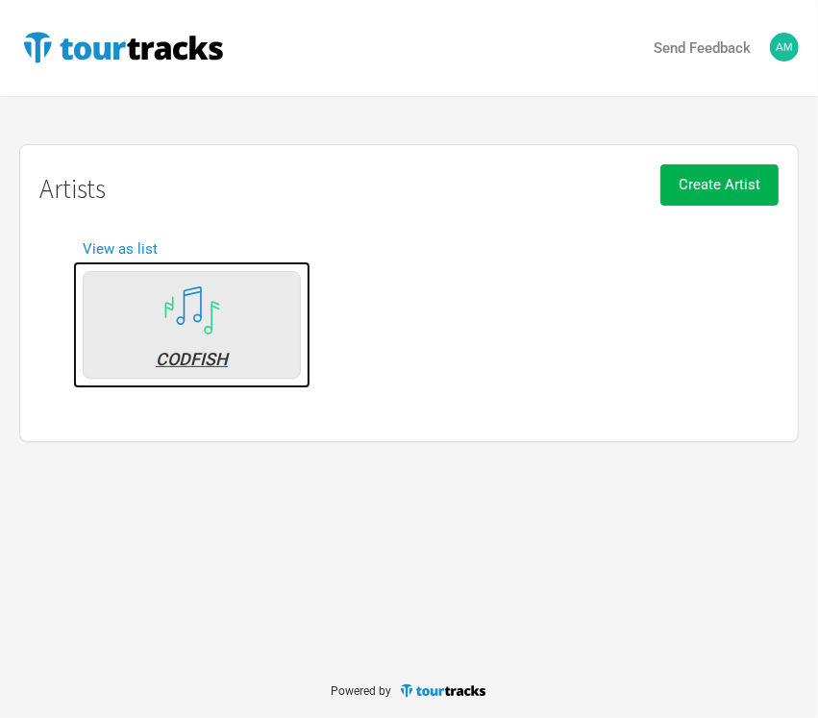
click at [252, 342] on div "CODFISH" at bounding box center [192, 325] width 218 height 108
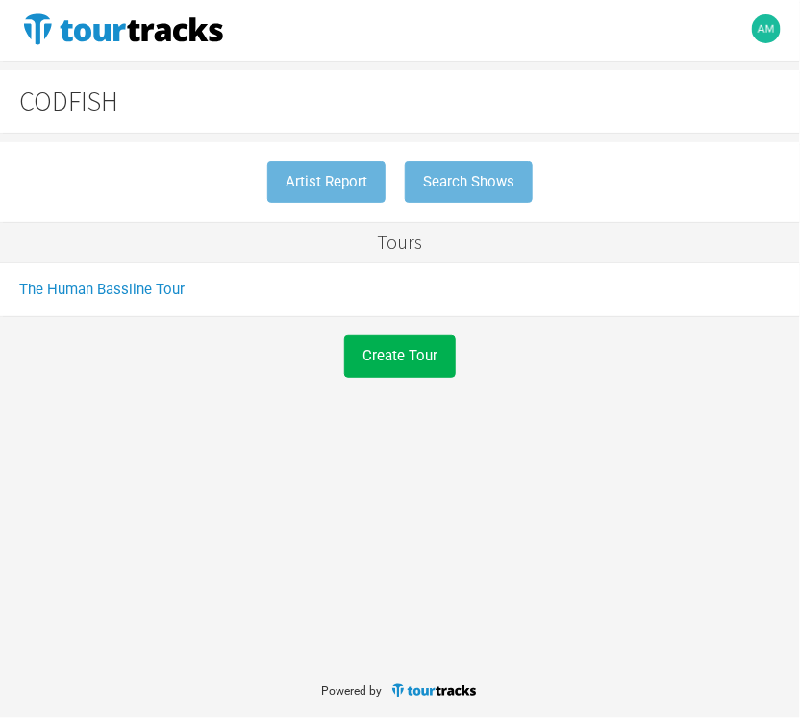
click at [0, 0] on button "Create Tour" at bounding box center [0, 0] width 0 height 0
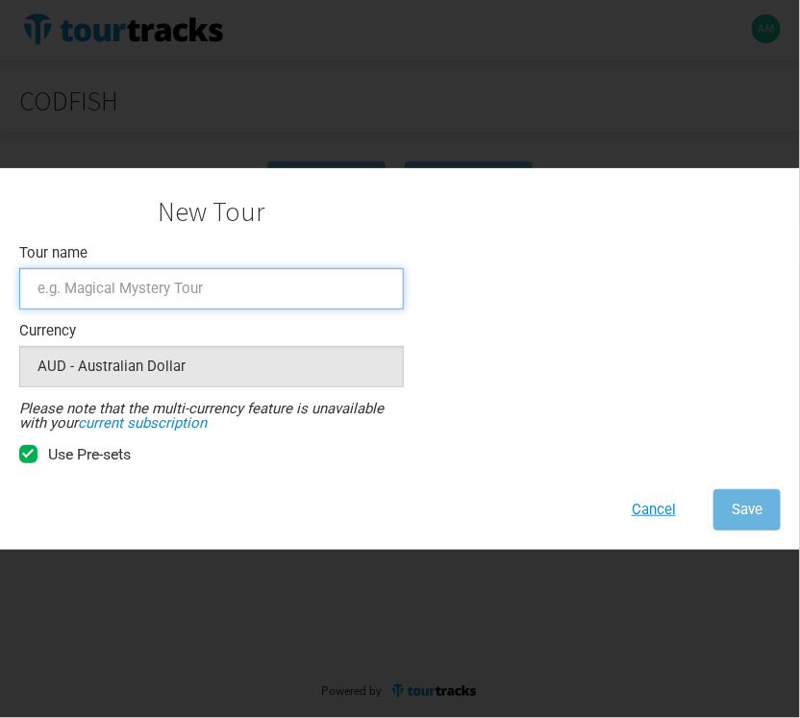
click at [320, 275] on input "Tour name" at bounding box center [211, 288] width 385 height 41
type input "Human Bassline National Tour"
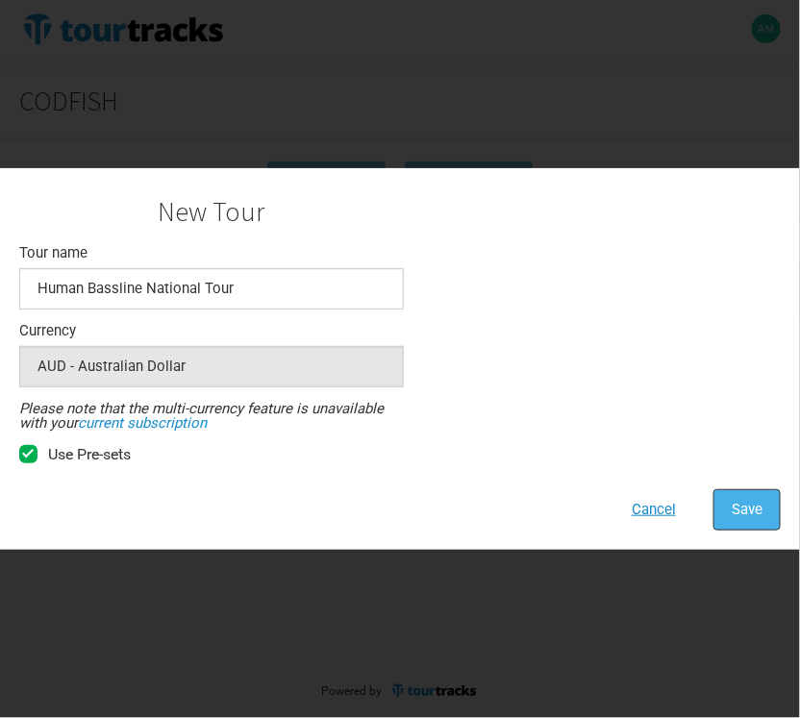
click at [732, 508] on span "Save" at bounding box center [747, 509] width 31 height 17
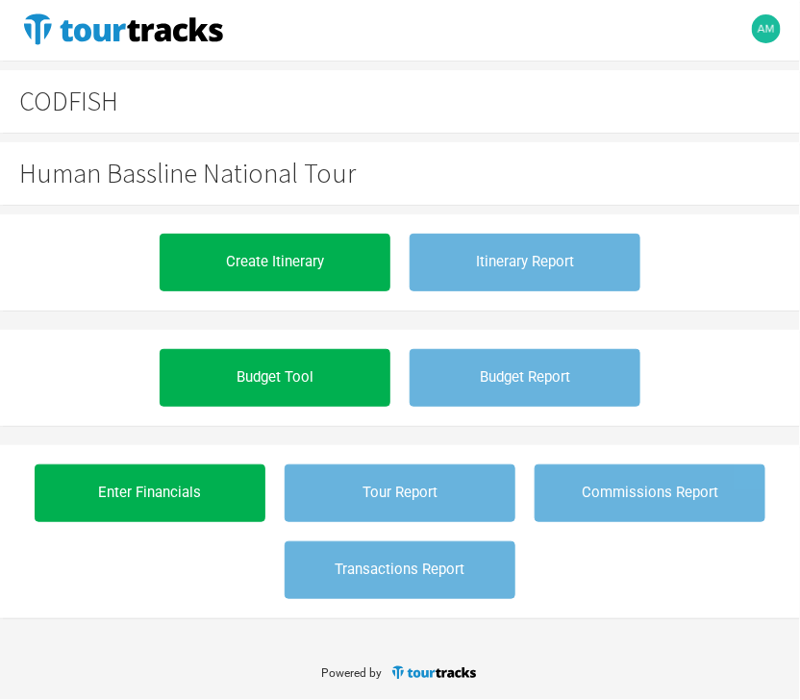
click at [0, 0] on button "Create Itinerary" at bounding box center [0, 0] width 0 height 0
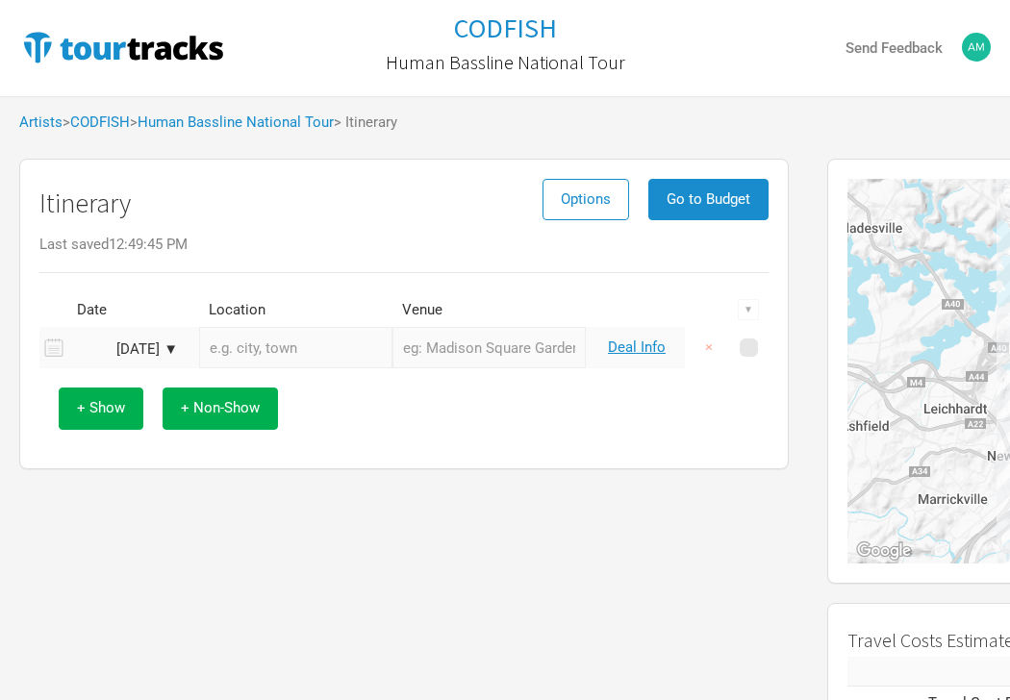
click at [109, 335] on td "Aug 10, 2025 ▼" at bounding box center [129, 347] width 125 height 41
click at [142, 344] on div "Aug 10, 2025 ▼" at bounding box center [125, 349] width 106 height 14
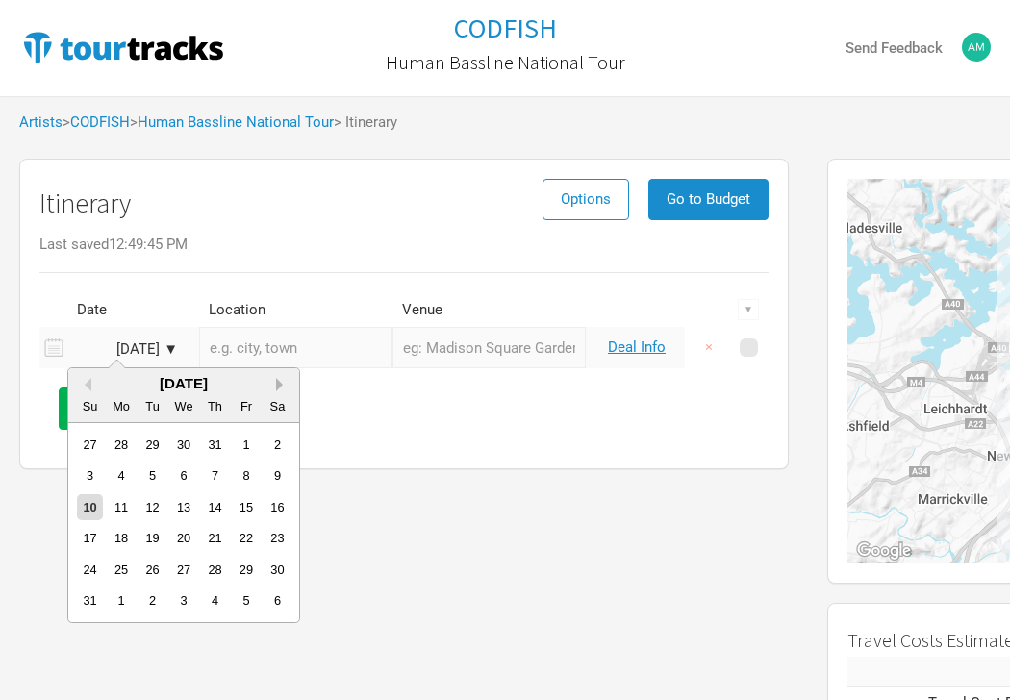
click at [282, 386] on button "Next Month" at bounding box center [282, 384] width 13 height 13
click at [181, 450] on div "1" at bounding box center [183, 445] width 26 height 26
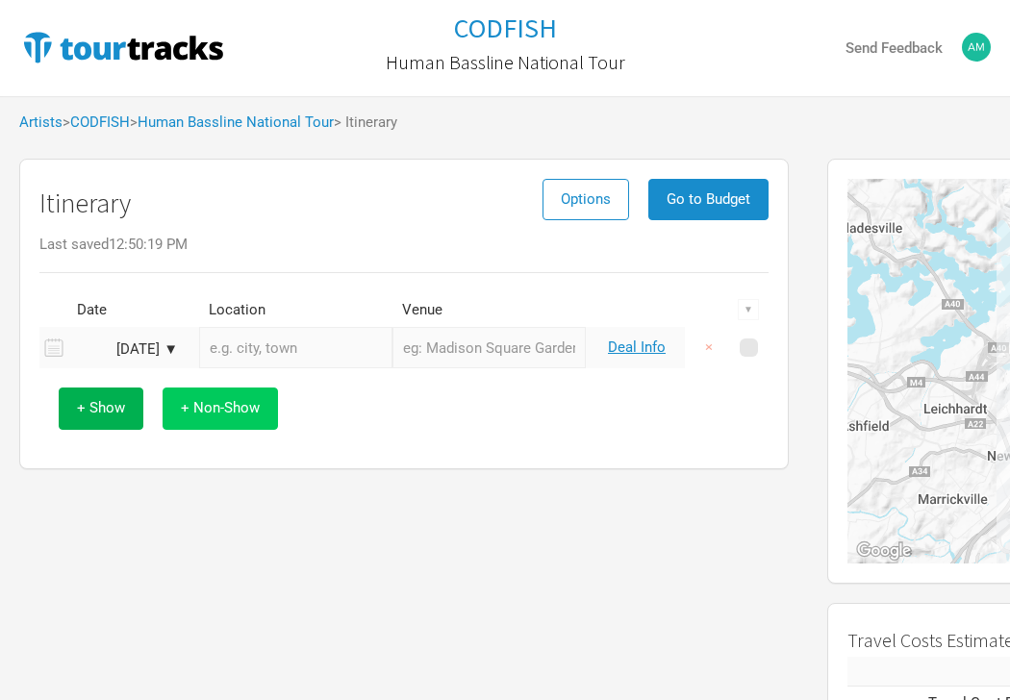
click at [227, 425] on button "+ Non-Show" at bounding box center [219, 407] width 115 height 41
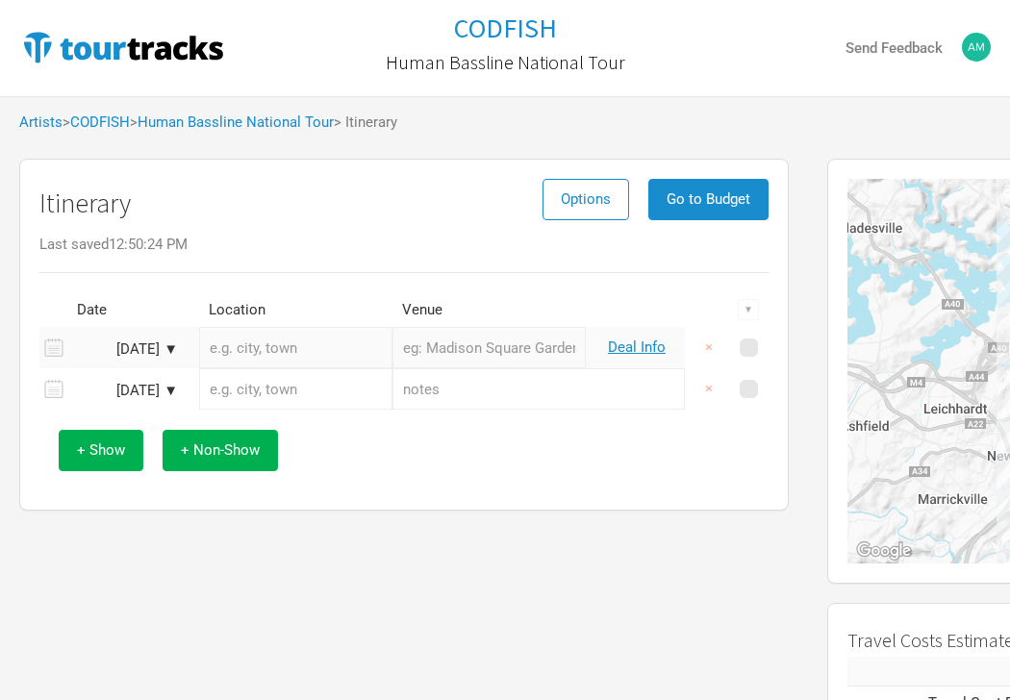
click at [413, 389] on input "text" at bounding box center [538, 388] width 292 height 41
type input "N"
type input "DAY OFF"
click at [137, 464] on button "+ Show" at bounding box center [101, 450] width 85 height 41
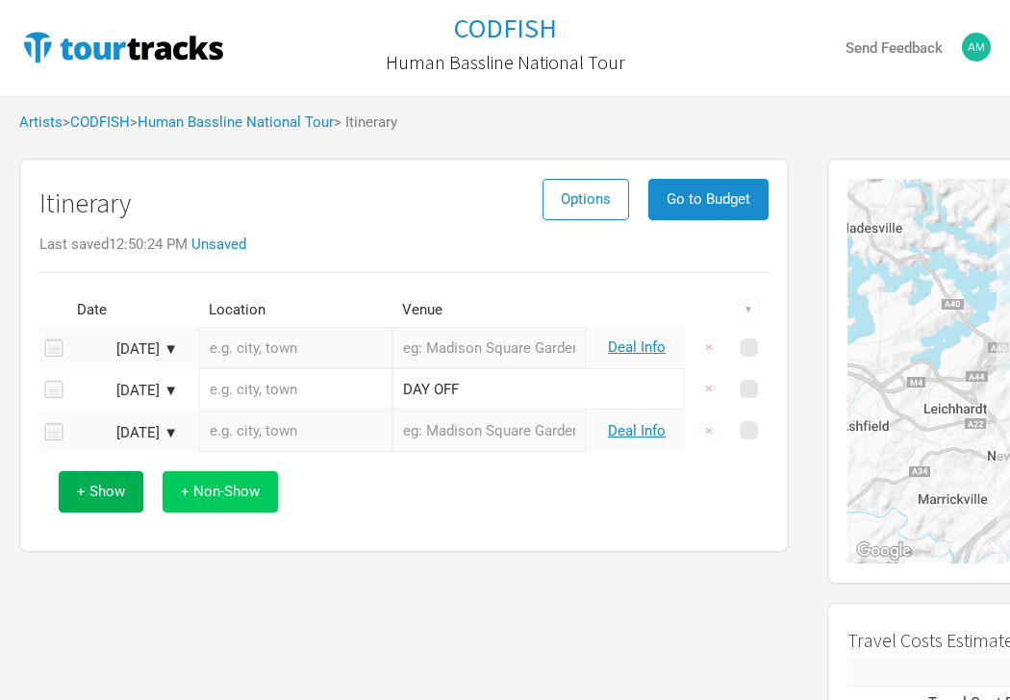
click at [218, 490] on span "+ Non-Show" at bounding box center [220, 491] width 79 height 17
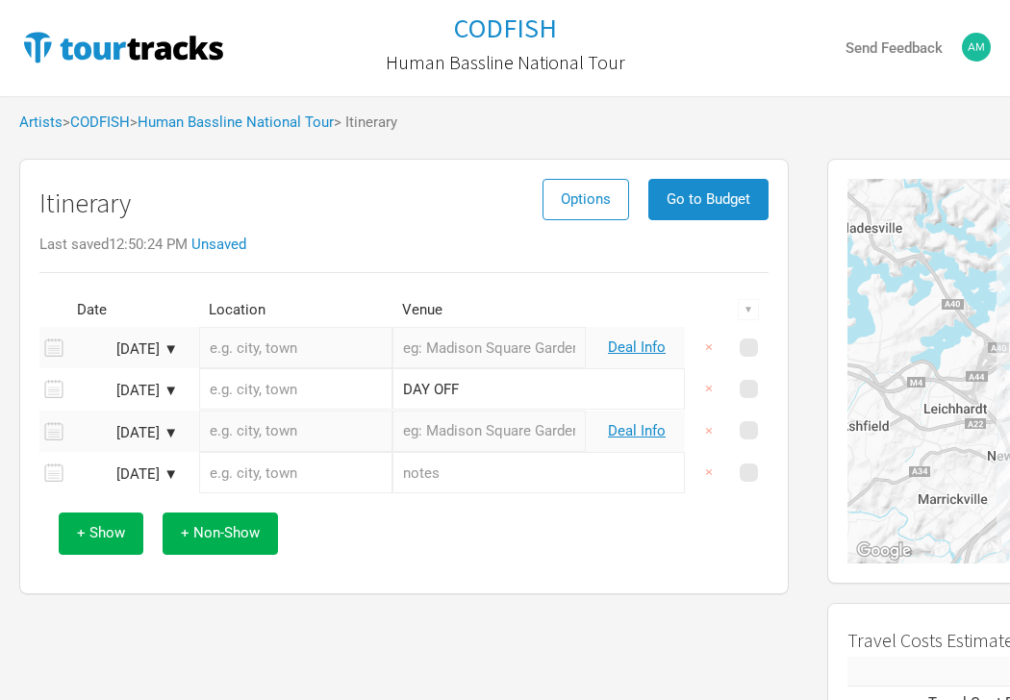
click at [462, 440] on input "text" at bounding box center [488, 431] width 193 height 41
click at [471, 463] on input "text" at bounding box center [538, 472] width 292 height 41
type input "d"
type input "DAY OFF"
click at [477, 530] on div "+ Show + Non-Show" at bounding box center [404, 533] width 710 height 80
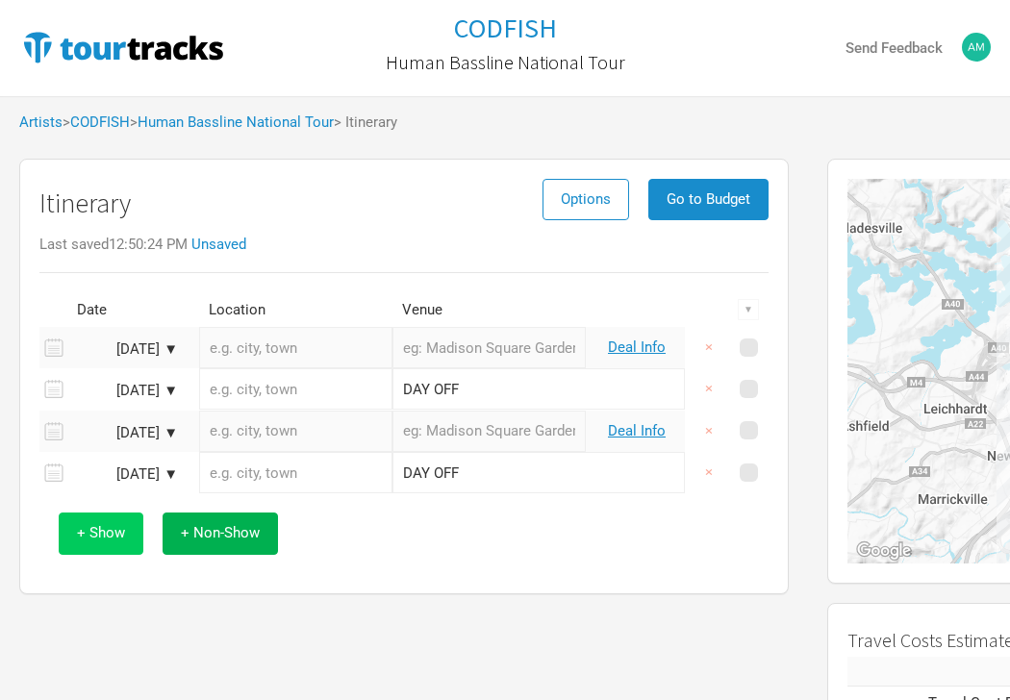
click at [135, 541] on button "+ Show" at bounding box center [101, 532] width 85 height 41
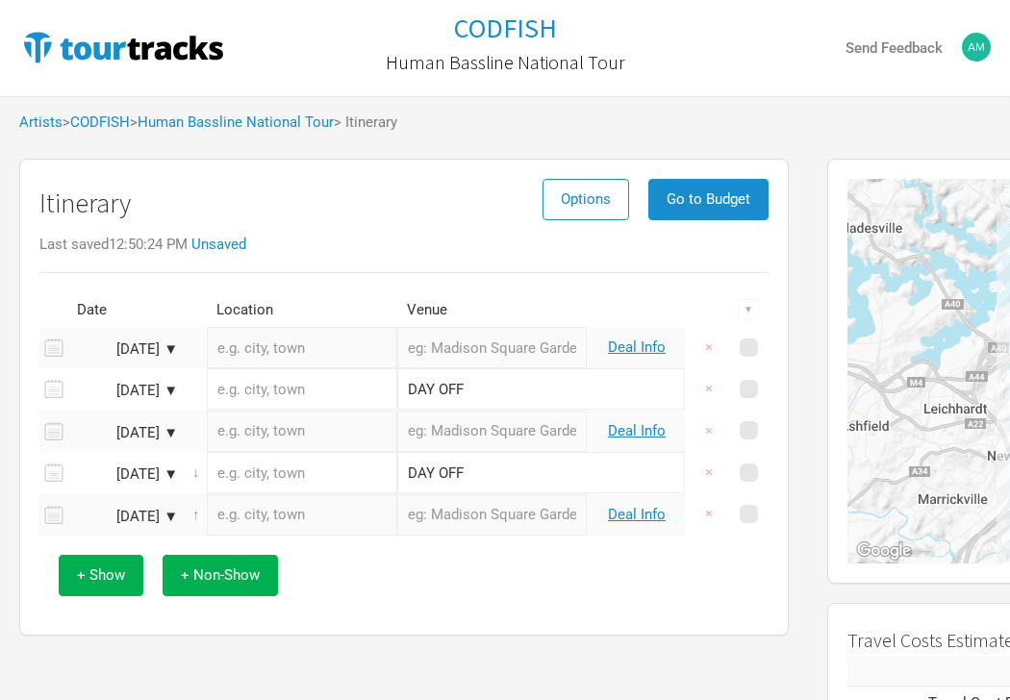
click at [258, 342] on input "text" at bounding box center [302, 347] width 190 height 41
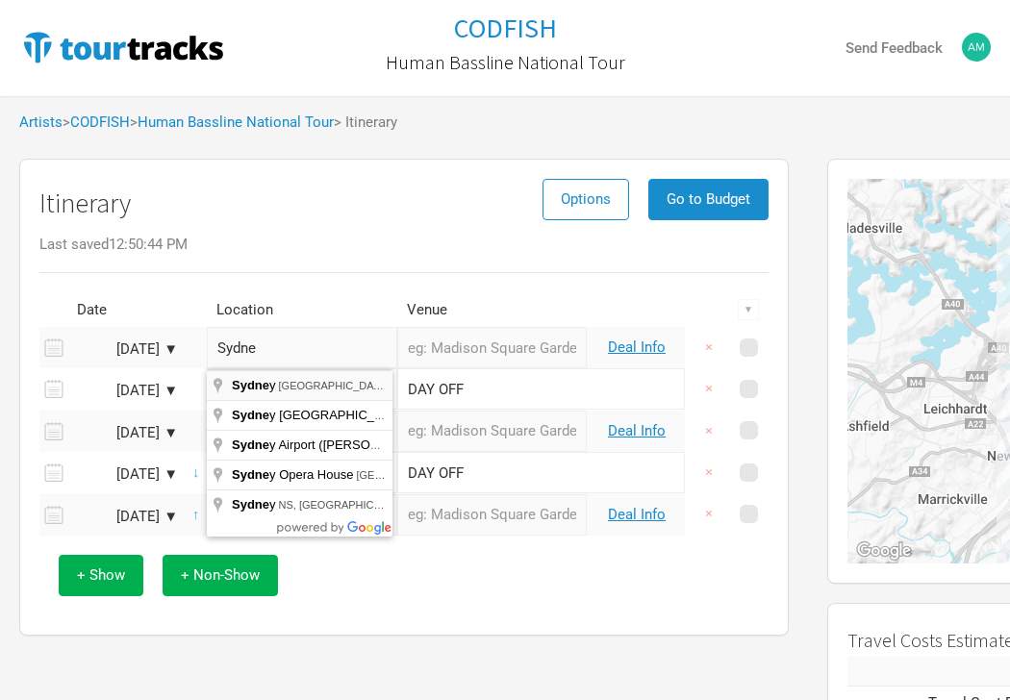
type input "Sydney NSW, Australia"
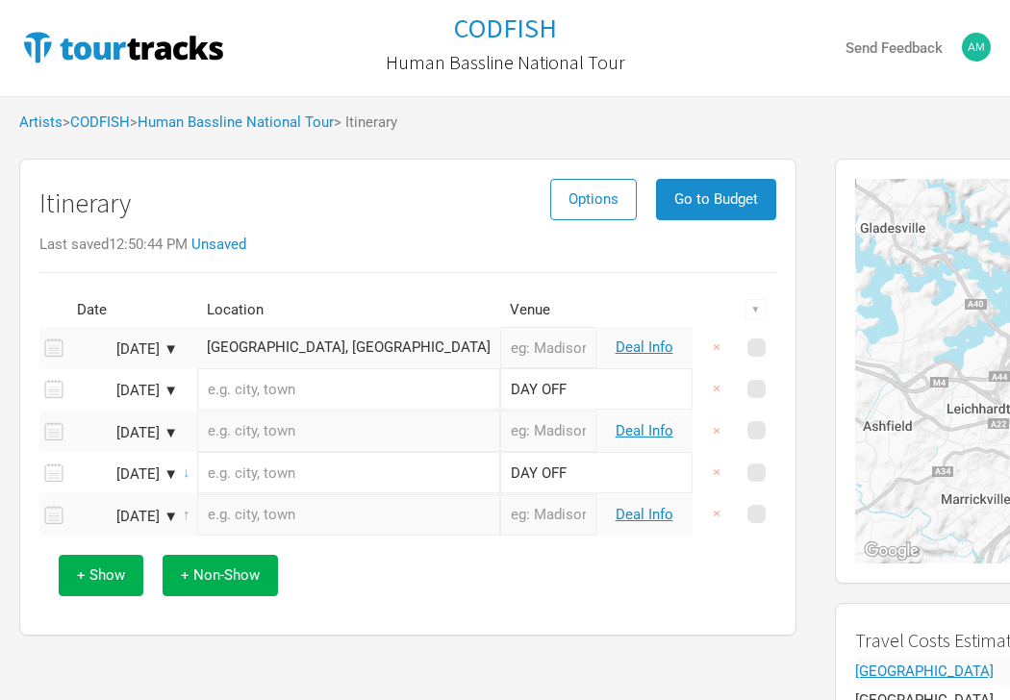
click at [510, 359] on input "text" at bounding box center [548, 347] width 96 height 41
type input "Wharf2 Theatre"
click at [644, 344] on link "Deal Info" at bounding box center [644, 346] width 58 height 17
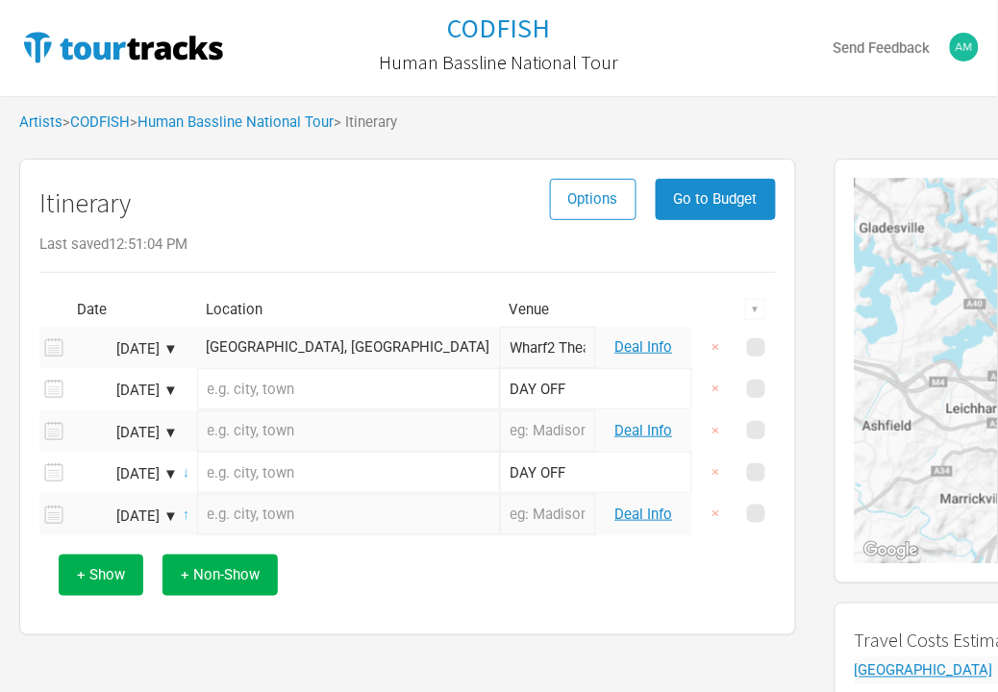
click at [285, 442] on input "text" at bounding box center [348, 431] width 303 height 41
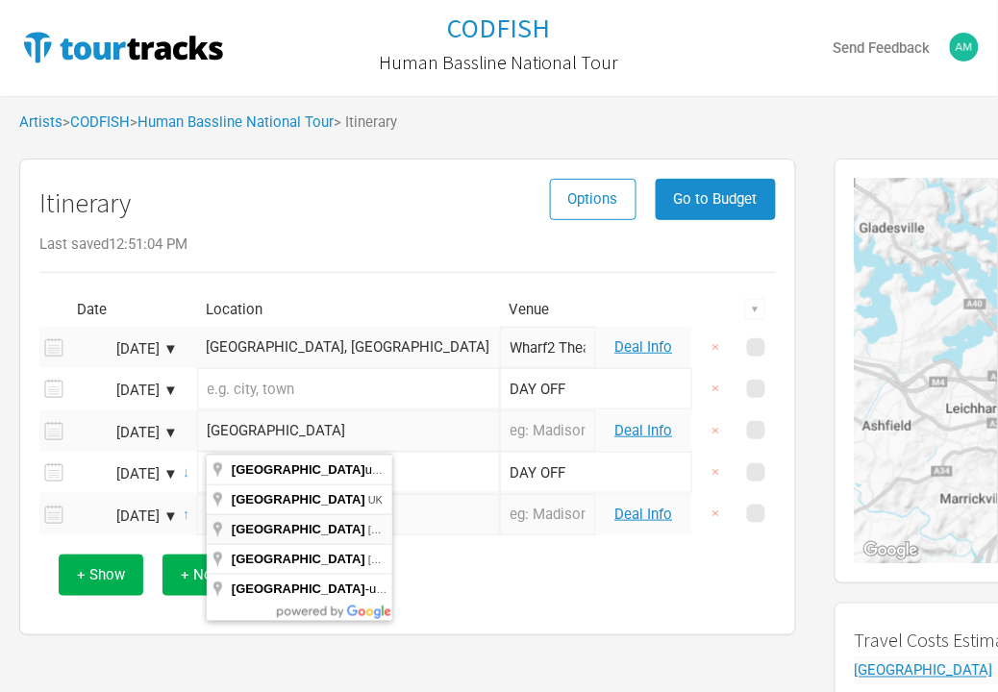
type input "Newcastle NSW, Australia"
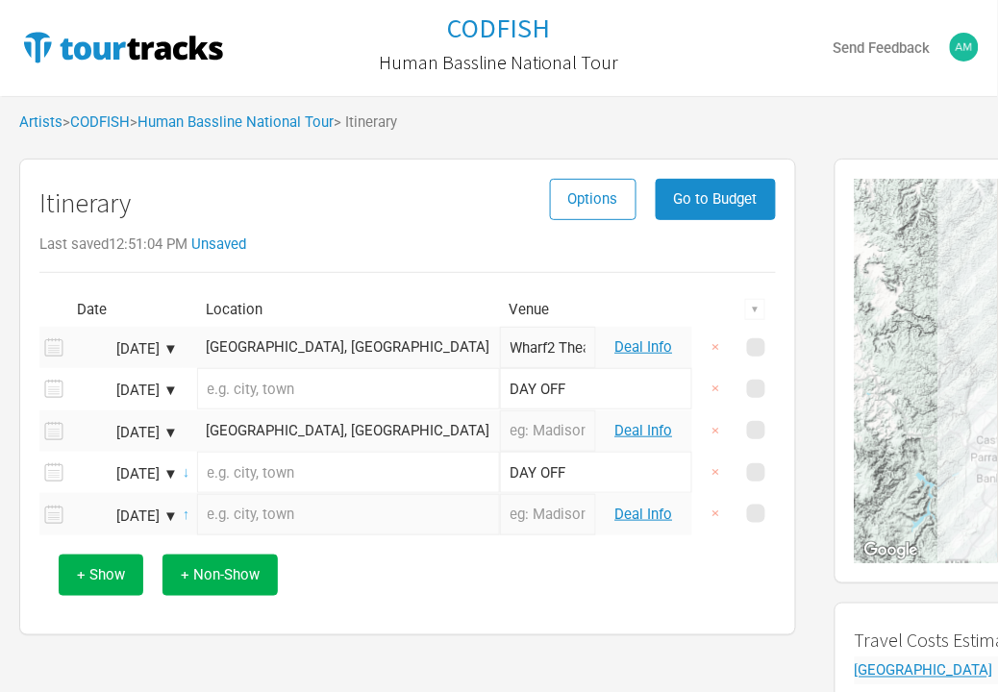
click at [500, 440] on input "text" at bounding box center [548, 431] width 96 height 41
type input "Civic Playhouse"
click at [289, 511] on input "text" at bounding box center [348, 514] width 303 height 41
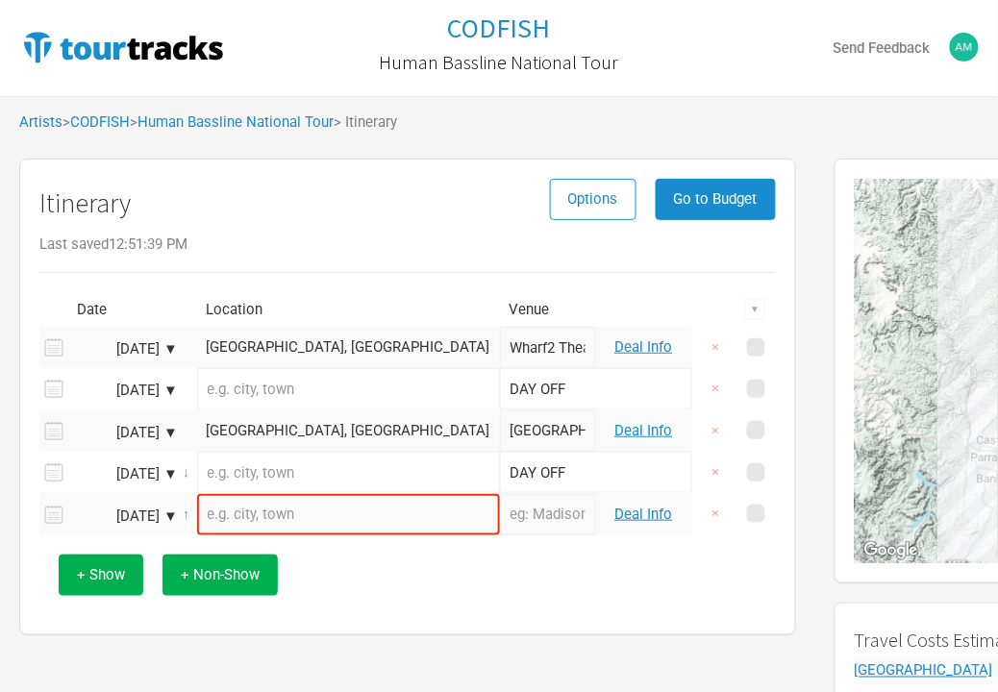
click at [301, 395] on input "text" at bounding box center [348, 388] width 303 height 41
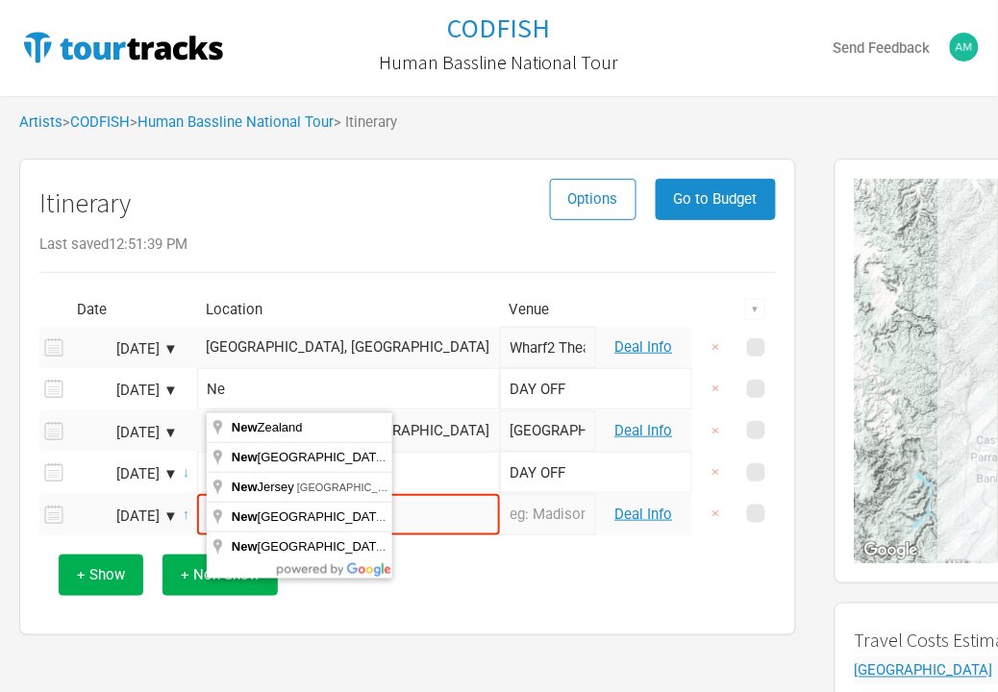
type input "N"
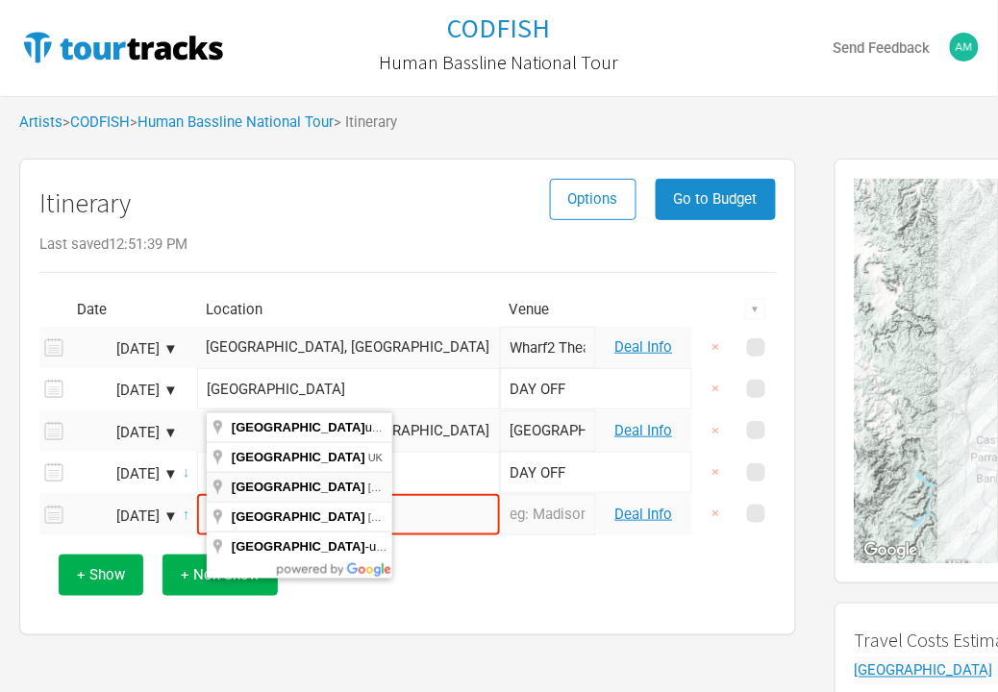
type input "Newcastle NSW, Australia"
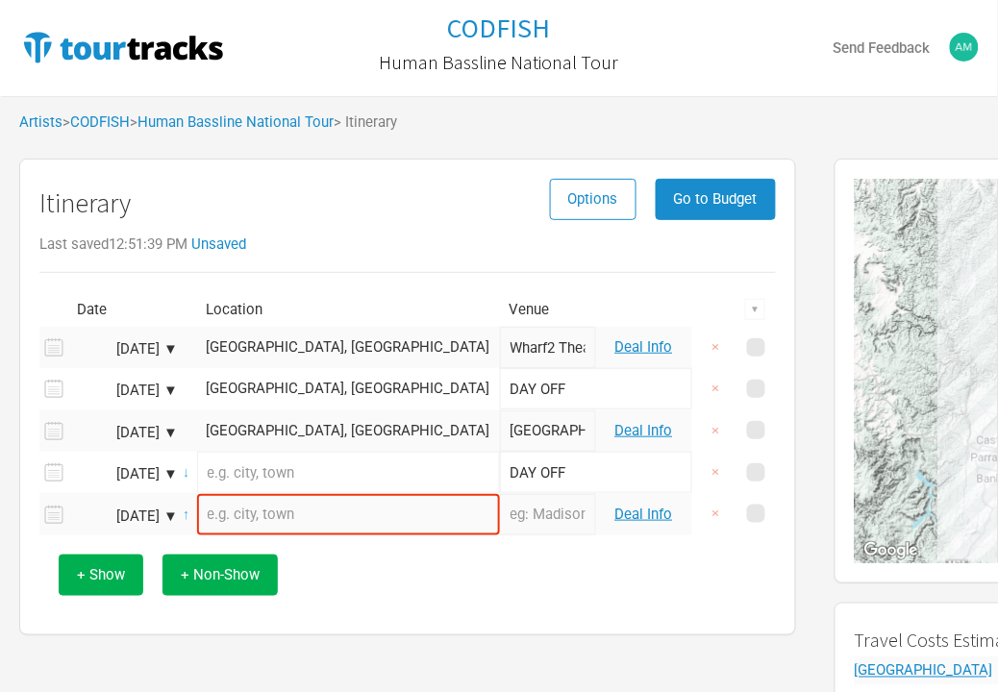
click at [311, 472] on input "text" at bounding box center [348, 472] width 303 height 41
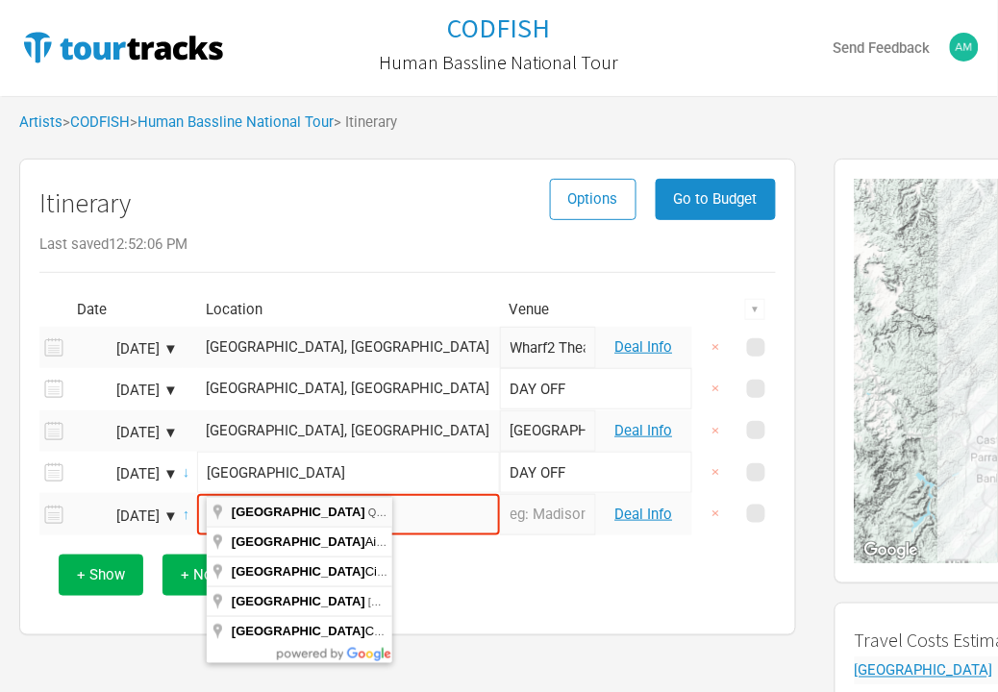
type input "Brisbane [GEOGRAPHIC_DATA], [GEOGRAPHIC_DATA]"
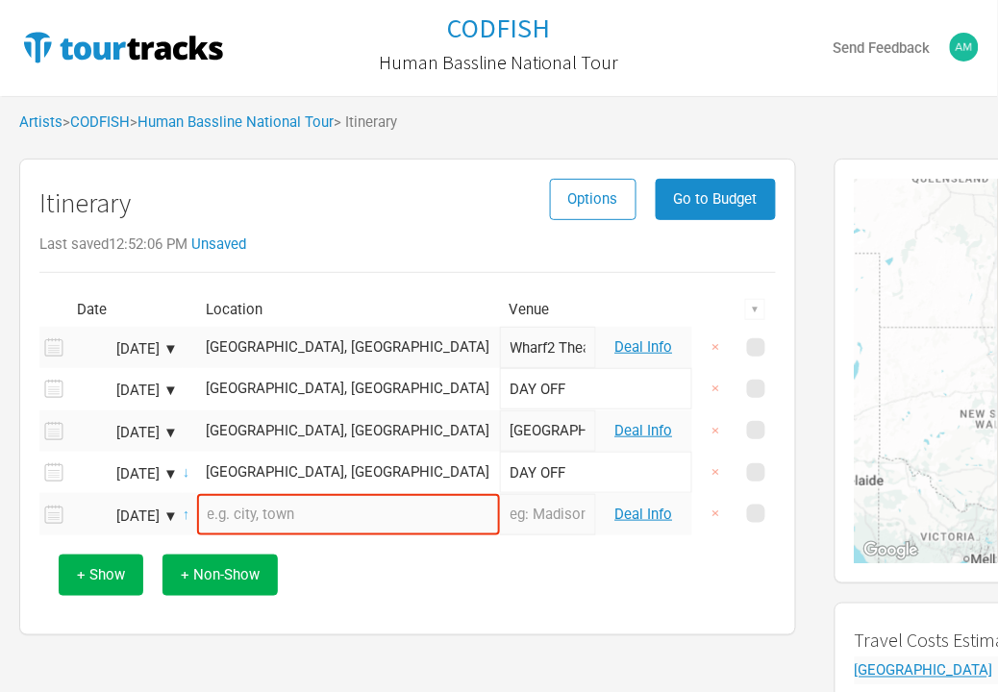
click at [319, 510] on input "text" at bounding box center [348, 514] width 303 height 41
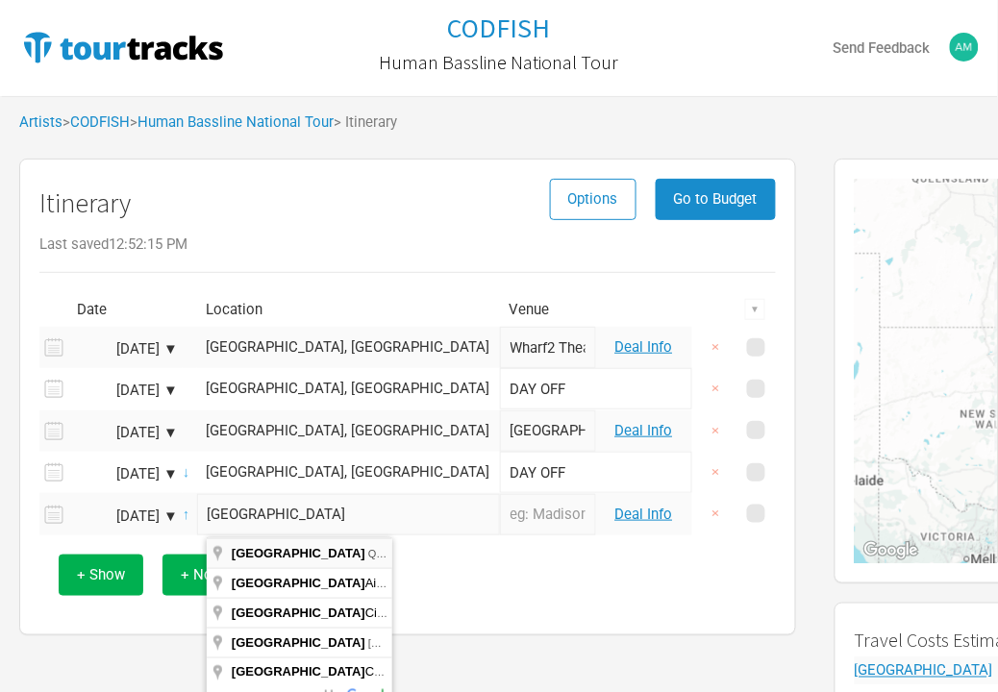
type input "Brisbane [GEOGRAPHIC_DATA], [GEOGRAPHIC_DATA]"
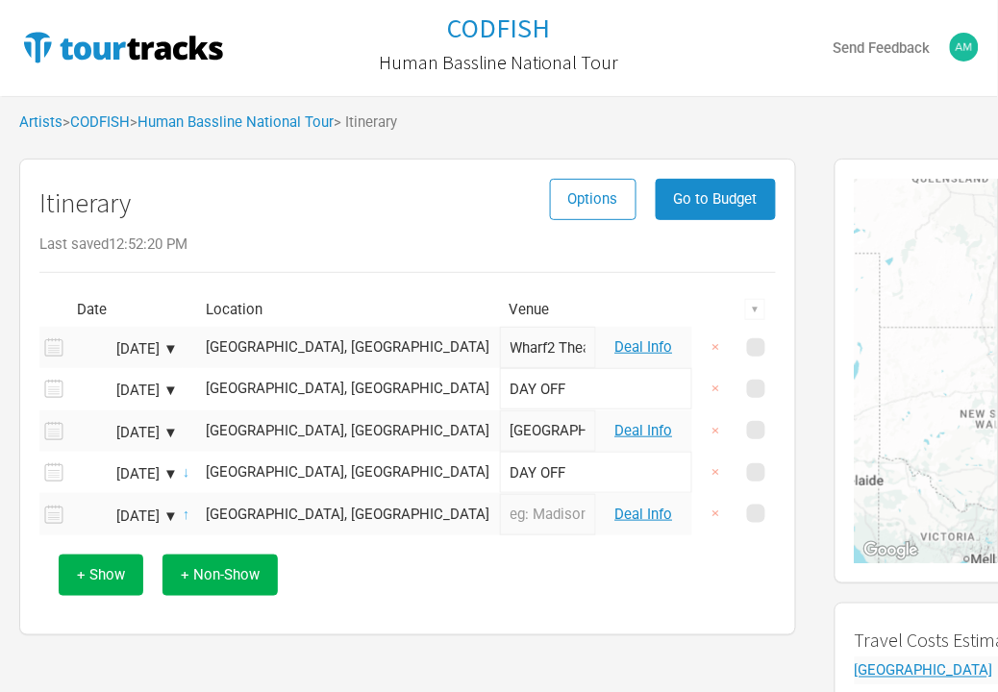
click at [169, 517] on div "Oct 4, 2025 ▼" at bounding box center [125, 517] width 106 height 14
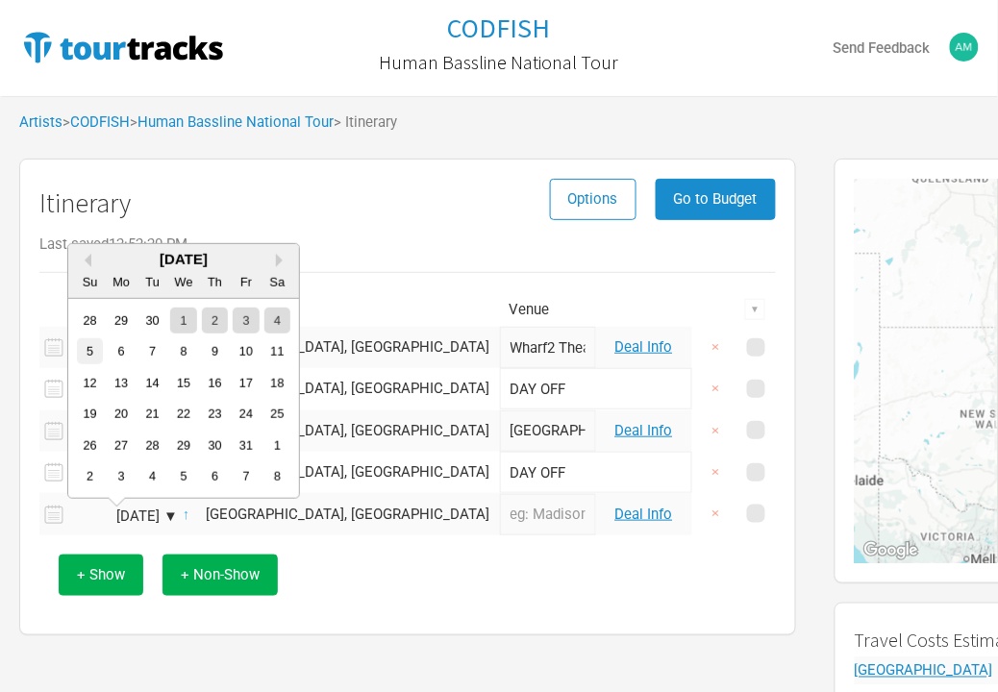
click at [87, 354] on div "5" at bounding box center [90, 351] width 26 height 26
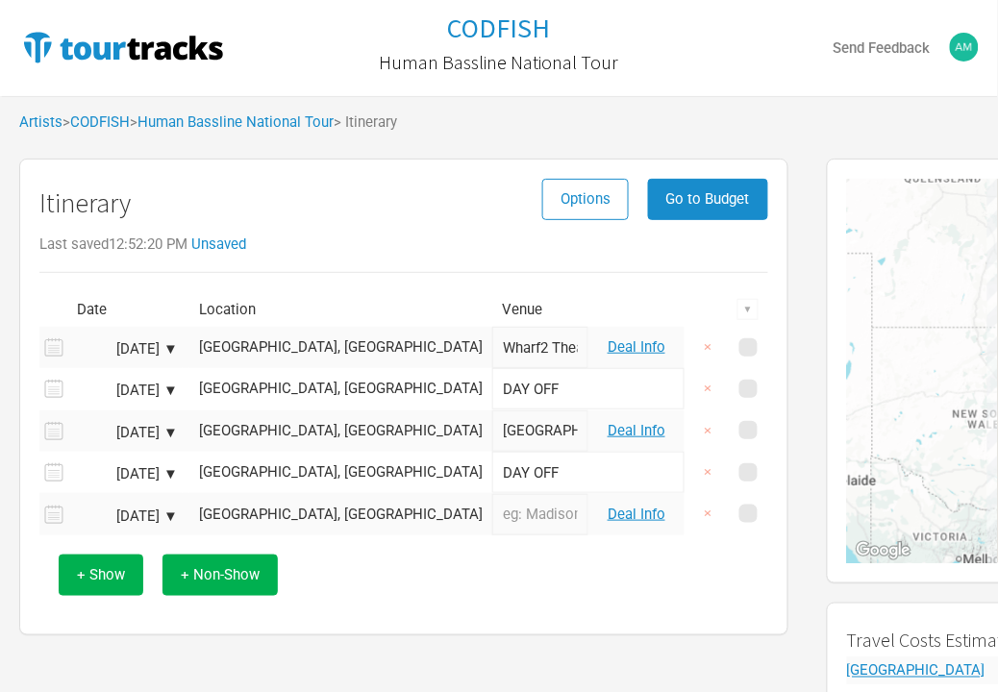
click at [492, 525] on input "text" at bounding box center [540, 514] width 96 height 41
type input "Powerhouse Theatre"
click at [464, 569] on div "+ Show + Non-Show" at bounding box center [404, 576] width 710 height 80
click at [118, 579] on span "+ Show" at bounding box center [101, 574] width 48 height 17
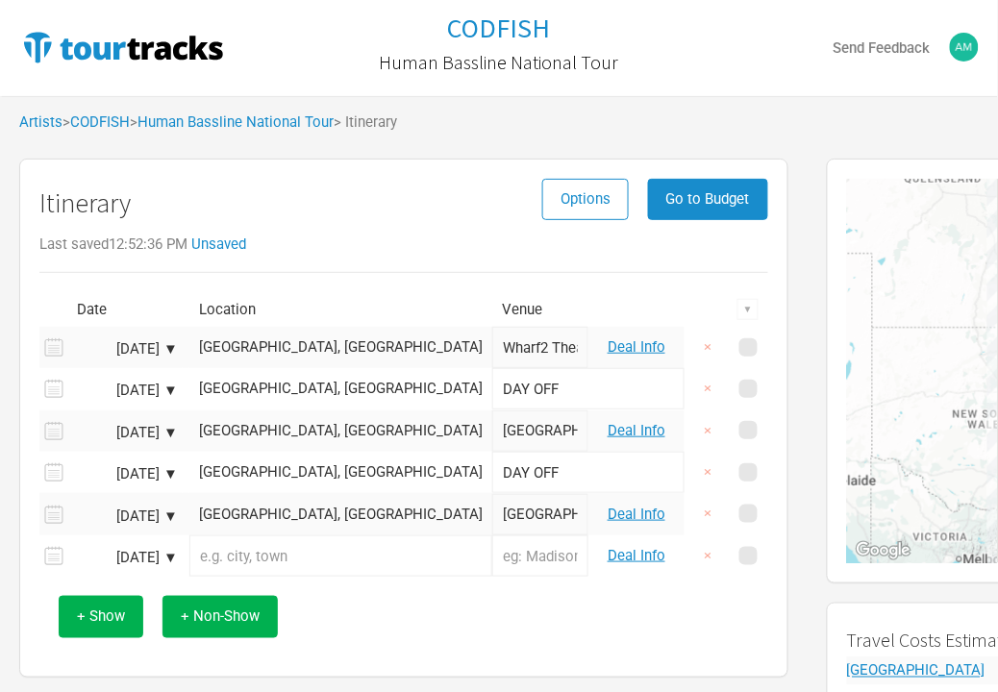
click at [291, 558] on input "text" at bounding box center [340, 556] width 303 height 41
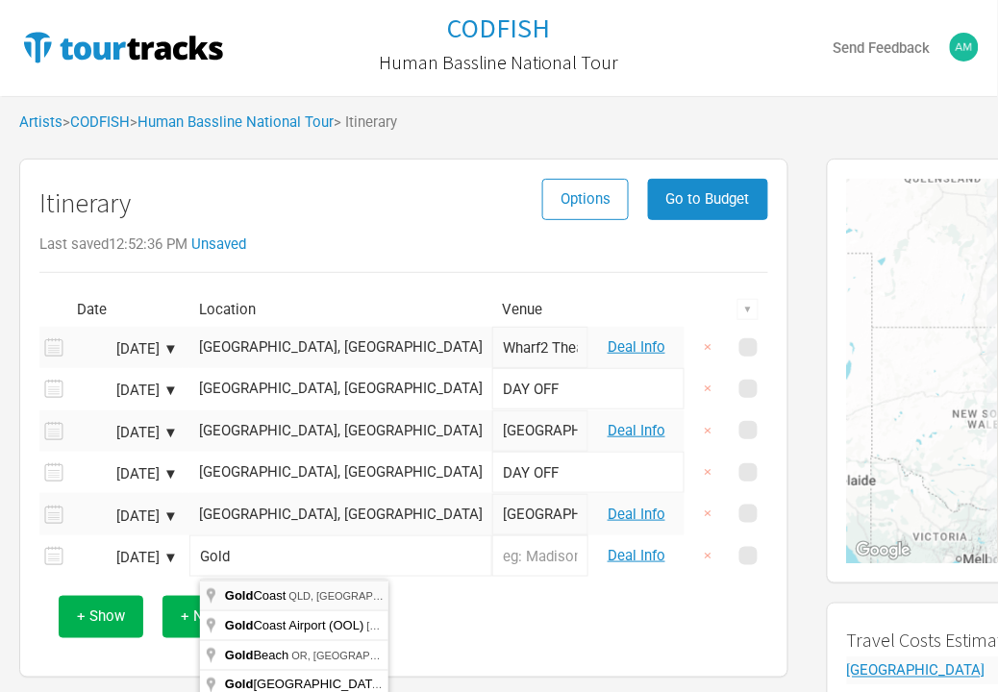
type input "[GEOGRAPHIC_DATA], [GEOGRAPHIC_DATA]"
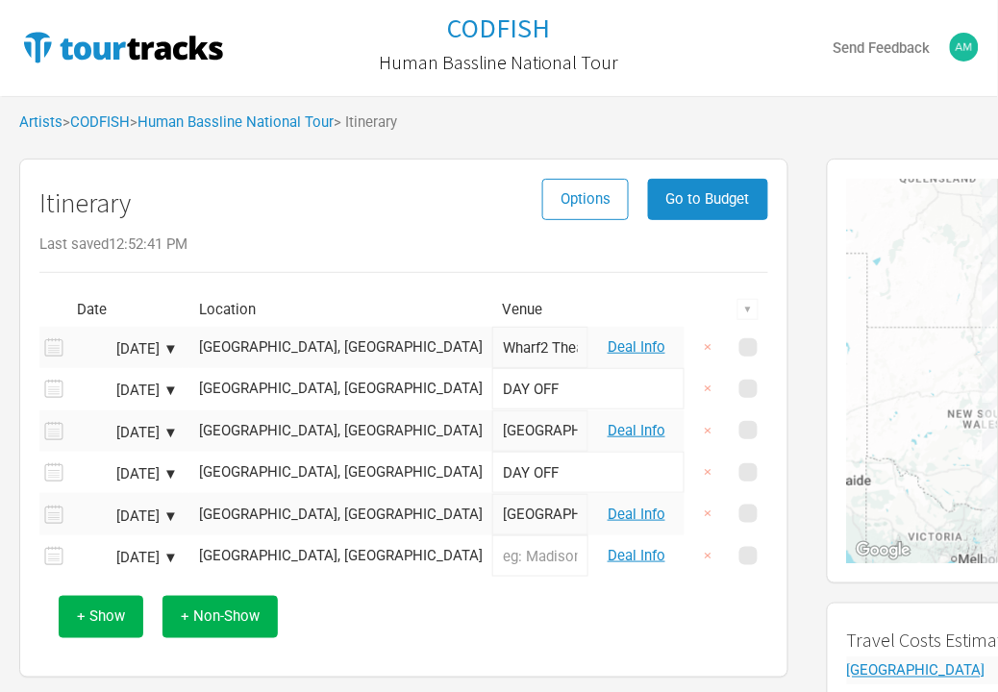
click at [492, 563] on input "text" at bounding box center [540, 556] width 96 height 41
type input "HOTA Lakeside Room"
click at [426, 604] on div "+ Show + Non-Show" at bounding box center [404, 617] width 710 height 80
click at [253, 618] on span "+ Non-Show" at bounding box center [220, 616] width 79 height 17
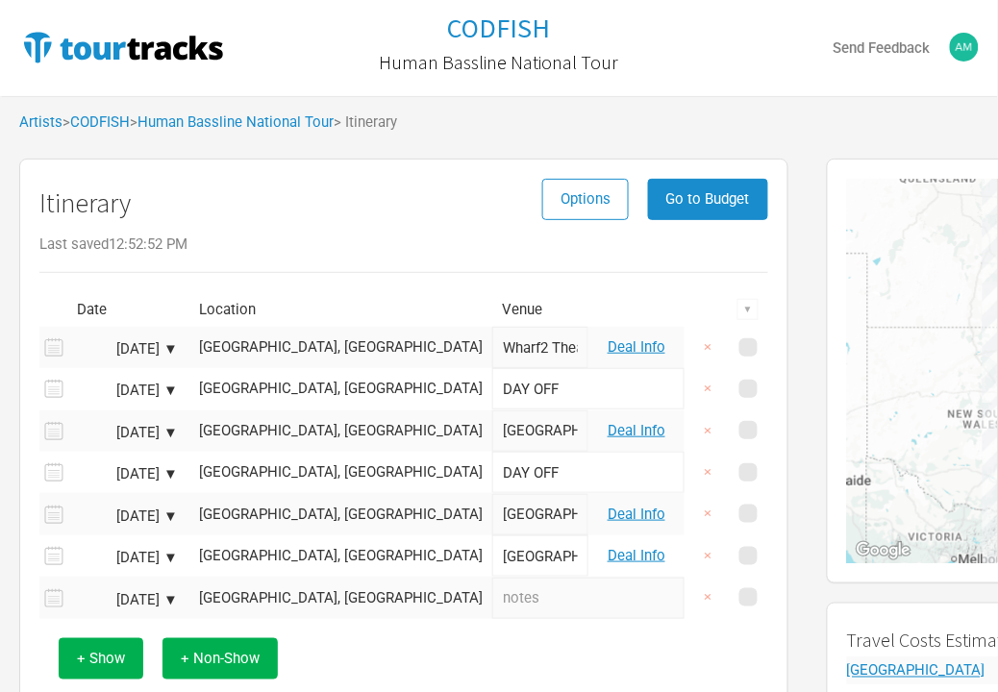
click at [258, 603] on div "[GEOGRAPHIC_DATA], [GEOGRAPHIC_DATA]" at bounding box center [341, 598] width 284 height 14
click at [258, 603] on input "text" at bounding box center [340, 598] width 303 height 41
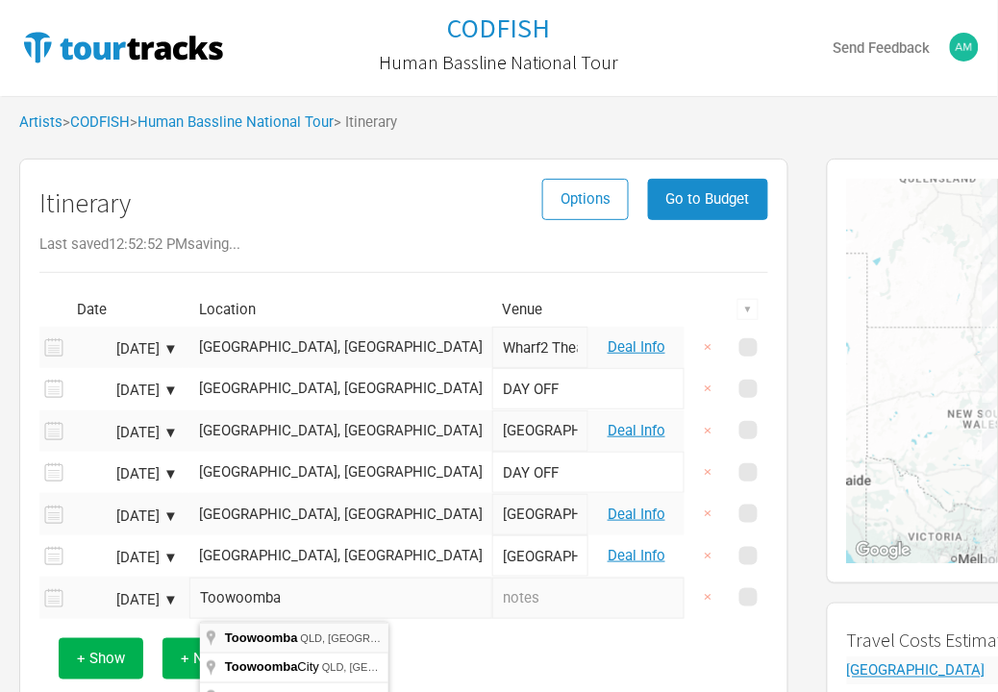
type input "Toowoomba QLD, [GEOGRAPHIC_DATA]"
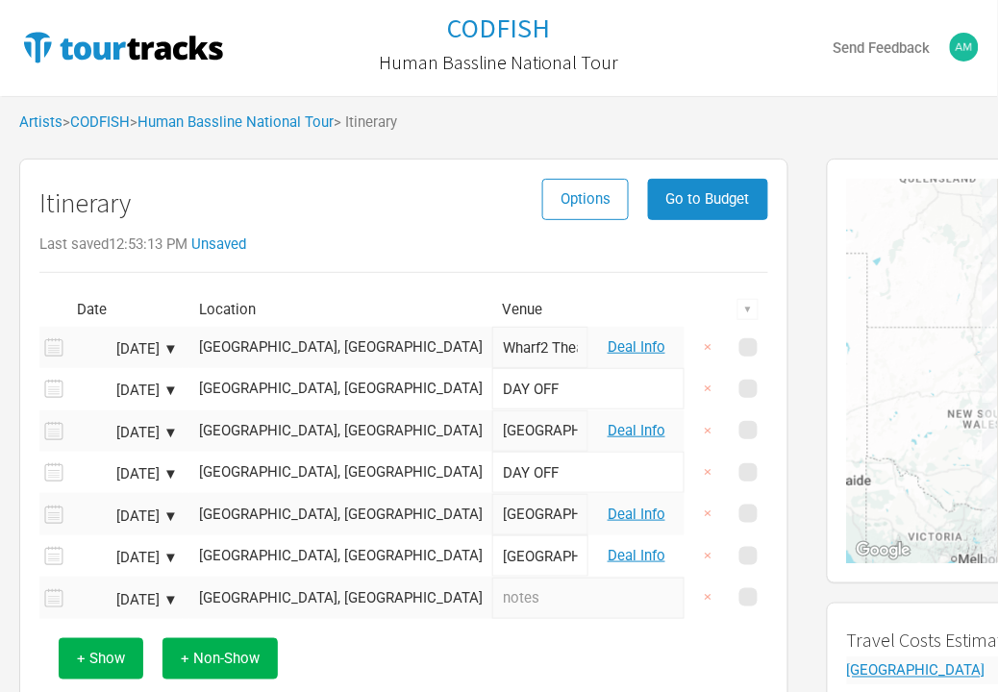
click at [492, 606] on input "text" at bounding box center [588, 598] width 192 height 41
type input "DAY OFF"
click at [445, 644] on div "+ Show + Non-Show" at bounding box center [404, 659] width 710 height 80
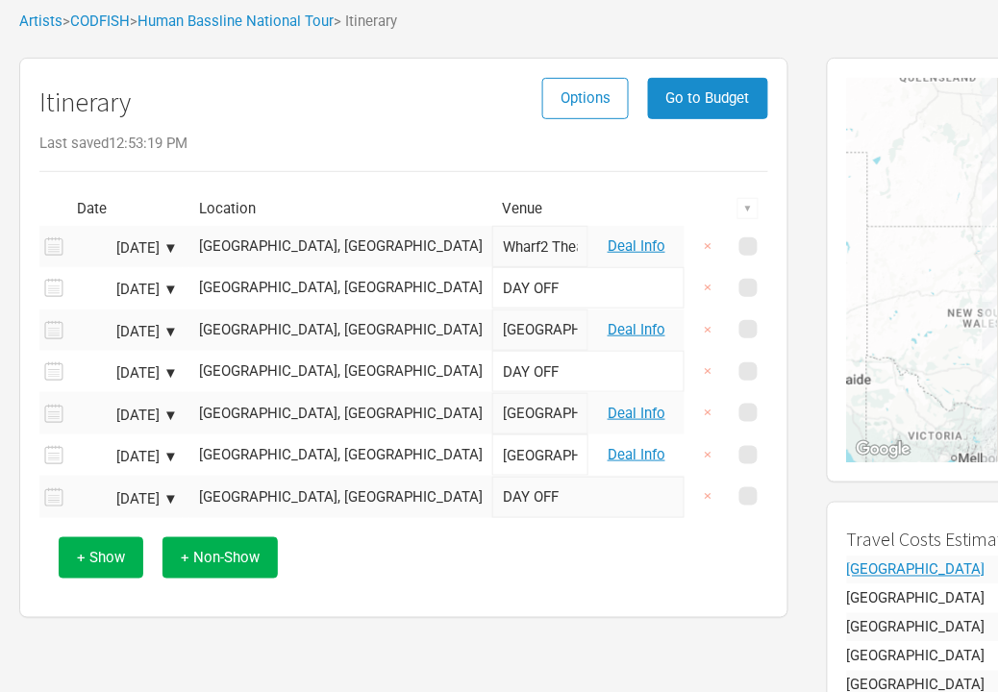
scroll to position [111, 0]
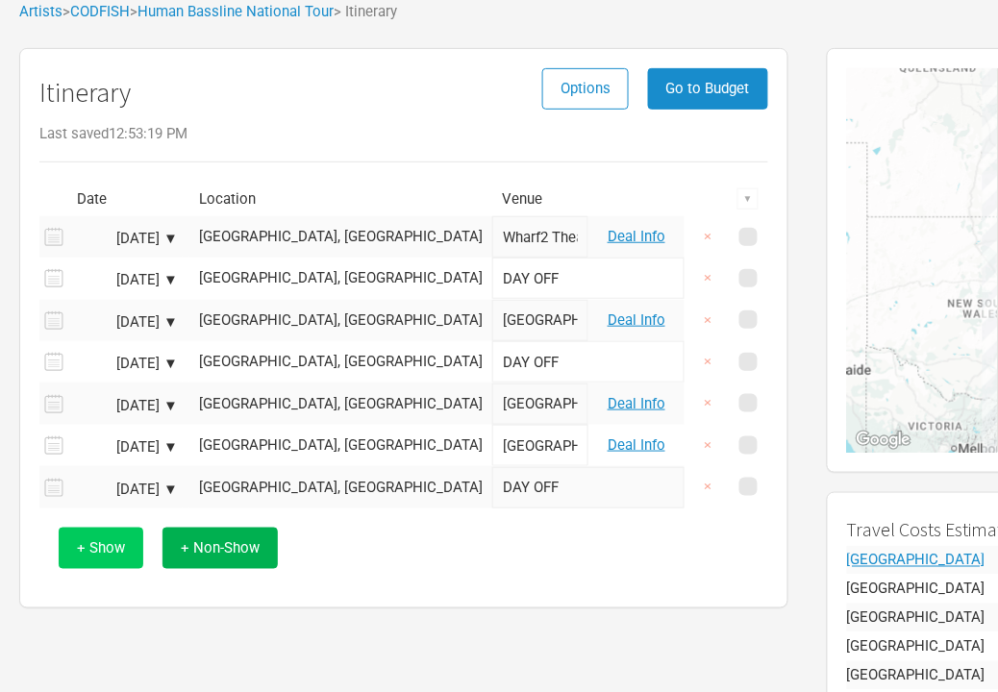
click at [98, 545] on span "+ Show" at bounding box center [101, 547] width 48 height 17
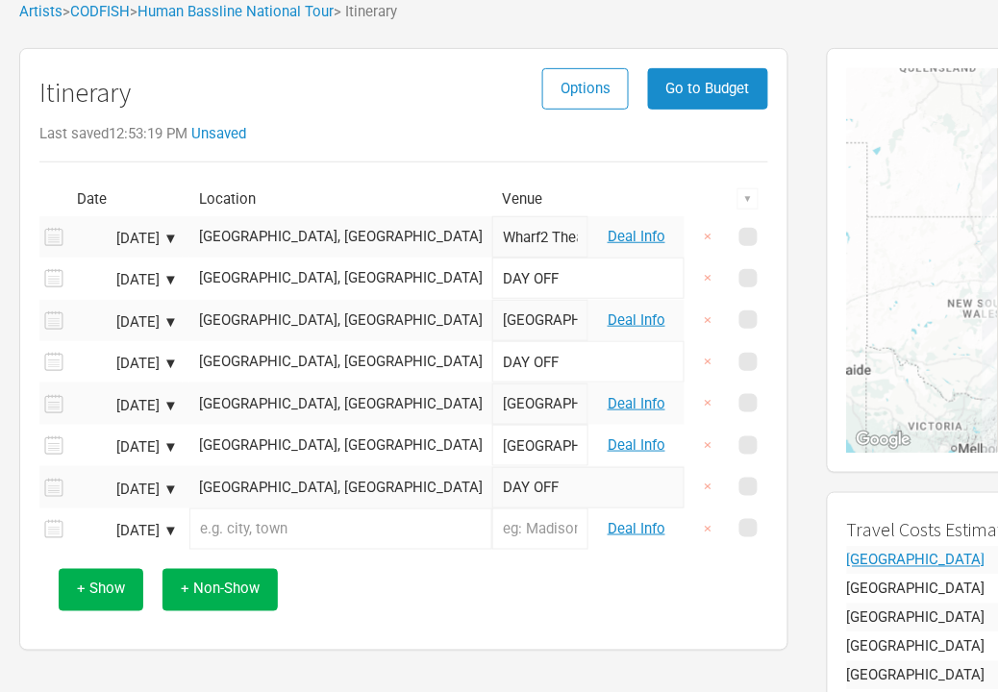
click at [338, 529] on input "text" at bounding box center [340, 529] width 303 height 41
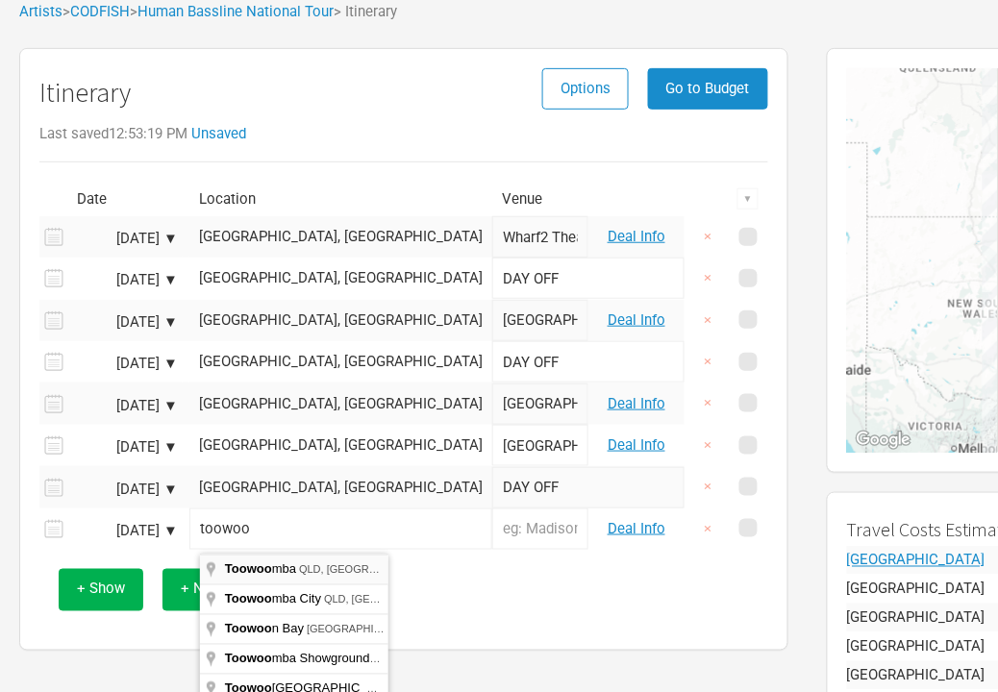
type input "Toowoomba QLD, [GEOGRAPHIC_DATA]"
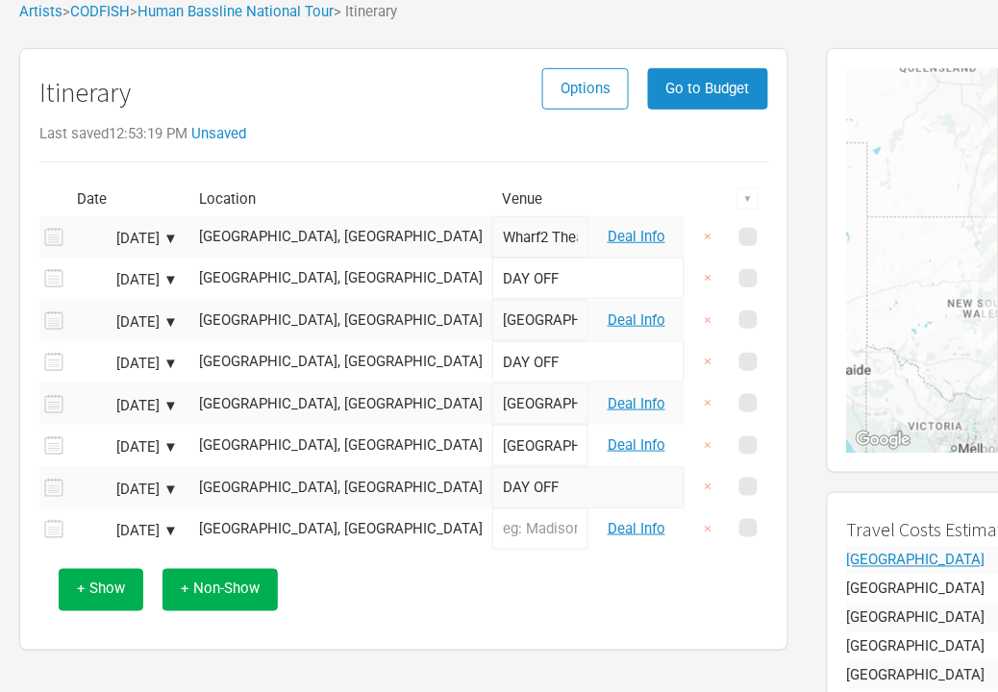
click at [492, 540] on input "text" at bounding box center [540, 529] width 96 height 41
type input "Empire Theatre"
click at [457, 587] on div "+ Show + Non-Show" at bounding box center [404, 590] width 710 height 80
click at [246, 598] on span "+ Non-Show" at bounding box center [220, 589] width 79 height 17
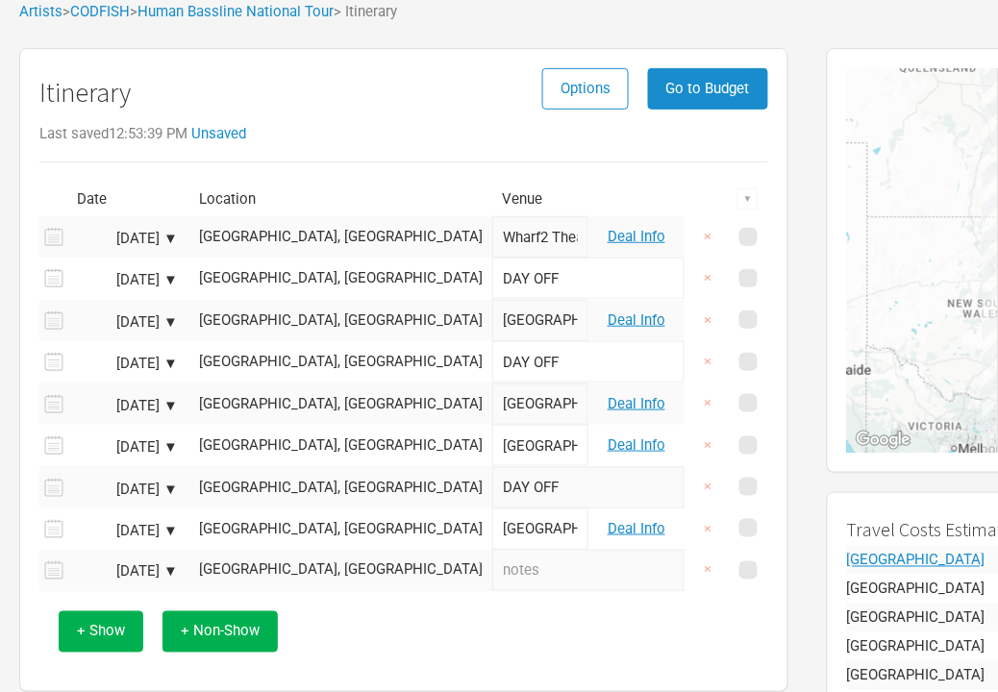
click at [285, 583] on td "[GEOGRAPHIC_DATA], [GEOGRAPHIC_DATA]" at bounding box center [340, 570] width 303 height 41
click at [300, 573] on div "[GEOGRAPHIC_DATA], [GEOGRAPHIC_DATA]" at bounding box center [341, 570] width 284 height 14
click at [300, 573] on input "text" at bounding box center [340, 570] width 303 height 41
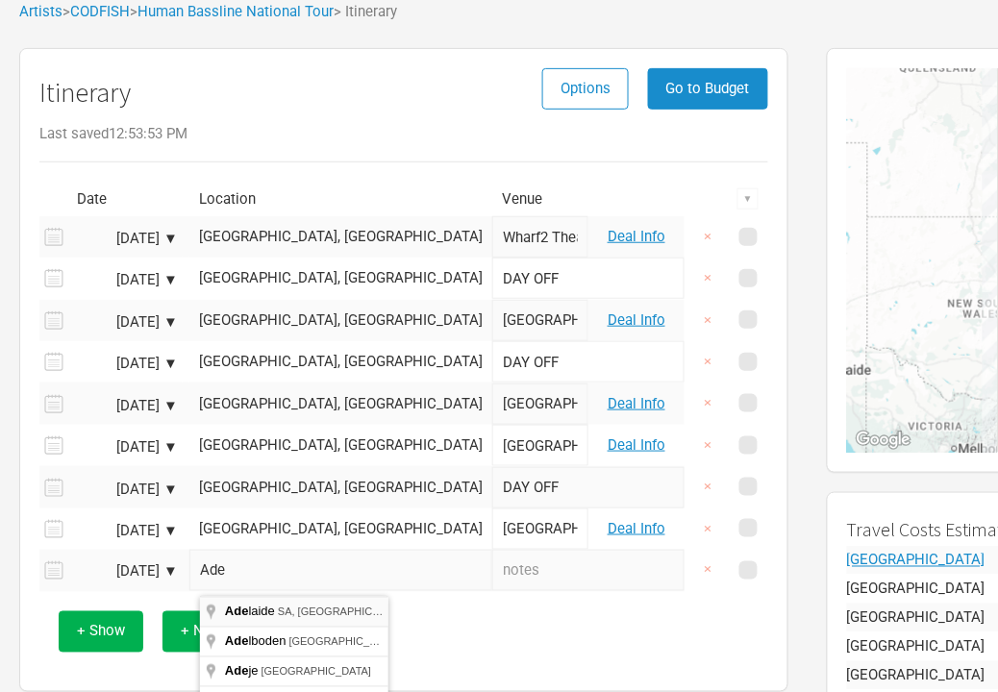
type input "[GEOGRAPHIC_DATA] SA, [GEOGRAPHIC_DATA]"
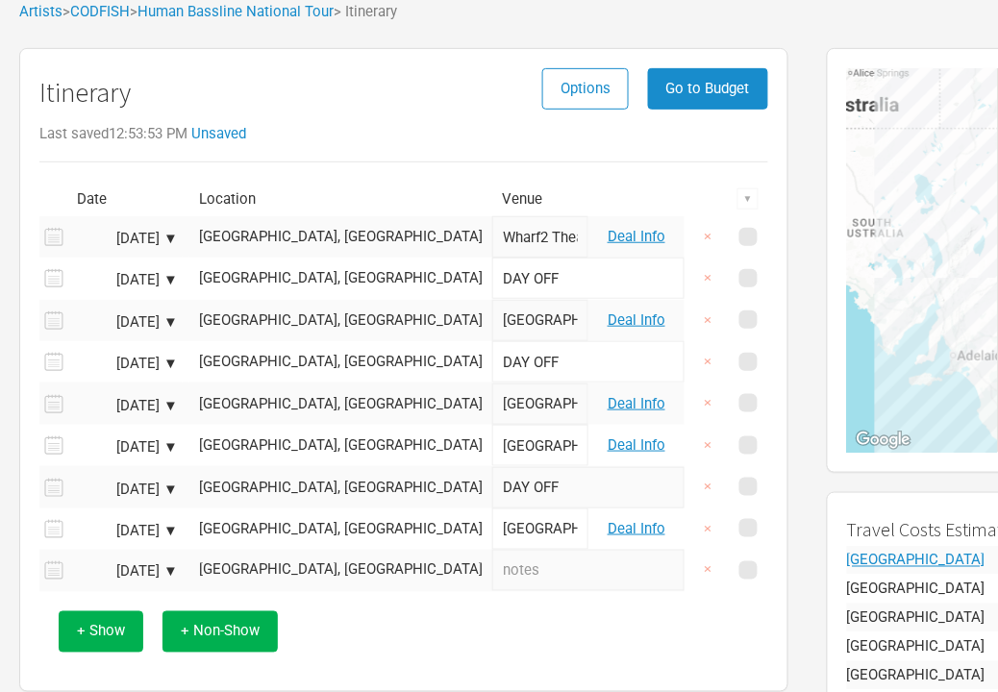
click at [492, 575] on input "text" at bounding box center [588, 570] width 192 height 41
type input "Space Theatre"
click at [445, 645] on div "+ Show + Non-Show" at bounding box center [404, 632] width 710 height 80
click at [492, 572] on input "Space Theatre" at bounding box center [588, 570] width 192 height 41
click at [712, 578] on button "×" at bounding box center [708, 570] width 44 height 41
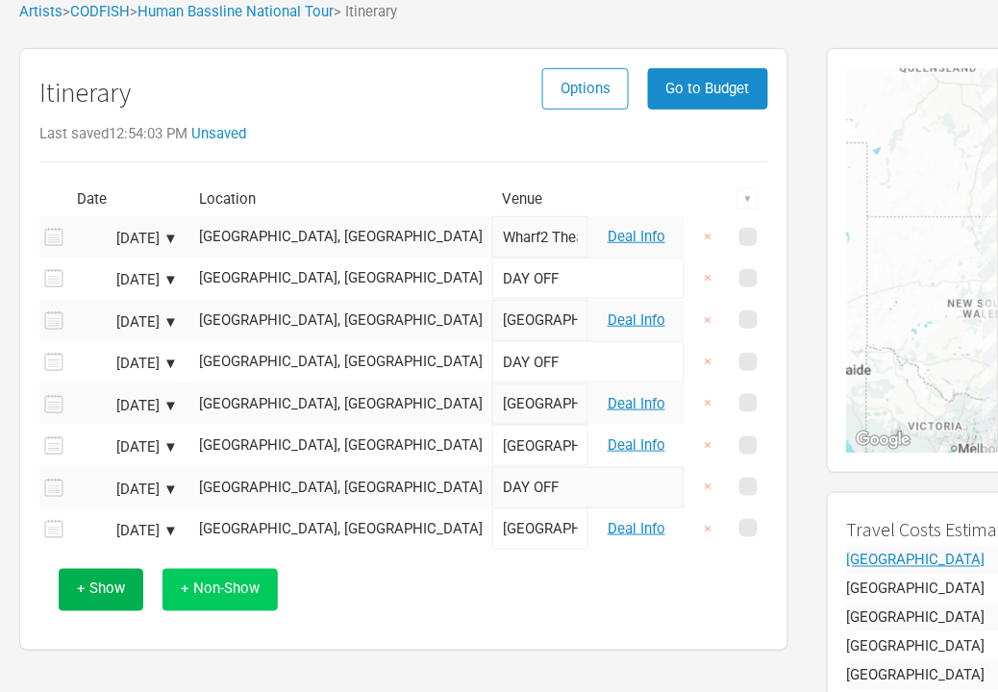
click at [261, 598] on button "+ Non-Show" at bounding box center [219, 589] width 115 height 41
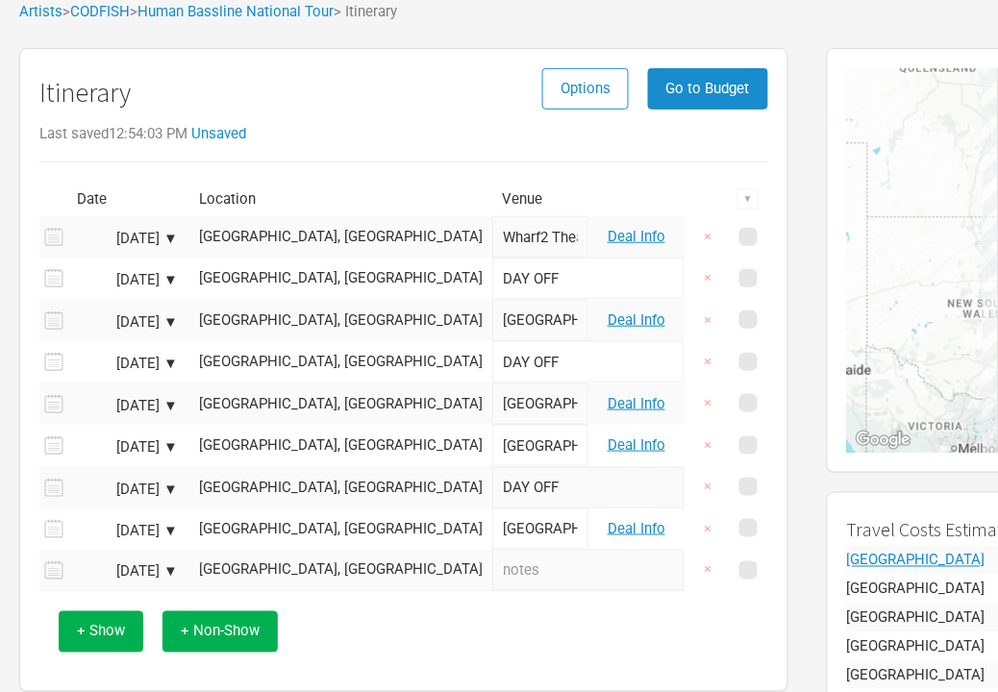
click at [492, 582] on input "text" at bounding box center [588, 570] width 192 height 41
type input "DAY OFF"
click at [327, 575] on div "[GEOGRAPHIC_DATA], [GEOGRAPHIC_DATA]" at bounding box center [341, 570] width 284 height 14
click at [310, 584] on input "text" at bounding box center [340, 570] width 303 height 41
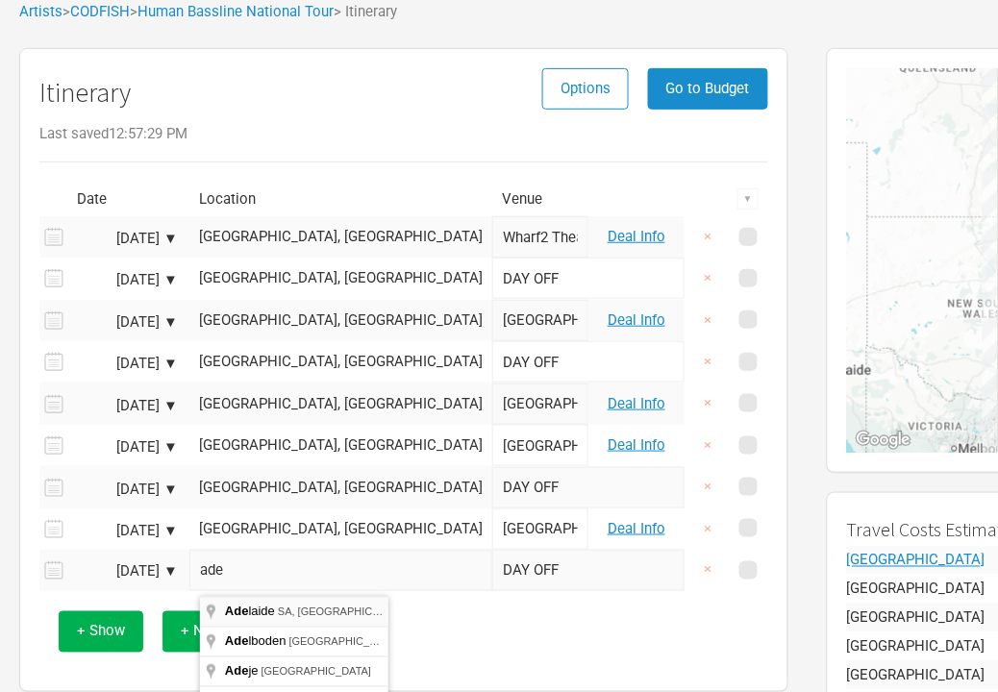
type input "[GEOGRAPHIC_DATA] SA, [GEOGRAPHIC_DATA]"
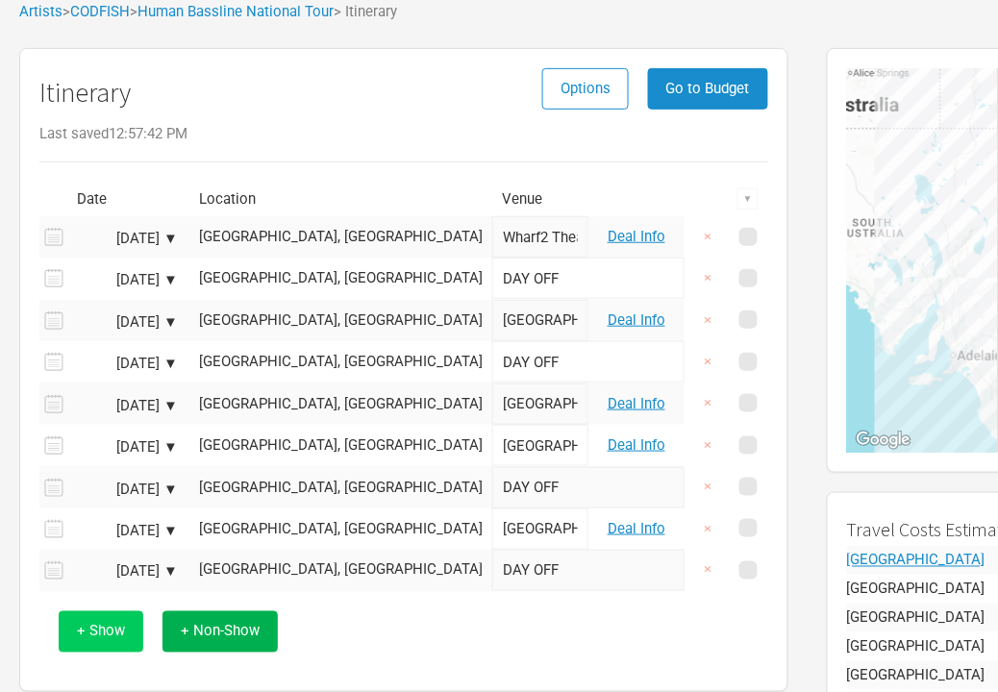
click at [109, 628] on span "+ Show" at bounding box center [101, 631] width 48 height 17
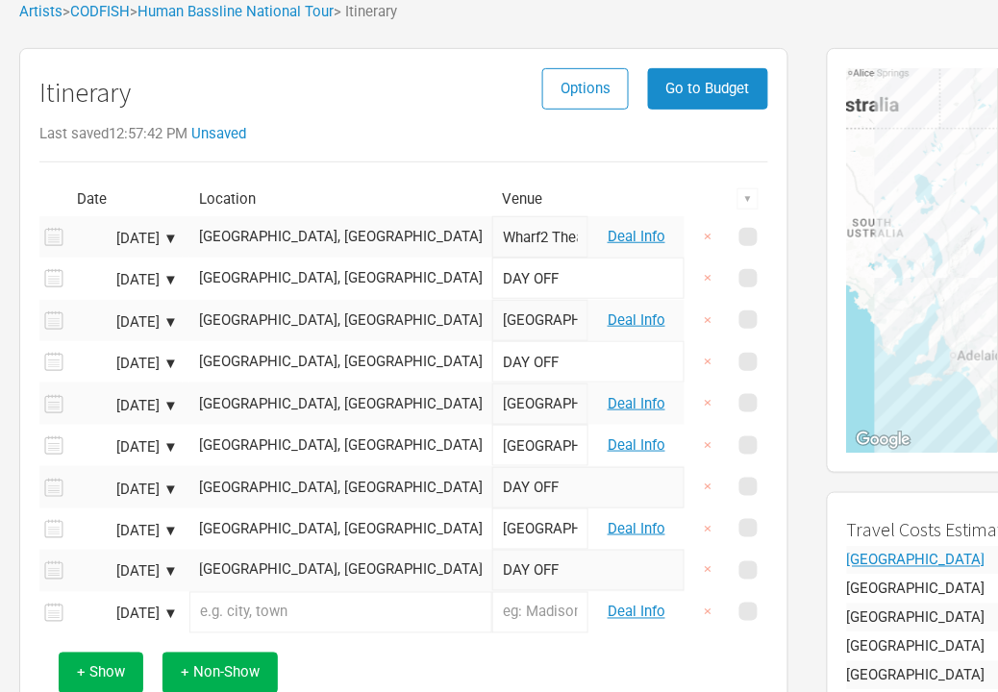
click at [332, 616] on input "text" at bounding box center [340, 612] width 303 height 41
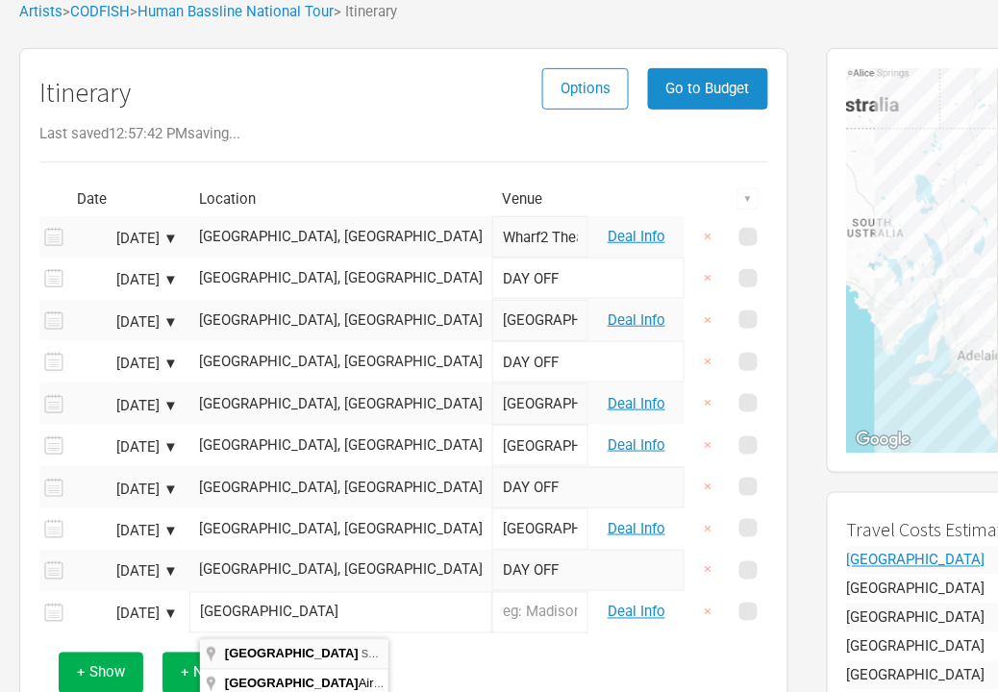
type input "[GEOGRAPHIC_DATA] SA, [GEOGRAPHIC_DATA]"
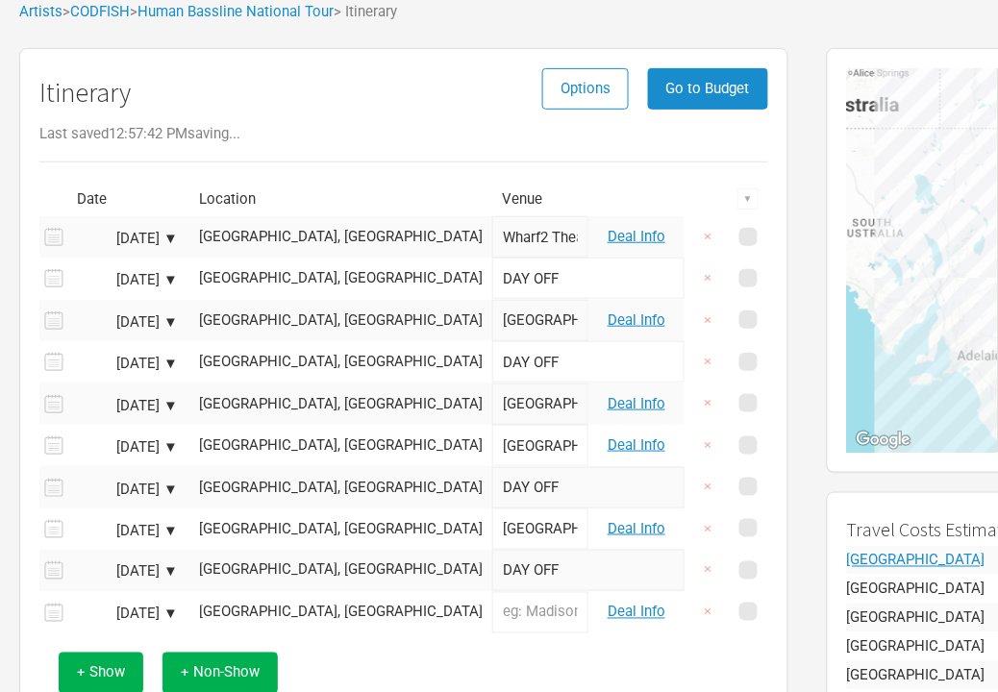
click at [492, 630] on input "text" at bounding box center [540, 612] width 96 height 41
type input "Space Theatre"
click at [449, 652] on div "+ Show + Non-Show" at bounding box center [404, 674] width 710 height 80
click at [117, 680] on span "+ Show" at bounding box center [101, 672] width 48 height 17
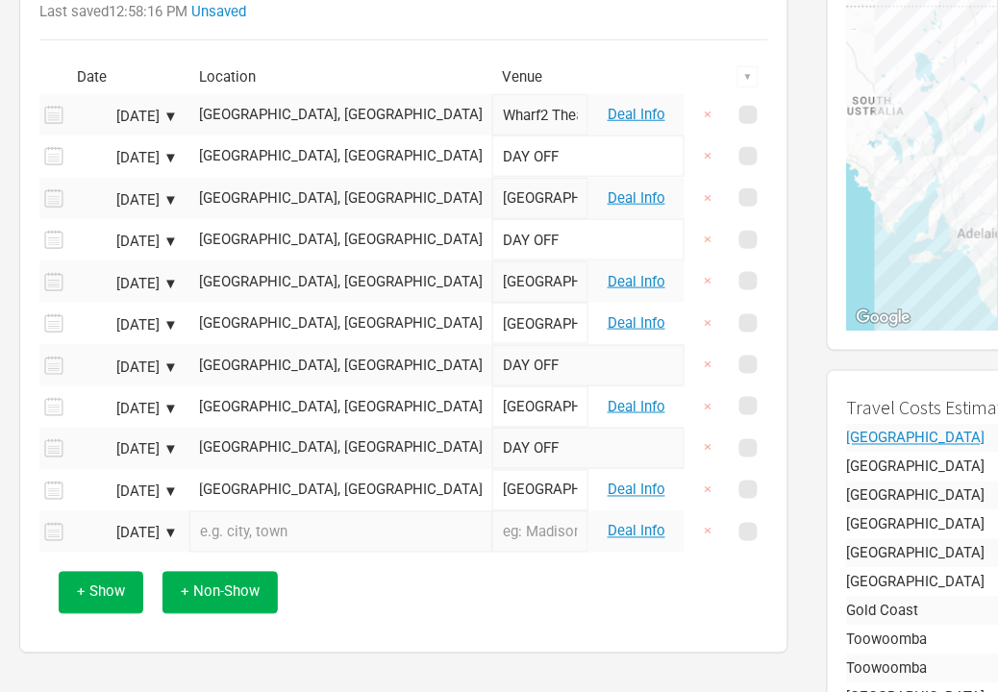
scroll to position [237, 0]
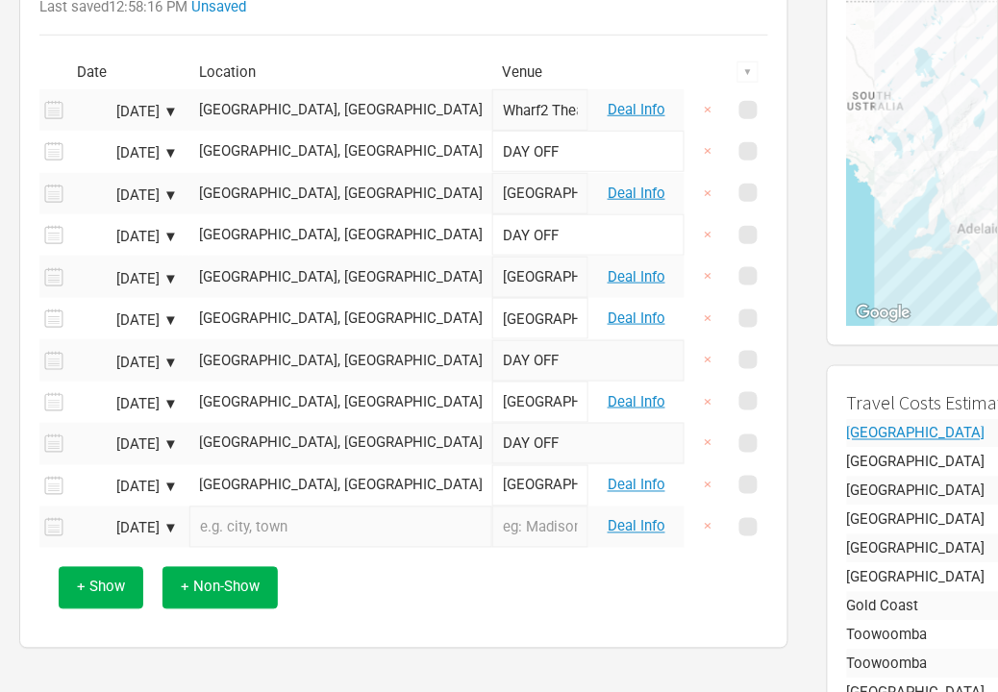
click at [251, 543] on input "text" at bounding box center [340, 527] width 303 height 41
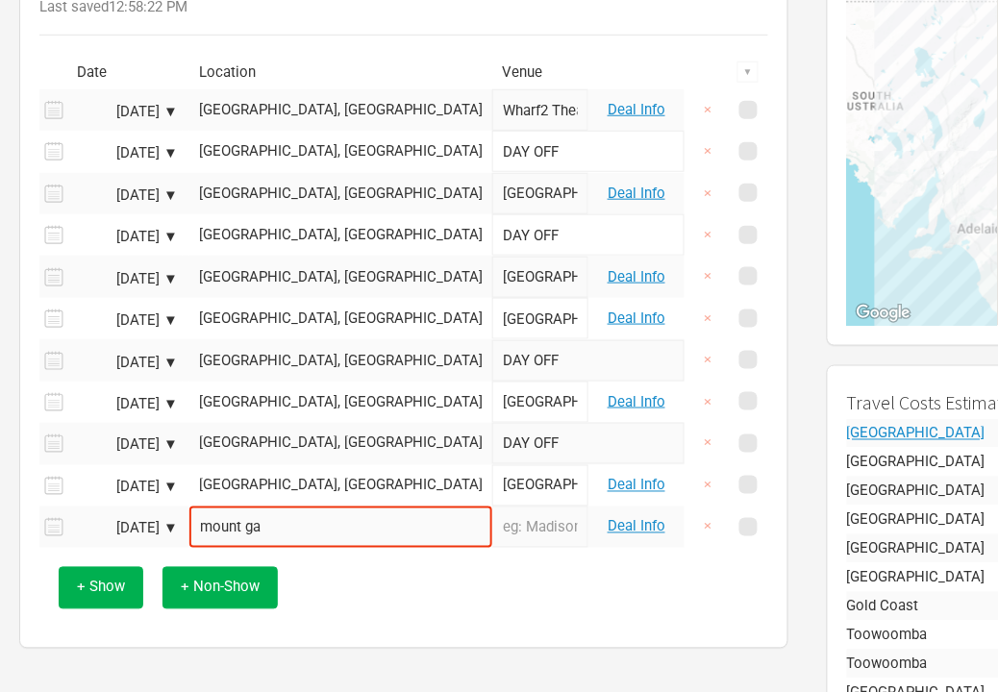
type input "[GEOGRAPHIC_DATA] SA, [GEOGRAPHIC_DATA]"
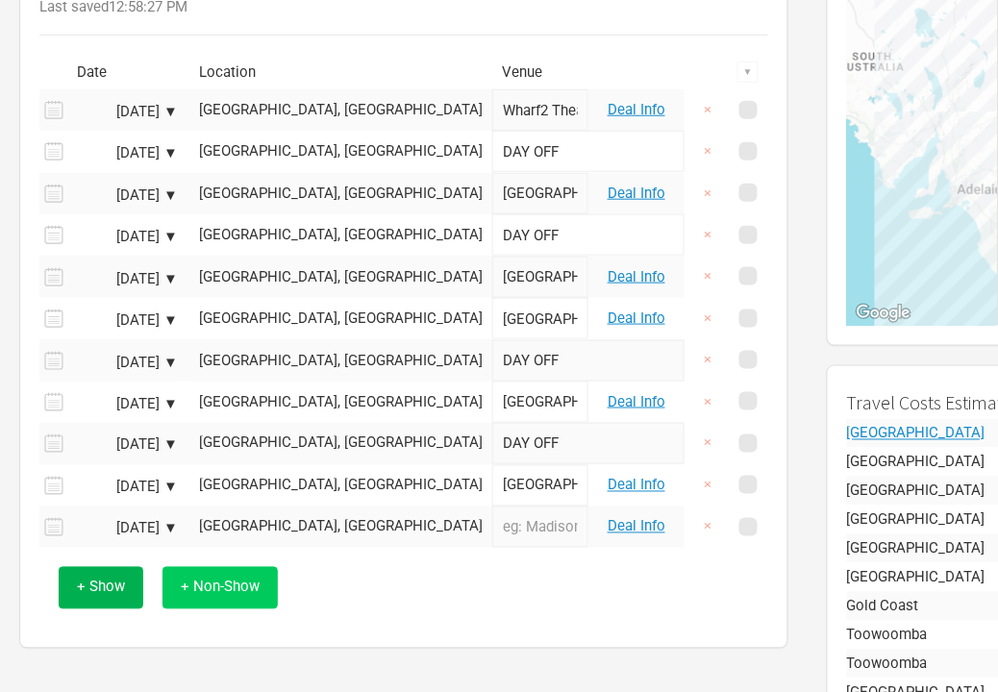
click at [234, 596] on span "+ Non-Show" at bounding box center [220, 587] width 79 height 17
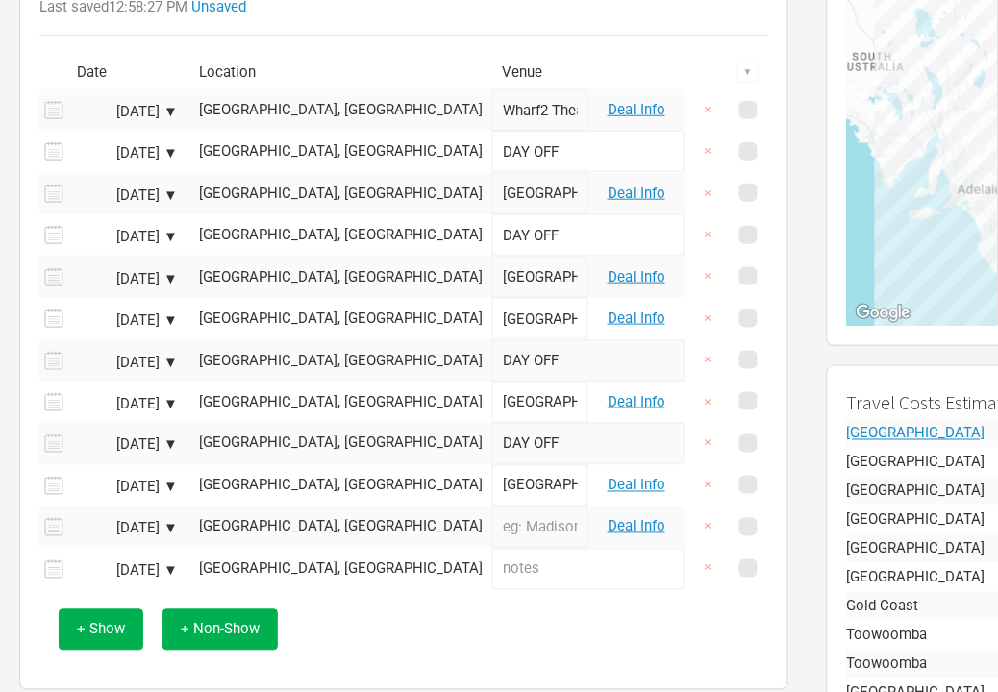
click at [492, 574] on input "text" at bounding box center [588, 569] width 192 height 41
type input "DAY OFF"
click at [411, 607] on div "+ Show + Non-Show" at bounding box center [404, 630] width 710 height 80
click at [334, 575] on div "[GEOGRAPHIC_DATA], [GEOGRAPHIC_DATA]" at bounding box center [341, 569] width 284 height 14
click at [334, 575] on input "text" at bounding box center [340, 569] width 303 height 41
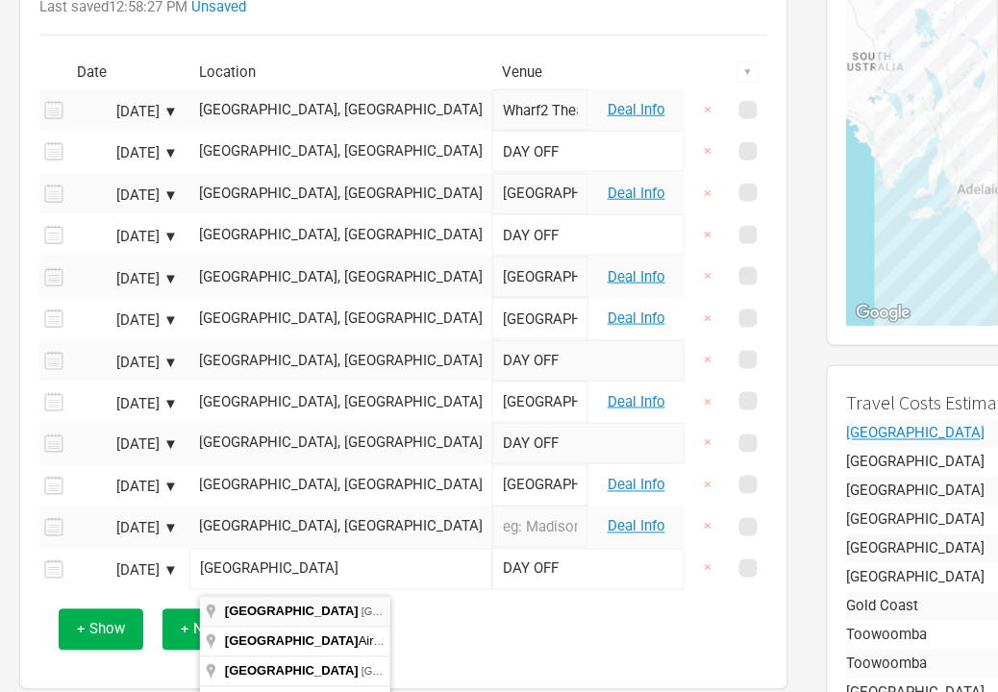
type input "[GEOGRAPHIC_DATA] [GEOGRAPHIC_DATA], [GEOGRAPHIC_DATA]"
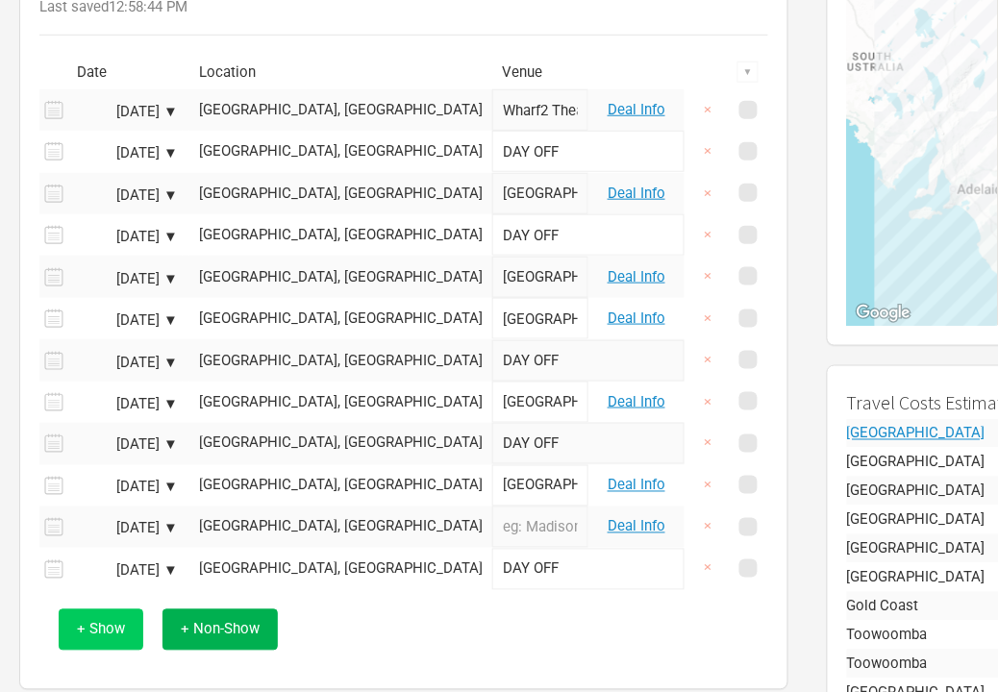
click at [103, 650] on button "+ Show" at bounding box center [101, 630] width 85 height 41
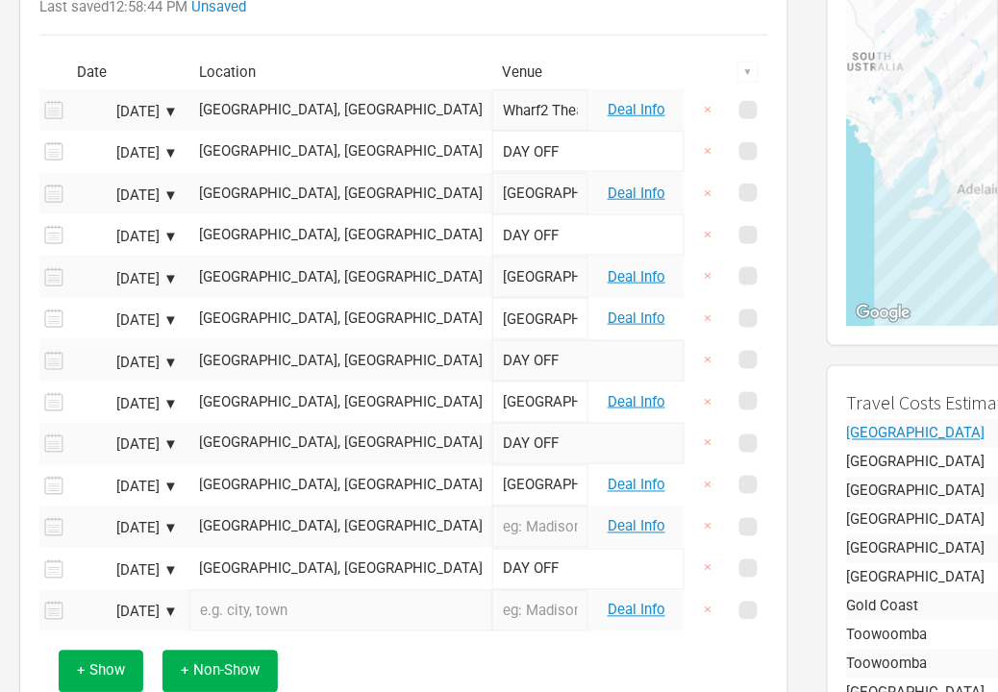
click at [265, 623] on input "text" at bounding box center [340, 610] width 303 height 41
type input "[GEOGRAPHIC_DATA] [GEOGRAPHIC_DATA], [GEOGRAPHIC_DATA]"
click at [492, 613] on input "text" at bounding box center [540, 610] width 96 height 41
type input "Howler"
click at [468, 664] on div "+ Show + Non-Show" at bounding box center [404, 672] width 710 height 80
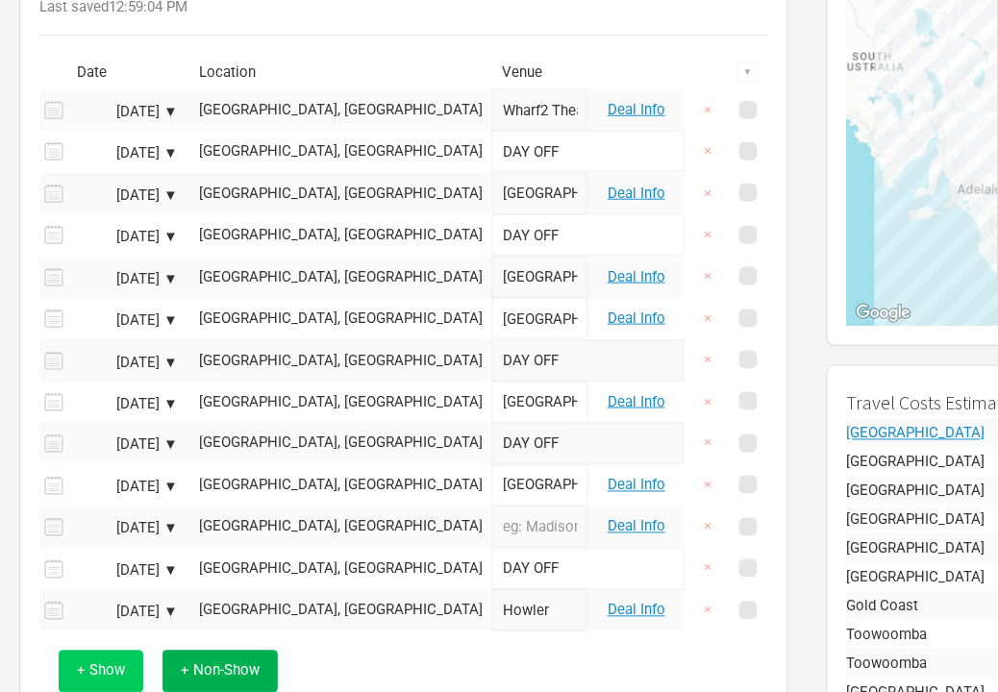
click at [113, 680] on span "+ Show" at bounding box center [101, 670] width 48 height 17
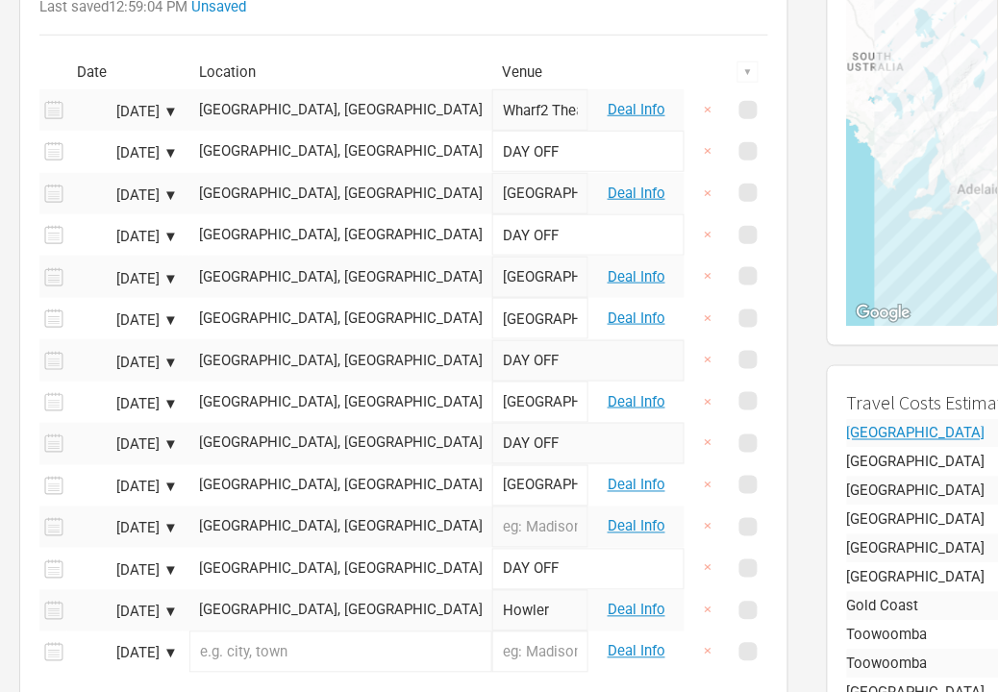
click at [317, 655] on input "text" at bounding box center [340, 652] width 303 height 41
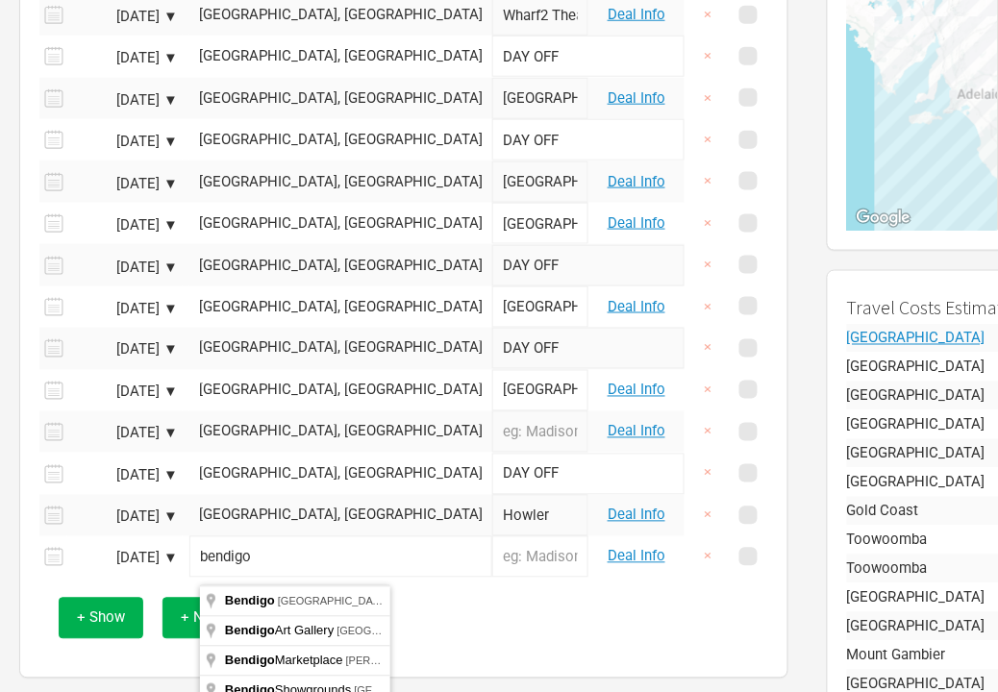
scroll to position [334, 0]
type input "Bendigo [GEOGRAPHIC_DATA], [GEOGRAPHIC_DATA]"
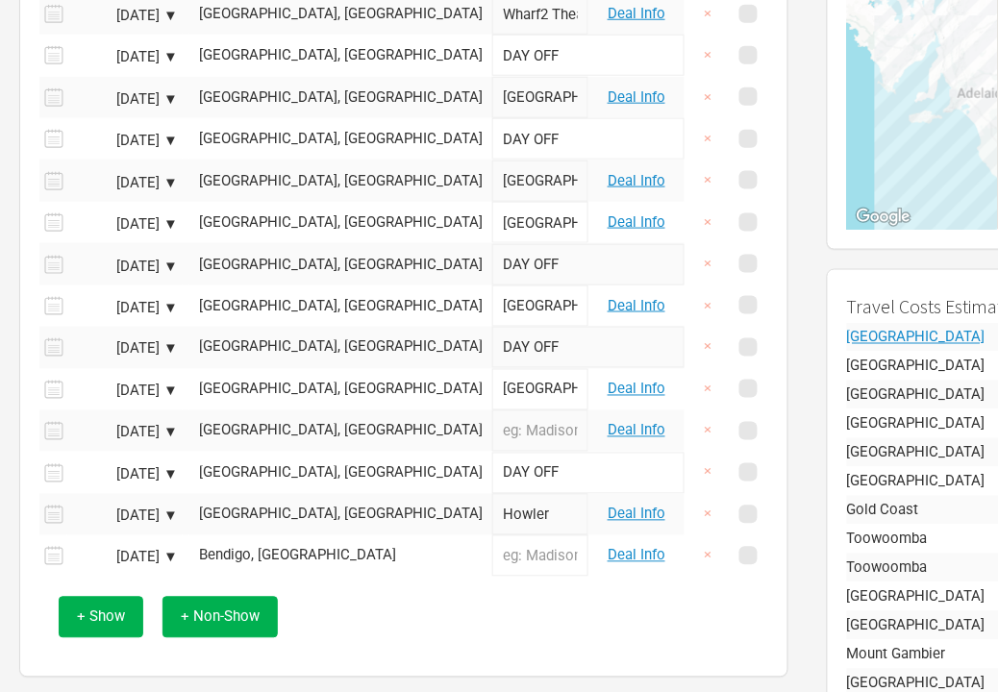
click at [507, 568] on input "text" at bounding box center [540, 556] width 96 height 41
type input "Ulumbarra Theatre"
click at [483, 603] on div "+ Show + Non-Show" at bounding box center [404, 618] width 710 height 80
click at [265, 628] on button "+ Non-Show" at bounding box center [219, 617] width 115 height 41
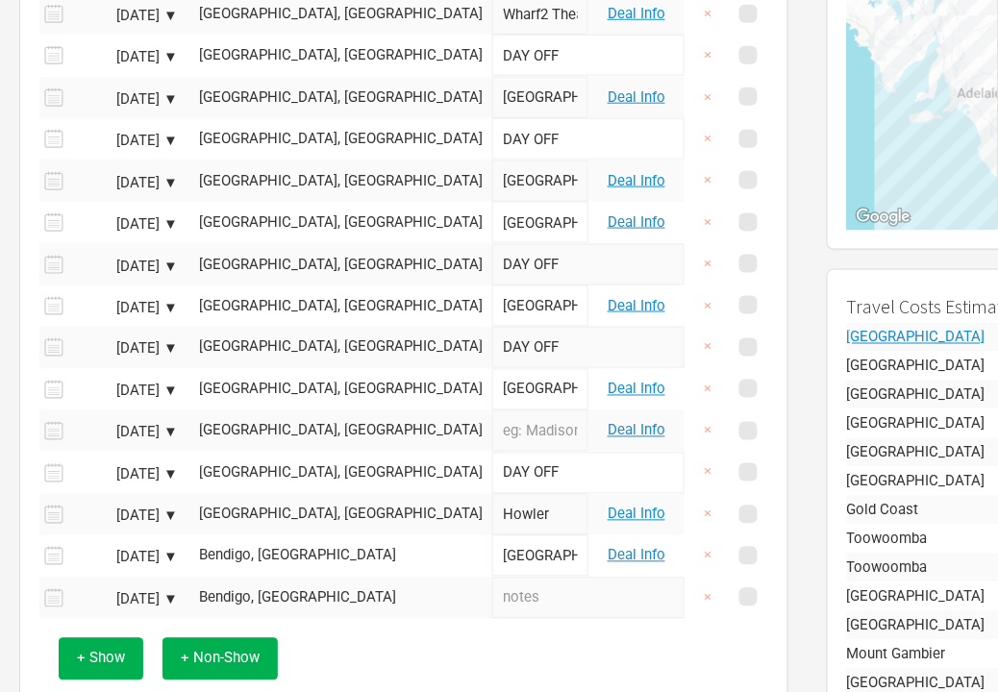
click at [492, 612] on input "text" at bounding box center [588, 598] width 192 height 41
type input "OFF DAY"
click at [391, 636] on div "+ Show + Non-Show" at bounding box center [404, 659] width 710 height 80
drag, startPoint x: 109, startPoint y: 666, endPoint x: 289, endPoint y: 594, distance: 194.6
click at [107, 666] on span "+ Show" at bounding box center [101, 658] width 48 height 17
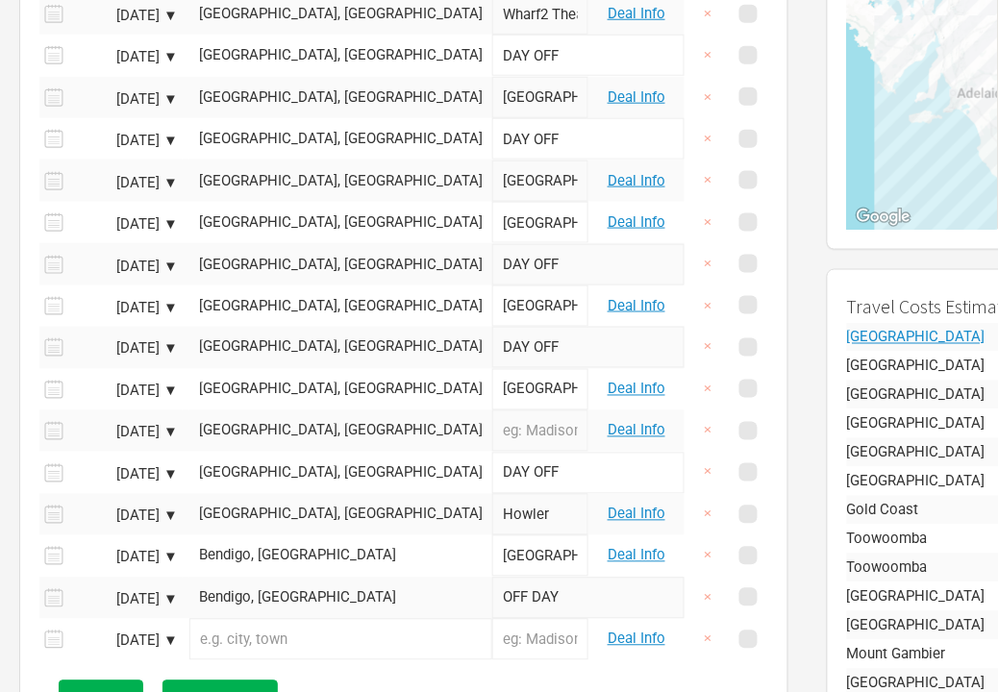
click at [312, 657] on input "text" at bounding box center [340, 639] width 303 height 41
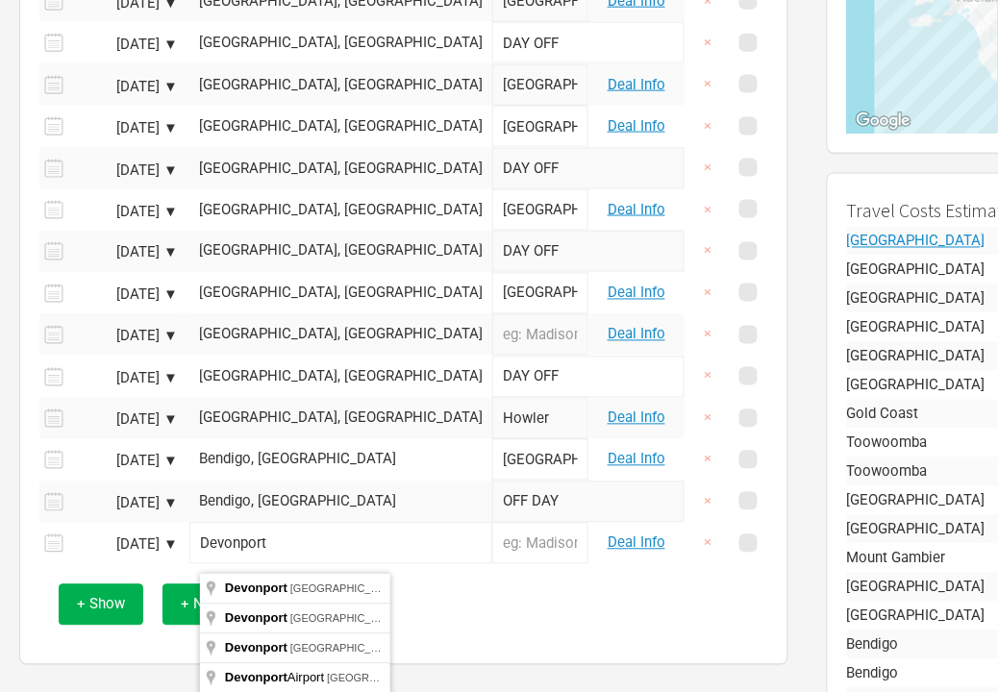
scroll to position [436, 0]
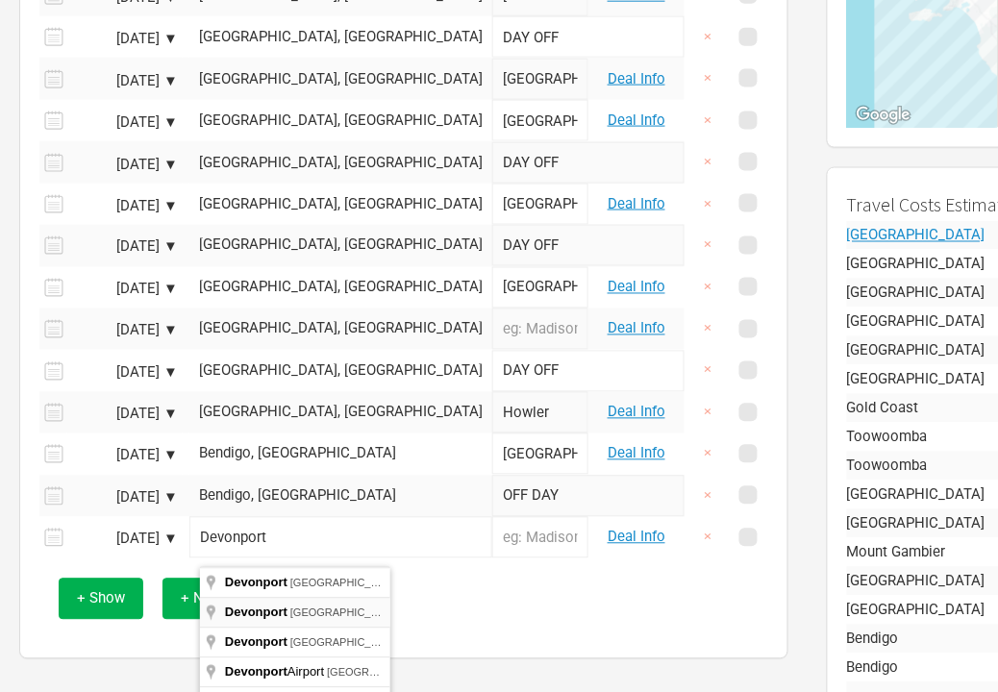
type input "Devonport [GEOGRAPHIC_DATA], [GEOGRAPHIC_DATA]"
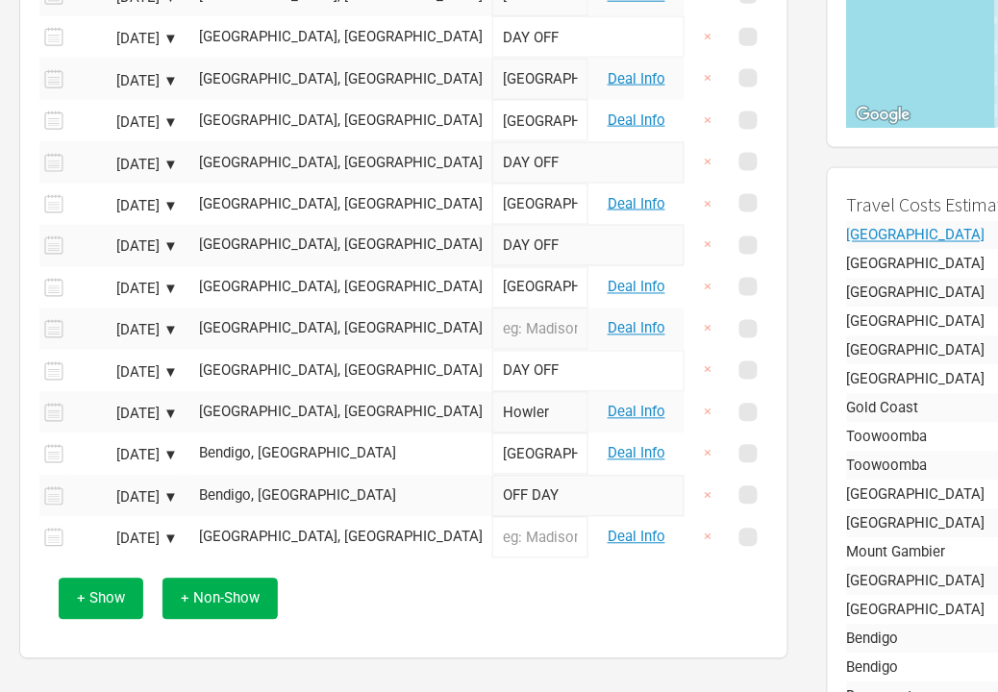
click at [508, 553] on input "text" at bounding box center [540, 537] width 96 height 41
click at [256, 608] on span "+ Non-Show" at bounding box center [220, 598] width 79 height 17
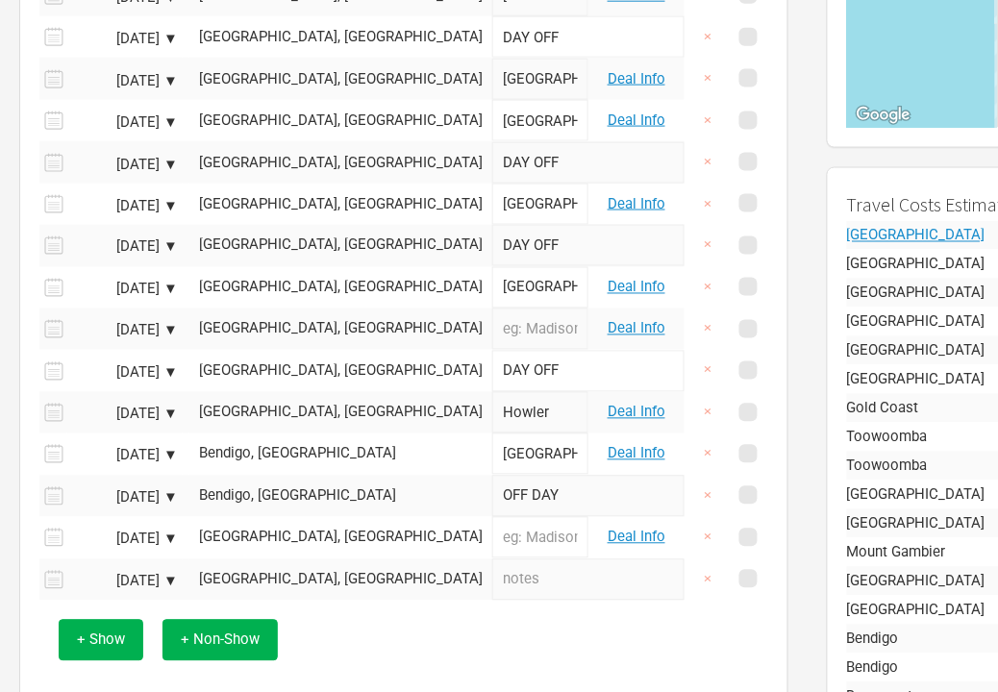
click at [330, 584] on div "[GEOGRAPHIC_DATA], [GEOGRAPHIC_DATA]" at bounding box center [341, 580] width 284 height 14
click at [330, 584] on input "text" at bounding box center [340, 580] width 303 height 41
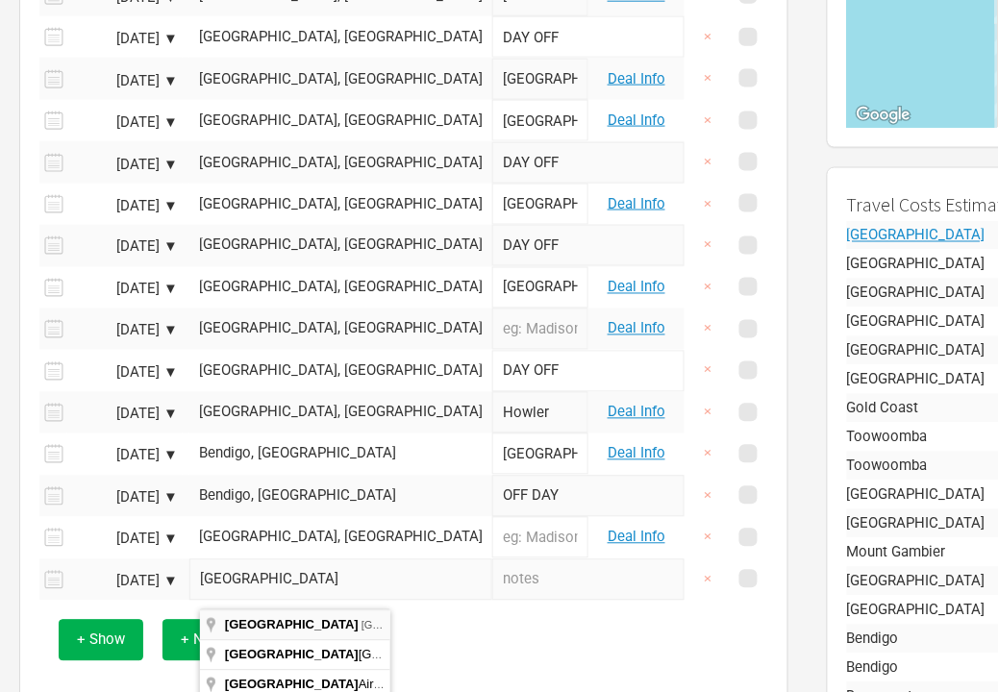
type input "Sydney NSW, Australia"
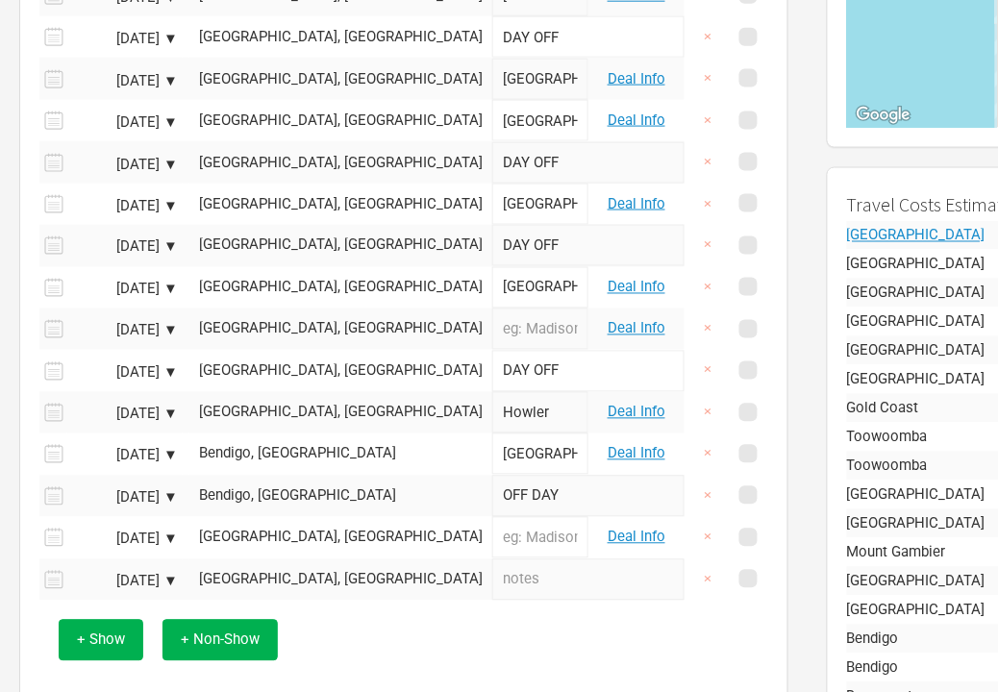
click at [497, 589] on input "text" at bounding box center [588, 580] width 192 height 41
type input "DAY OFF"
click at [471, 622] on div "+ Show + Non-Show" at bounding box center [404, 641] width 710 height 80
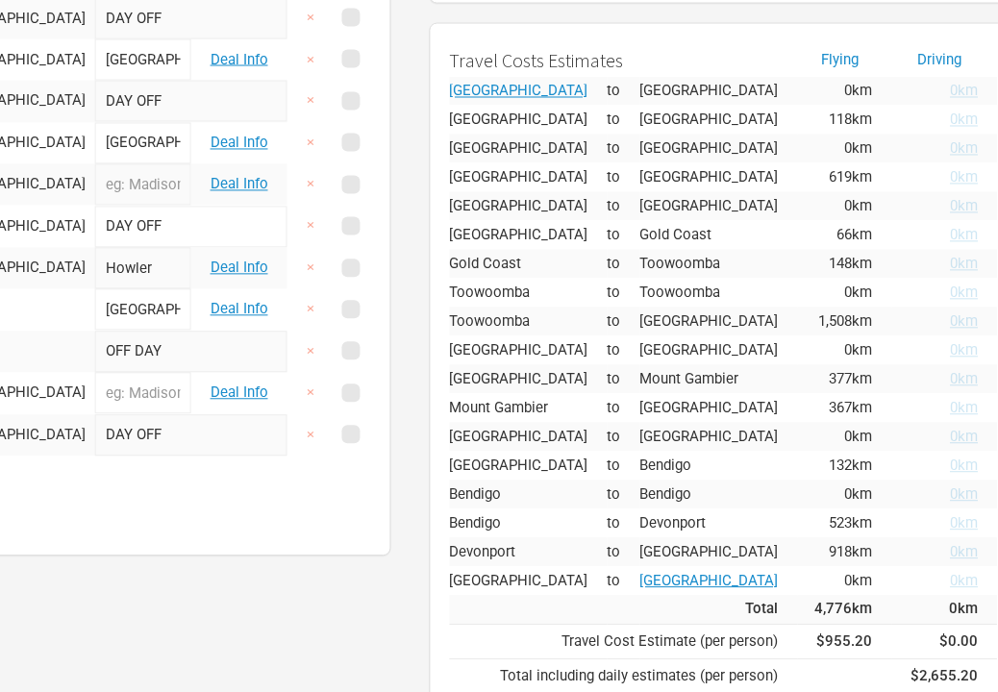
scroll to position [577, 397]
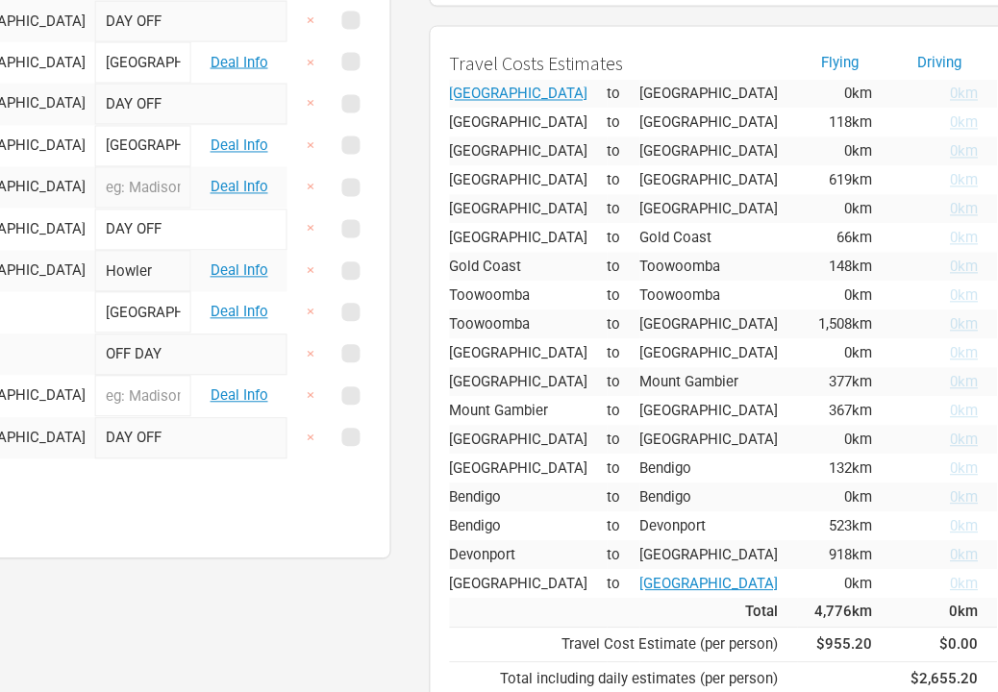
click at [707, 319] on td "[GEOGRAPHIC_DATA]" at bounding box center [719, 325] width 158 height 29
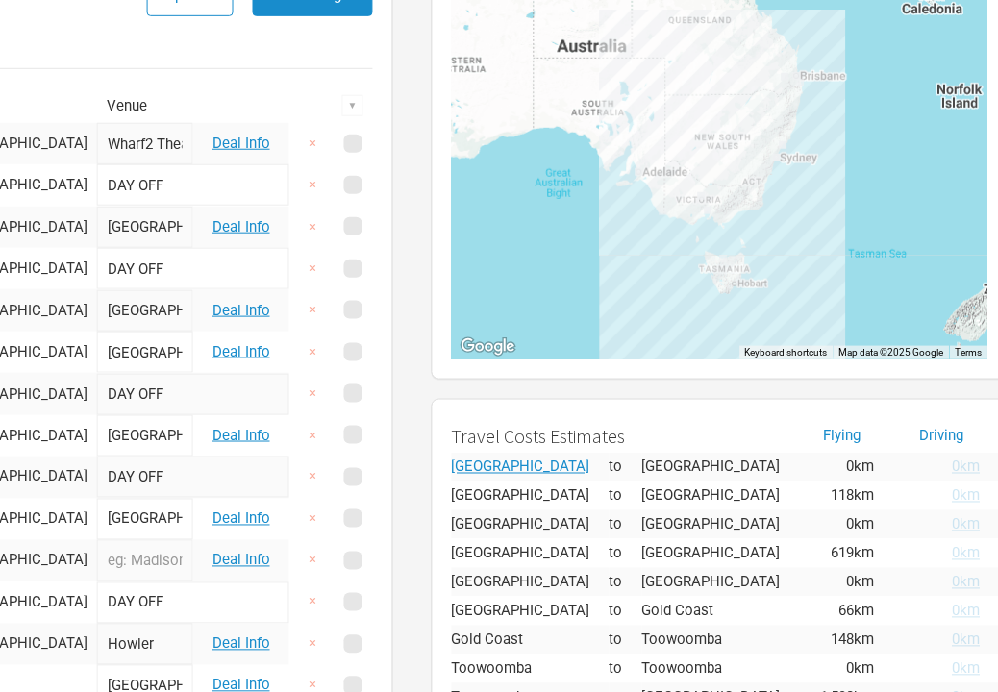
scroll to position [204, 397]
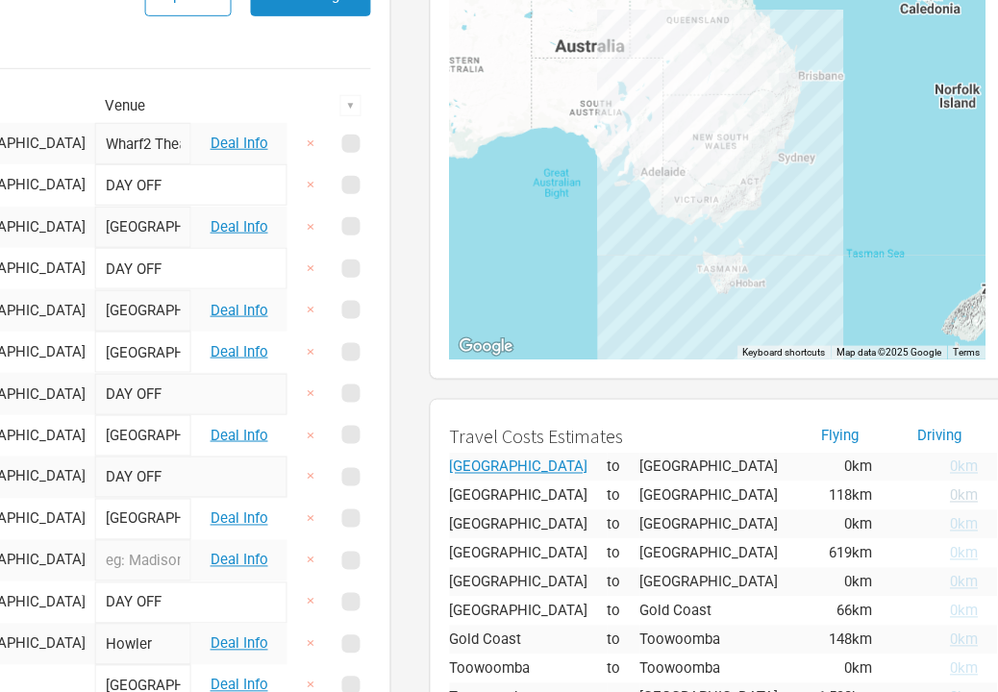
click at [817, 493] on span "0km" at bounding box center [965, 495] width 28 height 17
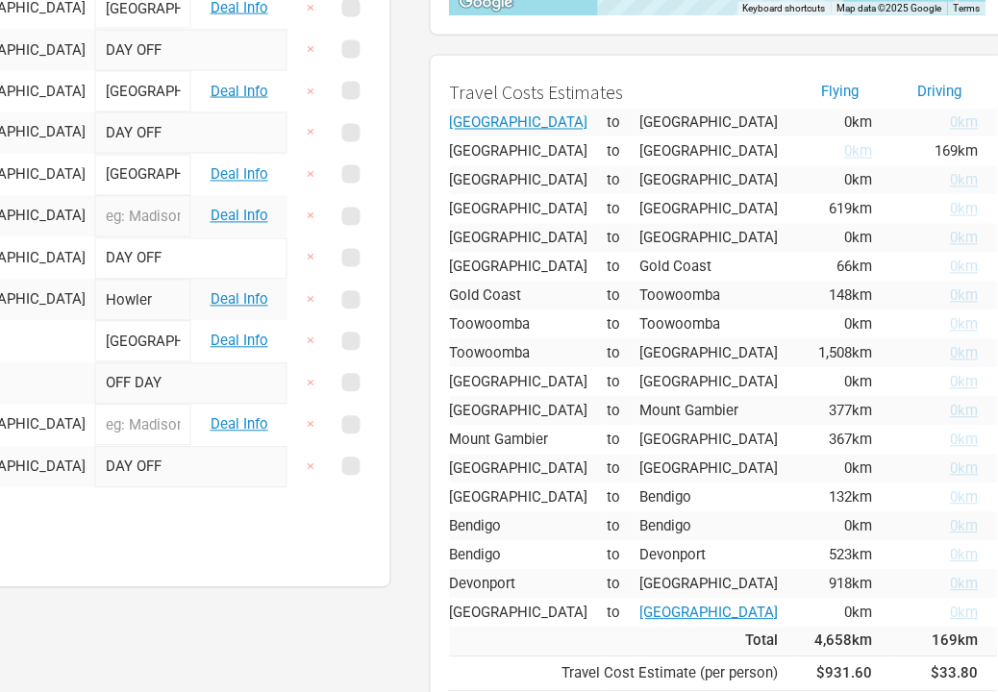
scroll to position [568, 397]
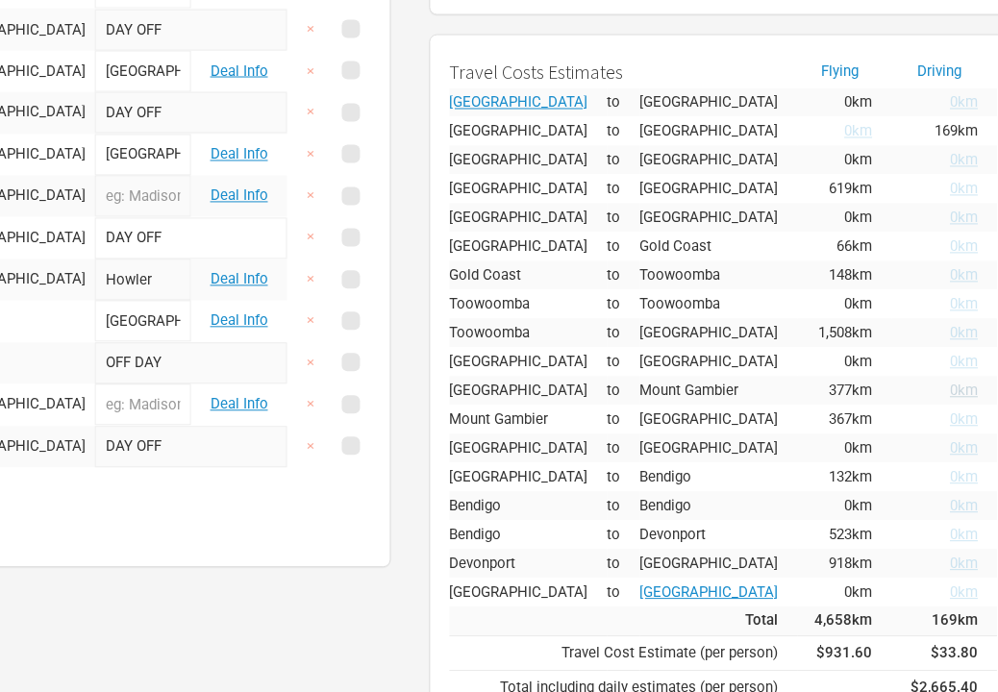
click at [817, 389] on span "0km" at bounding box center [965, 391] width 28 height 17
click at [817, 420] on span "0km" at bounding box center [965, 420] width 28 height 17
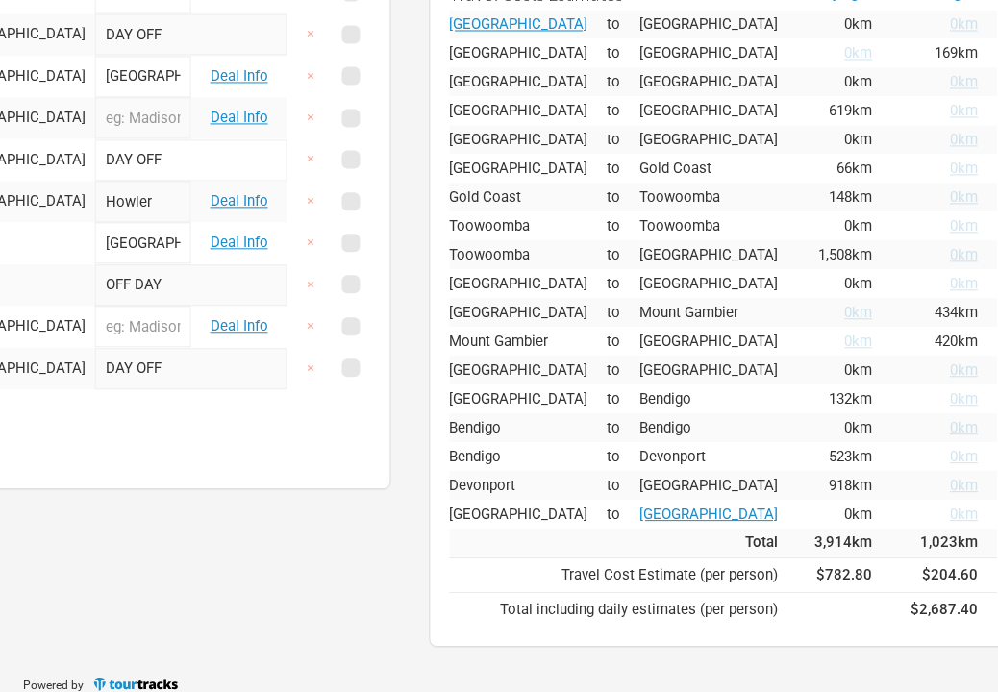
scroll to position [666, 397]
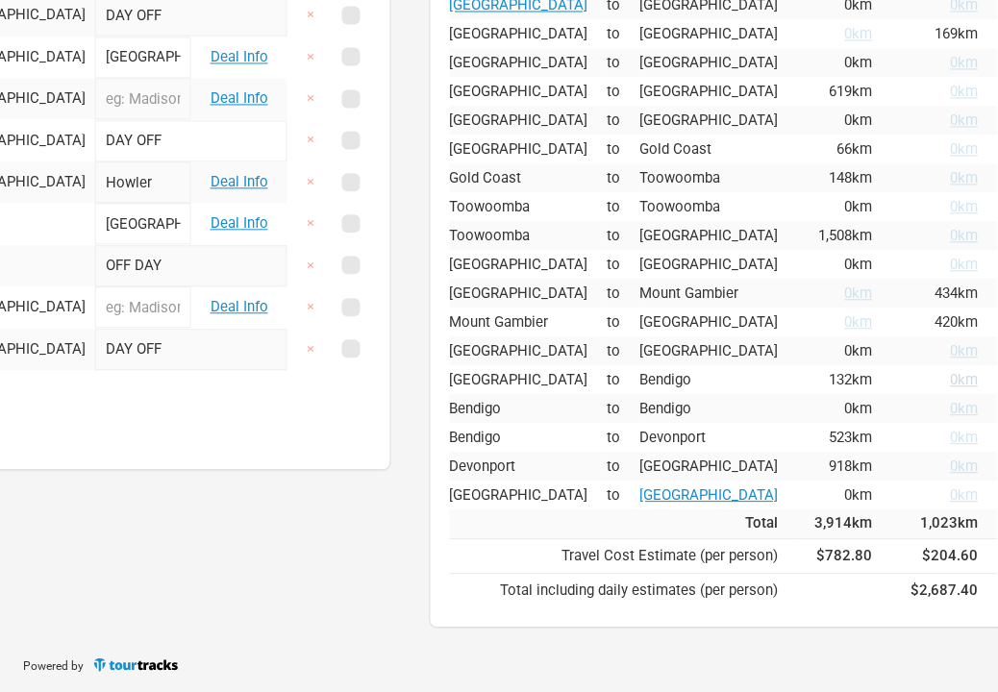
click at [817, 373] on span "0km" at bounding box center [965, 379] width 28 height 17
click at [817, 377] on span "0km" at bounding box center [859, 379] width 28 height 17
click at [817, 378] on span "0km" at bounding box center [965, 379] width 28 height 17
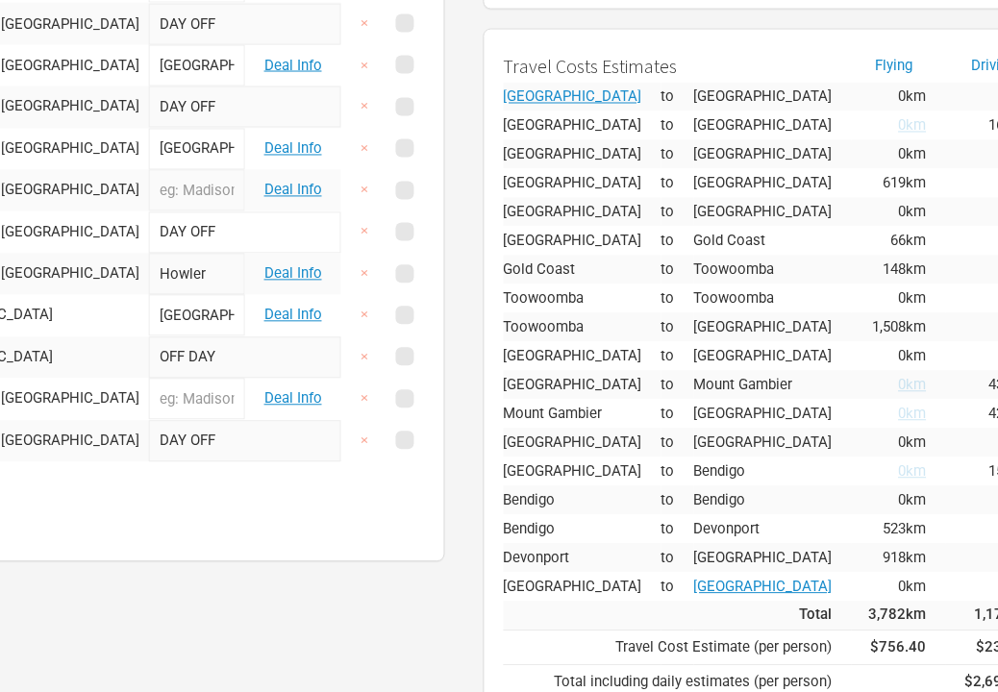
scroll to position [574, 397]
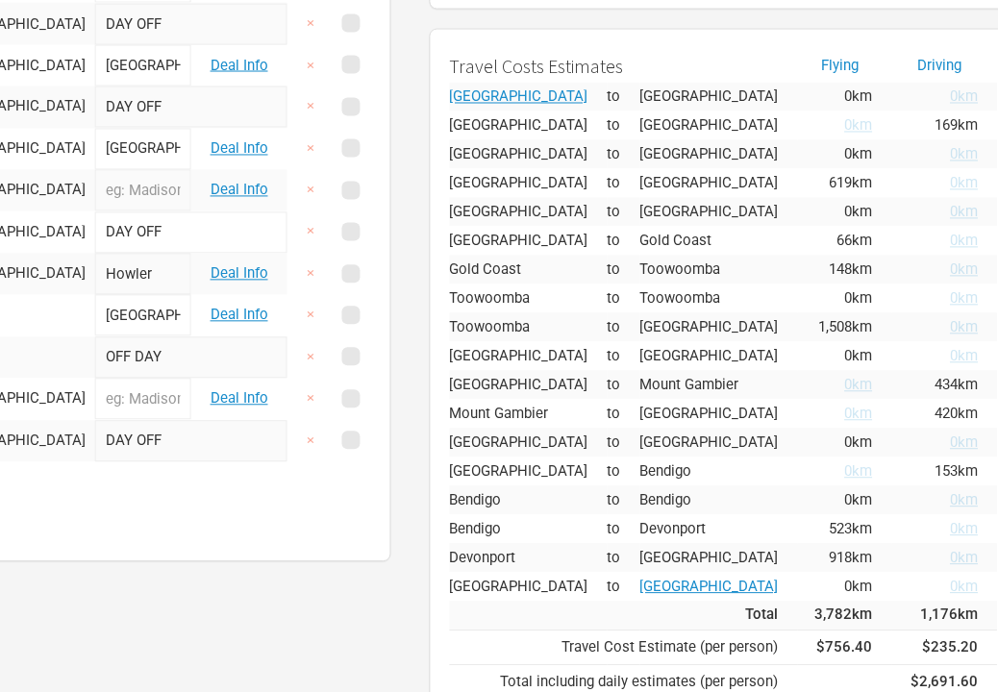
click at [651, 160] on td "[GEOGRAPHIC_DATA]" at bounding box center [719, 154] width 158 height 29
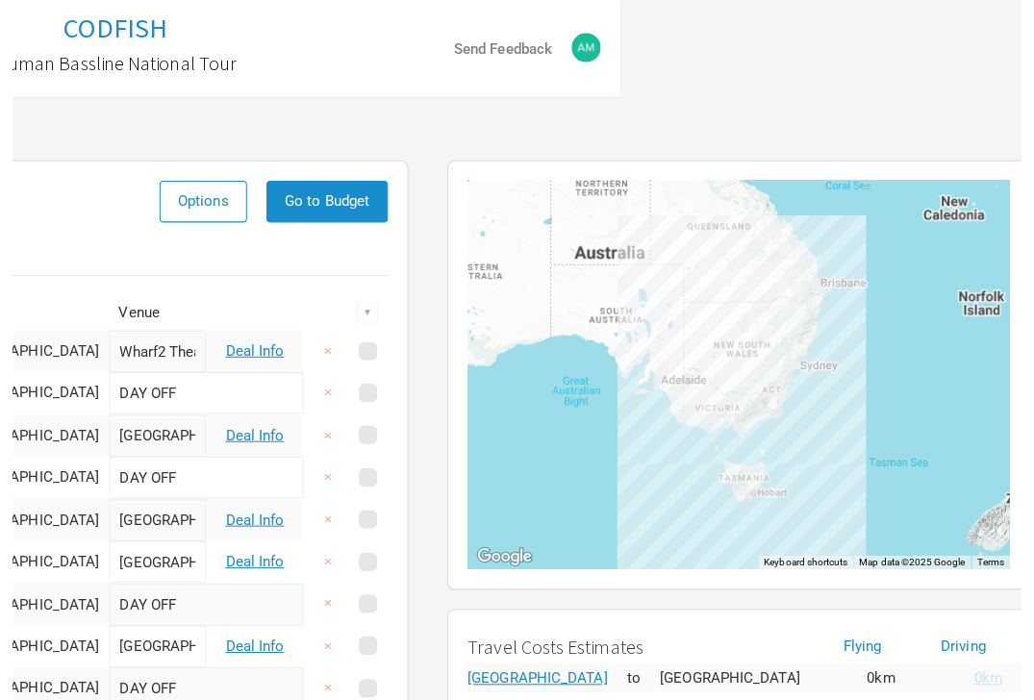
scroll to position [0, 0]
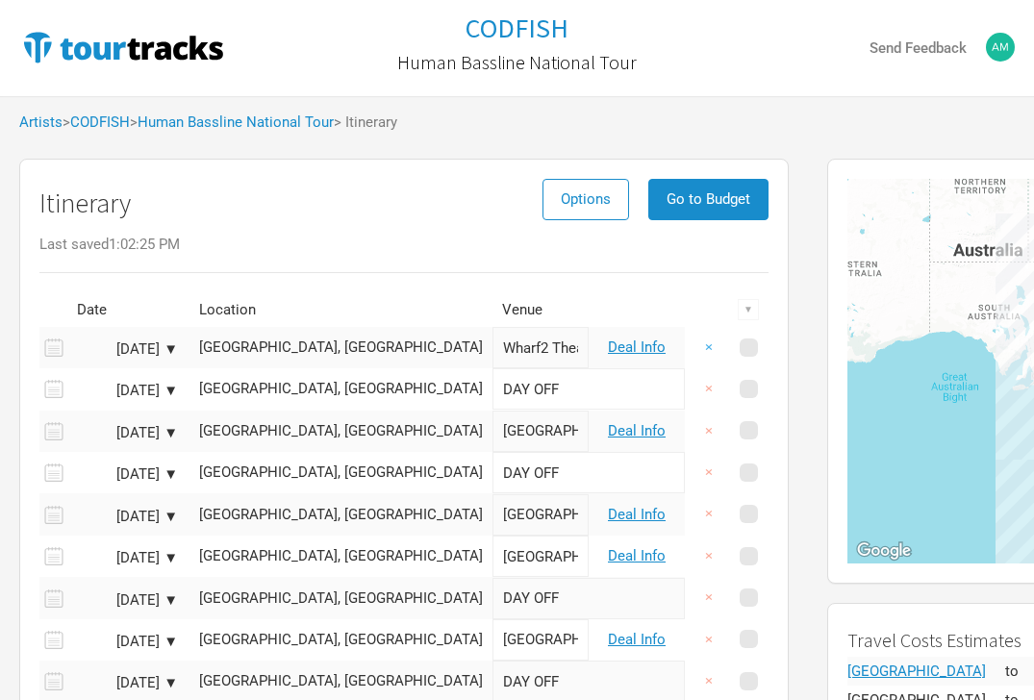
click at [708, 351] on button "×" at bounding box center [708, 347] width 44 height 41
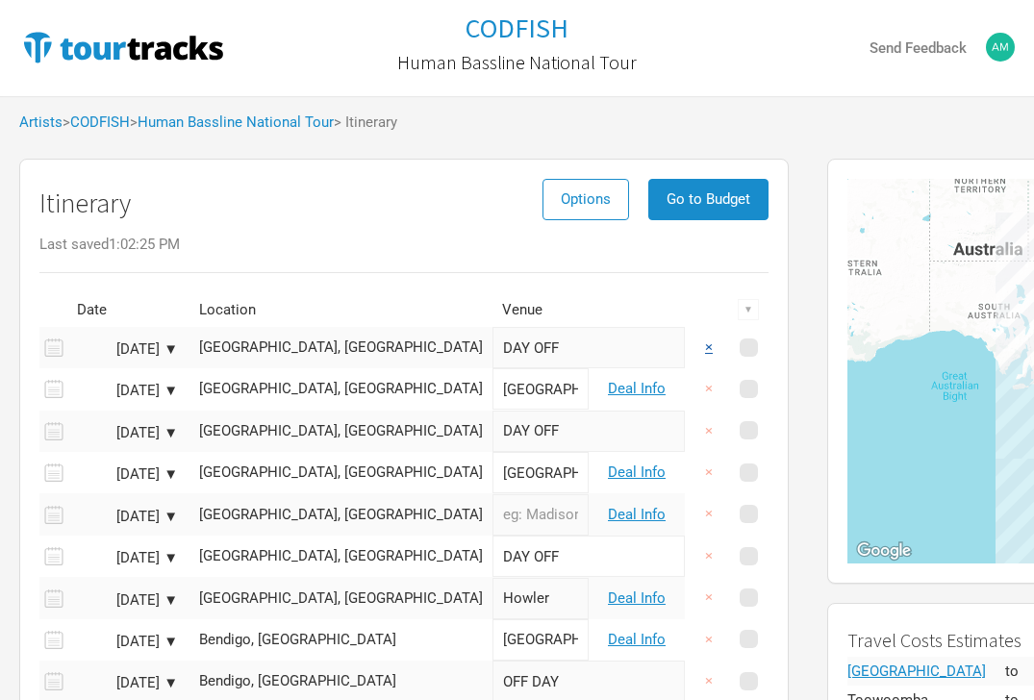
click at [708, 351] on button "×" at bounding box center [708, 347] width 44 height 41
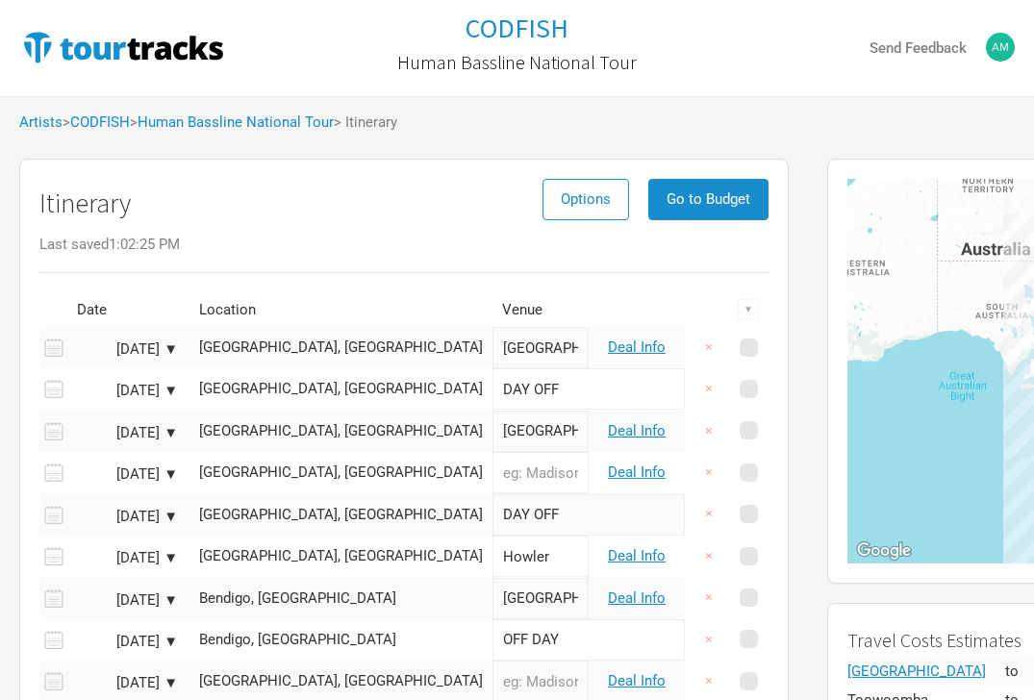
click at [708, 351] on button "×" at bounding box center [708, 347] width 44 height 41
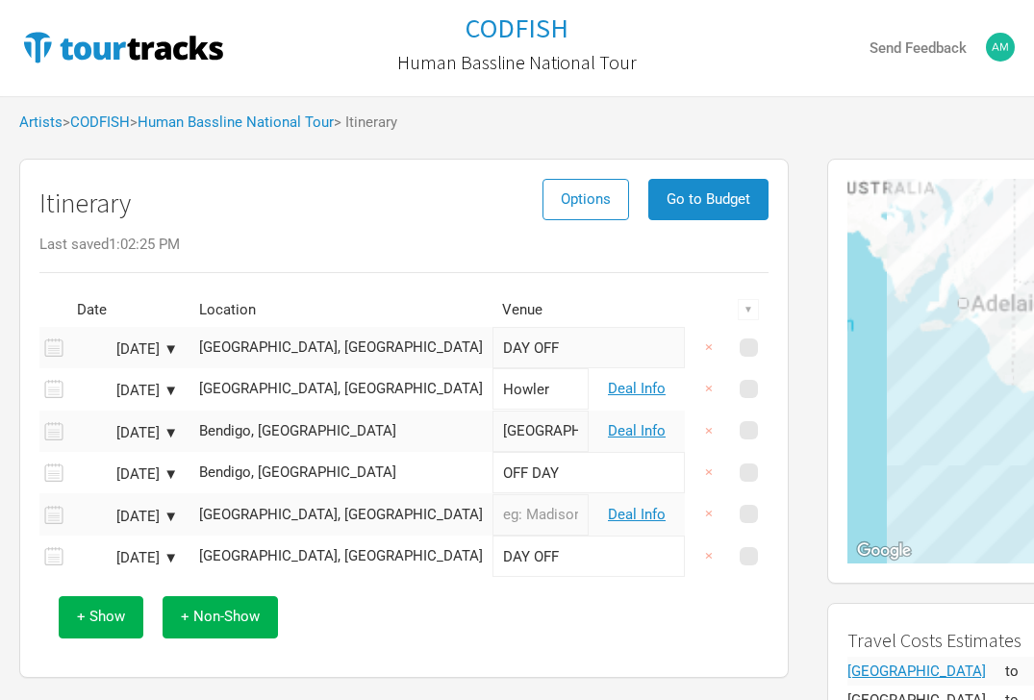
click at [708, 351] on button "×" at bounding box center [708, 347] width 44 height 41
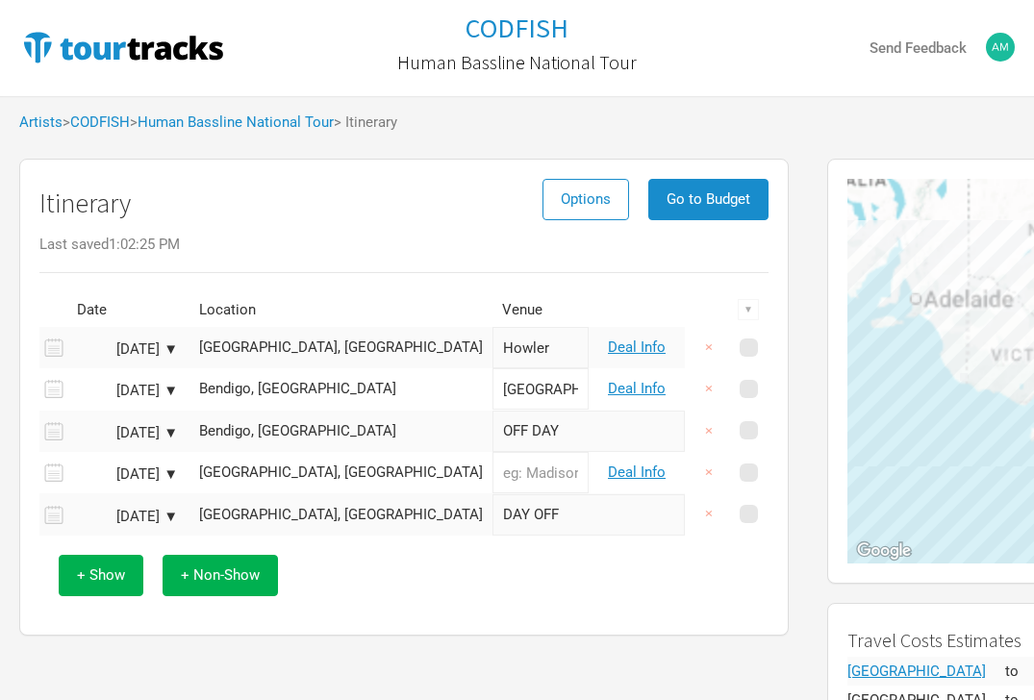
click at [708, 351] on button "×" at bounding box center [708, 347] width 44 height 41
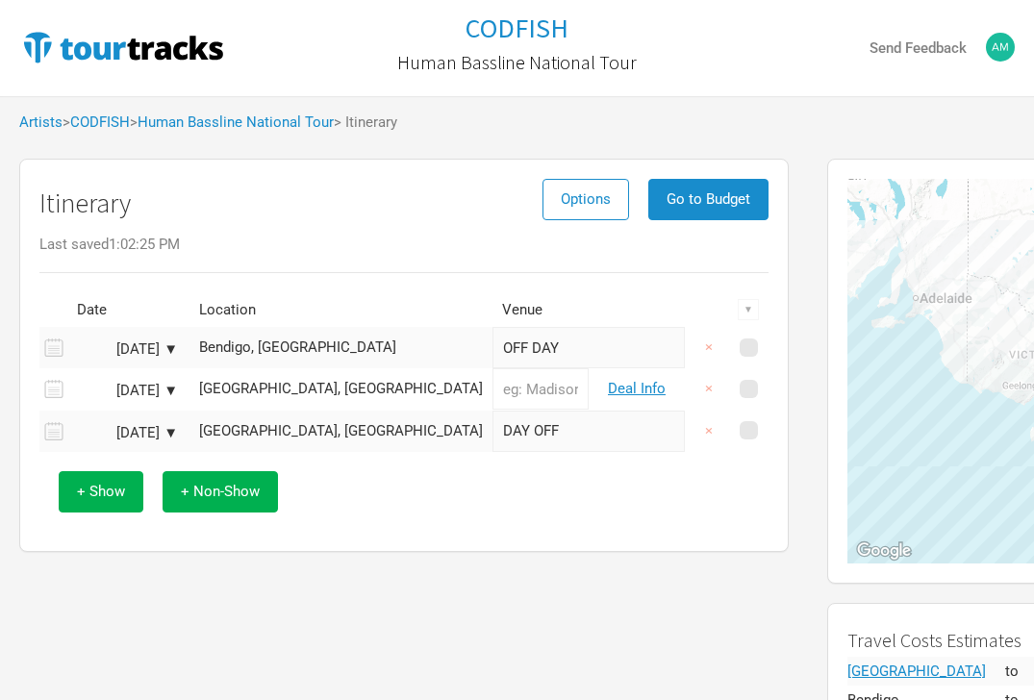
click at [708, 351] on button "×" at bounding box center [708, 347] width 44 height 41
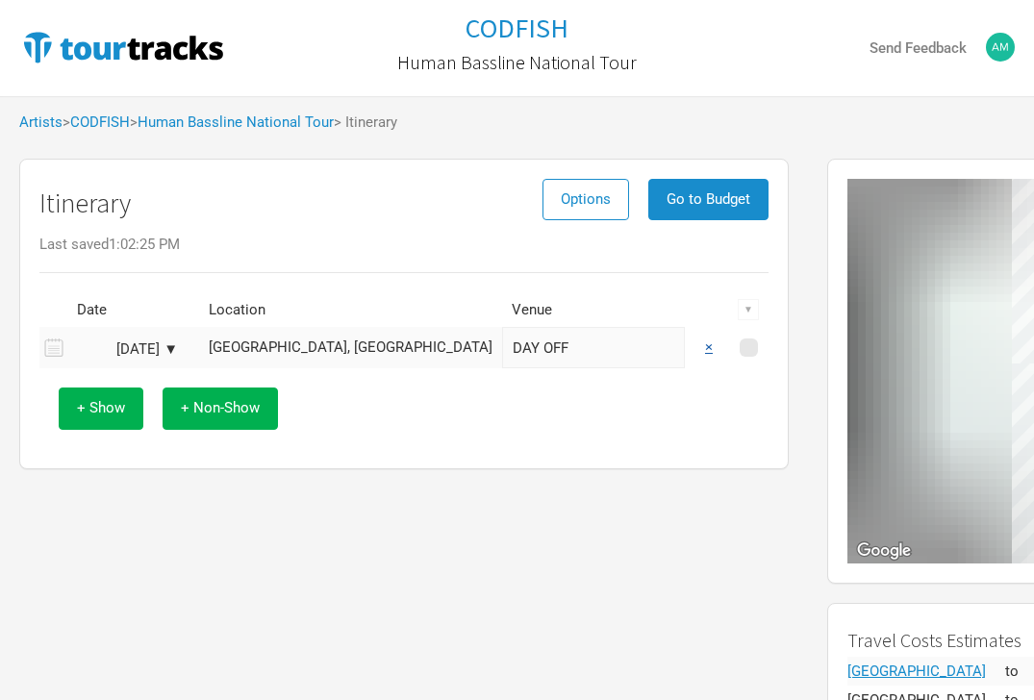
click at [708, 351] on button "×" at bounding box center [708, 347] width 44 height 41
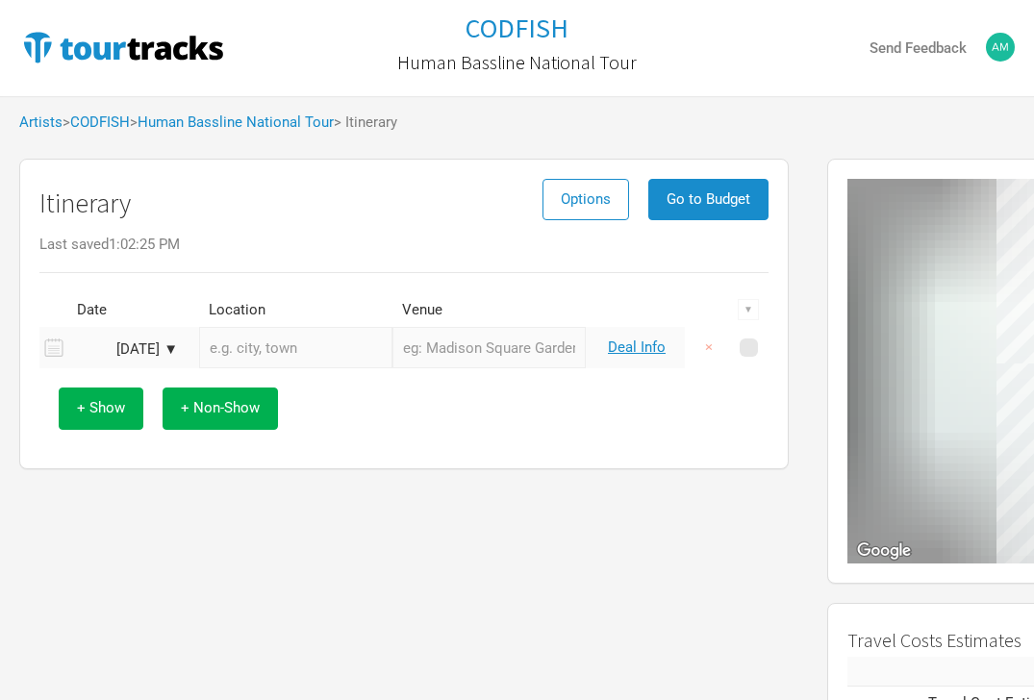
click at [708, 351] on button "×" at bounding box center [708, 347] width 44 height 41
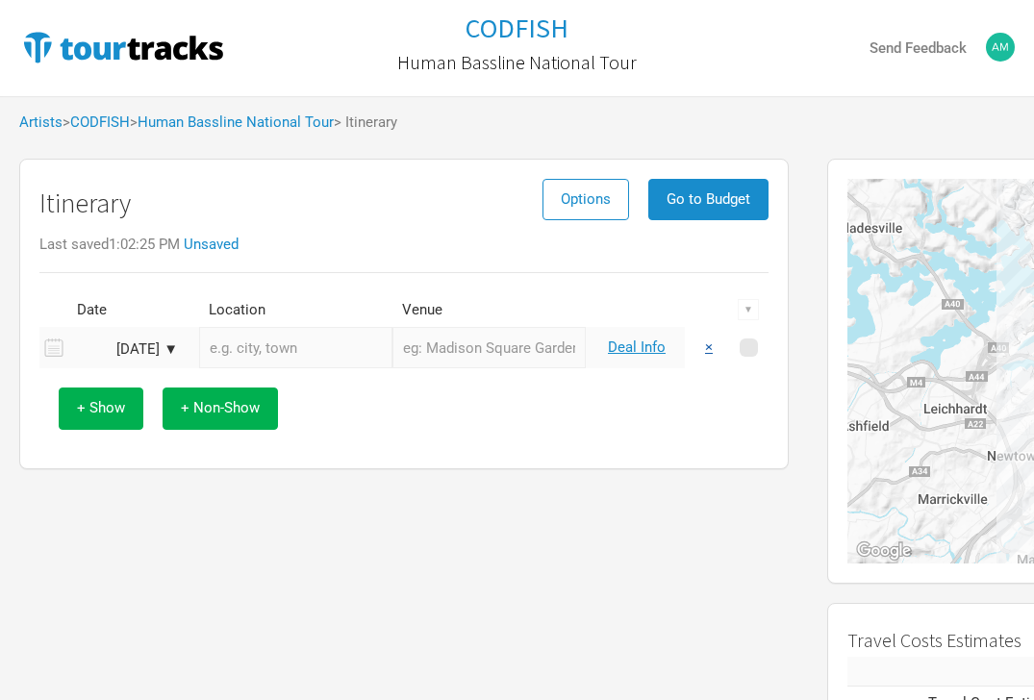
click at [708, 351] on button "×" at bounding box center [708, 347] width 44 height 41
click at [265, 351] on input "text" at bounding box center [295, 347] width 193 height 41
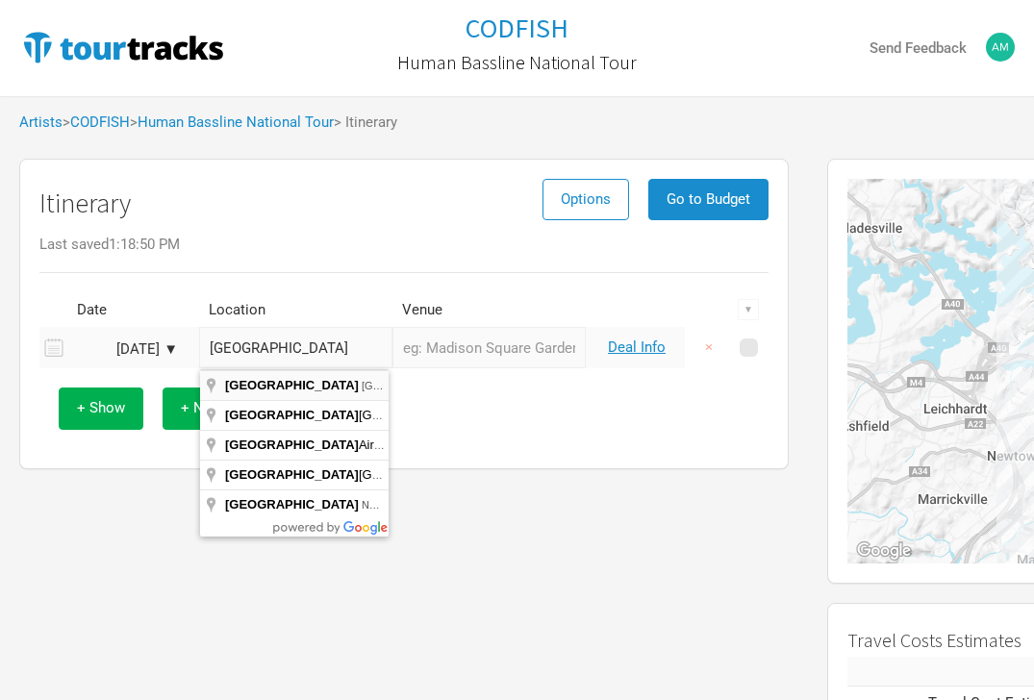
type input "Sydney NSW, Australia"
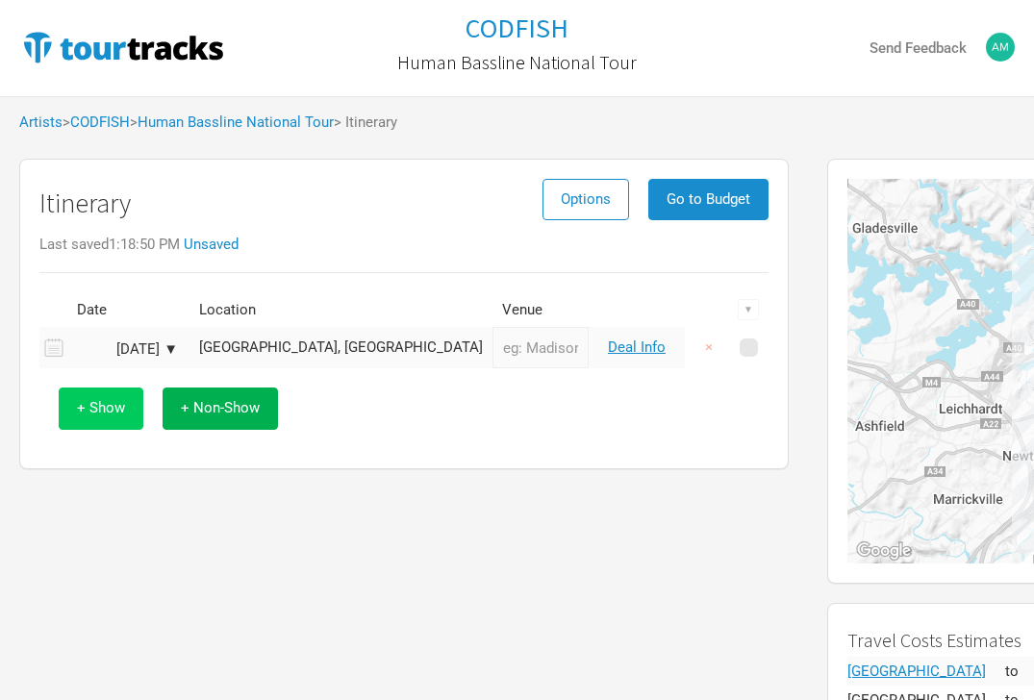
click at [125, 413] on button "+ Show" at bounding box center [101, 407] width 85 height 41
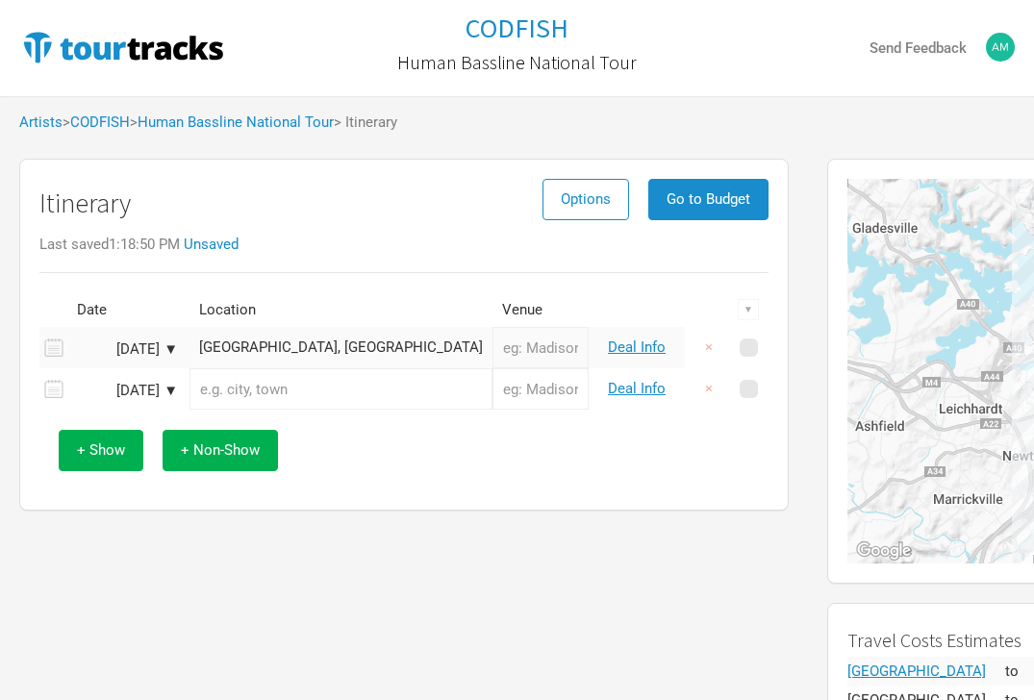
click at [323, 386] on input "text" at bounding box center [340, 388] width 303 height 41
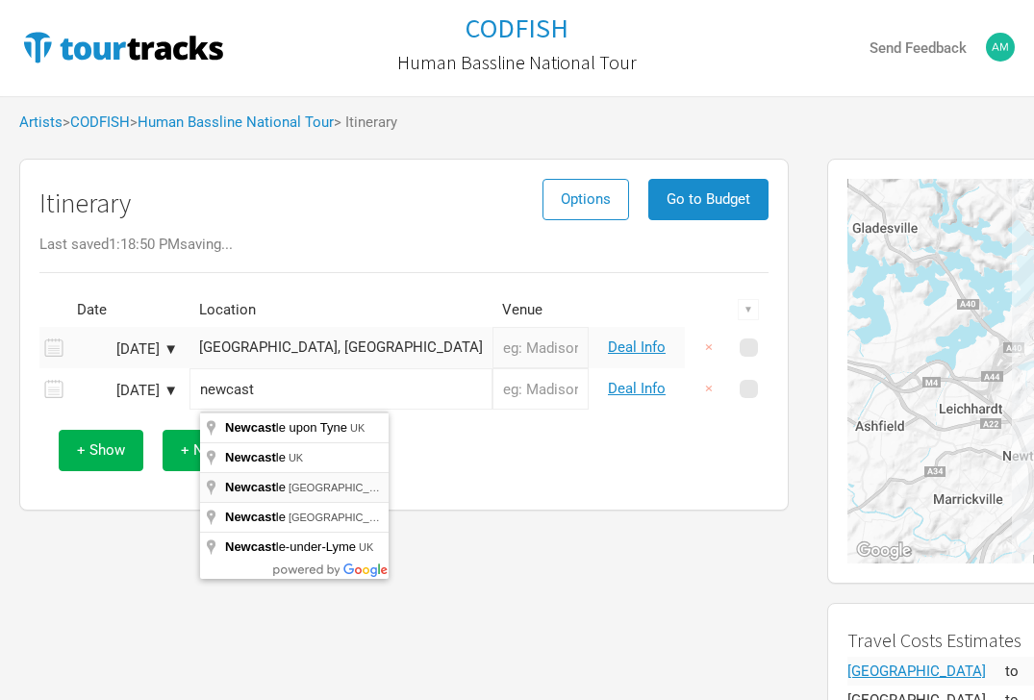
type input "Newcastle NSW, Australia"
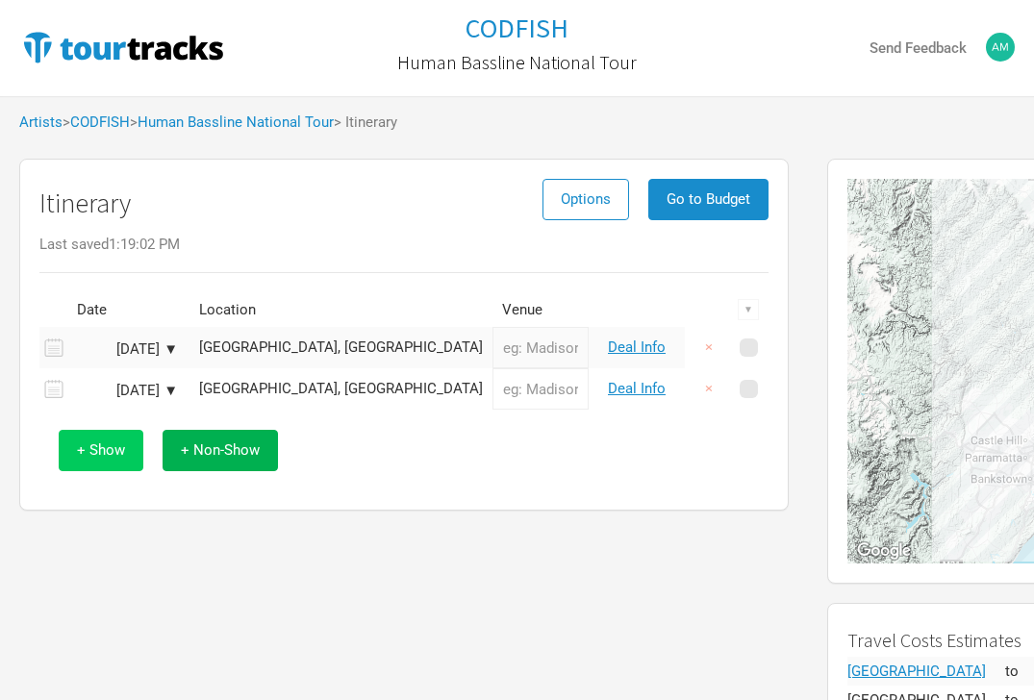
click at [112, 442] on span "+ Show" at bounding box center [101, 449] width 48 height 17
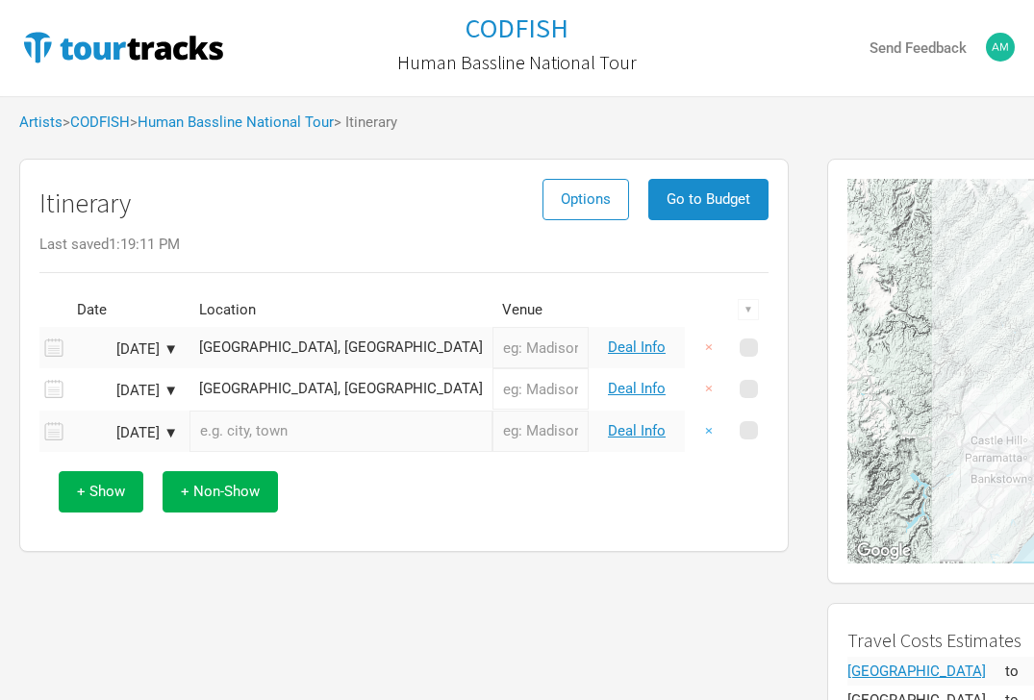
click at [702, 429] on button "×" at bounding box center [708, 431] width 44 height 41
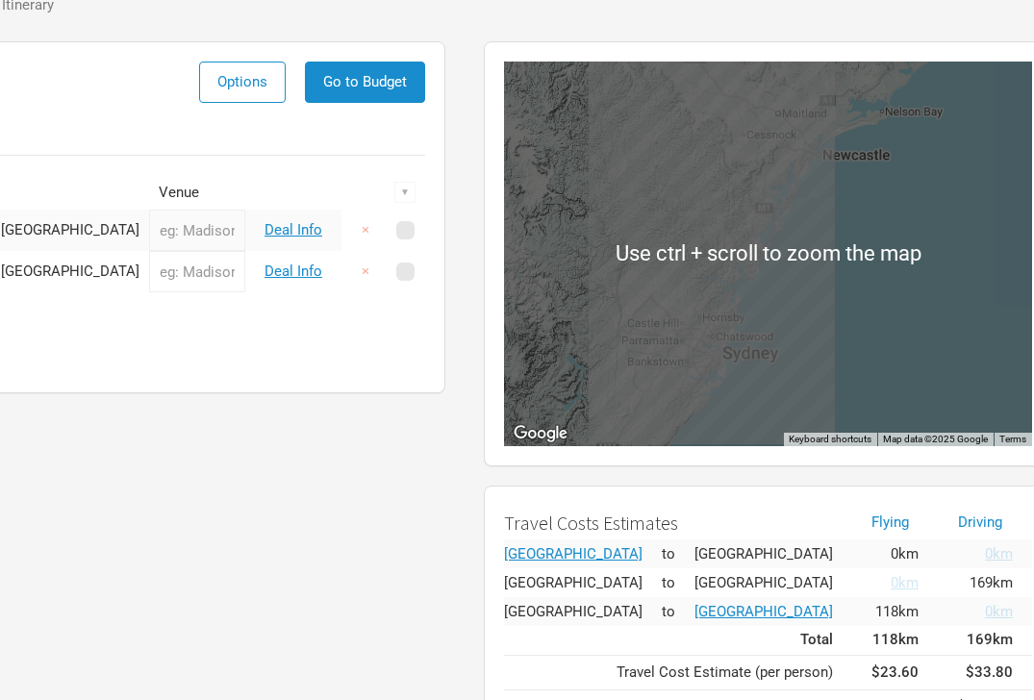
scroll to position [226, 343]
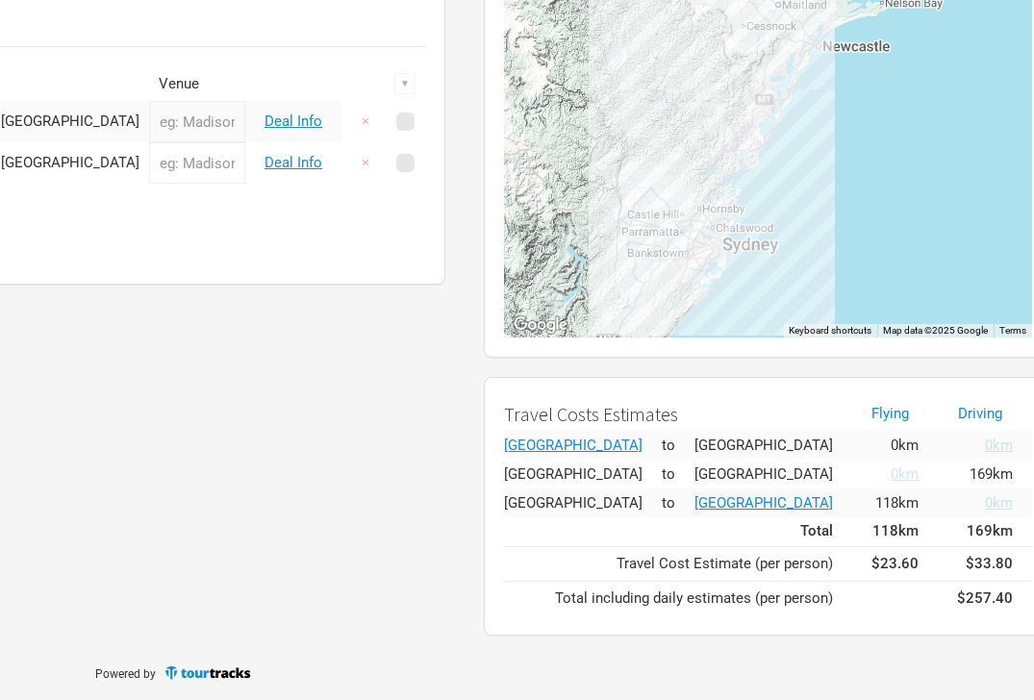
click at [312, 419] on div "Itinerary Options Go to Budget Last saved 1:19:16 PM Date Location Venue ▼ Aug …" at bounding box center [61, 284] width 808 height 722
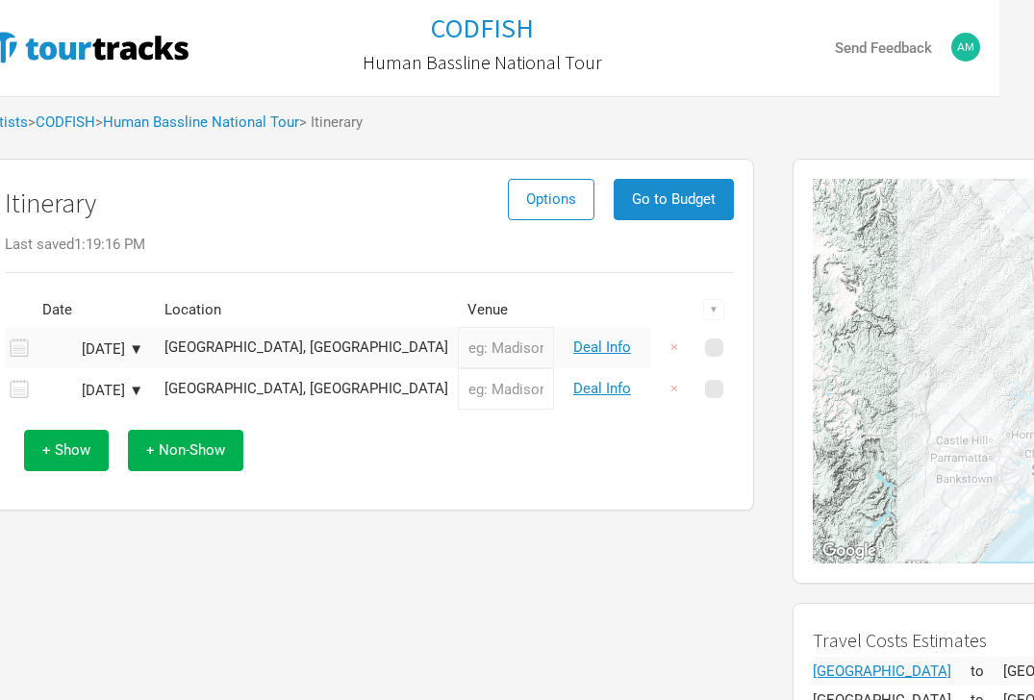
scroll to position [0, 0]
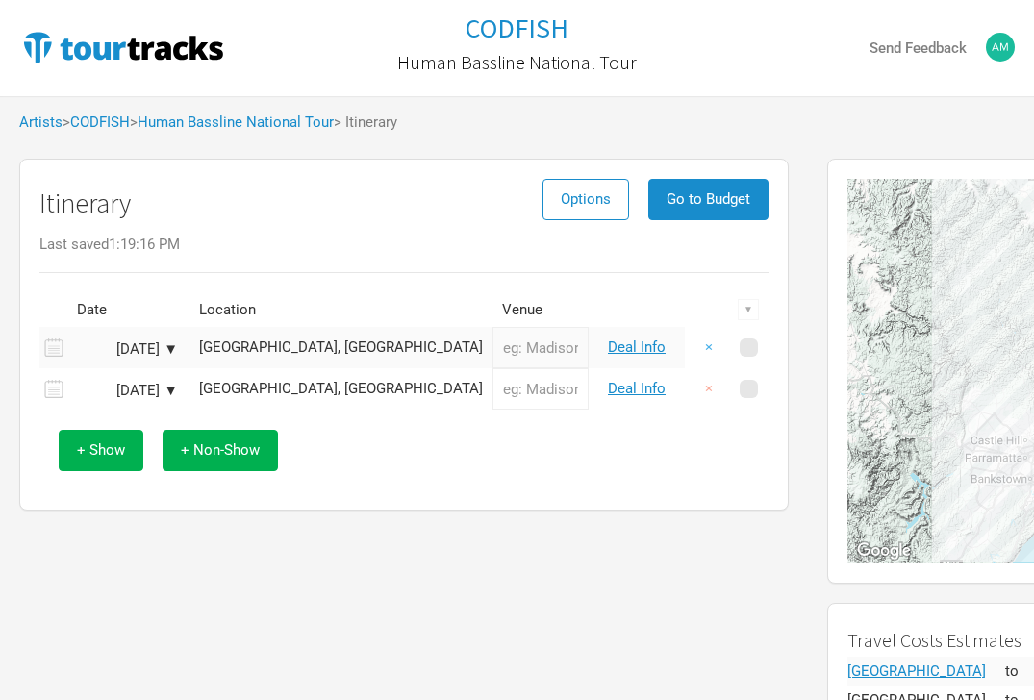
click at [716, 349] on button "×" at bounding box center [708, 347] width 44 height 41
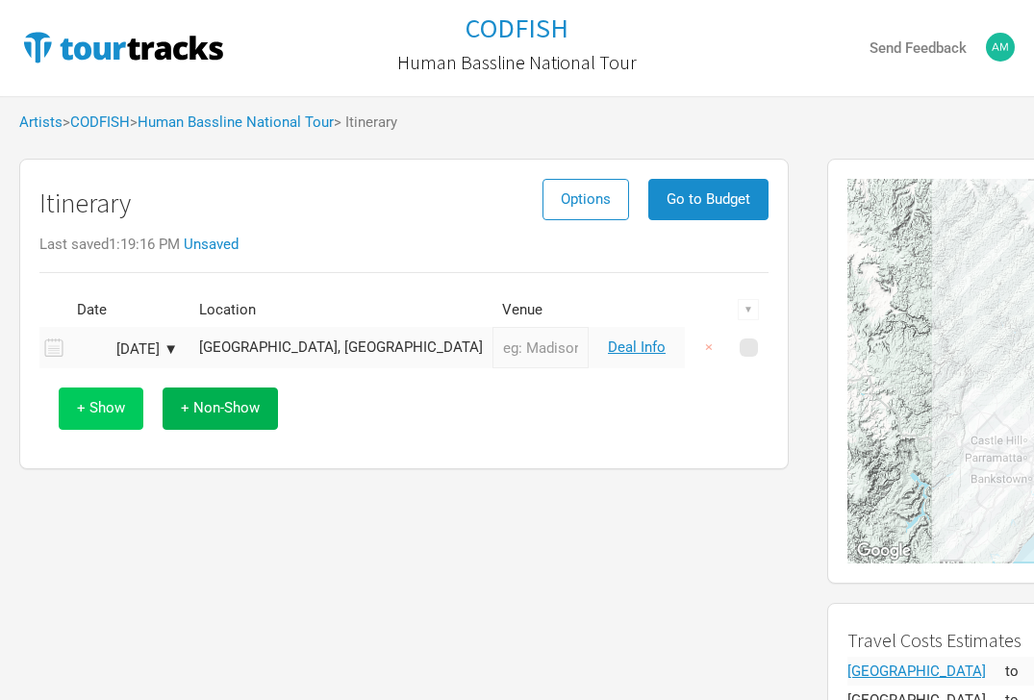
click at [106, 416] on span "+ Show" at bounding box center [101, 407] width 48 height 17
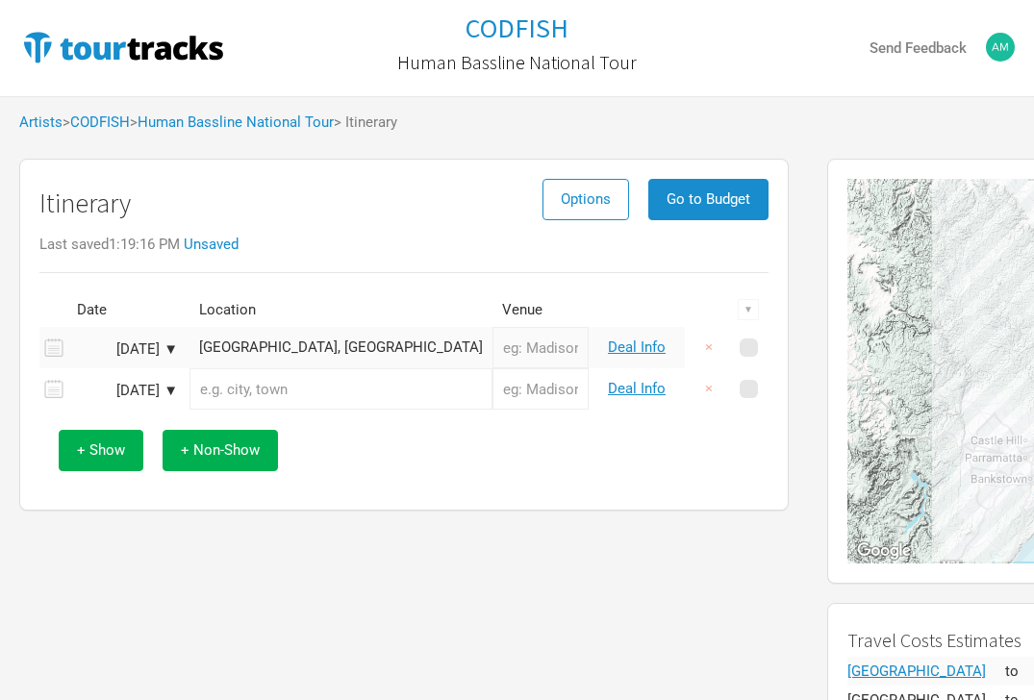
click at [270, 387] on input "text" at bounding box center [340, 388] width 303 height 41
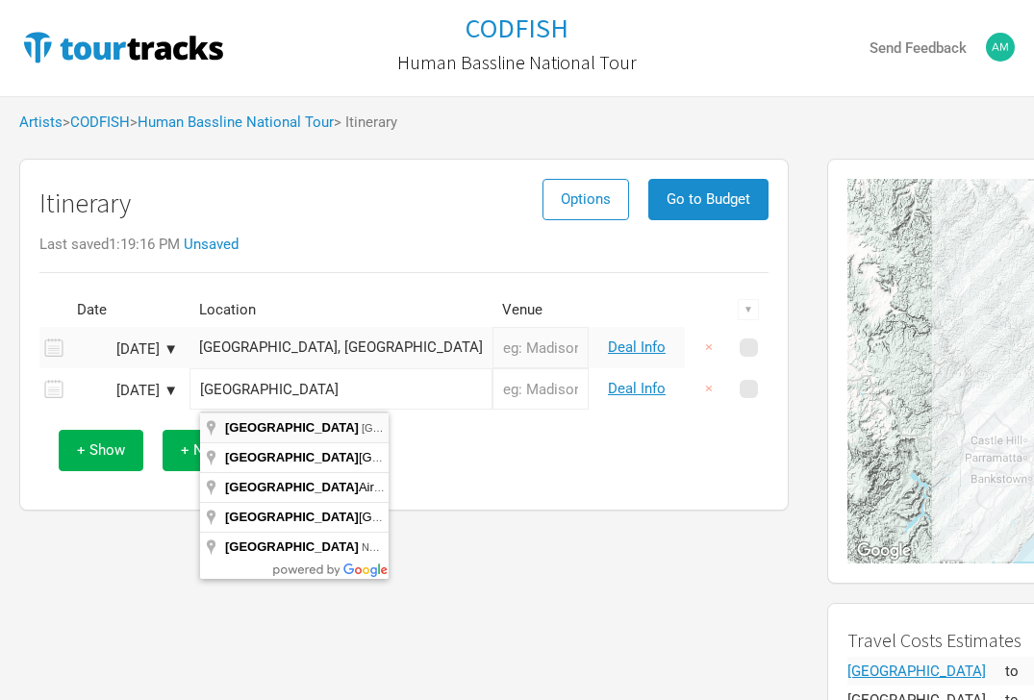
type input "Sydney NSW, Australia"
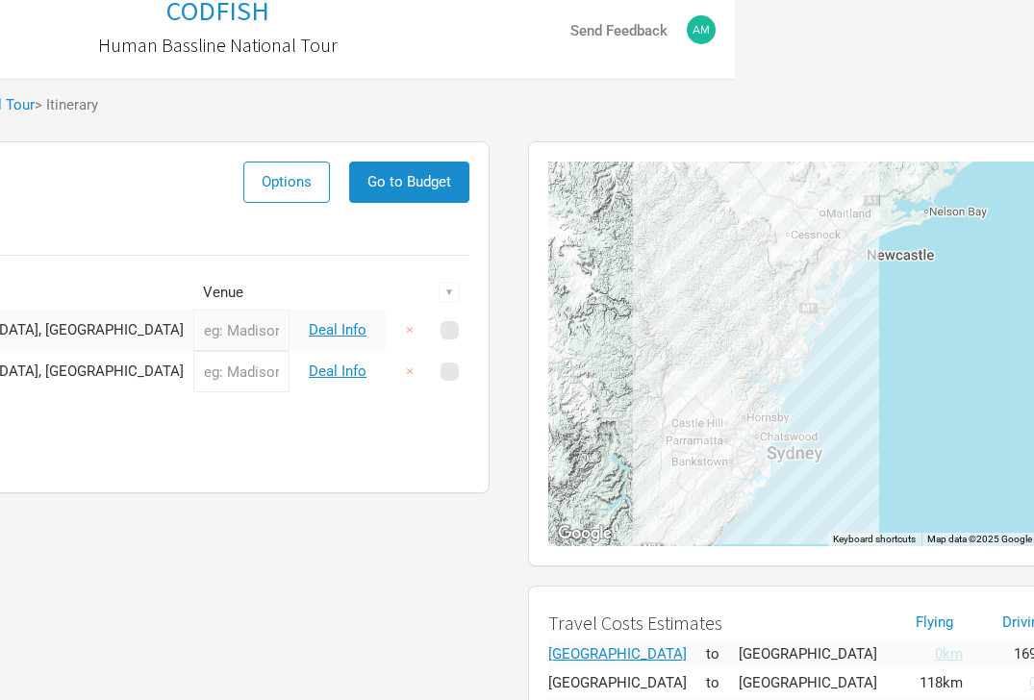
scroll to position [0, 299]
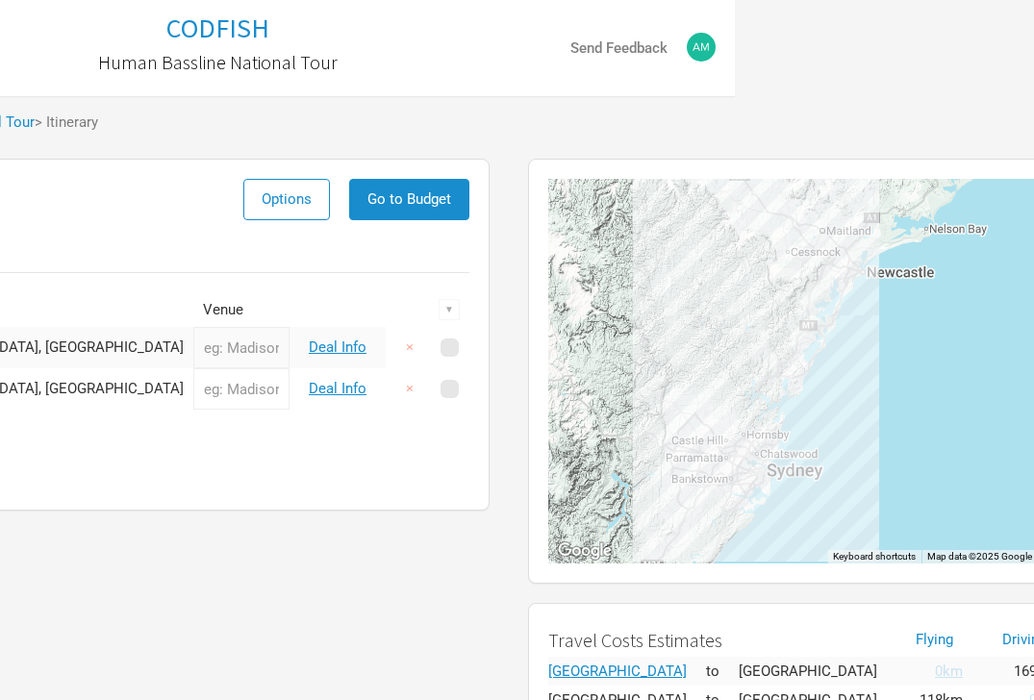
click at [362, 562] on div "Itinerary Options Go to Budget Last saved 1:21:02 PM Date Location Venue ▼ Aug …" at bounding box center [105, 510] width 808 height 722
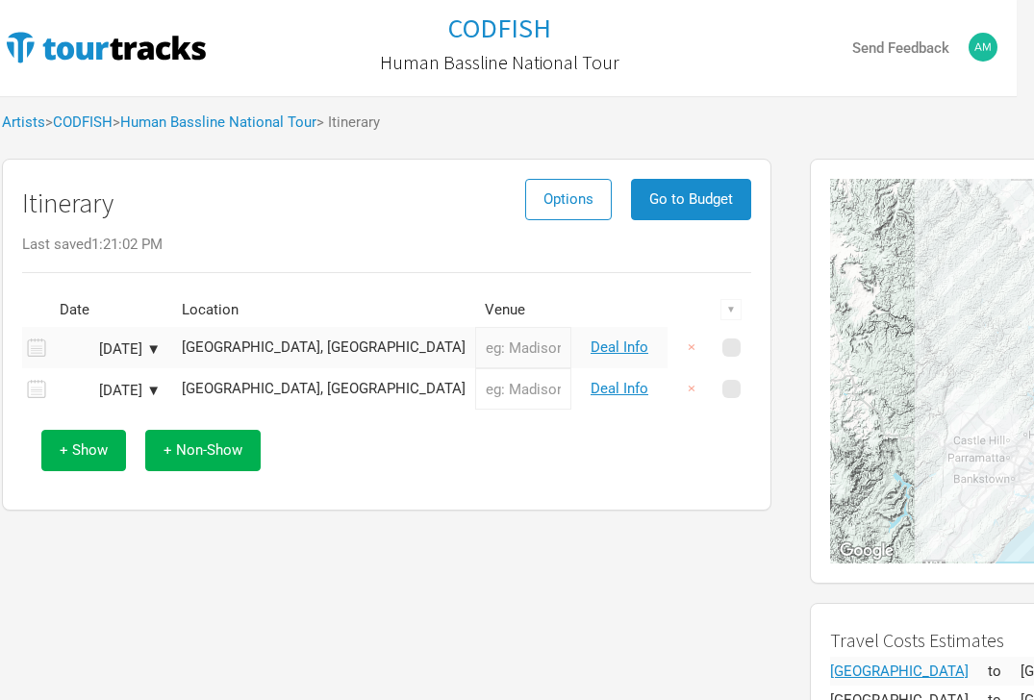
scroll to position [0, 0]
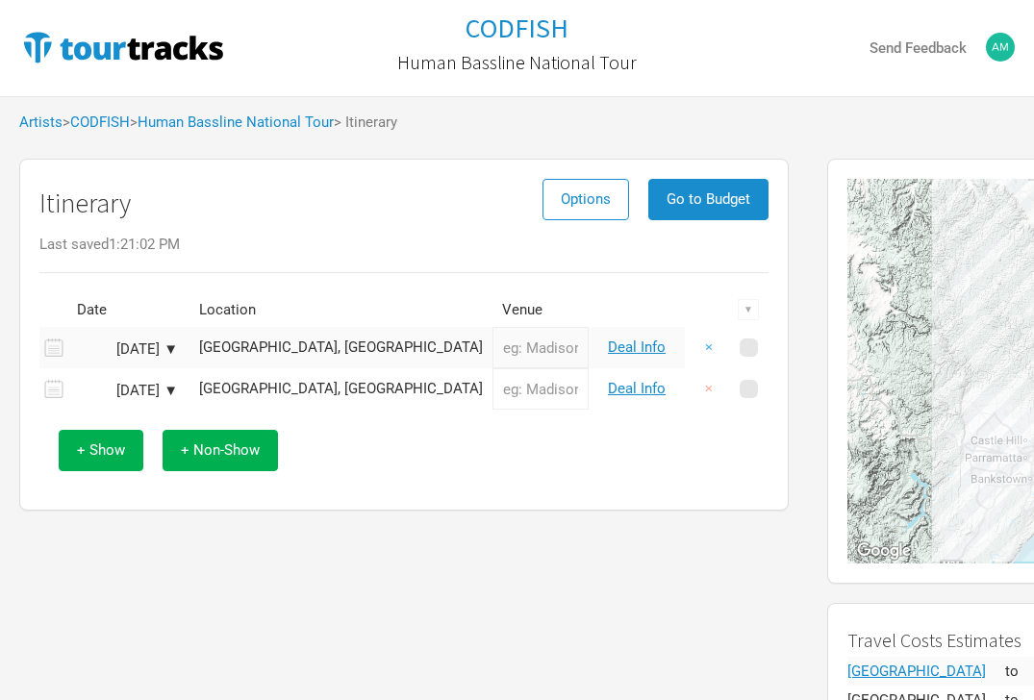
click at [714, 349] on button "×" at bounding box center [708, 347] width 44 height 41
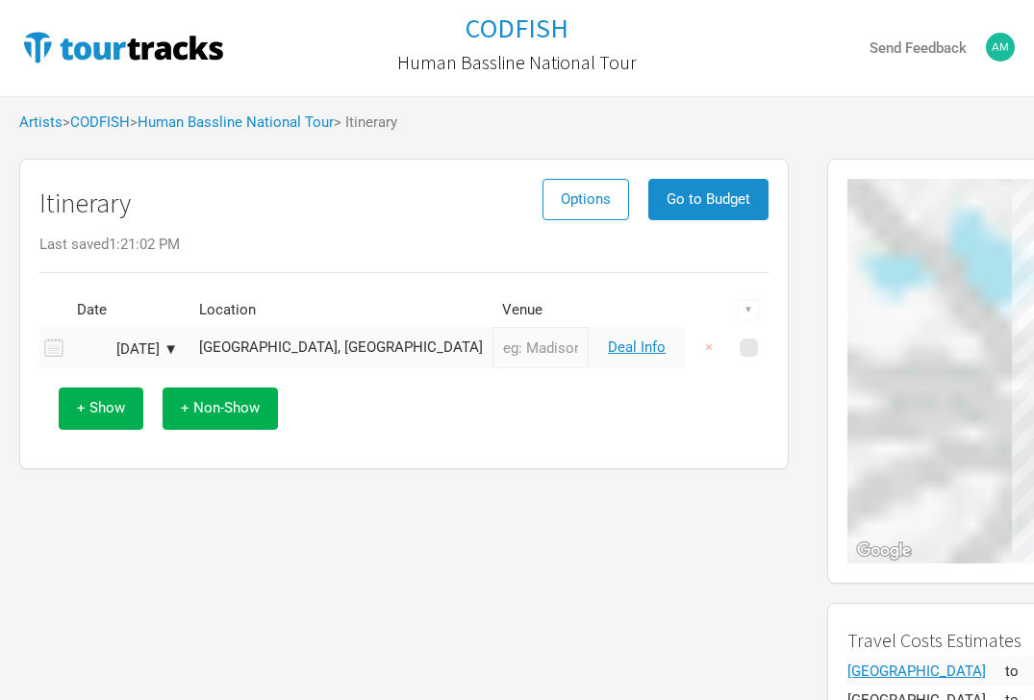
click at [714, 349] on button "×" at bounding box center [708, 347] width 44 height 41
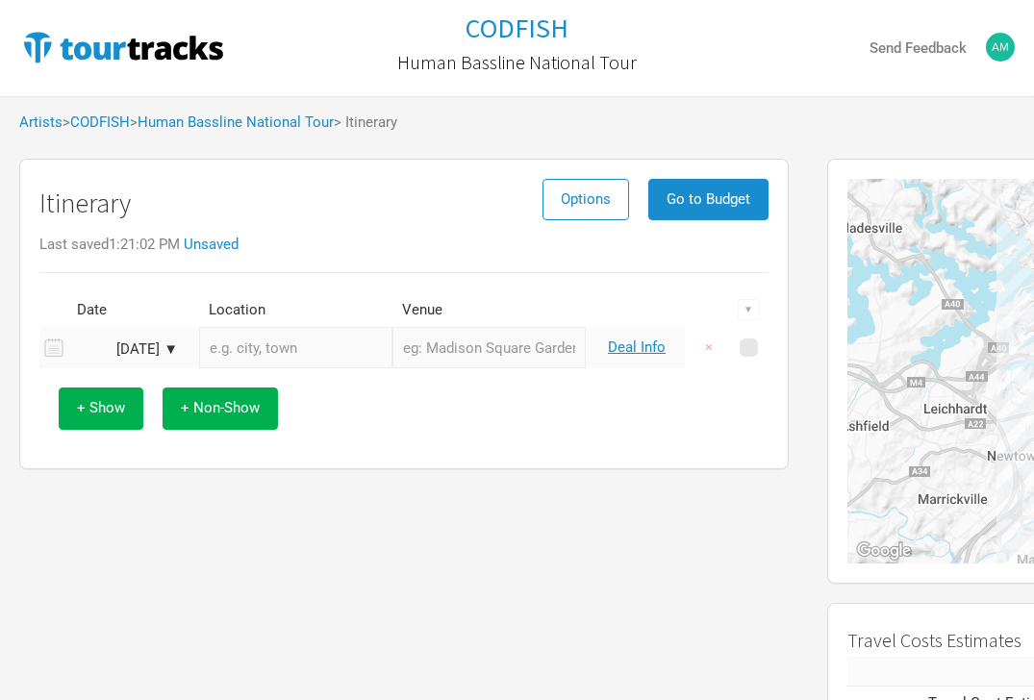
click at [272, 346] on input "text" at bounding box center [295, 347] width 193 height 41
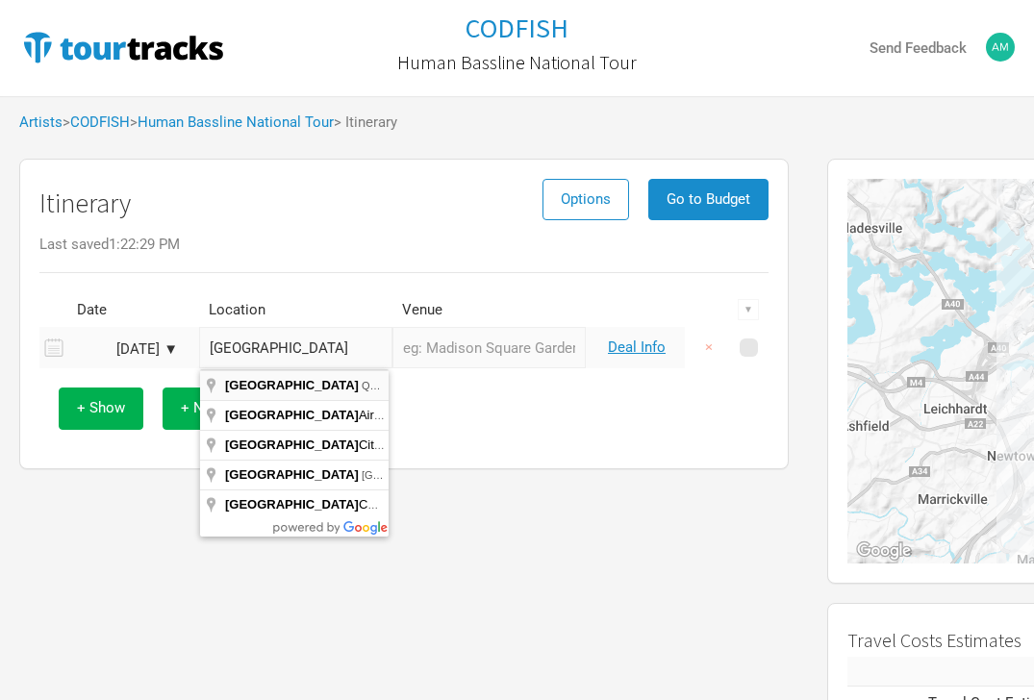
type input "Brisbane [GEOGRAPHIC_DATA], [GEOGRAPHIC_DATA]"
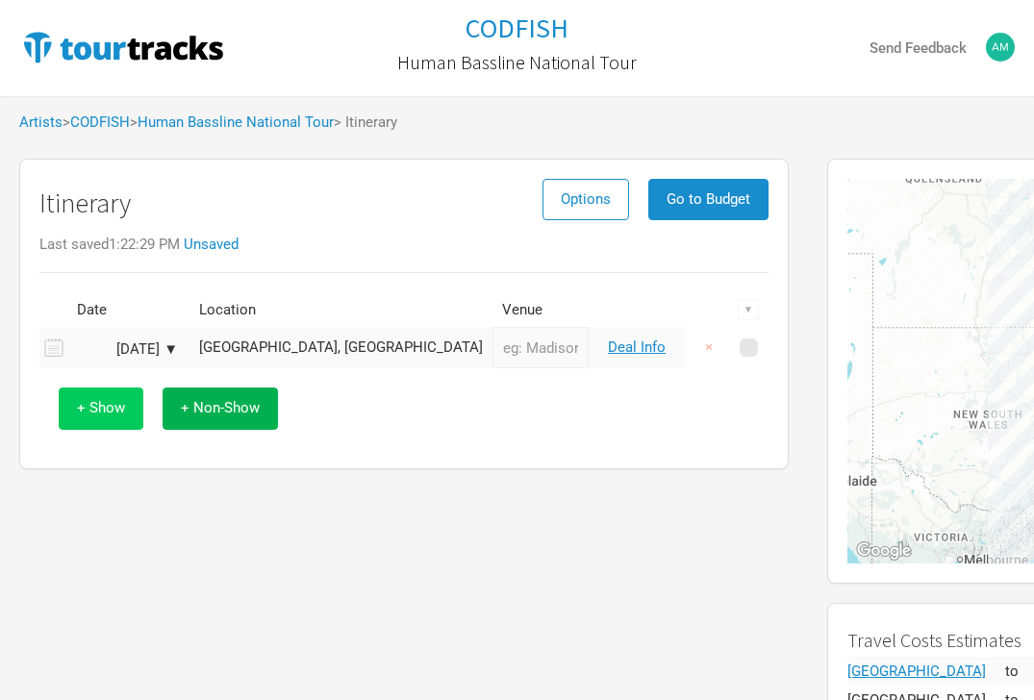
click at [106, 412] on span "+ Show" at bounding box center [101, 407] width 48 height 17
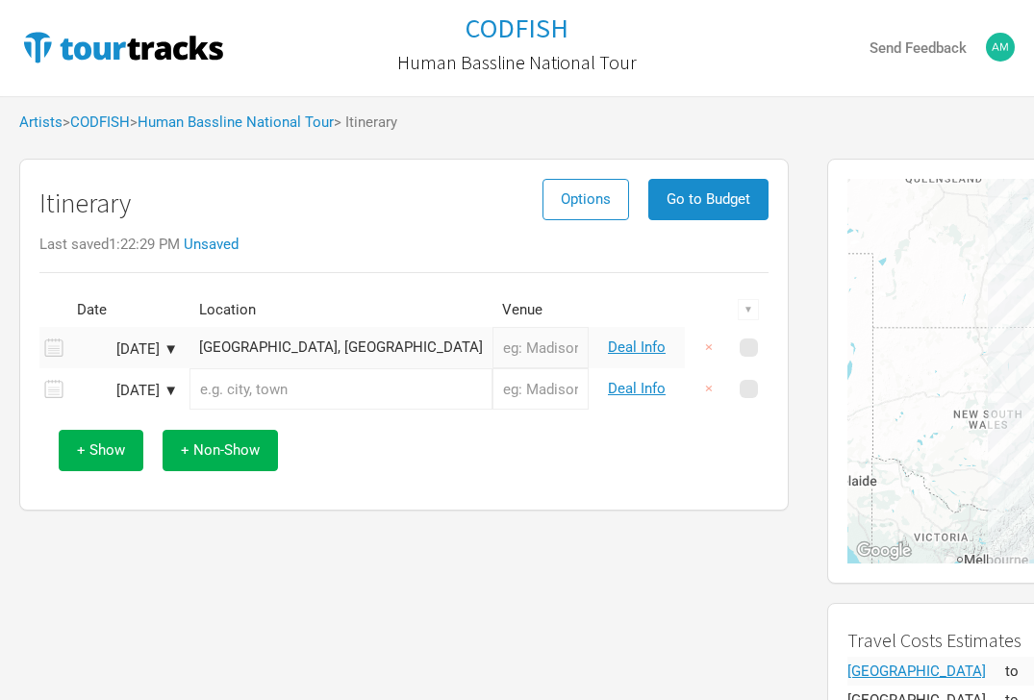
click at [243, 394] on input "text" at bounding box center [340, 388] width 303 height 41
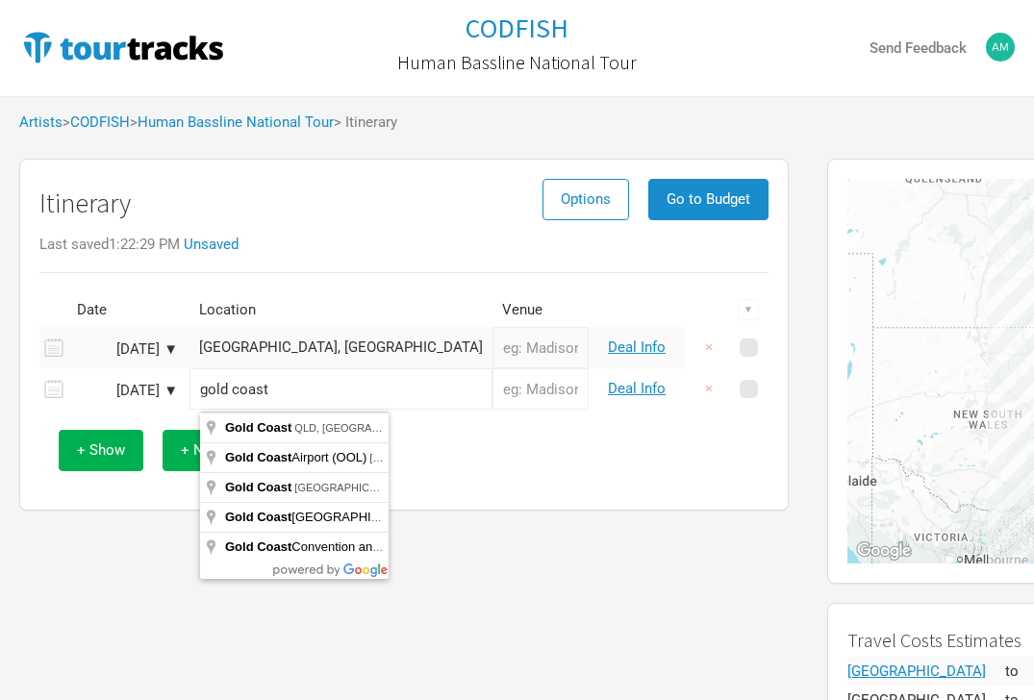
type input "[GEOGRAPHIC_DATA], [GEOGRAPHIC_DATA]"
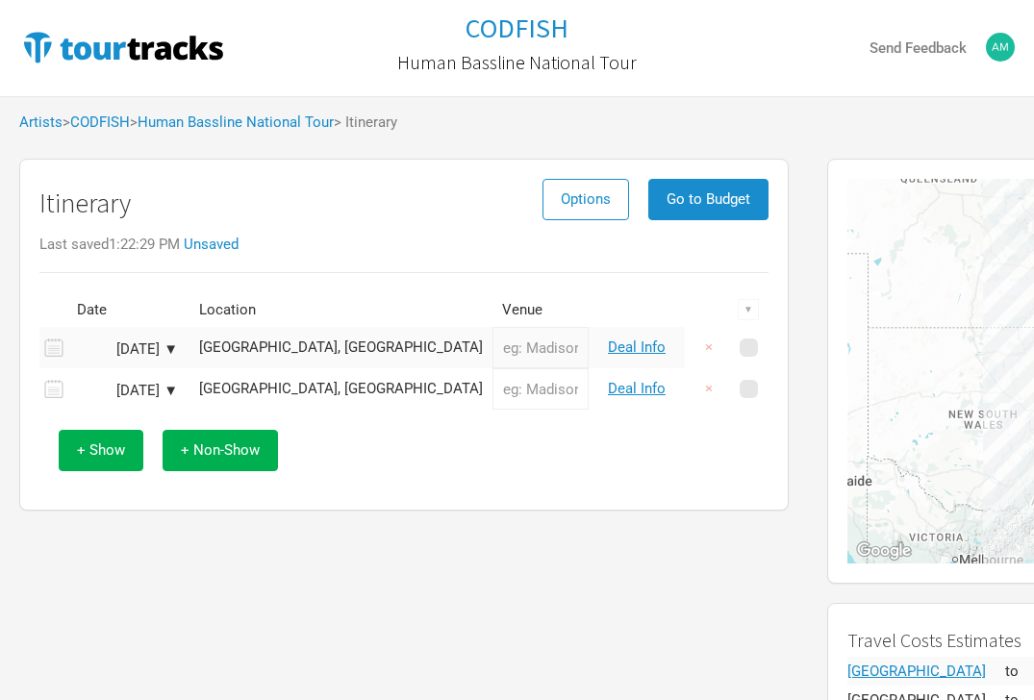
click at [479, 603] on div "Itinerary Options Go to Budget Last saved 1:22:29 PM Unsaved Date Location Venu…" at bounding box center [404, 510] width 808 height 722
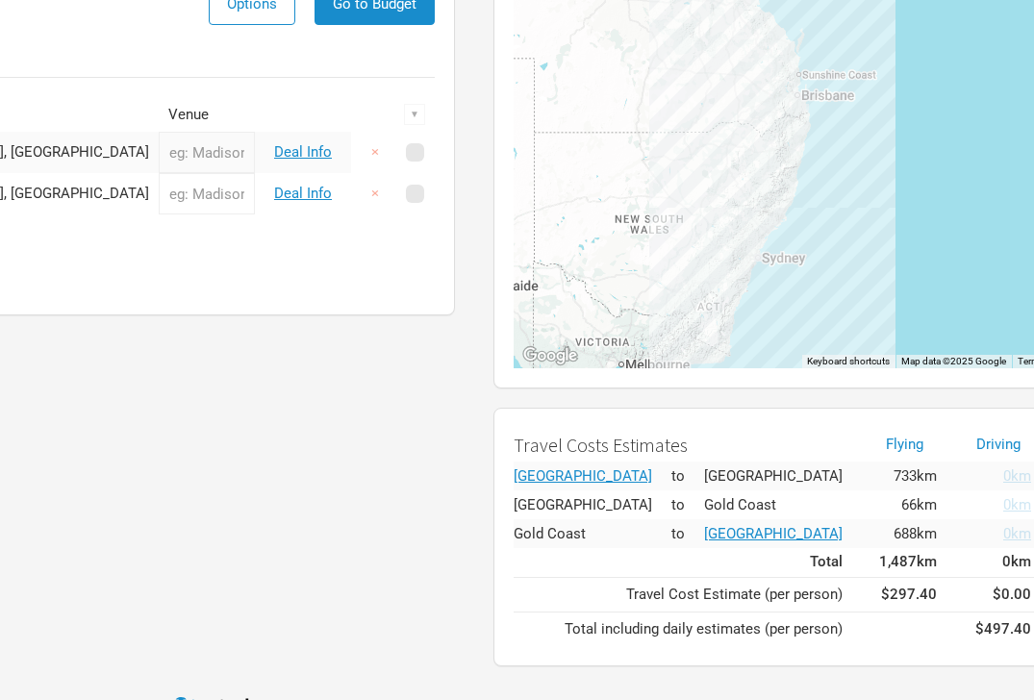
scroll to position [195, 352]
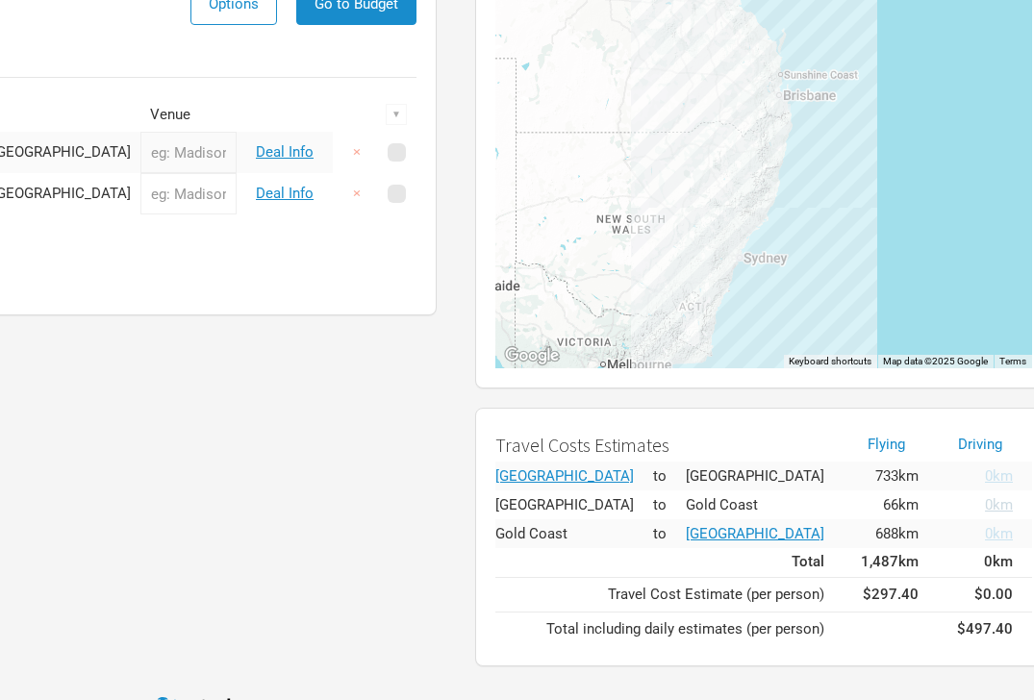
click at [817, 508] on span "0km" at bounding box center [999, 504] width 28 height 17
click at [817, 502] on span "0km" at bounding box center [904, 504] width 28 height 17
click at [817, 503] on span "0km" at bounding box center [999, 504] width 28 height 17
click at [817, 500] on span "0km" at bounding box center [904, 504] width 28 height 17
click at [817, 500] on link "0km" at bounding box center [974, 505] width 75 height 14
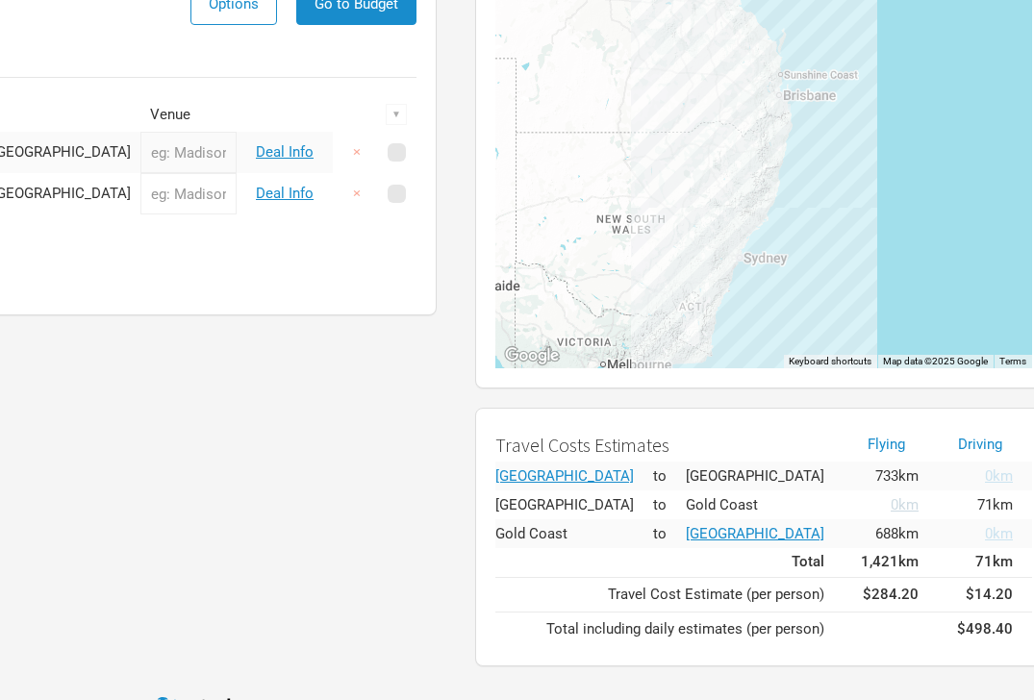
click at [817, 501] on span "0km" at bounding box center [904, 504] width 28 height 17
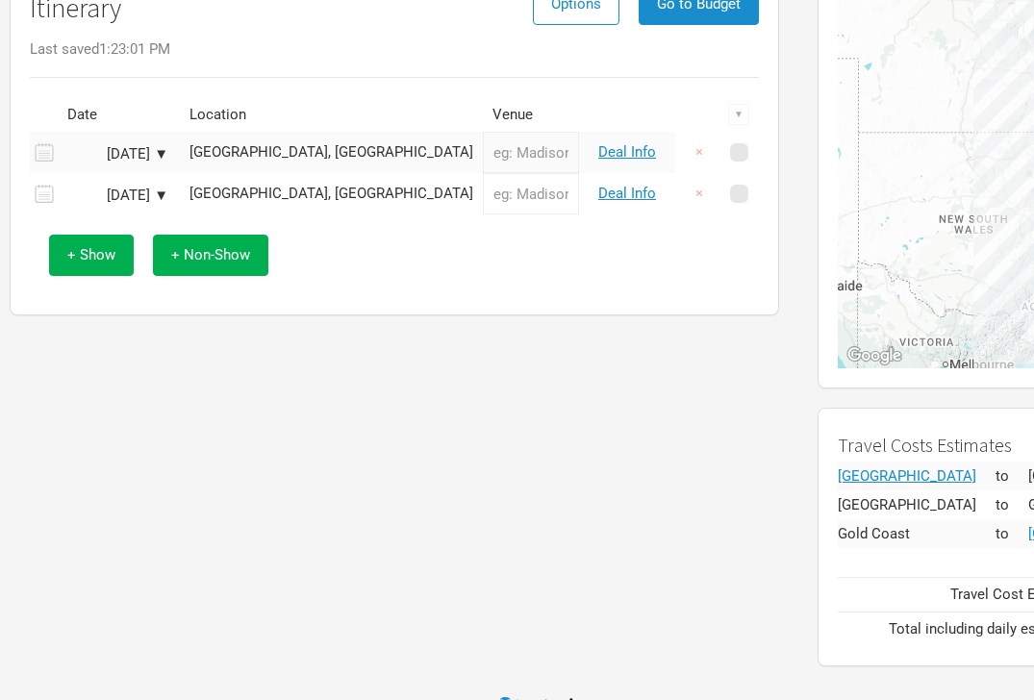
scroll to position [195, 0]
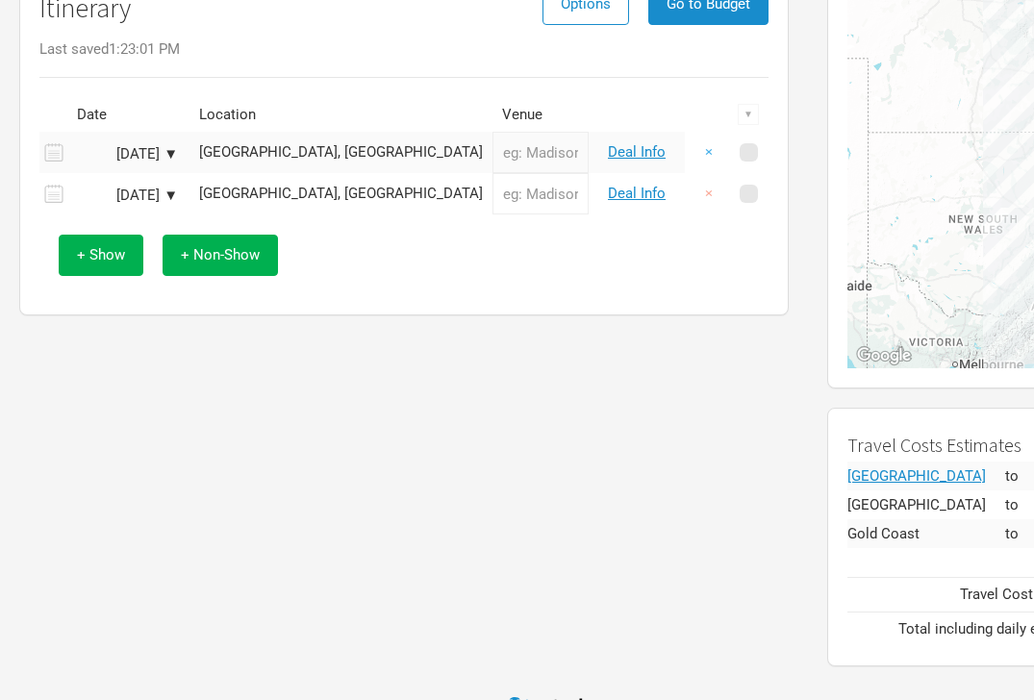
click at [707, 142] on button "×" at bounding box center [708, 152] width 44 height 41
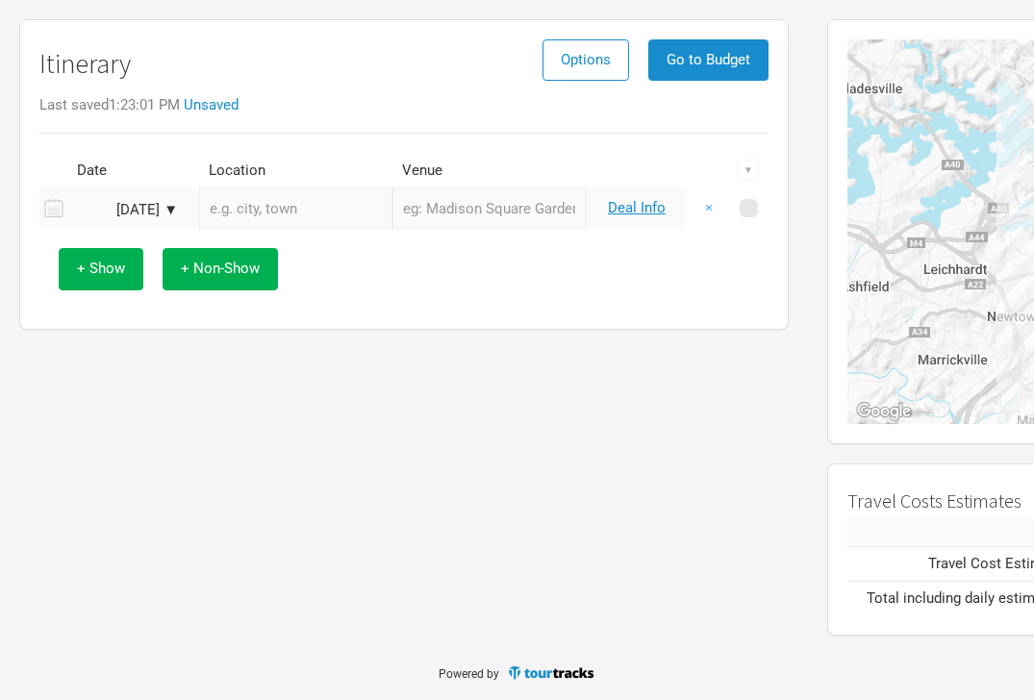
click at [708, 212] on button "×" at bounding box center [708, 207] width 44 height 41
click at [242, 214] on input "text" at bounding box center [295, 207] width 193 height 41
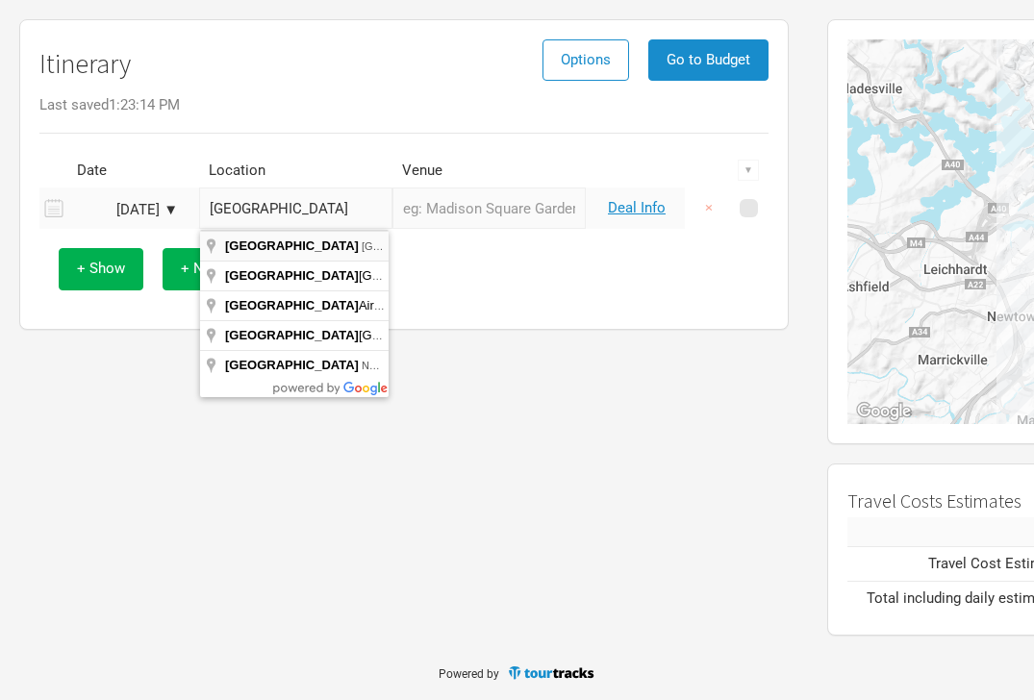
type input "Sydney NSW, Australia"
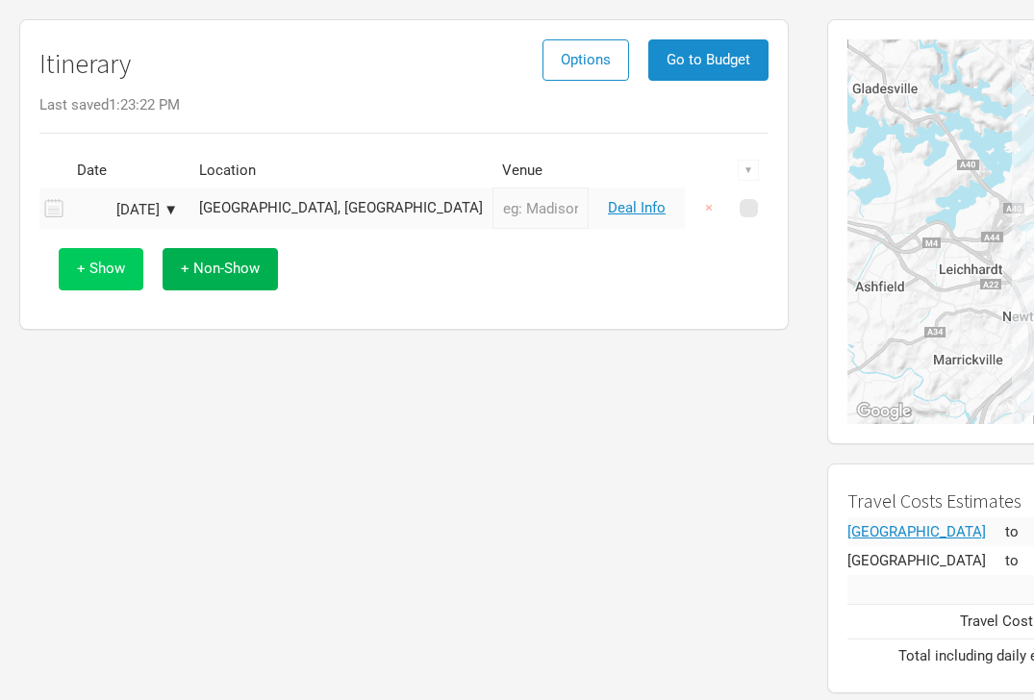
click at [140, 272] on button "+ Show" at bounding box center [101, 268] width 85 height 41
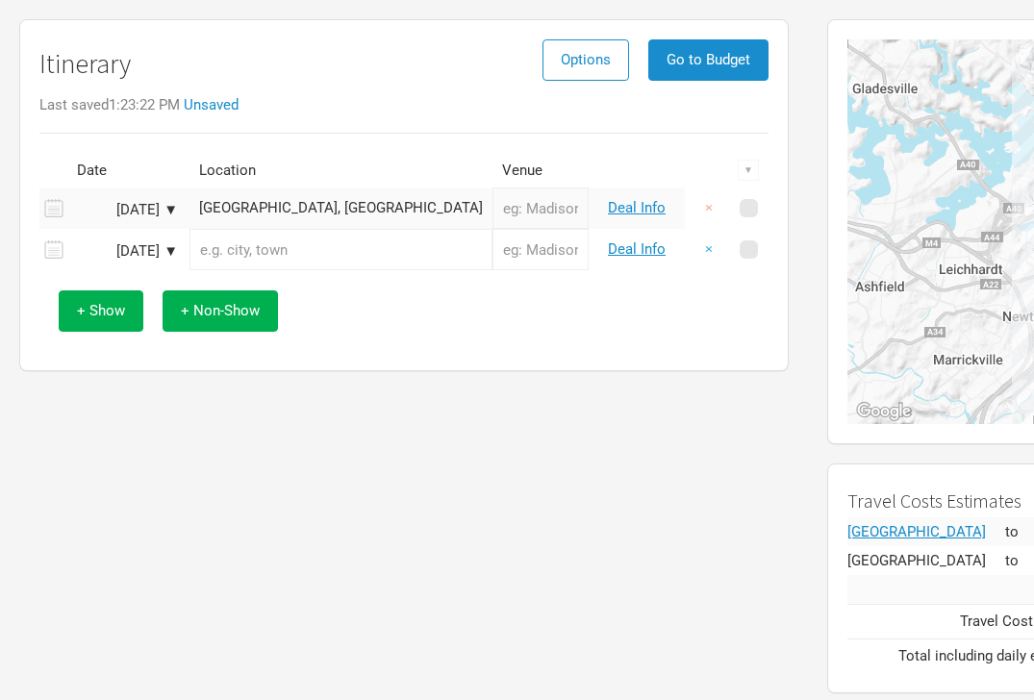
click at [708, 248] on button "×" at bounding box center [708, 249] width 44 height 41
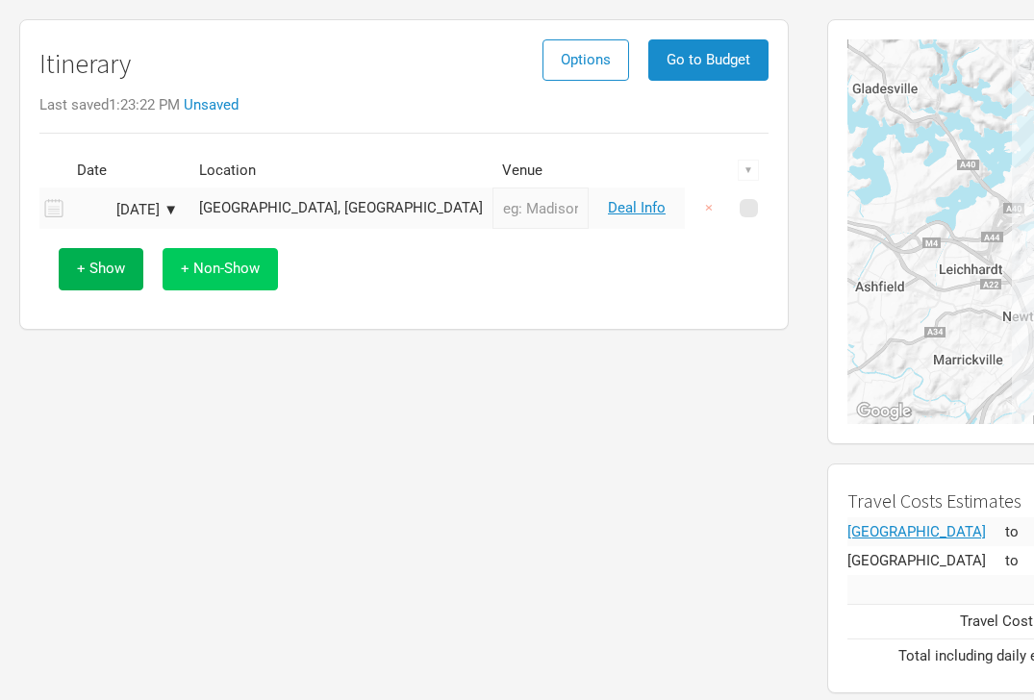
click at [195, 266] on span "+ Non-Show" at bounding box center [220, 268] width 79 height 17
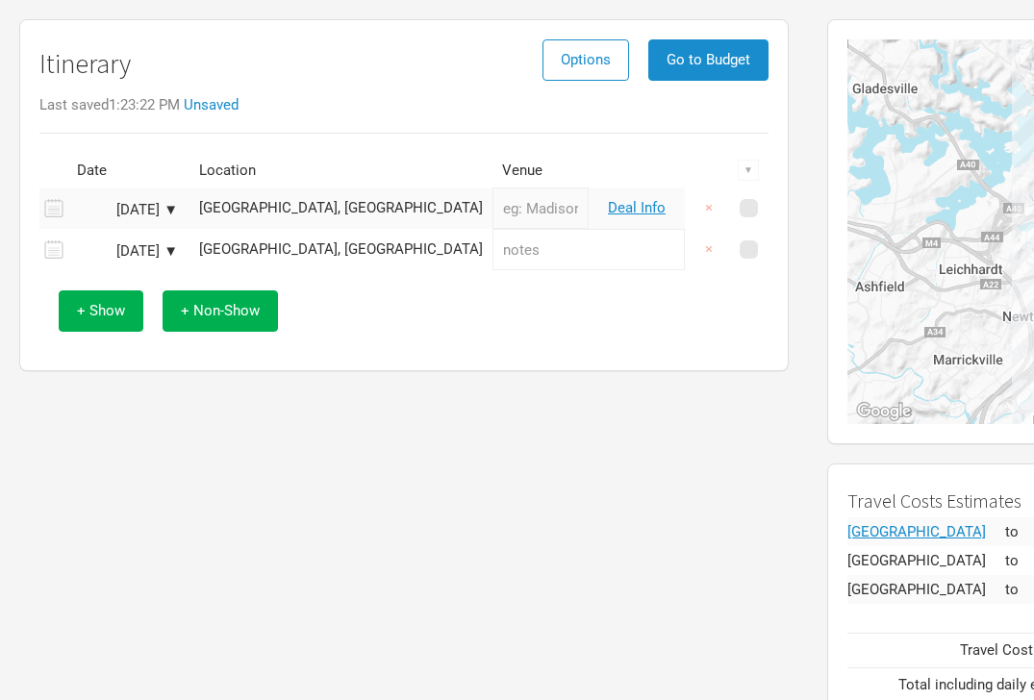
click at [267, 252] on div "[GEOGRAPHIC_DATA], [GEOGRAPHIC_DATA]" at bounding box center [341, 249] width 284 height 14
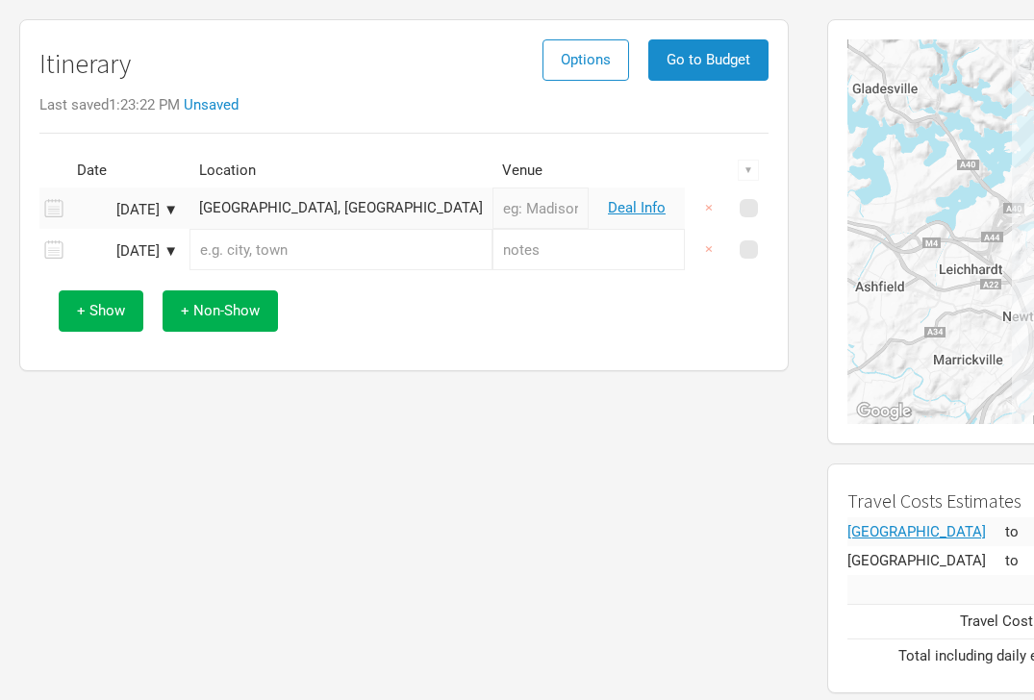
click at [267, 252] on input "text" at bounding box center [340, 249] width 303 height 41
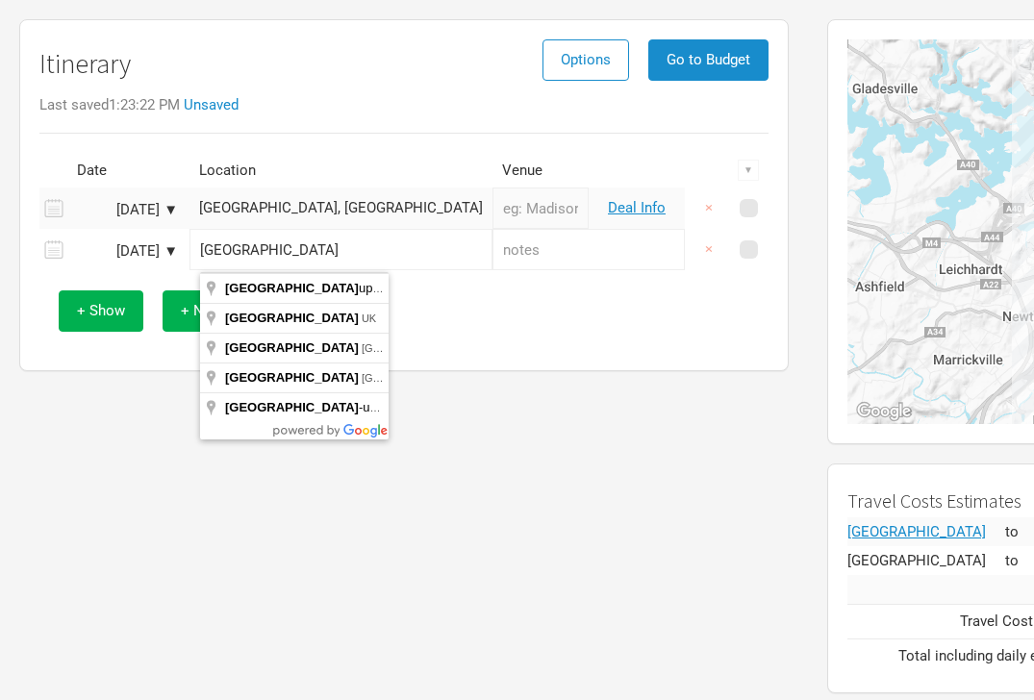
type input "Newcastle NSW, Australia"
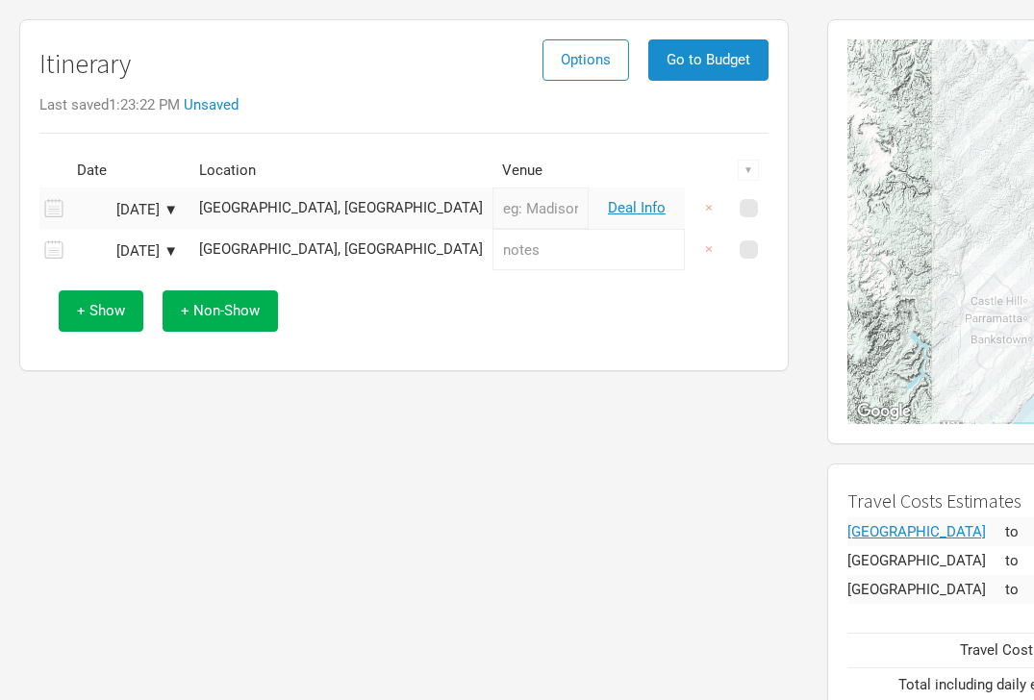
click at [462, 458] on div "Itinerary Options Go to Budget Last saved 1:23:22 PM Unsaved Date Location Venu…" at bounding box center [404, 371] width 808 height 722
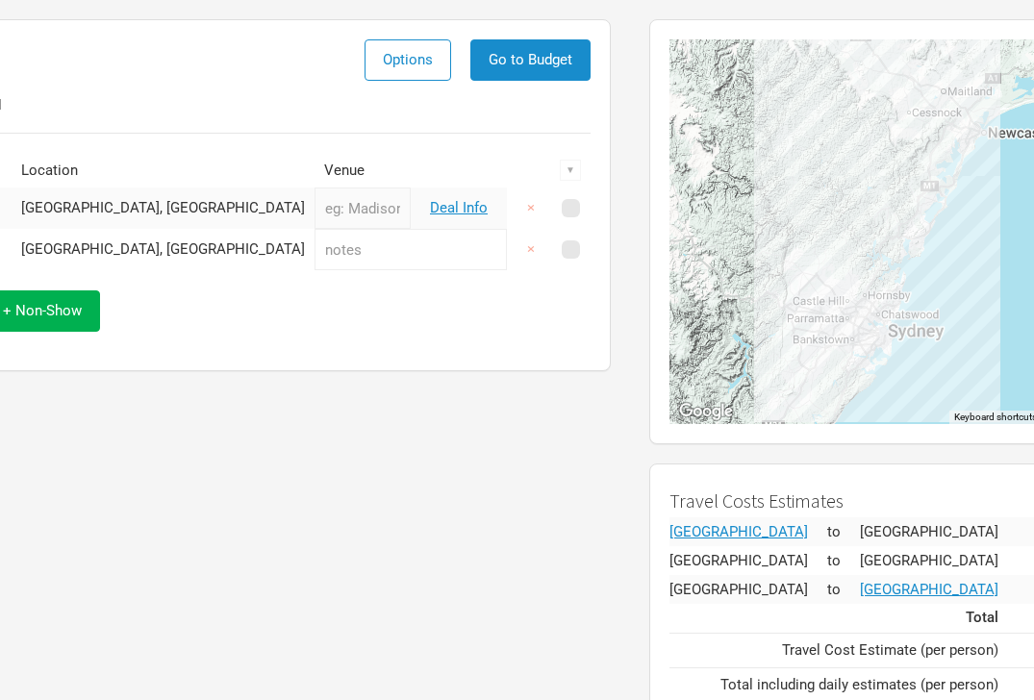
scroll to position [139, 296]
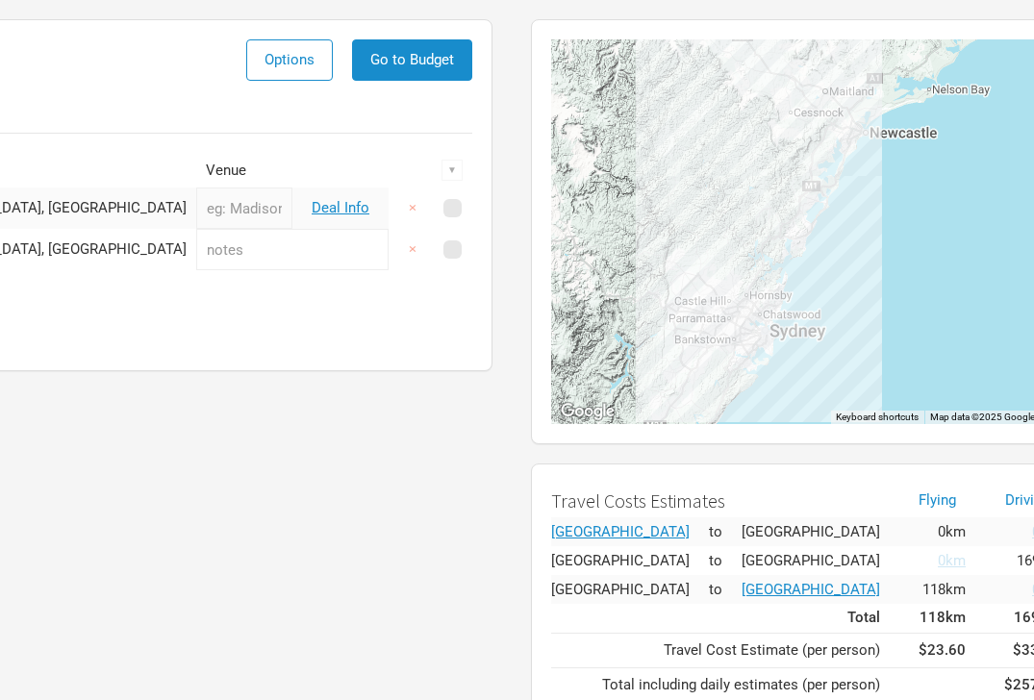
click at [673, 511] on h2 "Travel Costs Estimates" at bounding box center [715, 500] width 329 height 21
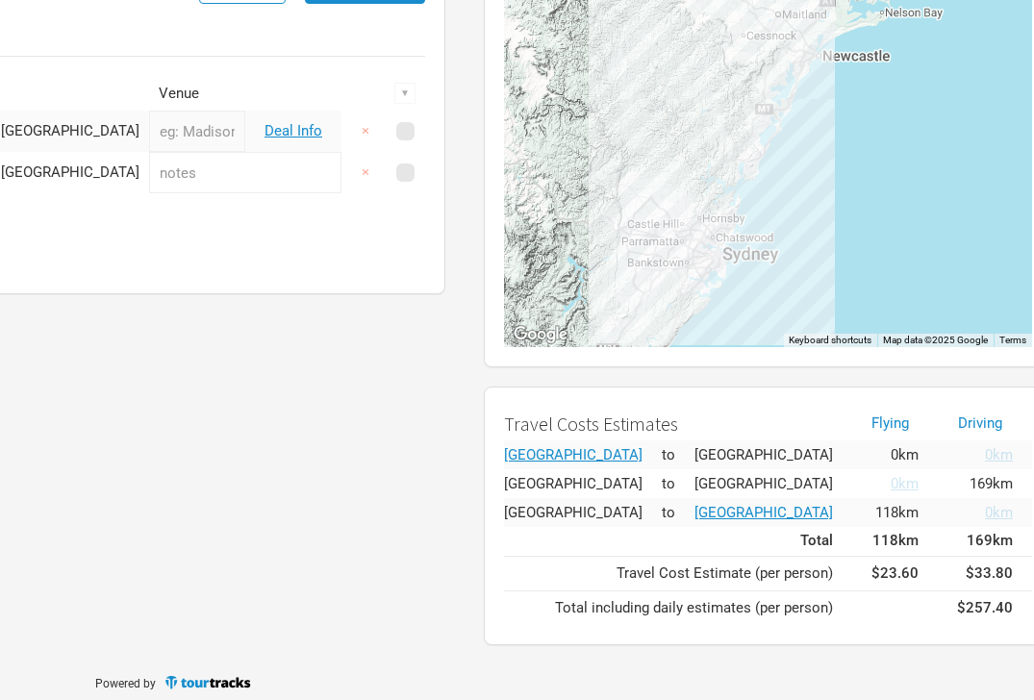
scroll to position [226, 343]
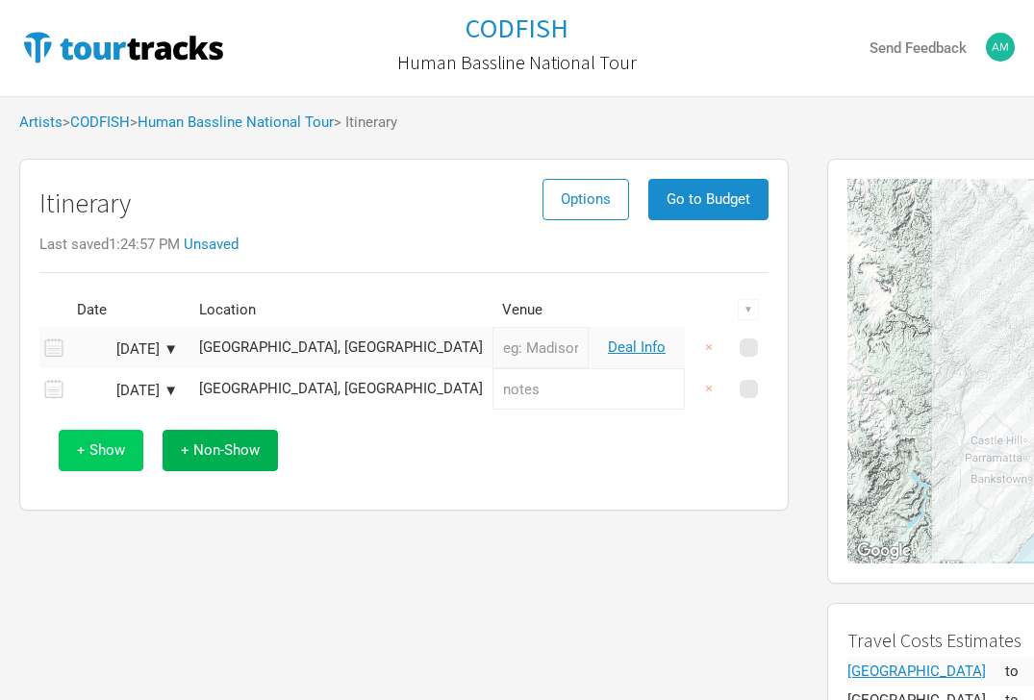
click at [121, 444] on span "+ Show" at bounding box center [101, 449] width 48 height 17
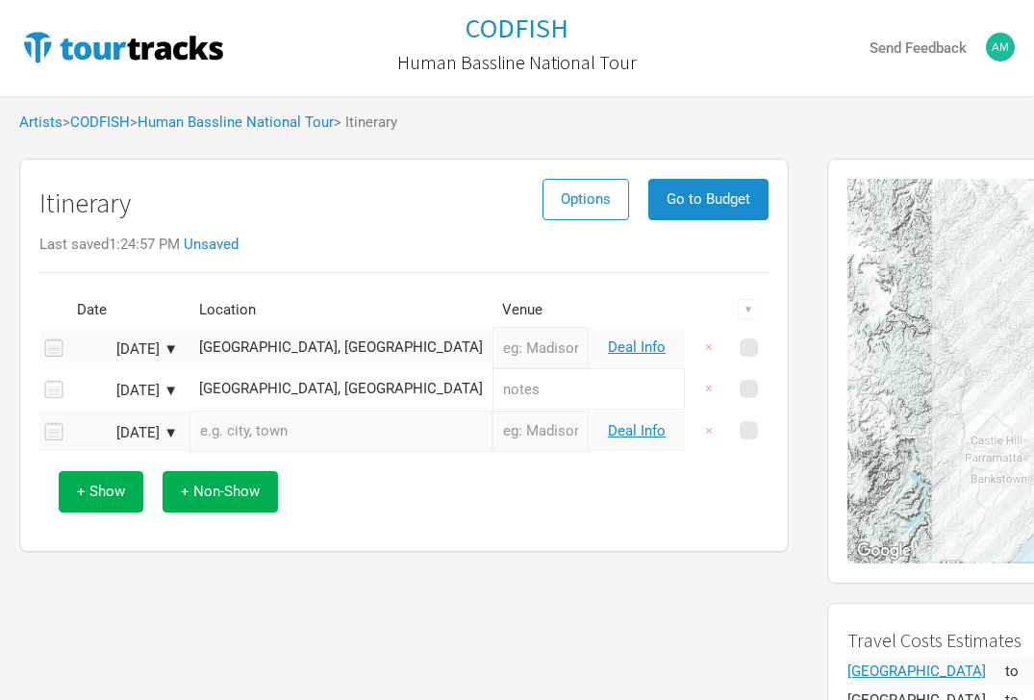
click at [210, 431] on input "text" at bounding box center [340, 431] width 303 height 41
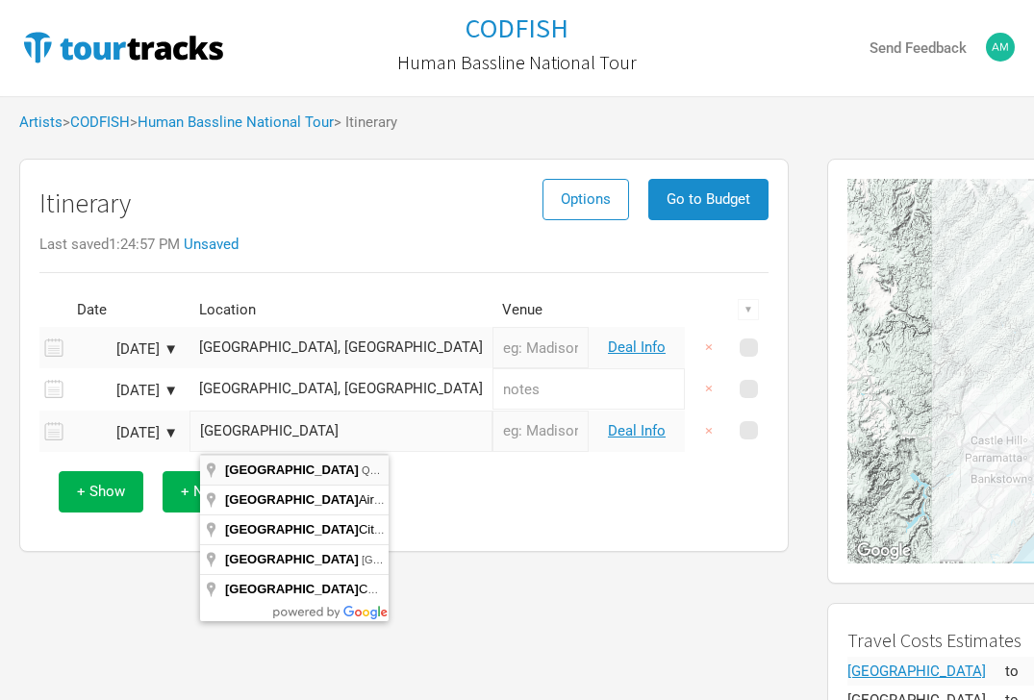
type input "Brisbane [GEOGRAPHIC_DATA], [GEOGRAPHIC_DATA]"
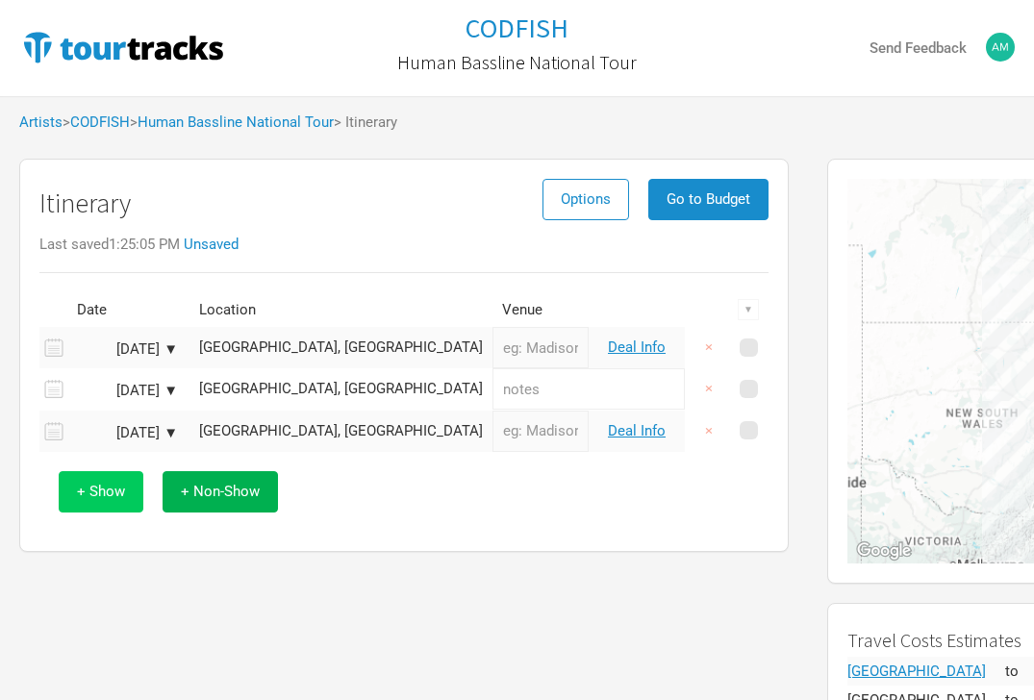
click at [88, 503] on button "+ Show" at bounding box center [101, 491] width 85 height 41
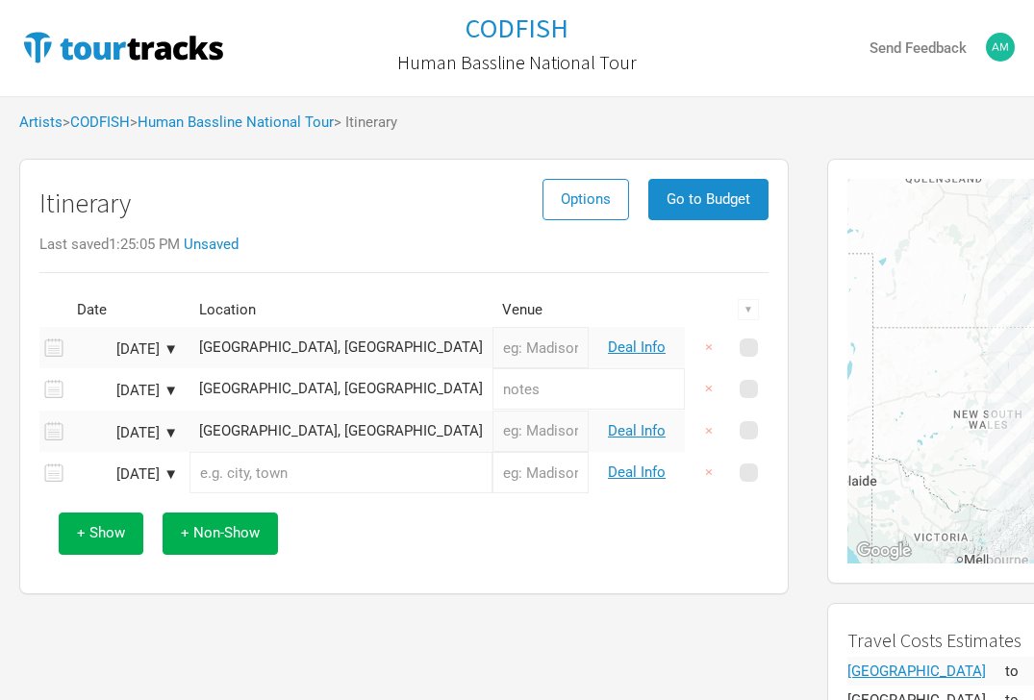
click at [301, 481] on input "text" at bounding box center [340, 472] width 303 height 41
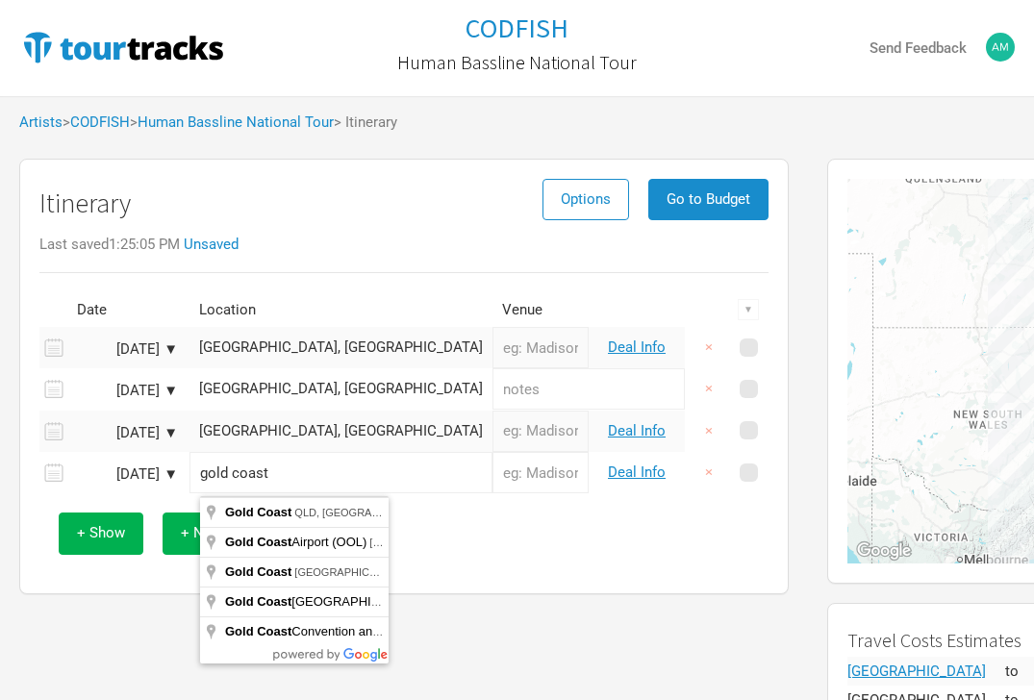
type input "[GEOGRAPHIC_DATA], [GEOGRAPHIC_DATA]"
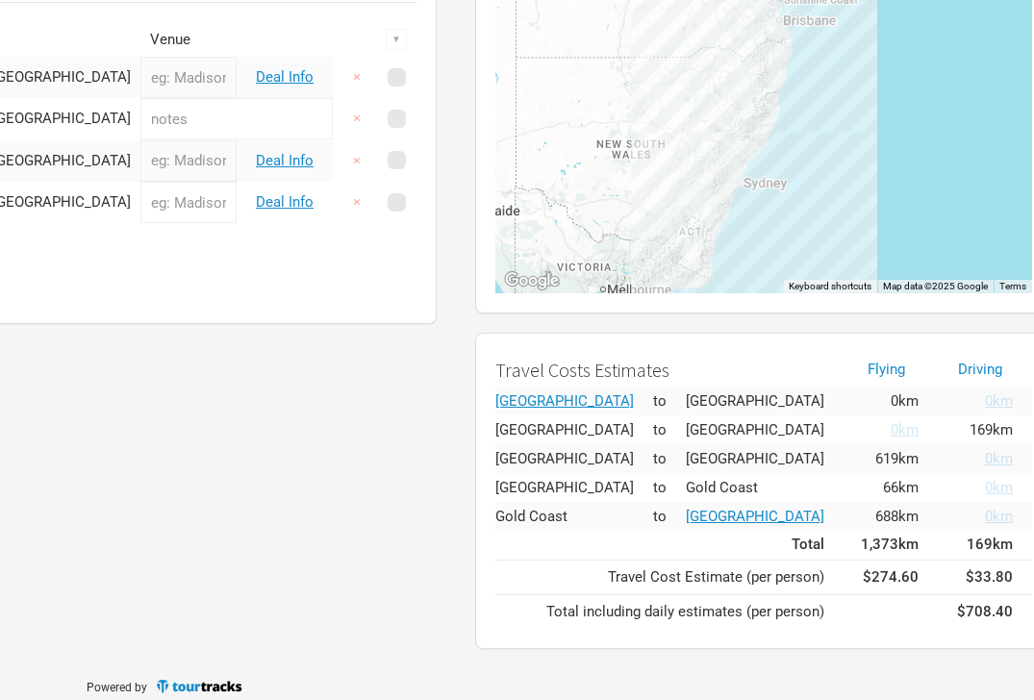
scroll to position [284, 352]
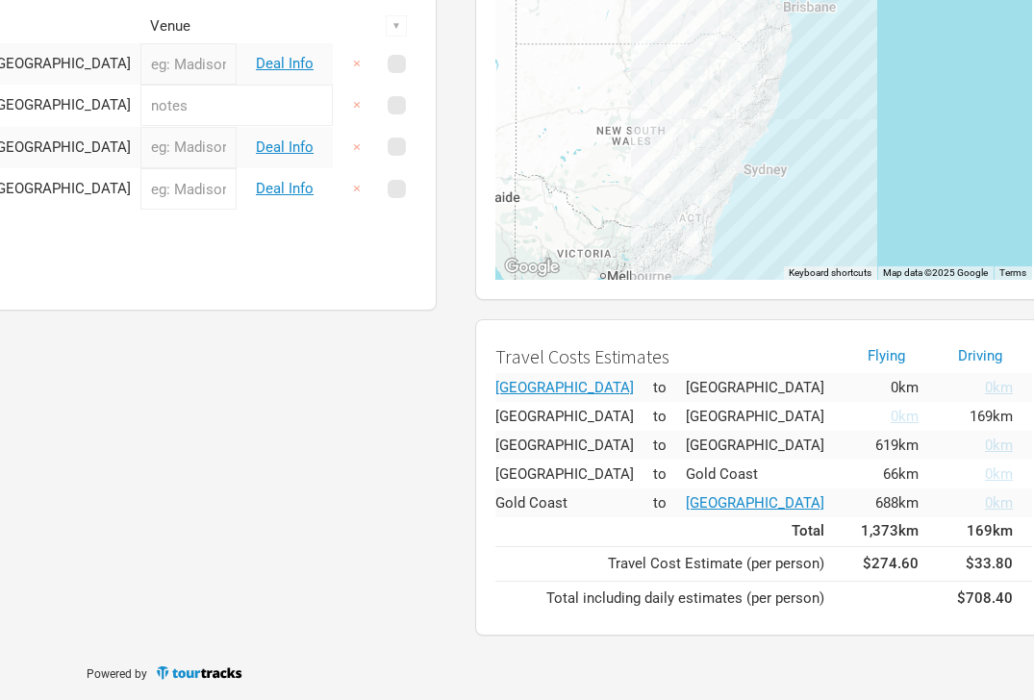
click at [985, 471] on span "0km" at bounding box center [999, 473] width 28 height 17
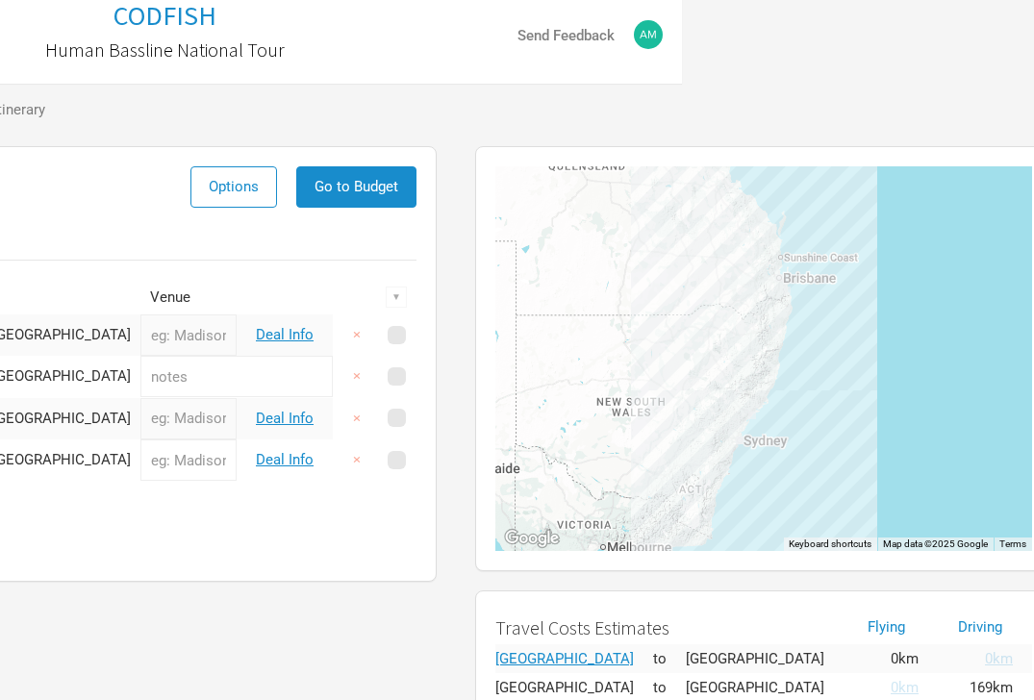
scroll to position [11, 352]
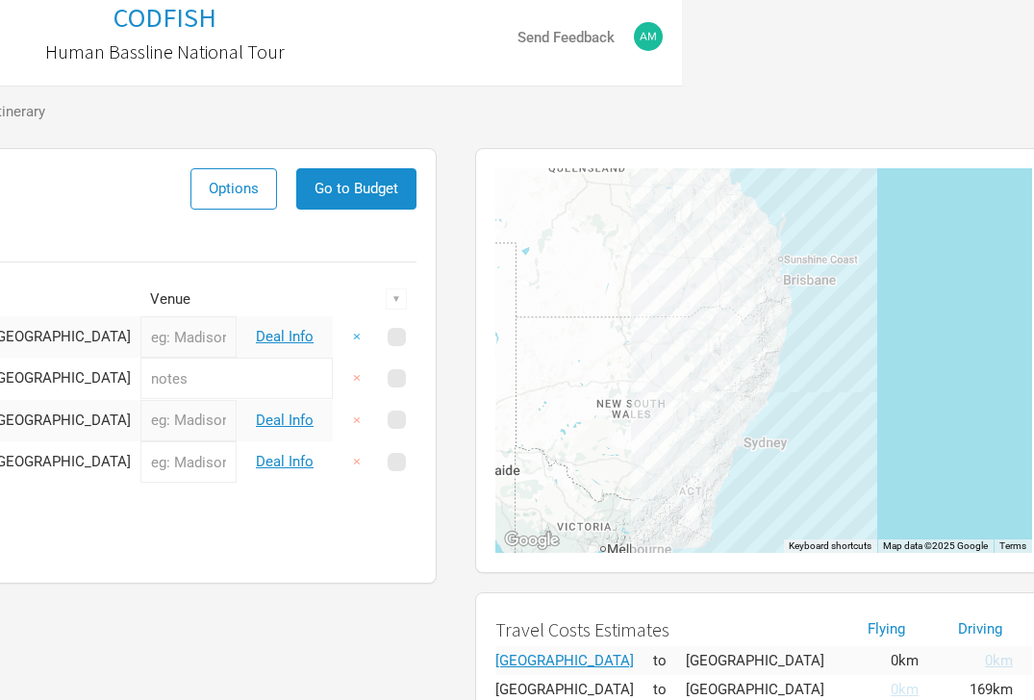
click at [356, 337] on button "×" at bounding box center [357, 336] width 44 height 41
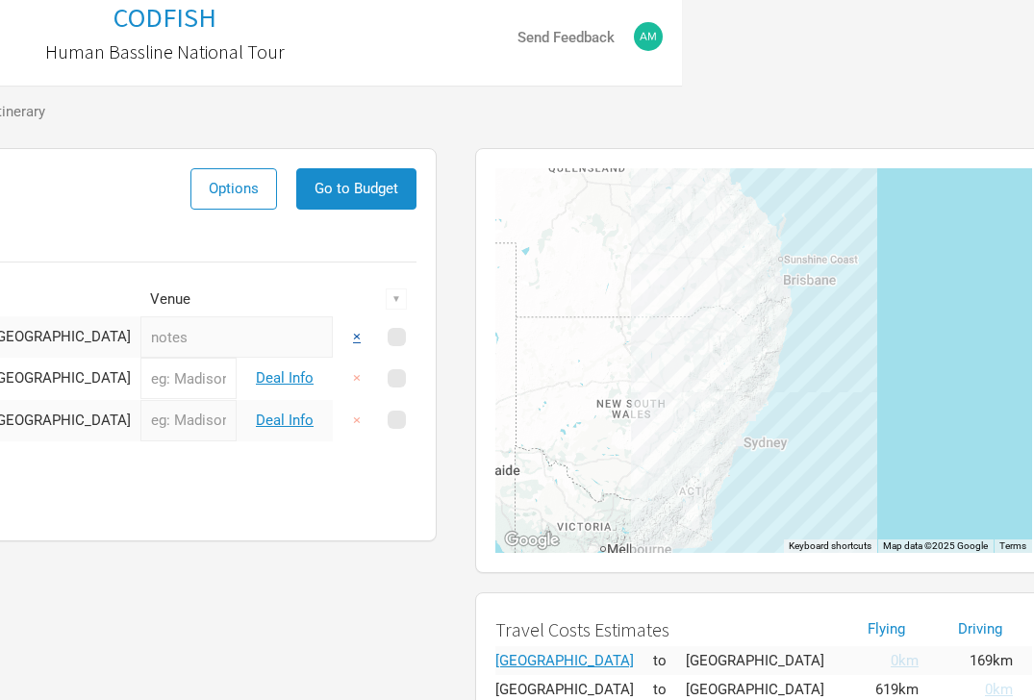
click at [356, 337] on button "×" at bounding box center [357, 336] width 44 height 41
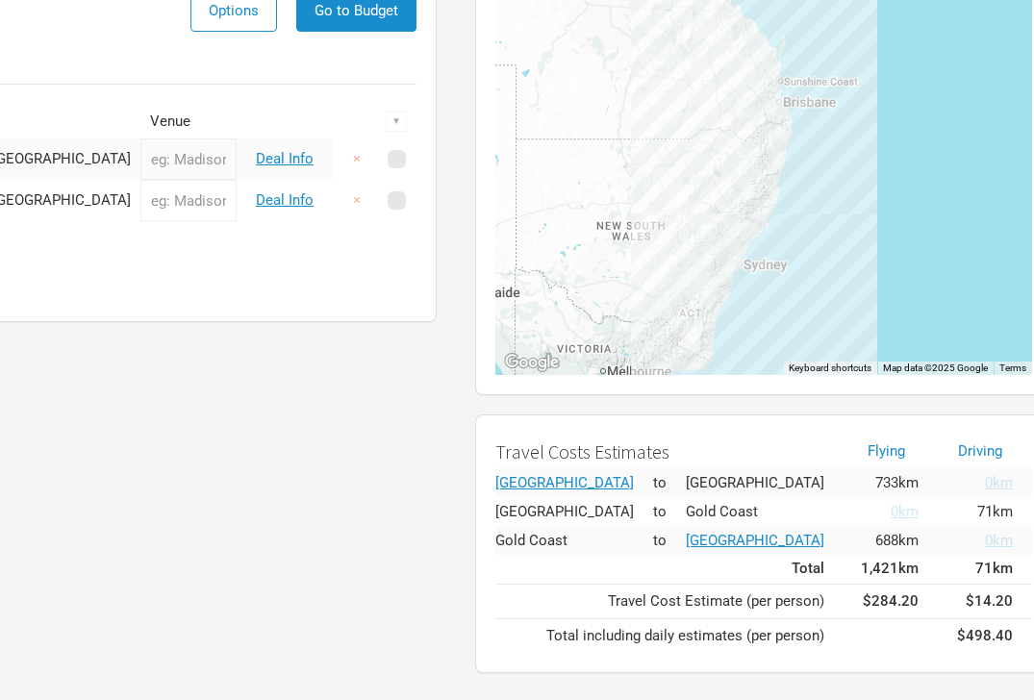
scroll to position [165, 352]
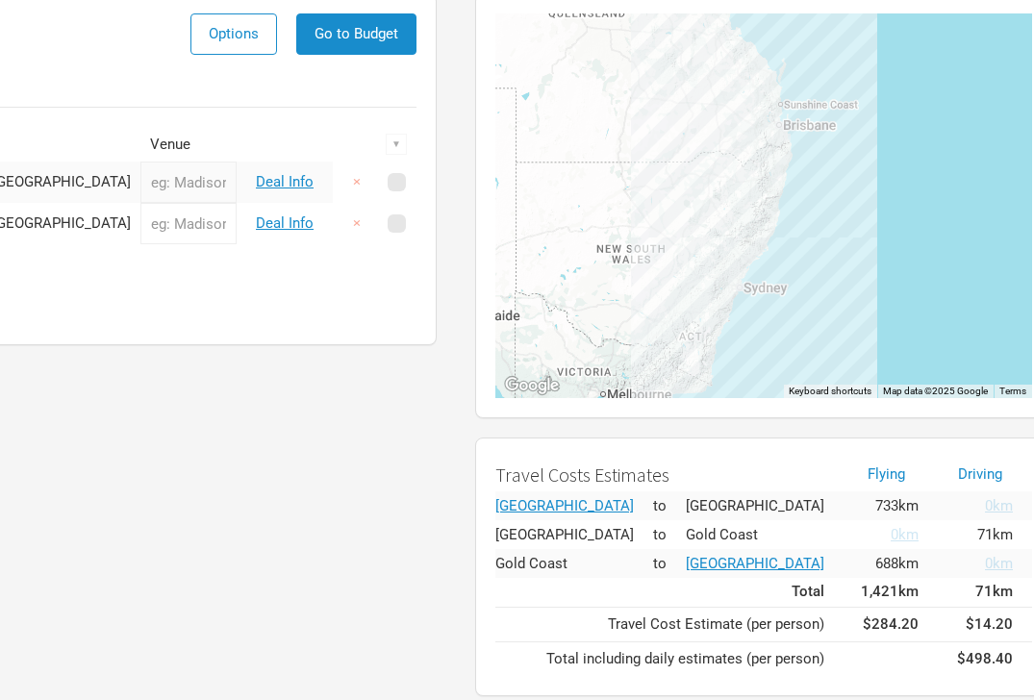
click at [218, 366] on div "Itinerary Options Go to Budget Last saved 1:25:24 PM Date Location Venue ▼ [DAT…" at bounding box center [52, 345] width 808 height 722
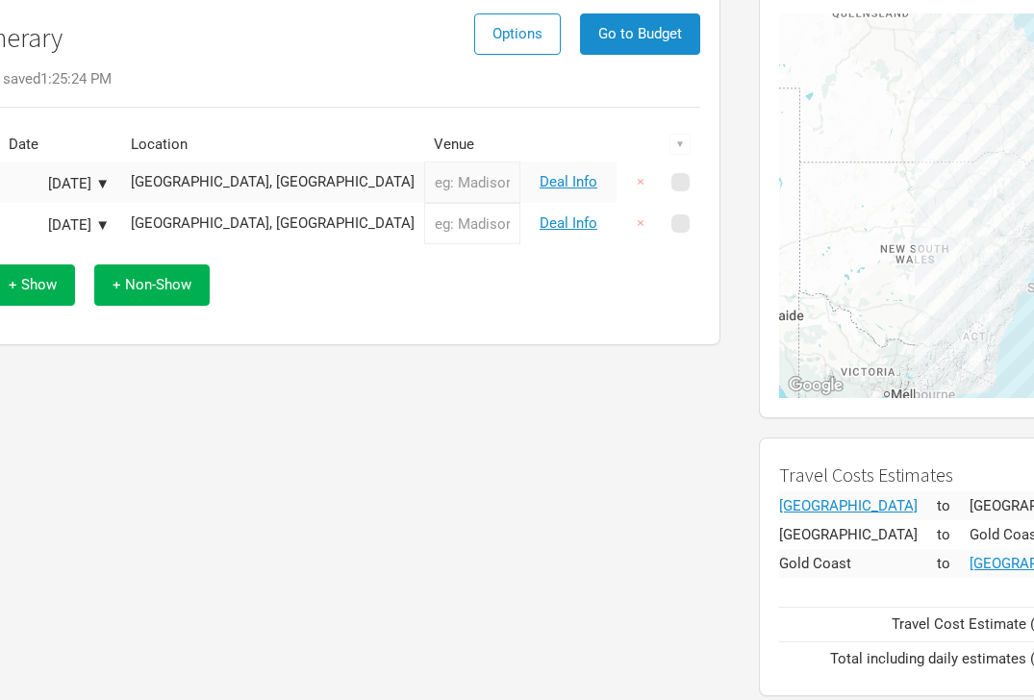
scroll to position [165, 0]
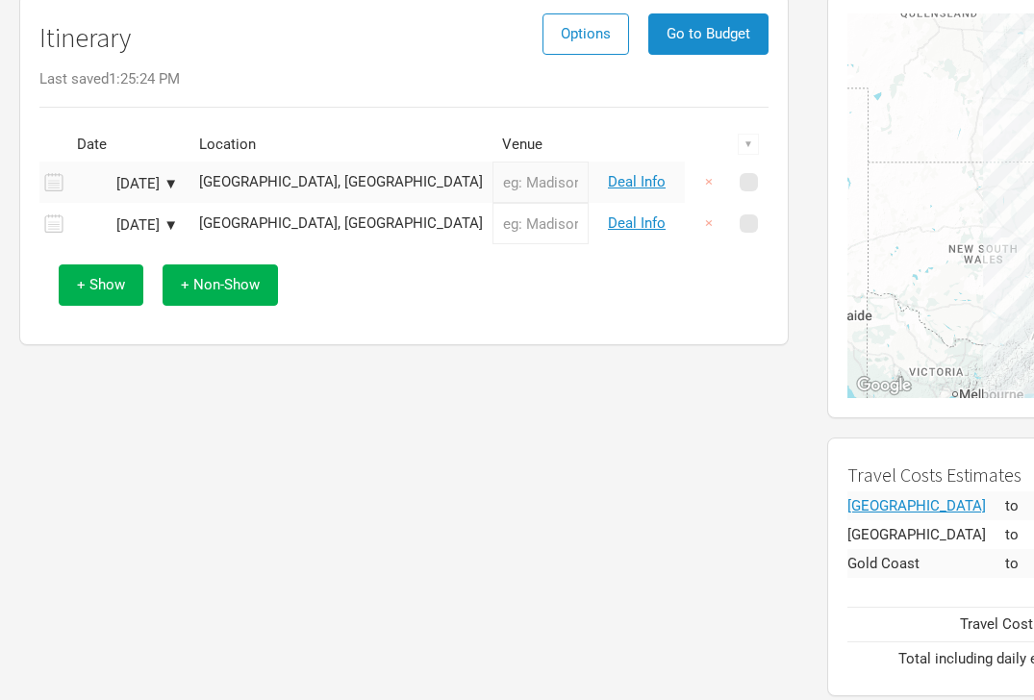
click at [241, 181] on div "[GEOGRAPHIC_DATA], [GEOGRAPHIC_DATA]" at bounding box center [341, 182] width 284 height 14
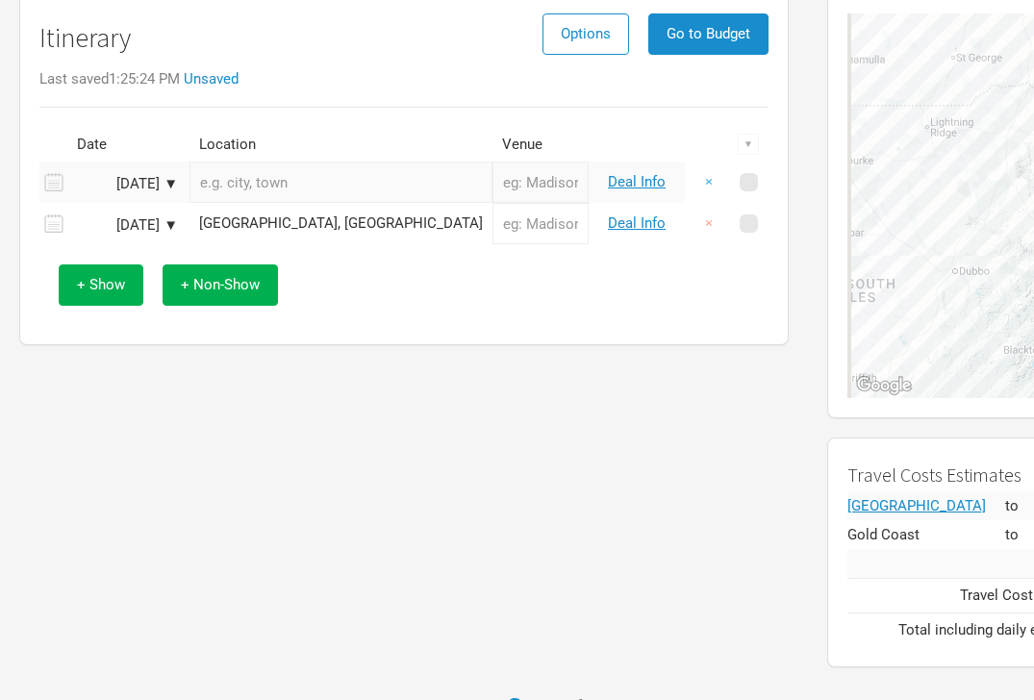
click at [712, 181] on button "×" at bounding box center [708, 182] width 44 height 41
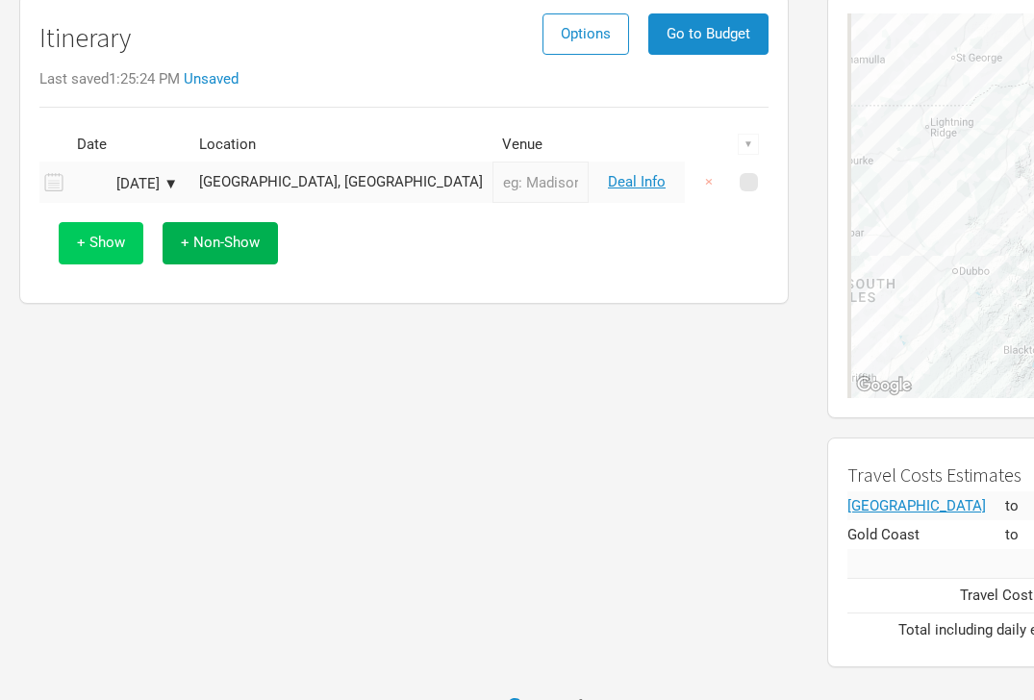
click at [120, 236] on span "+ Show" at bounding box center [101, 242] width 48 height 17
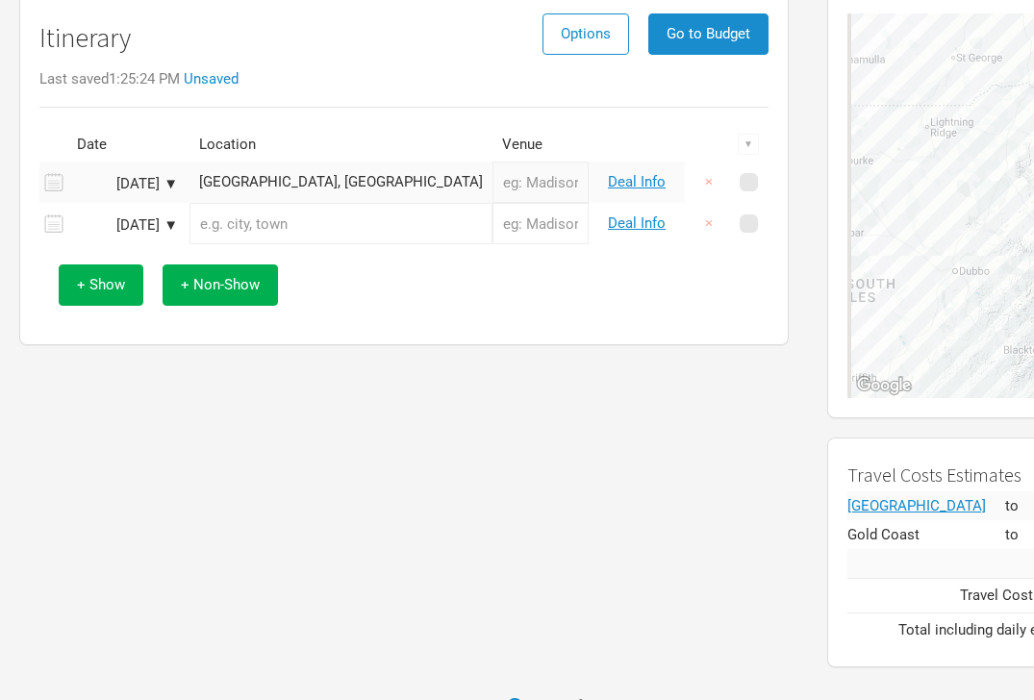
click at [305, 210] on input "text" at bounding box center [340, 223] width 303 height 41
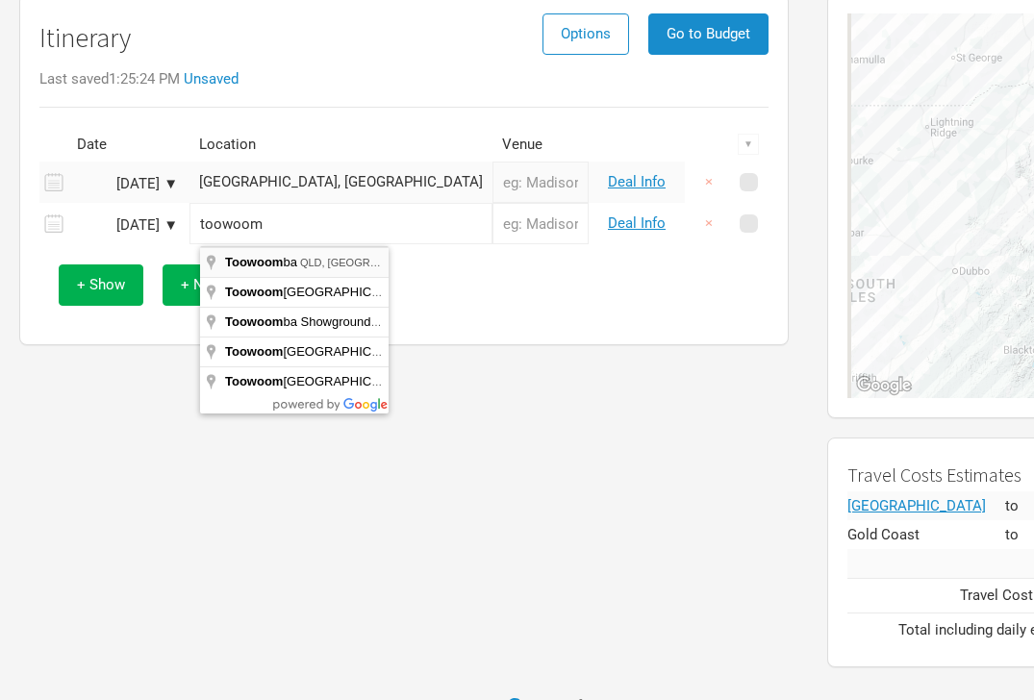
type input "Toowoomba QLD, [GEOGRAPHIC_DATA]"
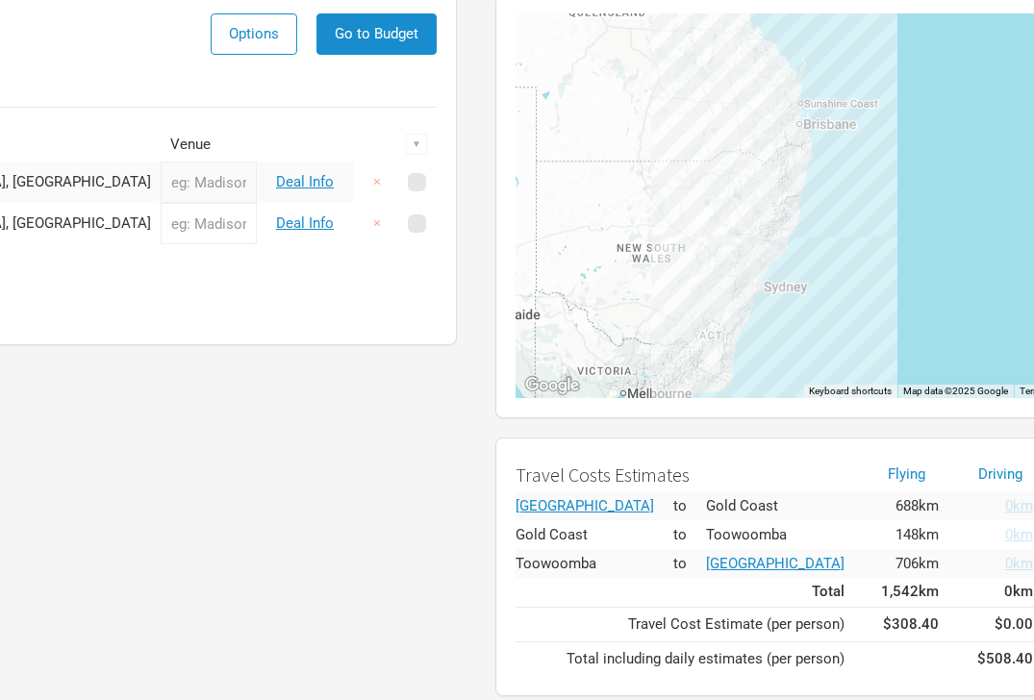
scroll to position [165, 352]
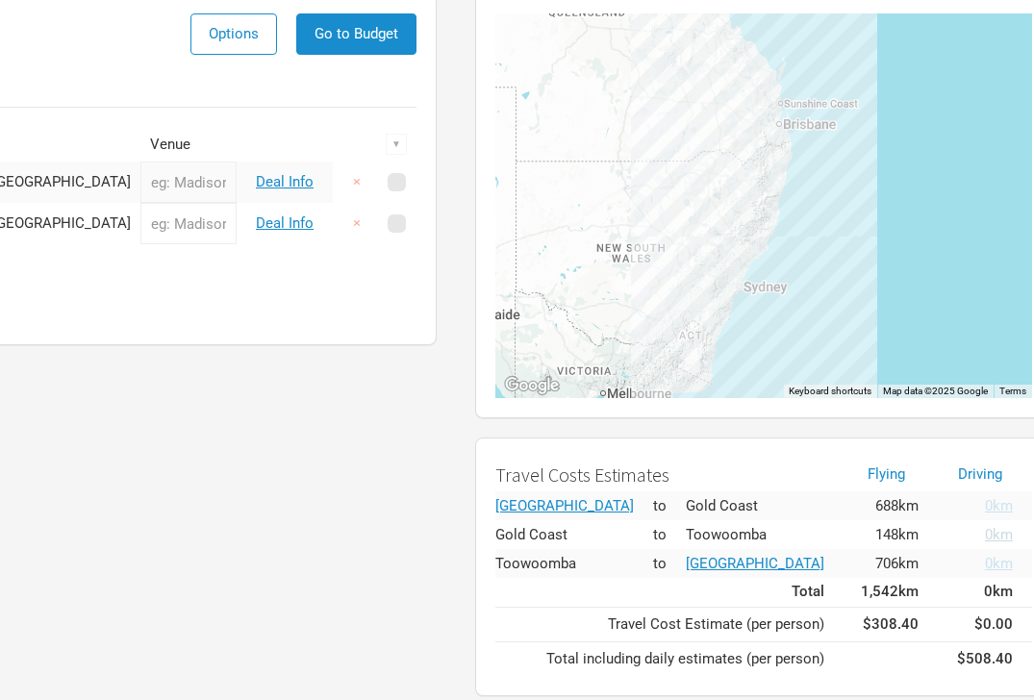
click at [985, 536] on span "0km" at bounding box center [999, 534] width 28 height 17
click at [281, 466] on div "Itinerary Options Go to Budget Last saved 1:26:05 PM Date Location Venue ▼ [DAT…" at bounding box center [52, 345] width 808 height 722
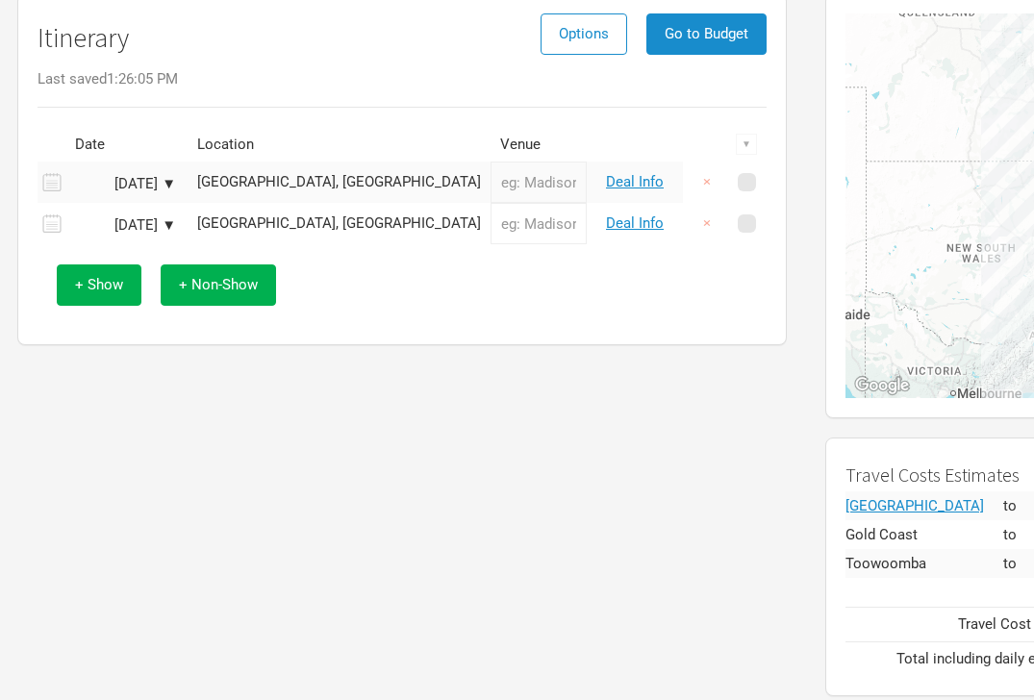
scroll to position [165, 0]
click at [709, 184] on button "×" at bounding box center [708, 182] width 44 height 41
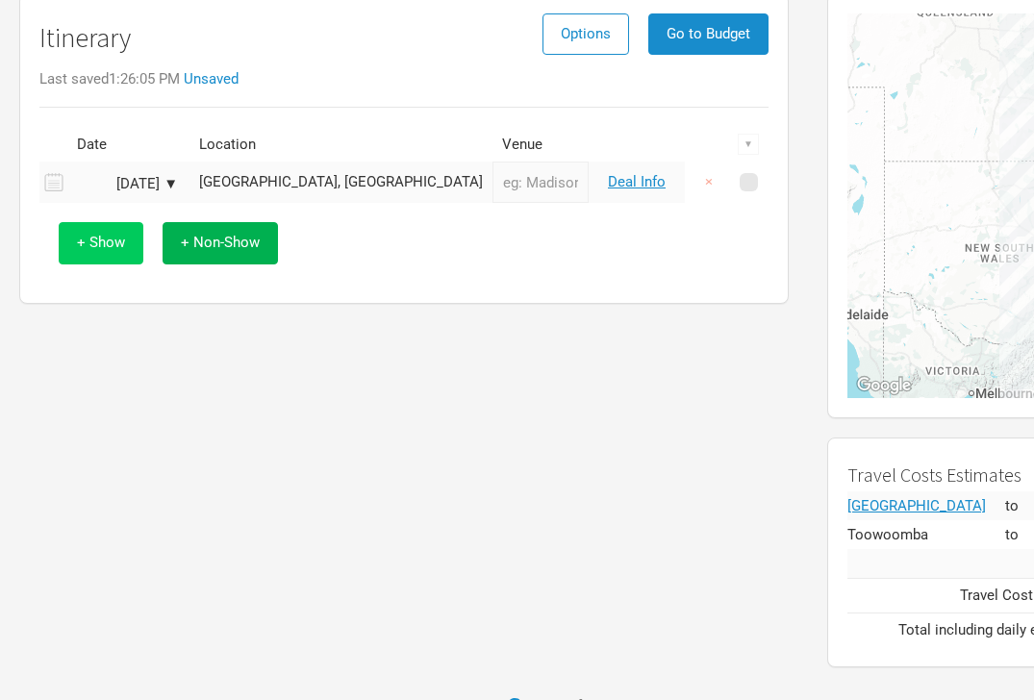
click at [59, 248] on button "+ Show" at bounding box center [101, 242] width 85 height 41
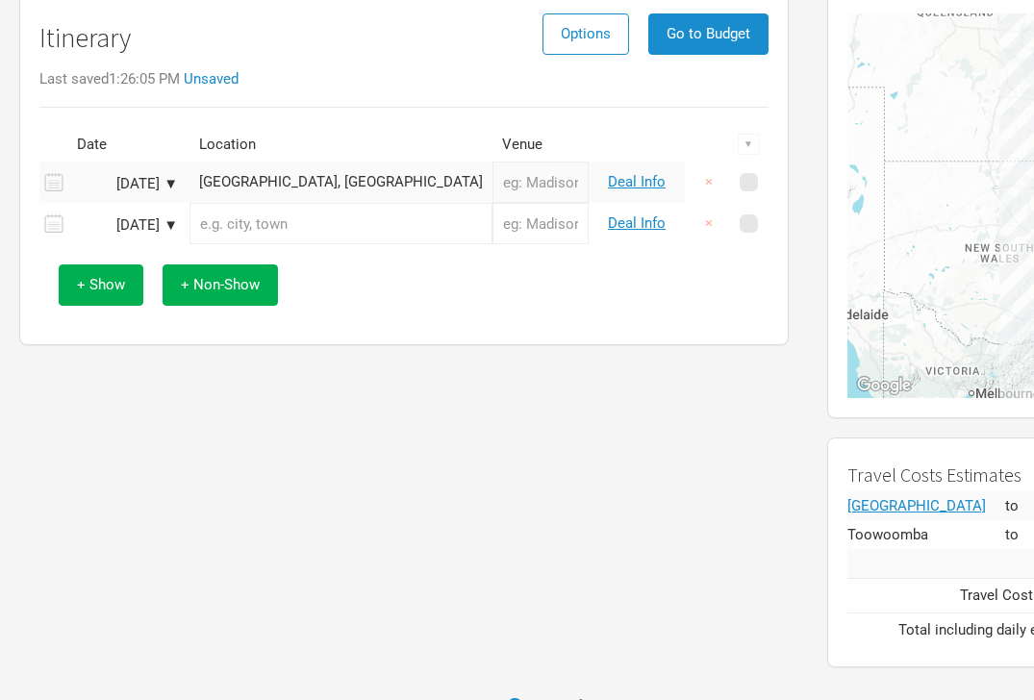
click at [311, 214] on input "text" at bounding box center [340, 223] width 303 height 41
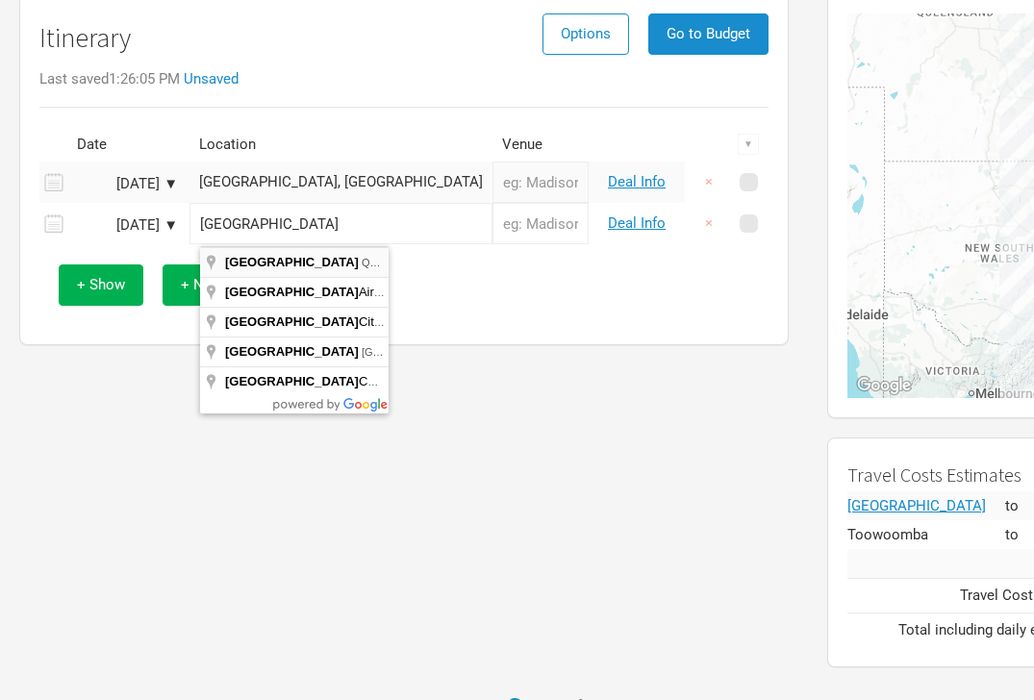
type input "Brisbane [GEOGRAPHIC_DATA], [GEOGRAPHIC_DATA]"
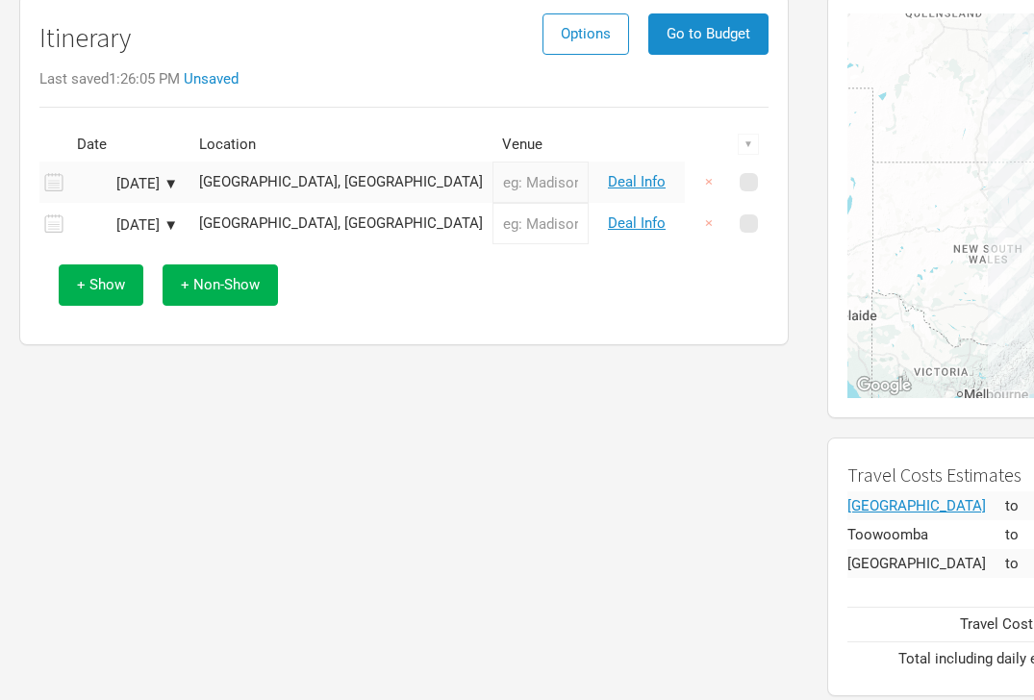
click at [457, 382] on div "Itinerary Options Go to Budget Last saved 1:26:05 PM Unsaved Date Location Venu…" at bounding box center [404, 345] width 808 height 722
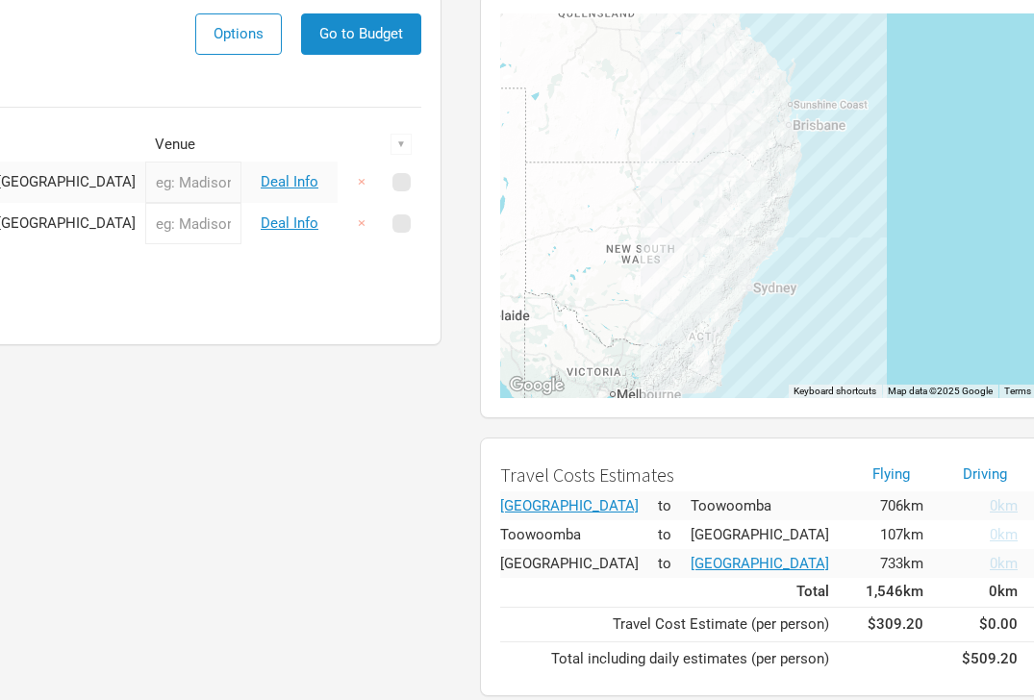
scroll to position [165, 352]
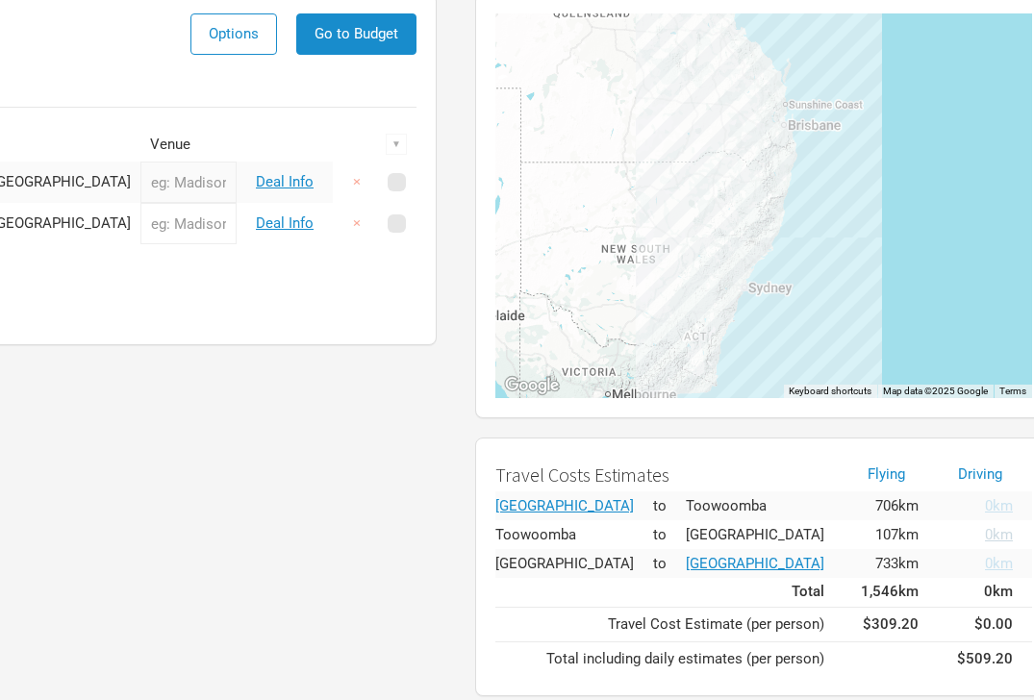
click at [985, 536] on span "0km" at bounding box center [999, 534] width 28 height 17
click at [353, 216] on button "×" at bounding box center [357, 223] width 44 height 41
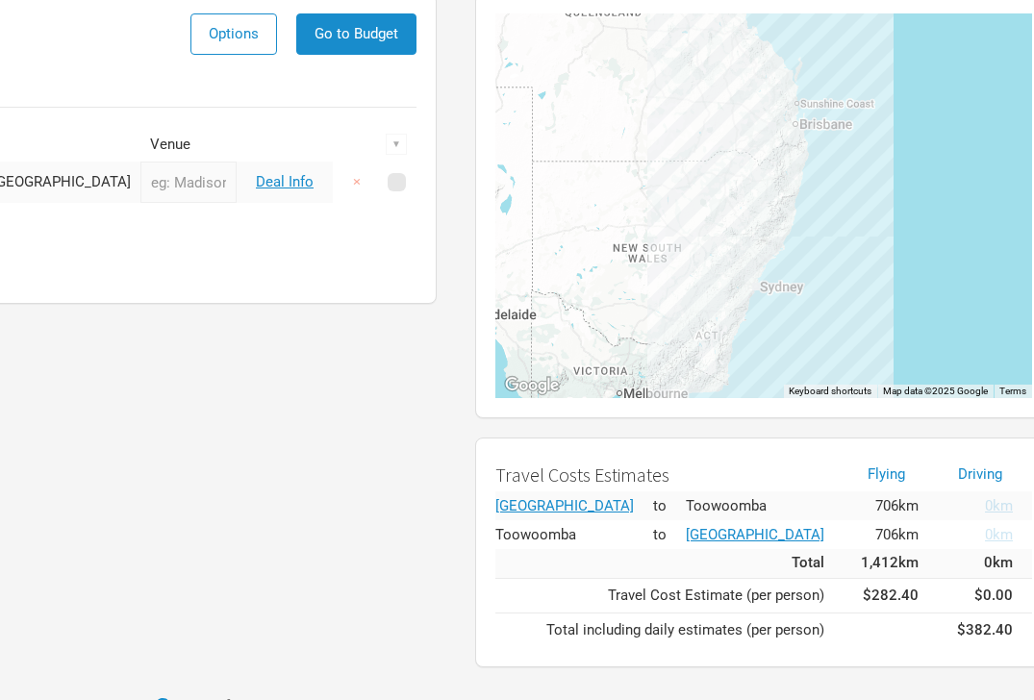
scroll to position [165, 202]
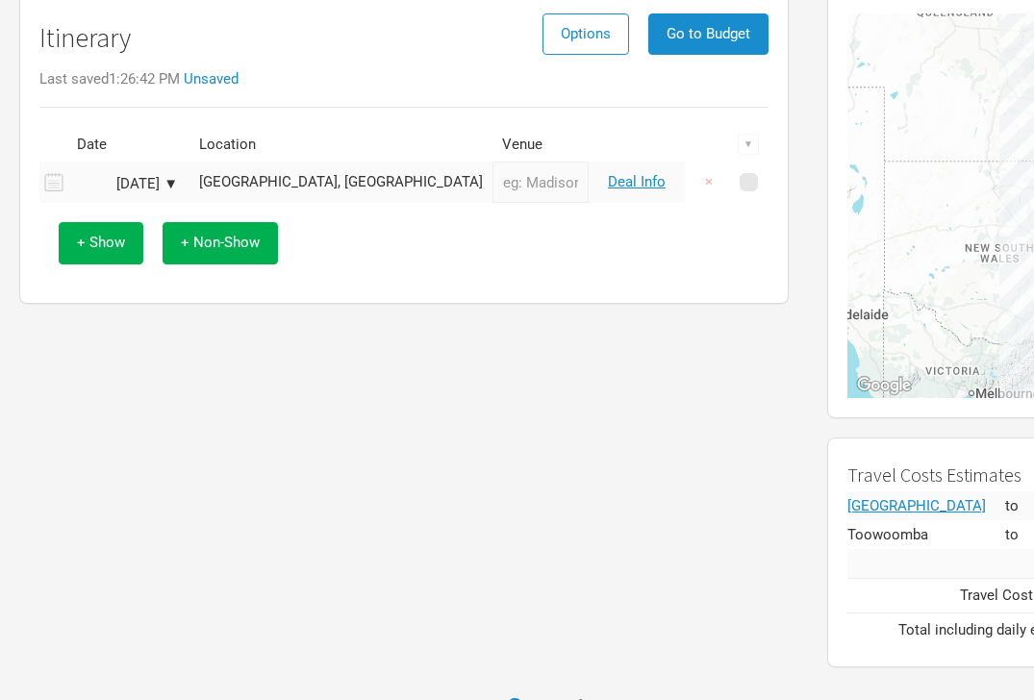
click at [262, 183] on div "[GEOGRAPHIC_DATA], [GEOGRAPHIC_DATA]" at bounding box center [341, 182] width 284 height 14
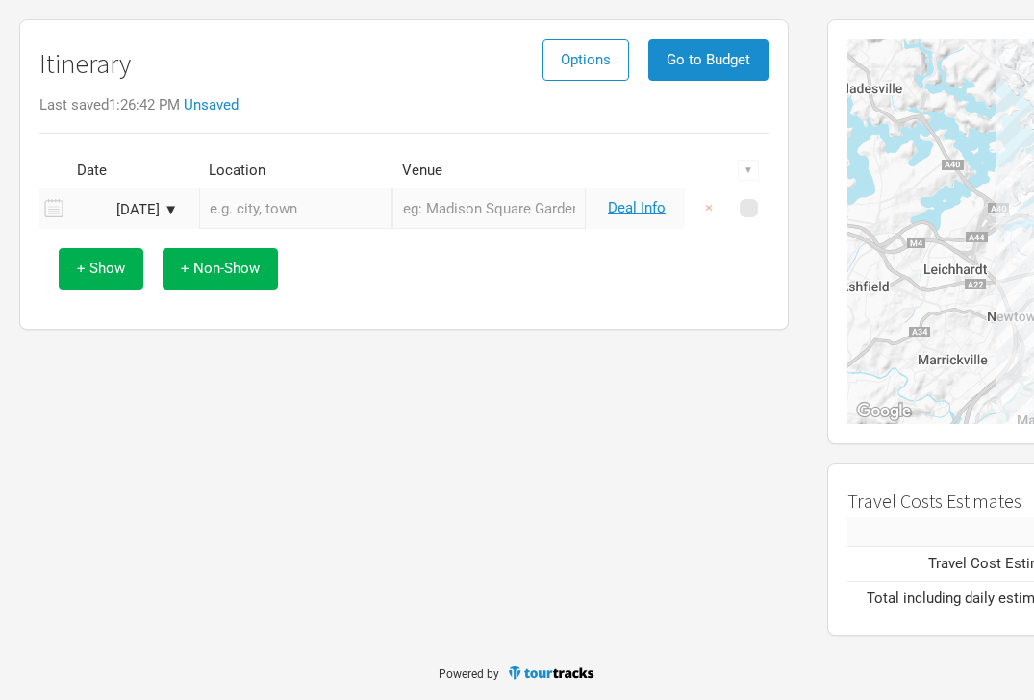
click at [269, 212] on input "text" at bounding box center [295, 207] width 193 height 41
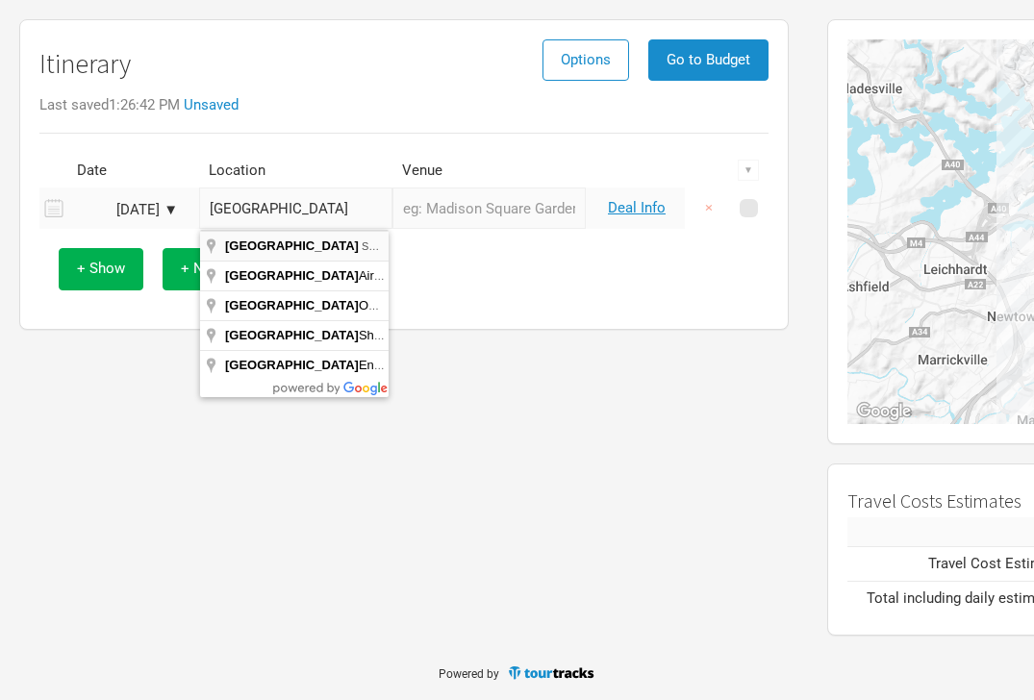
type input "[GEOGRAPHIC_DATA] SA, [GEOGRAPHIC_DATA]"
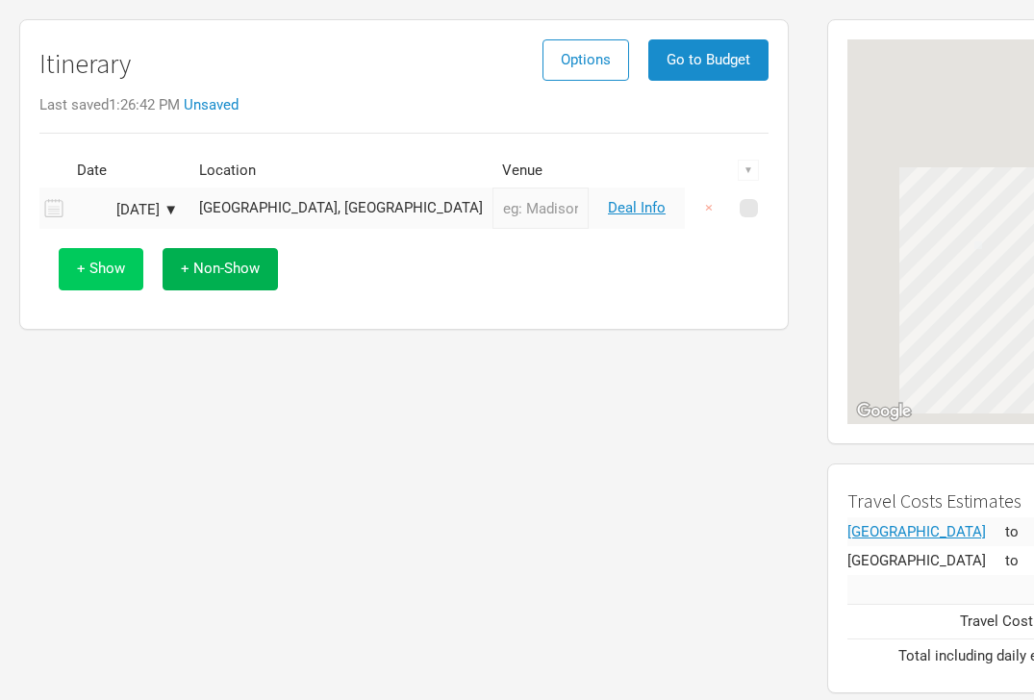
click at [108, 255] on button "+ Show" at bounding box center [101, 268] width 85 height 41
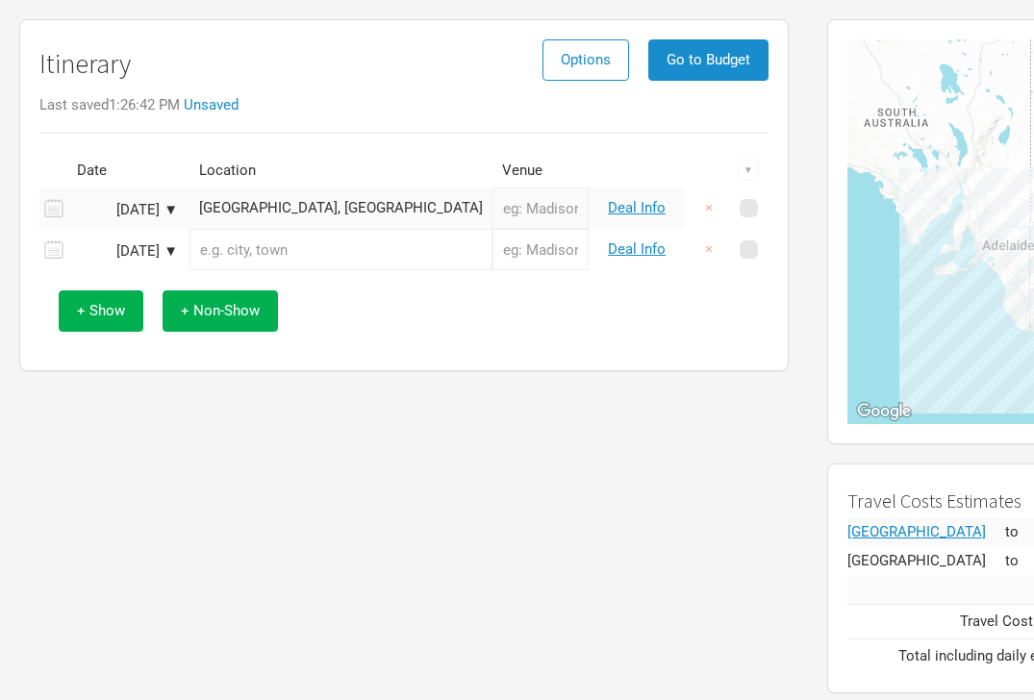
click at [272, 255] on input "text" at bounding box center [340, 249] width 303 height 41
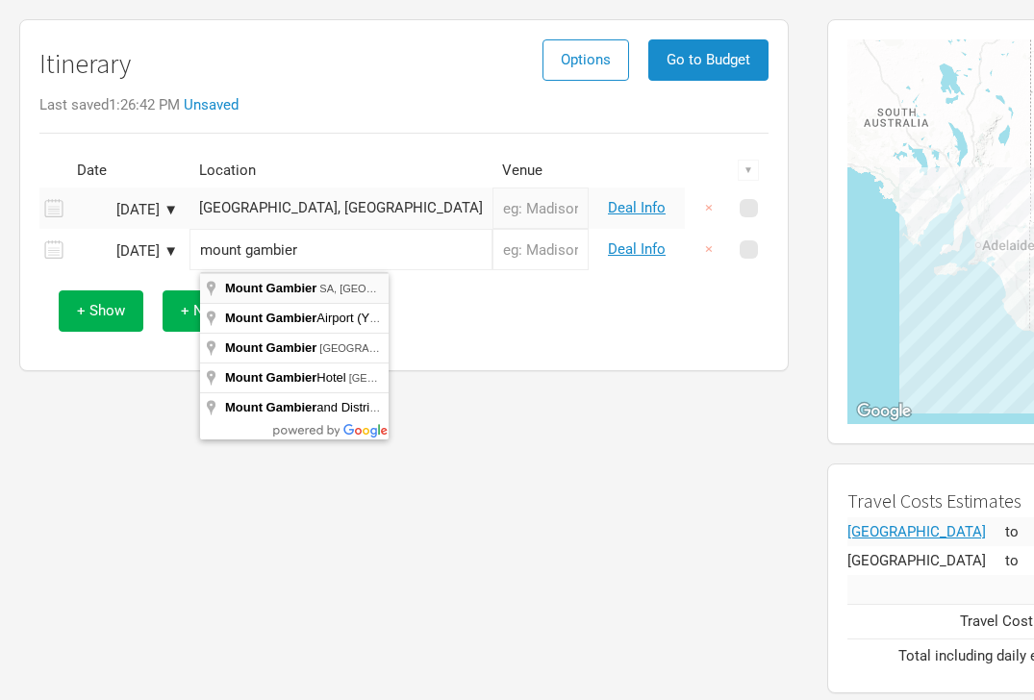
type input "[GEOGRAPHIC_DATA] SA, [GEOGRAPHIC_DATA]"
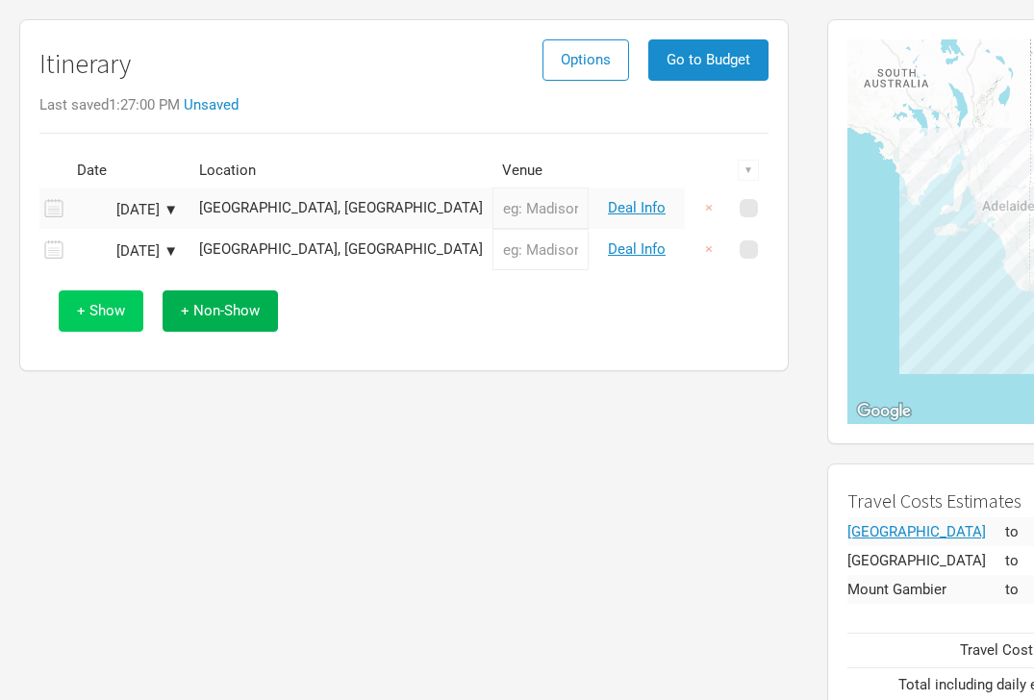
click at [113, 312] on span "+ Show" at bounding box center [101, 310] width 48 height 17
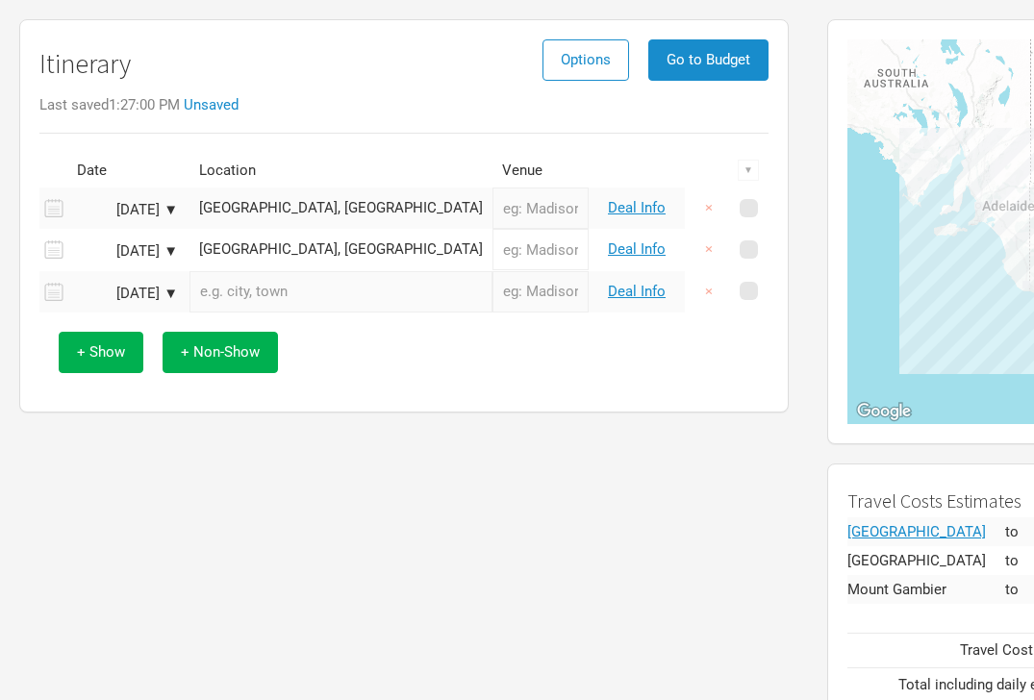
click at [94, 367] on button "+ Show" at bounding box center [101, 352] width 85 height 41
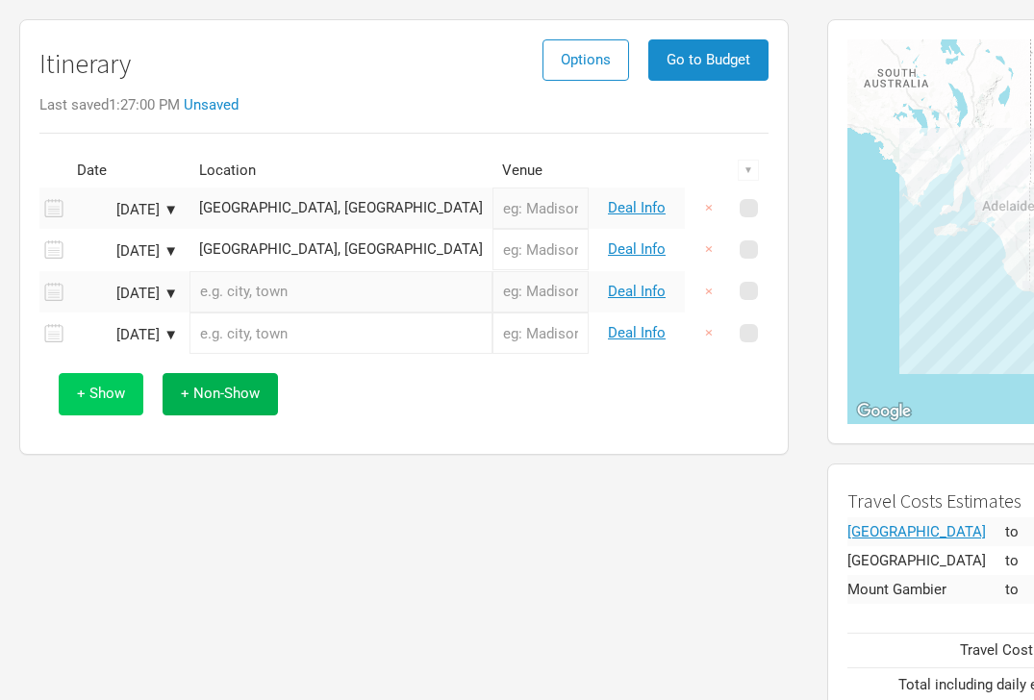
click at [96, 382] on button "+ Show" at bounding box center [101, 393] width 85 height 41
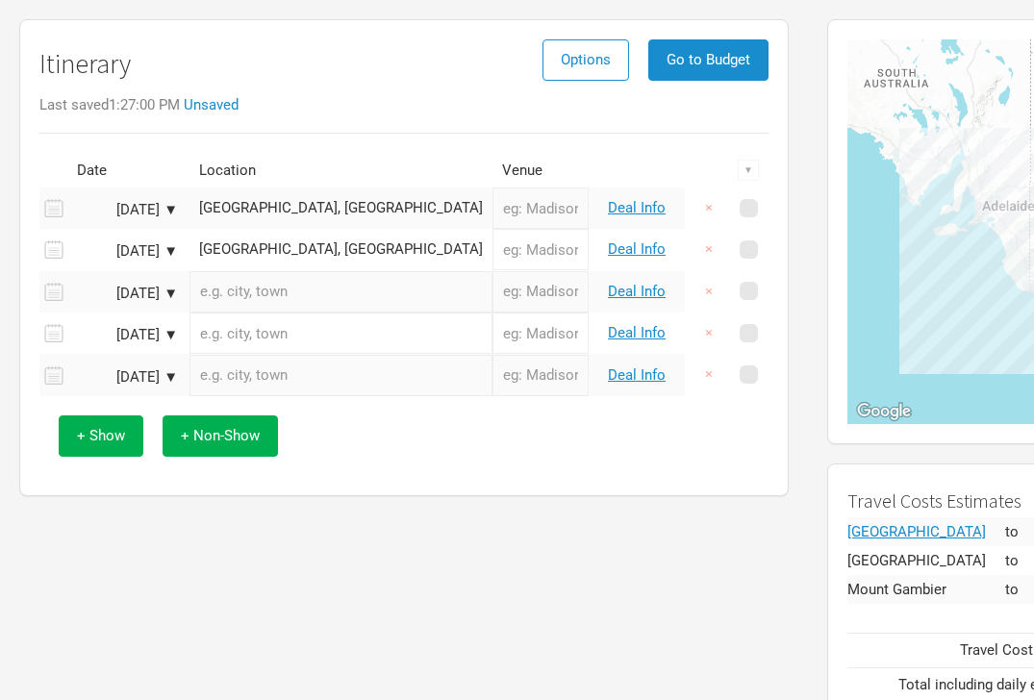
click at [282, 291] on input "text" at bounding box center [340, 291] width 303 height 41
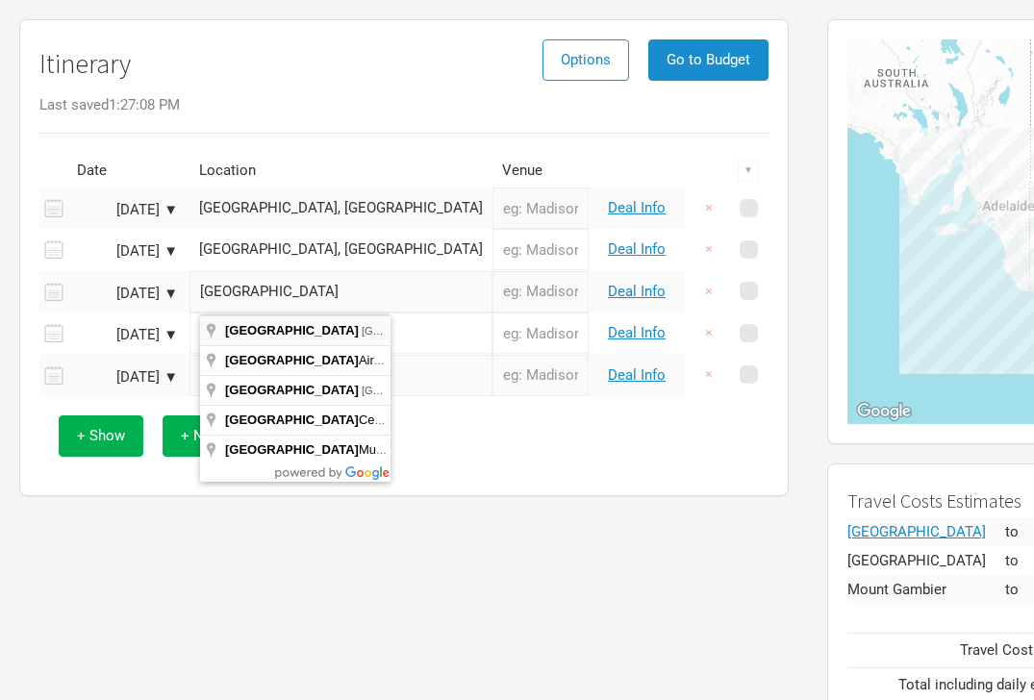
type input "[GEOGRAPHIC_DATA] [GEOGRAPHIC_DATA], [GEOGRAPHIC_DATA]"
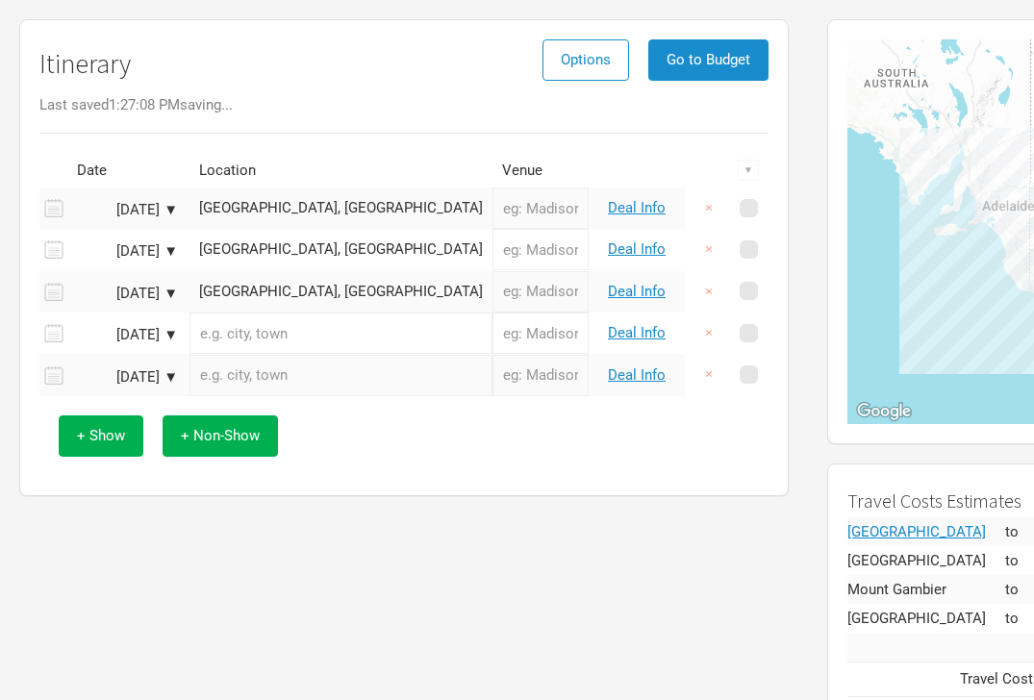
click at [303, 338] on input "text" at bounding box center [340, 332] width 303 height 41
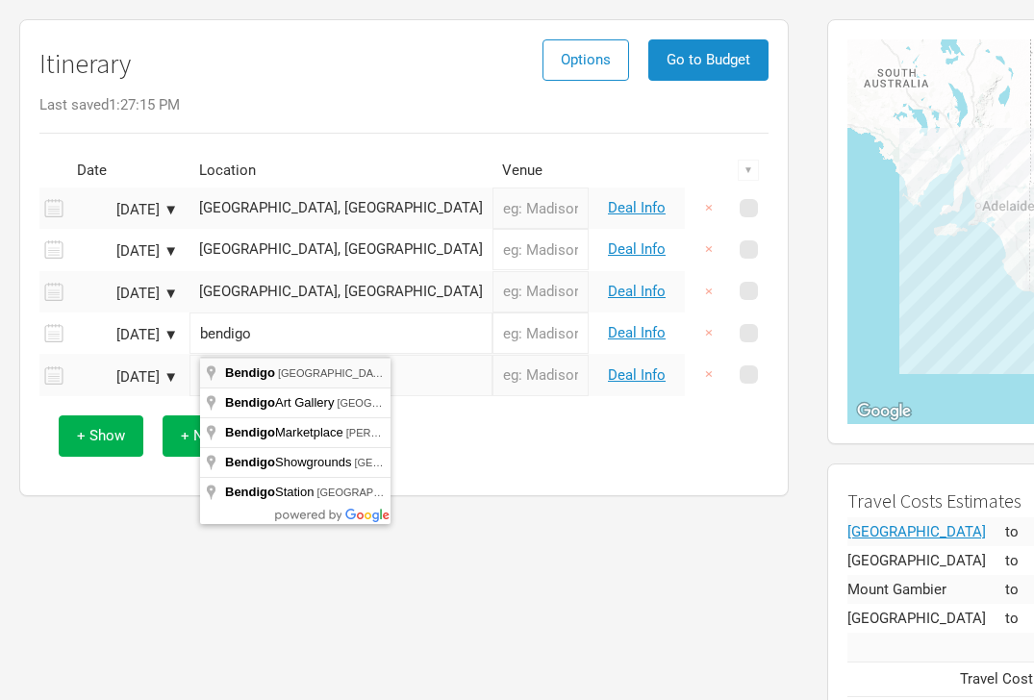
type input "Bendigo [GEOGRAPHIC_DATA], [GEOGRAPHIC_DATA]"
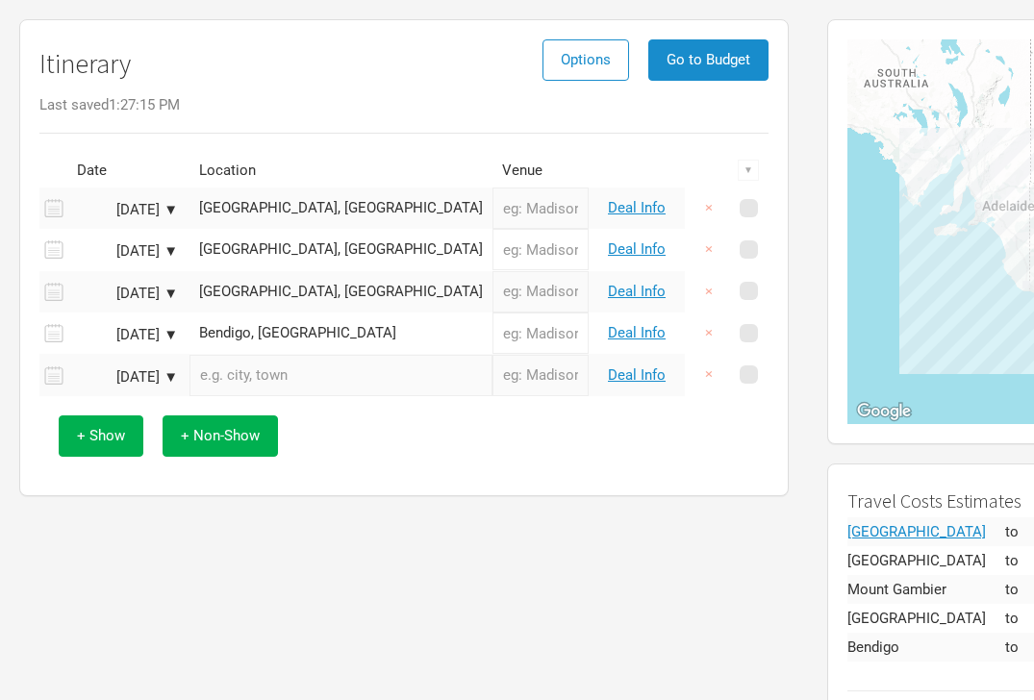
click at [290, 371] on input "text" at bounding box center [340, 375] width 303 height 41
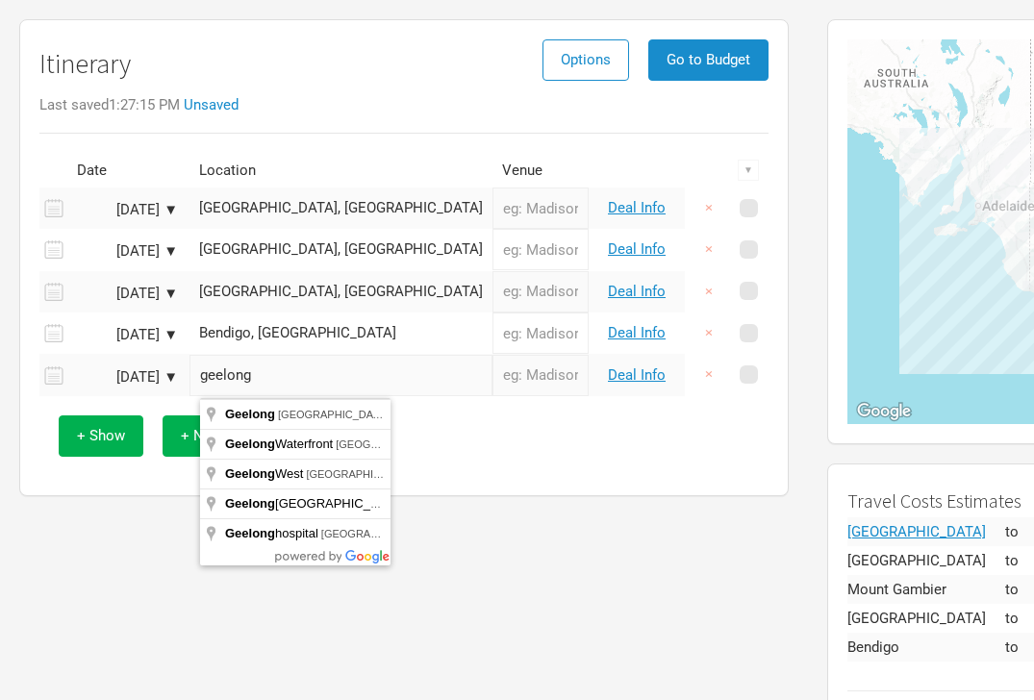
type input "Geelong [GEOGRAPHIC_DATA], [GEOGRAPHIC_DATA]"
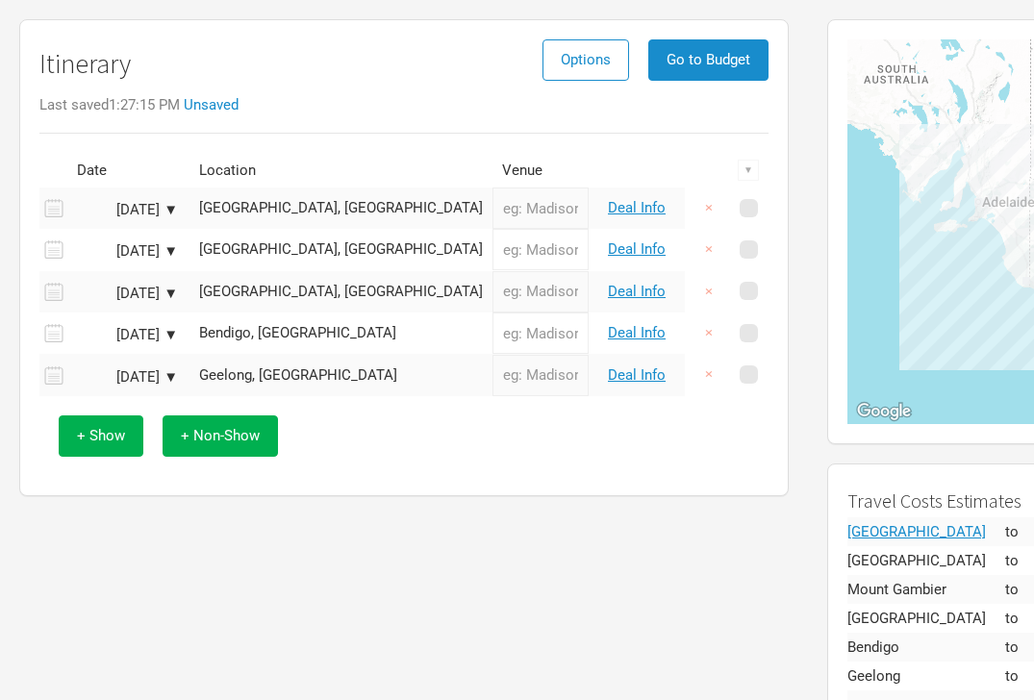
click at [529, 656] on div "Itinerary Options Go to Budget Last saved 1:27:15 PM Unsaved Date Location Venu…" at bounding box center [404, 414] width 808 height 809
drag, startPoint x: 419, startPoint y: 555, endPoint x: 760, endPoint y: 713, distance: 375.5
click at [419, 555] on div "Itinerary Options Go to Budget Last saved 1:27:25 PM Date Location Venue ▼ [DAT…" at bounding box center [404, 414] width 808 height 809
drag, startPoint x: 415, startPoint y: 604, endPoint x: 815, endPoint y: 663, distance: 404.4
click at [416, 604] on div "Itinerary Options Go to Budget Last saved 1:27:25 PM Date Location Venue ▼ [DAT…" at bounding box center [404, 414] width 808 height 809
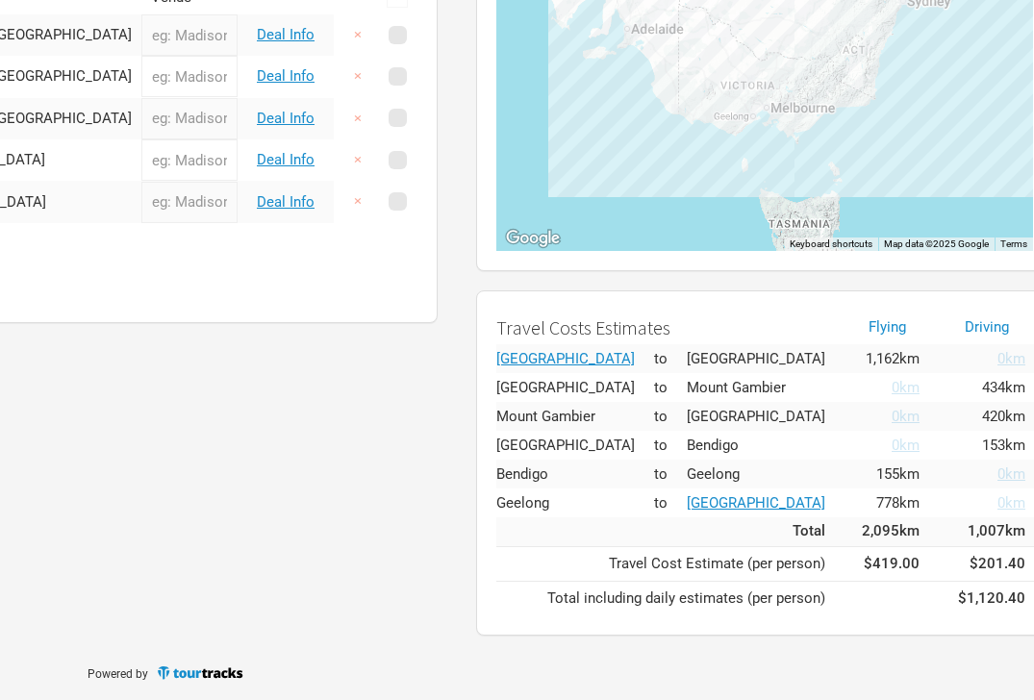
scroll to position [312, 362]
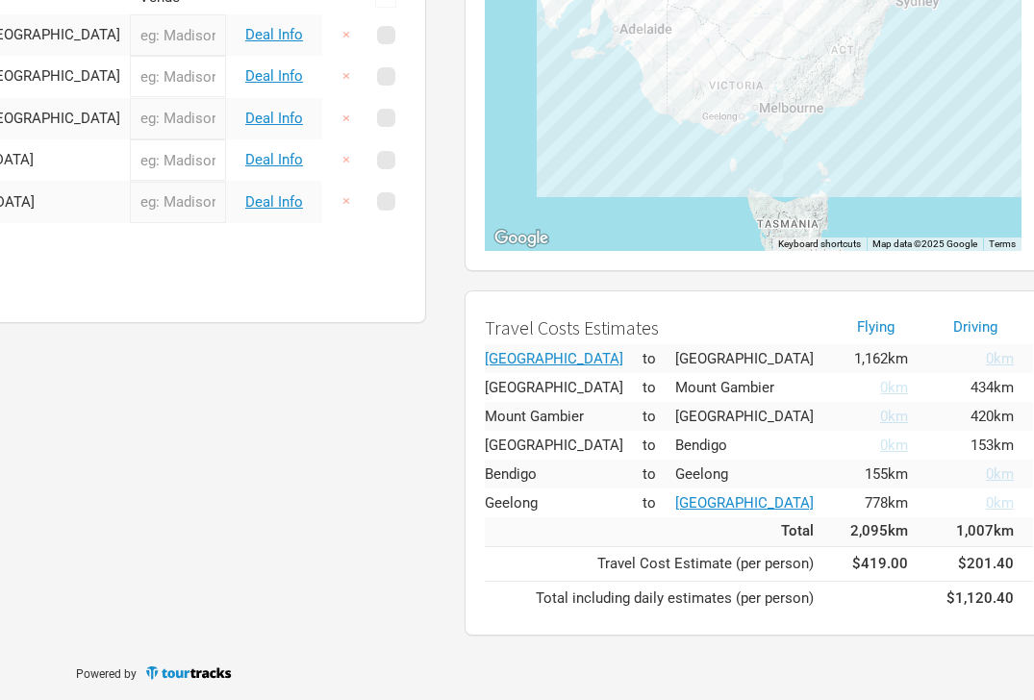
click at [397, 68] on td at bounding box center [388, 76] width 36 height 41
click at [377, 84] on span at bounding box center [386, 76] width 18 height 18
click at [406, 84] on input "checkbox" at bounding box center [412, 77] width 12 height 12
click at [387, 75] on span at bounding box center [386, 76] width 18 height 18
click at [406, 75] on input "checkbox" at bounding box center [412, 77] width 12 height 12
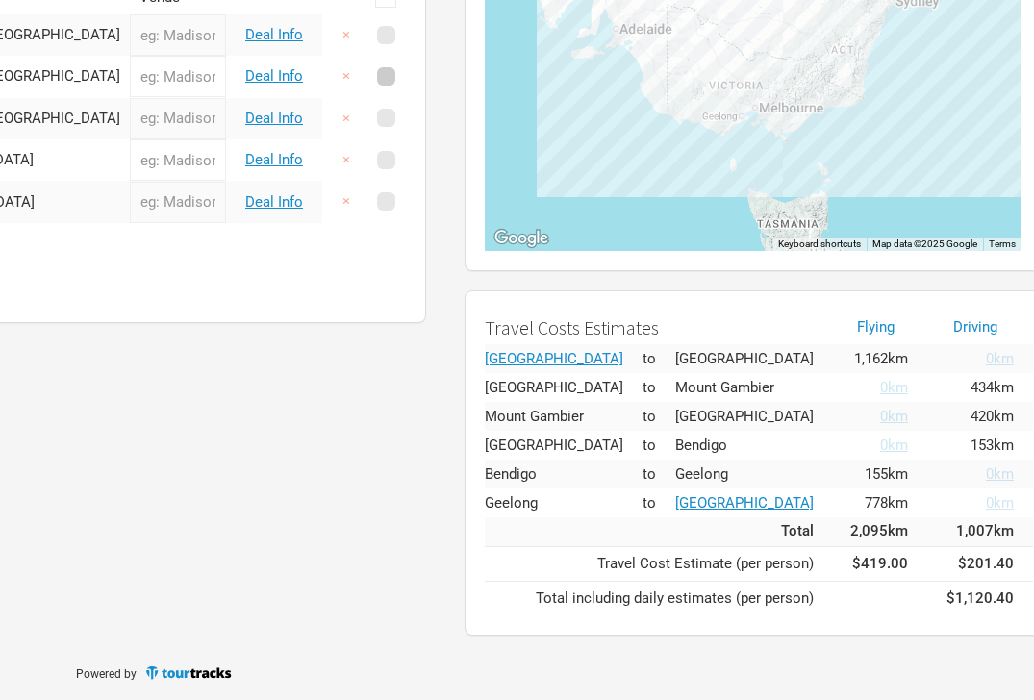
checkbox input "false"
click at [344, 70] on button "×" at bounding box center [346, 76] width 44 height 41
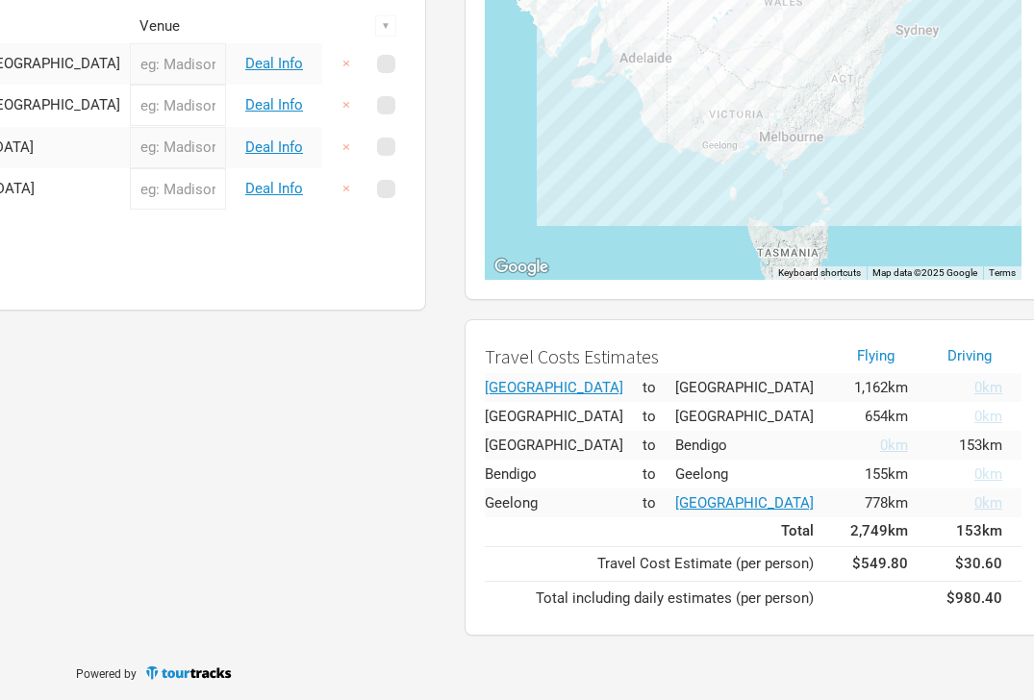
scroll to position [284, 352]
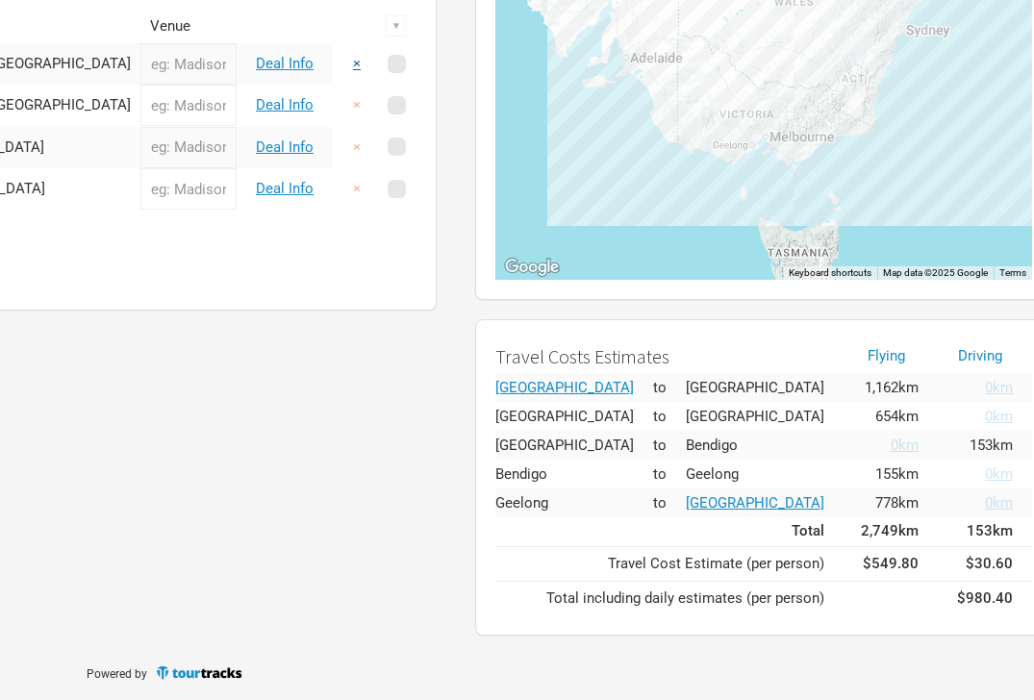
click at [344, 70] on button "×" at bounding box center [357, 63] width 44 height 41
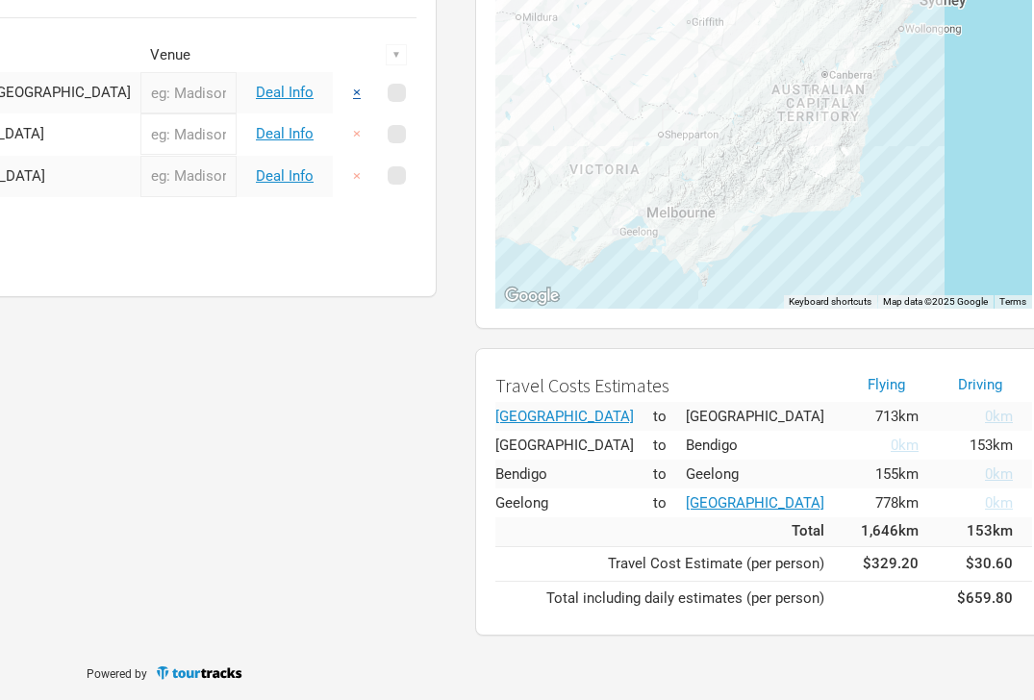
click at [346, 91] on button "×" at bounding box center [357, 92] width 44 height 41
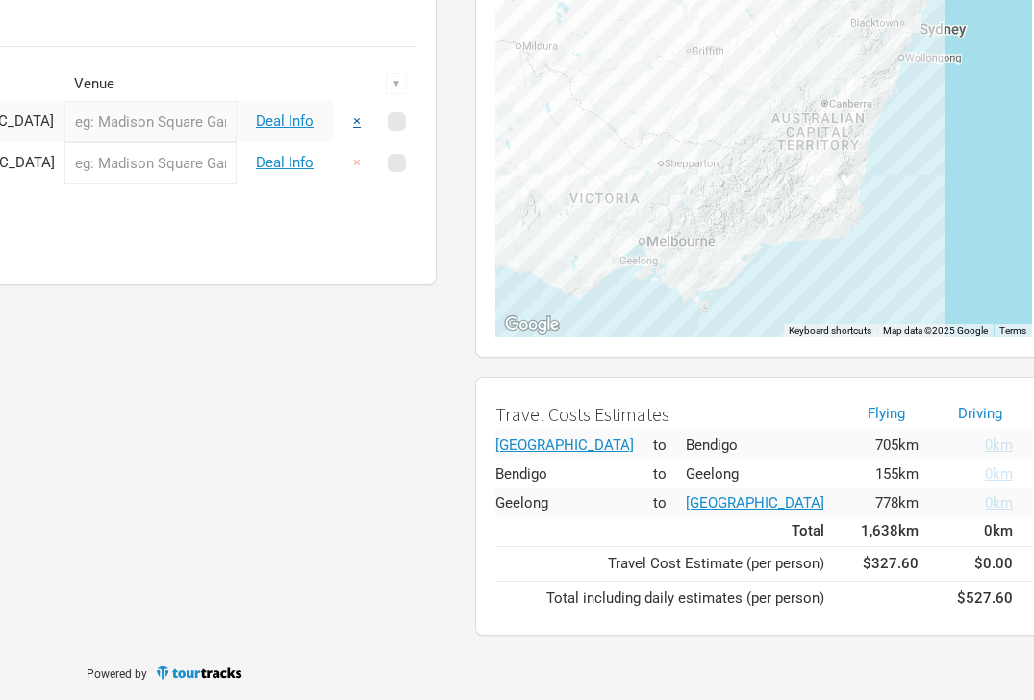
click at [353, 118] on button "×" at bounding box center [357, 121] width 44 height 41
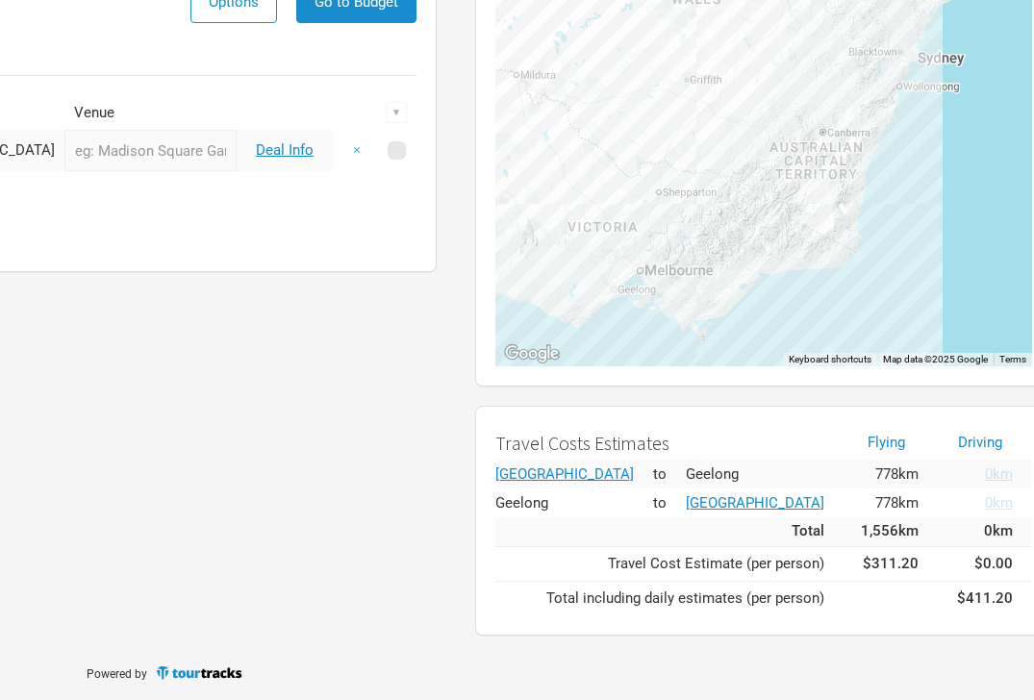
click at [354, 157] on button "×" at bounding box center [357, 150] width 44 height 41
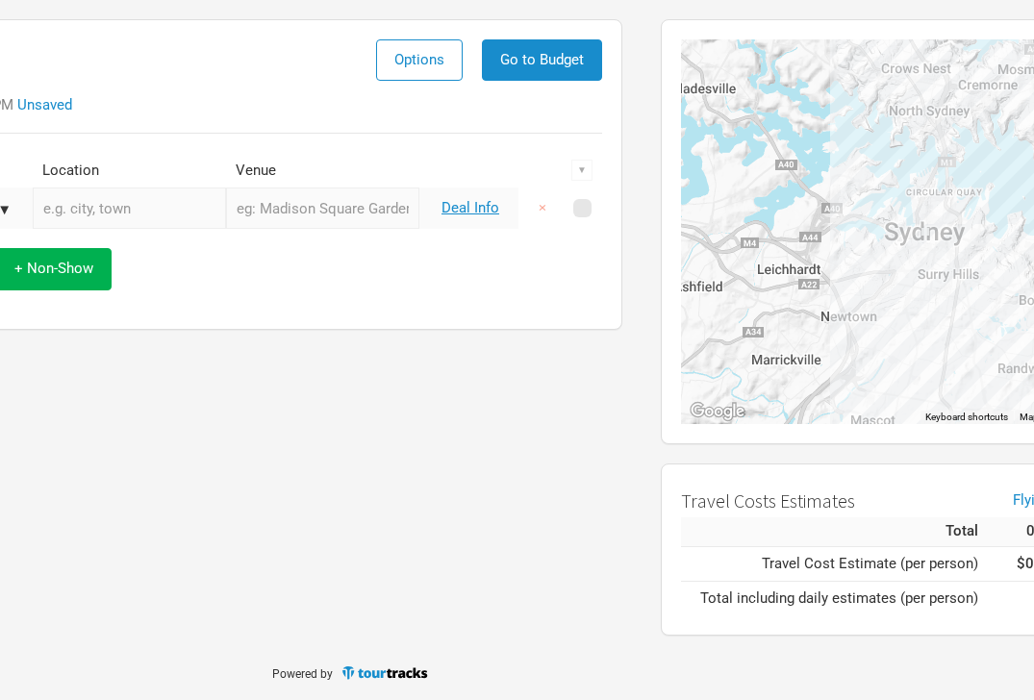
scroll to position [139, 145]
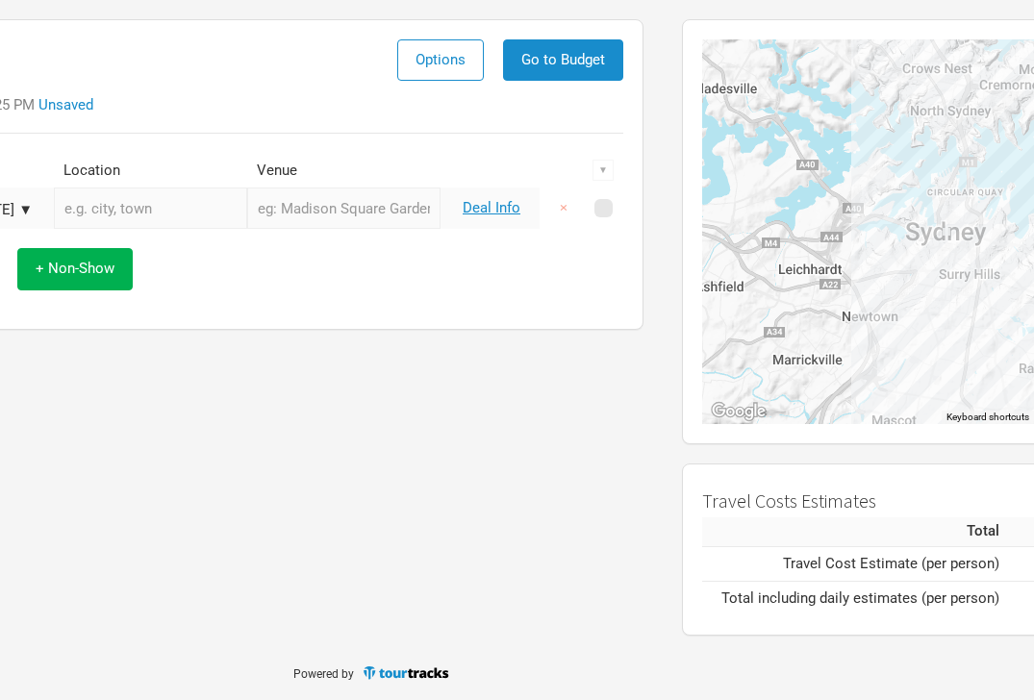
click at [137, 213] on input "text" at bounding box center [150, 207] width 193 height 41
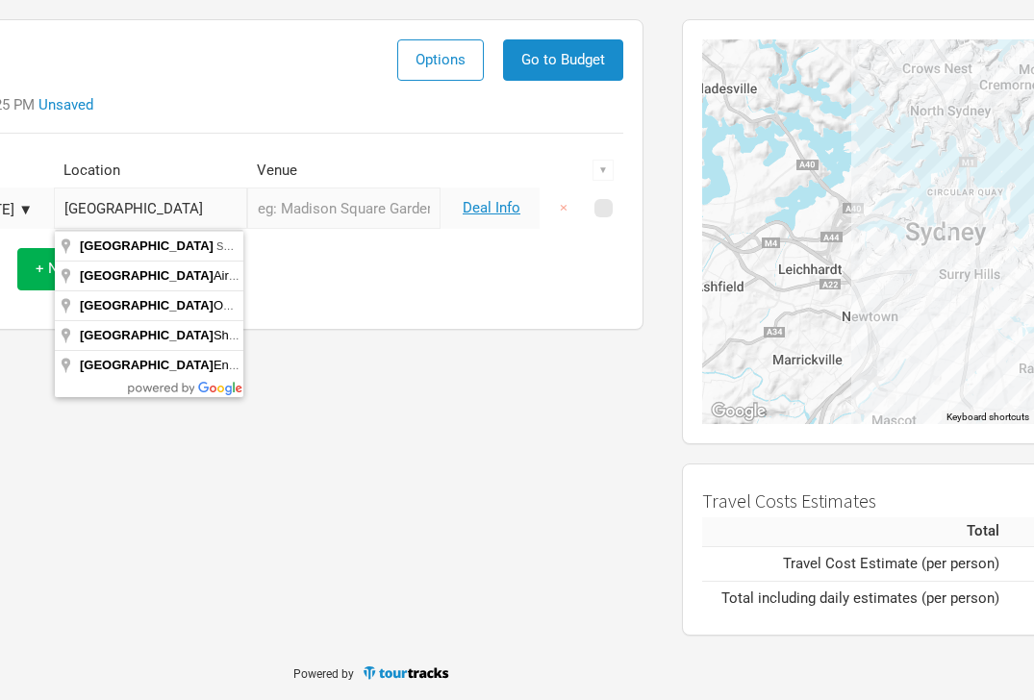
type input "[GEOGRAPHIC_DATA] SA, [GEOGRAPHIC_DATA]"
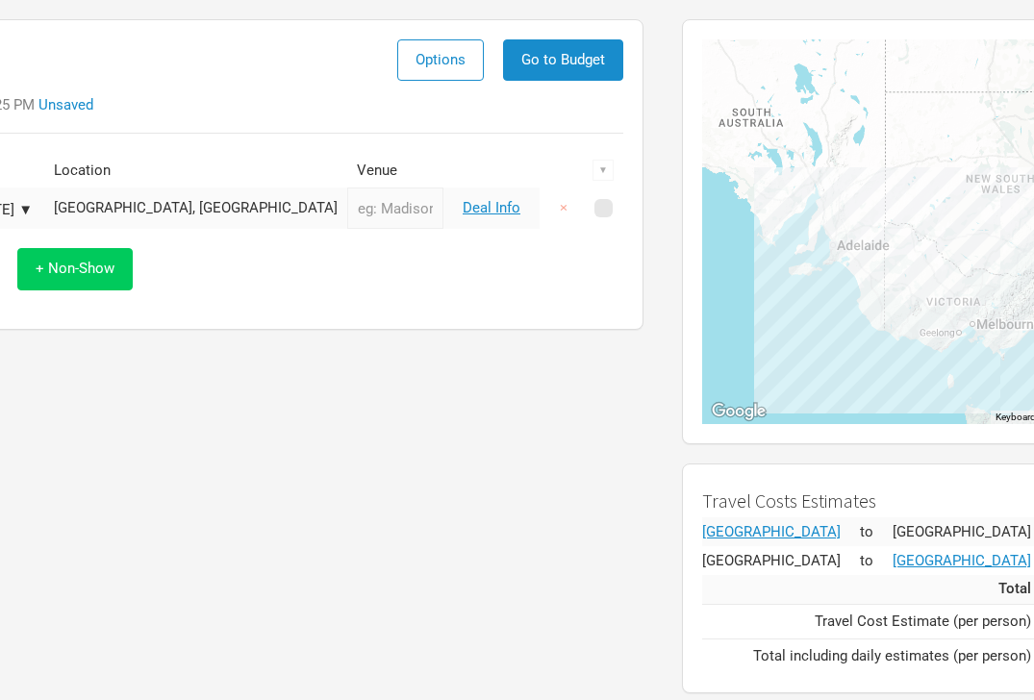
click at [109, 274] on span "+ Non-Show" at bounding box center [75, 268] width 79 height 17
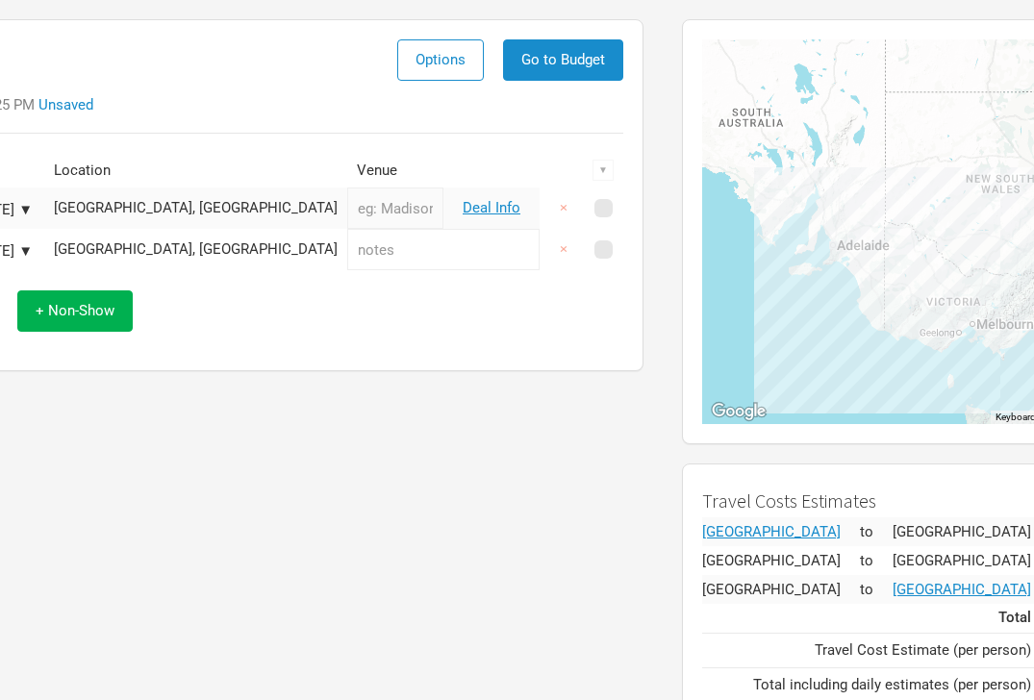
click at [146, 248] on div "[GEOGRAPHIC_DATA], [GEOGRAPHIC_DATA]" at bounding box center [196, 249] width 284 height 14
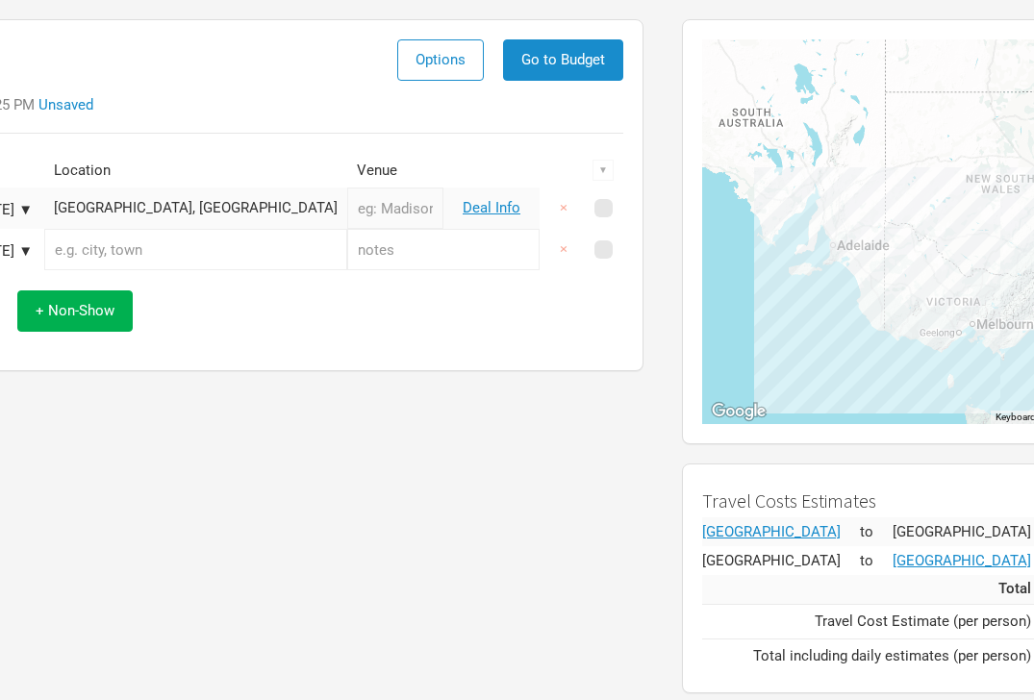
click at [146, 248] on input "text" at bounding box center [195, 249] width 303 height 41
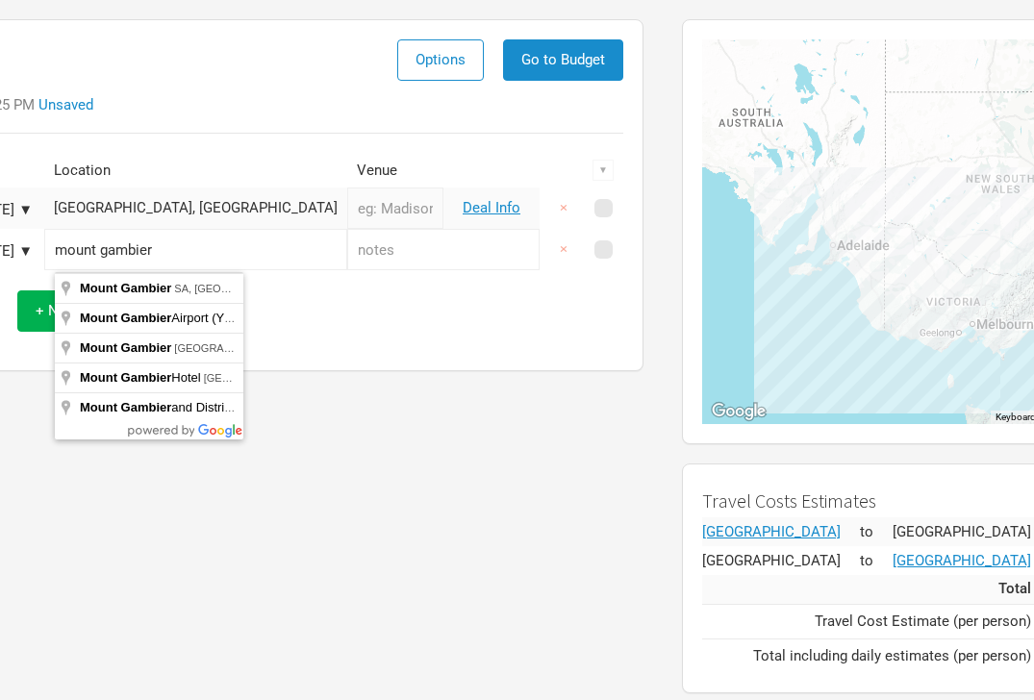
type input "[GEOGRAPHIC_DATA] SA, [GEOGRAPHIC_DATA]"
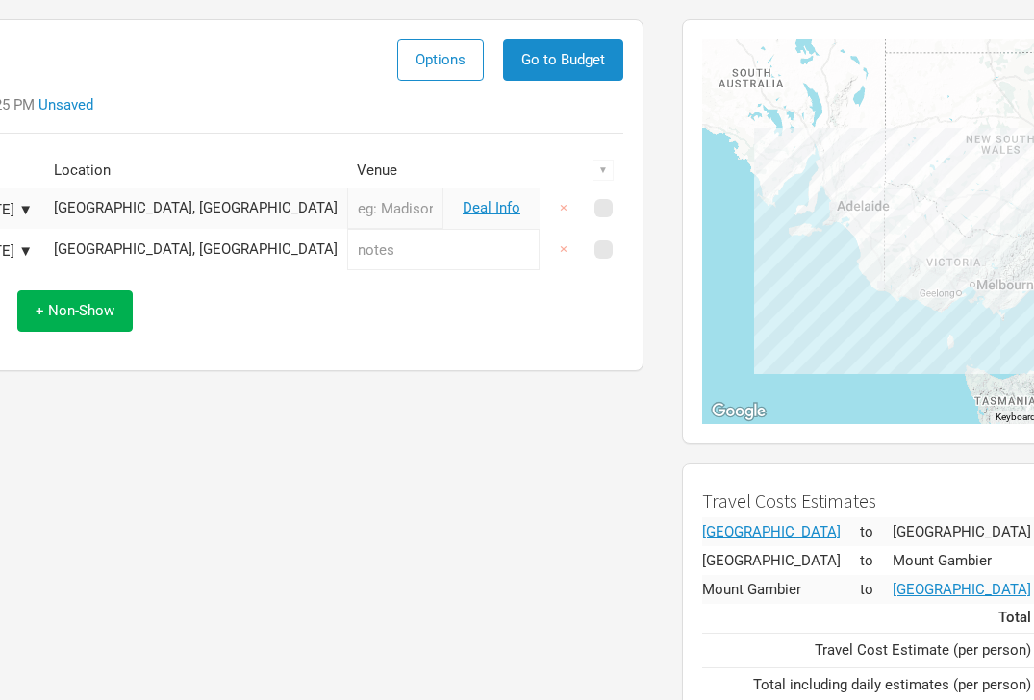
click at [341, 453] on div "Itinerary Options Go to Budget Last saved 1:27:25 PM Unsaved Date Location Venu…" at bounding box center [259, 371] width 808 height 722
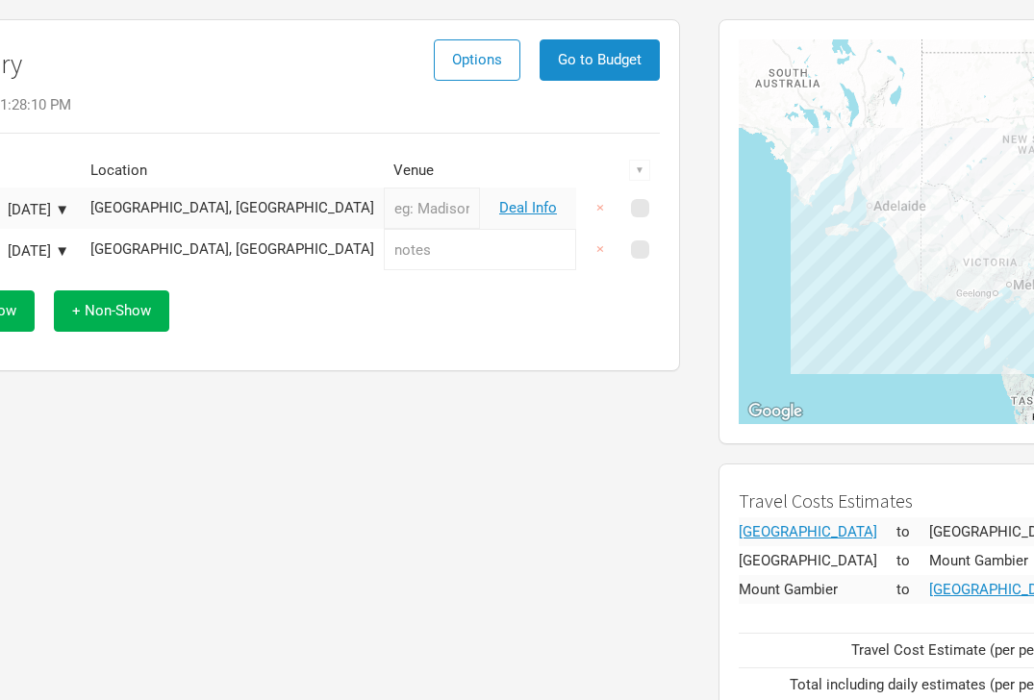
drag, startPoint x: 261, startPoint y: 372, endPoint x: 54, endPoint y: 224, distance: 254.3
click at [261, 371] on div "Itinerary Options Go to Budget Last saved 1:28:10 PM Date Location Venue ▼ [DAT…" at bounding box center [295, 195] width 769 height 352
click at [597, 205] on button "×" at bounding box center [600, 207] width 44 height 41
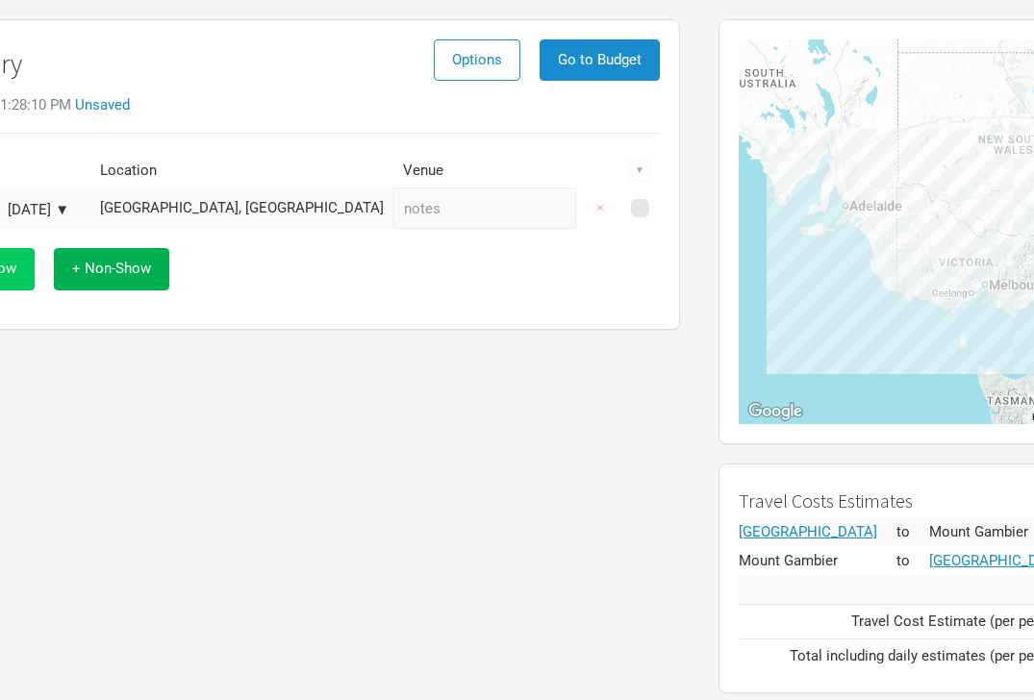
click at [34, 262] on div "+ Show + Non-Show" at bounding box center [295, 269] width 710 height 80
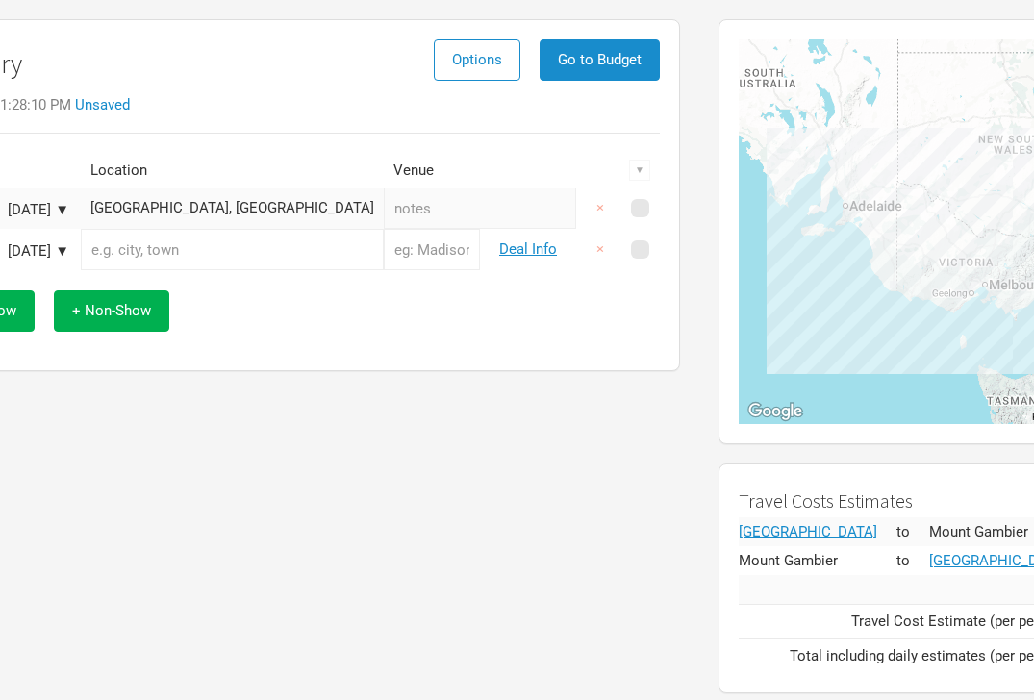
click at [189, 258] on input "text" at bounding box center [232, 249] width 303 height 41
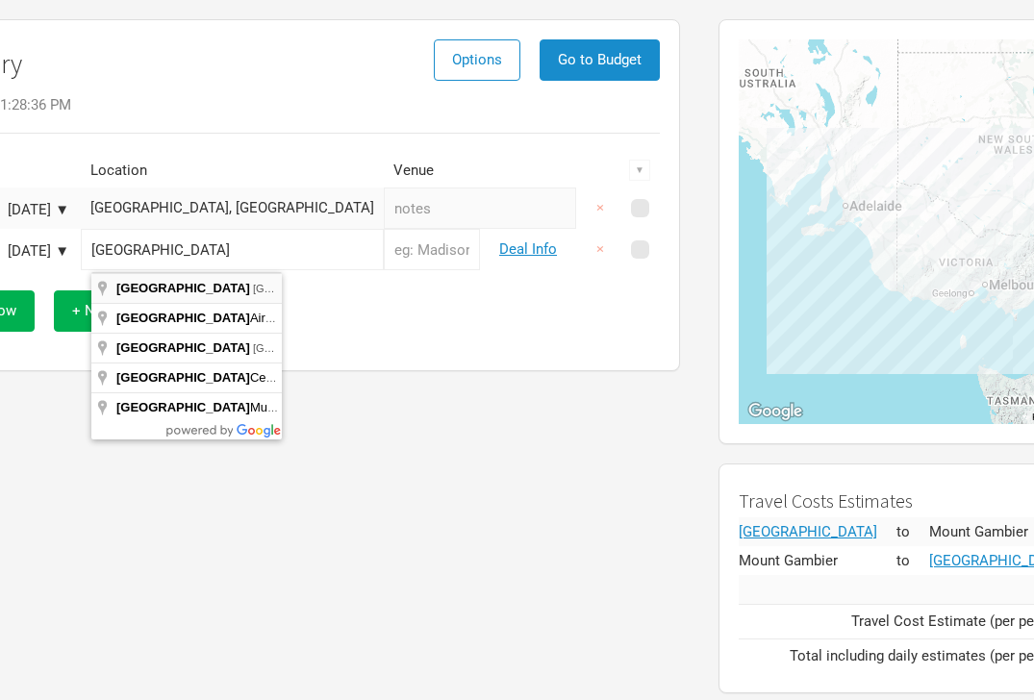
type input "[GEOGRAPHIC_DATA] [GEOGRAPHIC_DATA], [GEOGRAPHIC_DATA]"
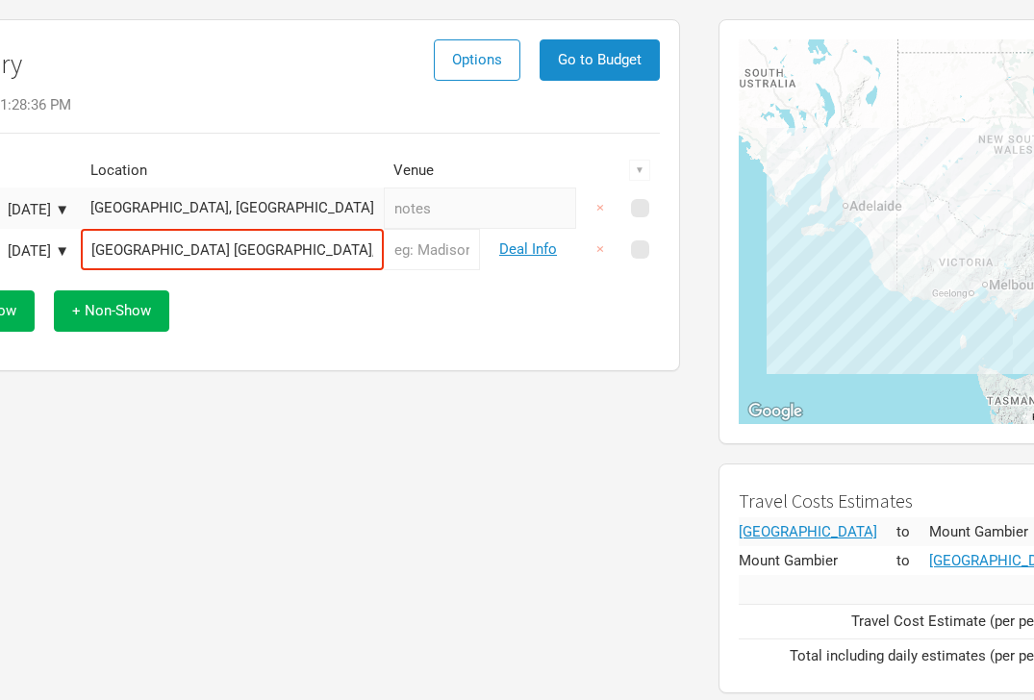
drag, startPoint x: 218, startPoint y: 286, endPoint x: 298, endPoint y: 303, distance: 81.7
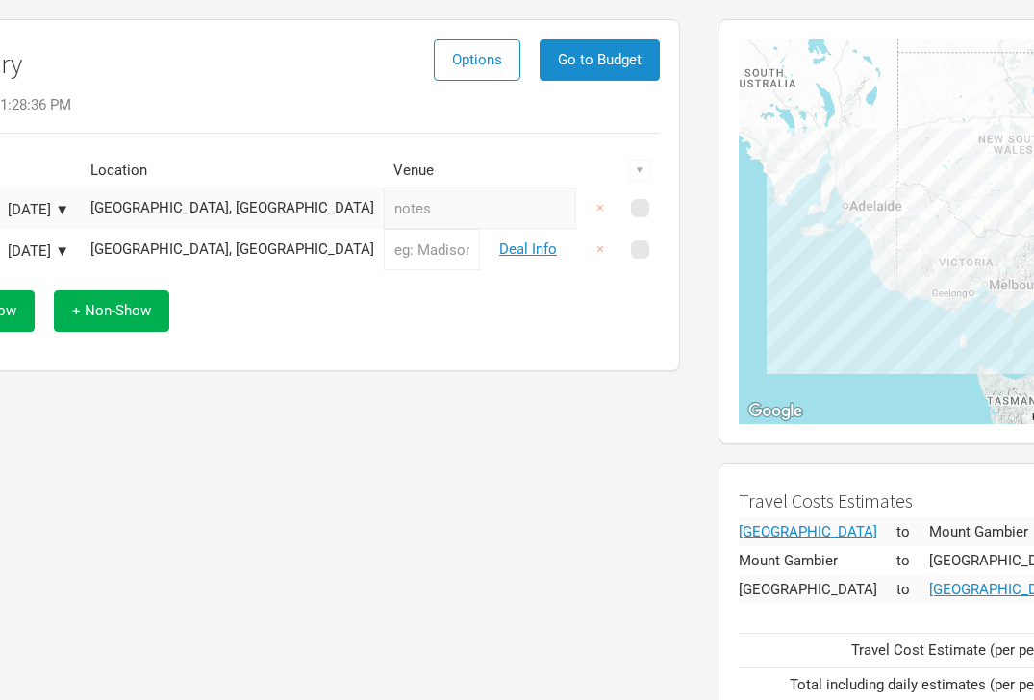
click at [464, 560] on div "Itinerary Options Go to Budget Last saved 1:28:36 PM Date Location Venue ▼ [DAT…" at bounding box center [295, 371] width 808 height 722
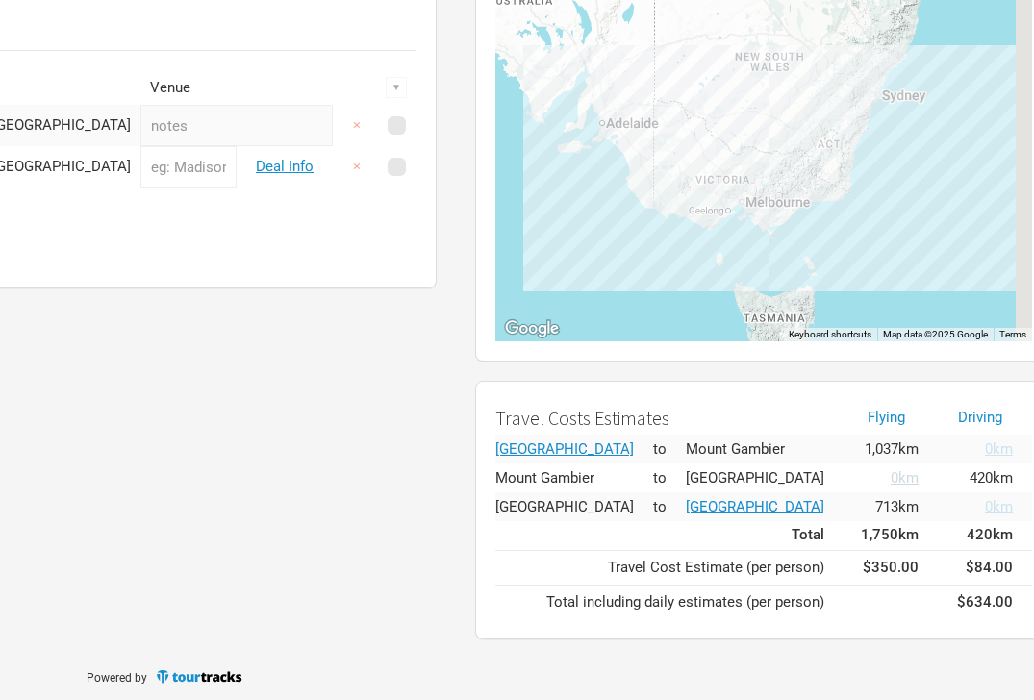
scroll to position [226, 352]
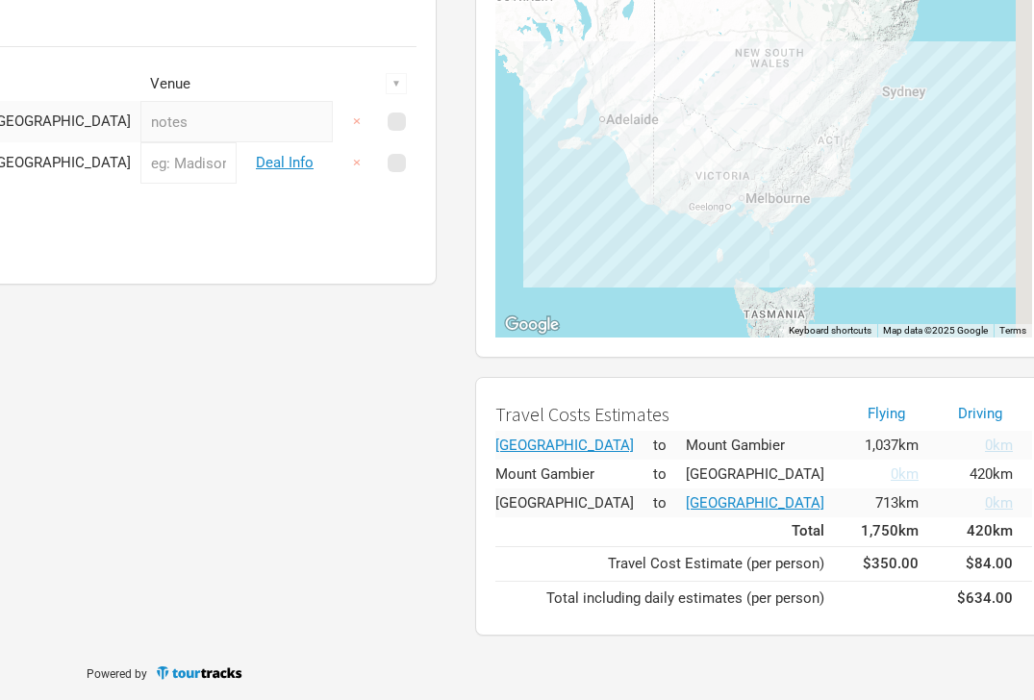
click at [187, 256] on div "+ Show + Non-Show" at bounding box center [52, 225] width 710 height 80
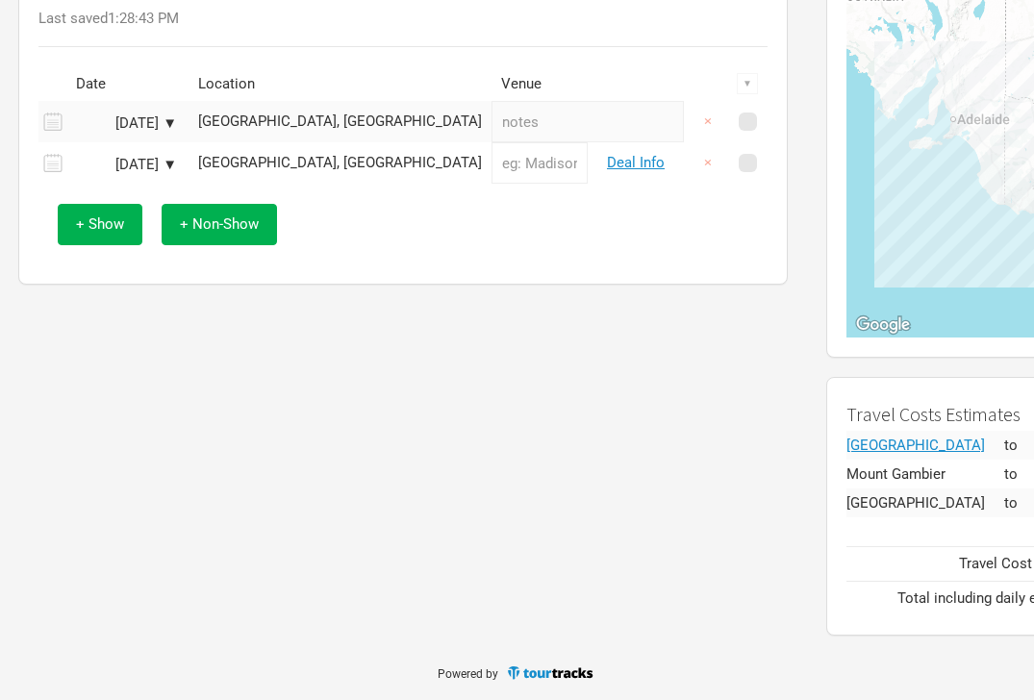
scroll to position [226, 0]
click at [705, 117] on button "×" at bounding box center [708, 121] width 44 height 41
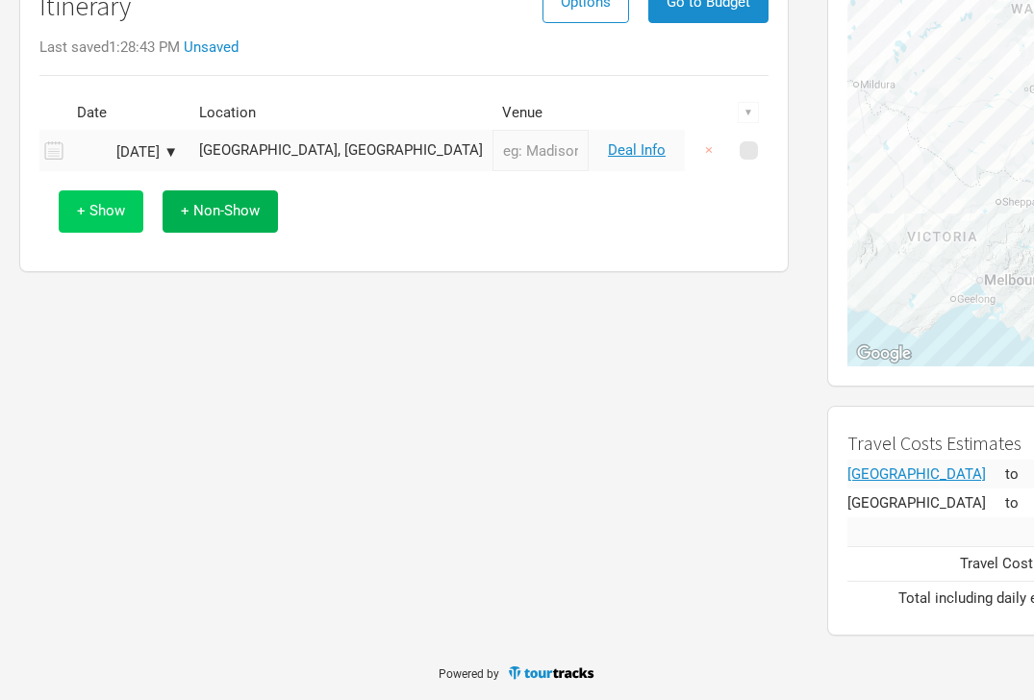
click at [121, 207] on button "+ Show" at bounding box center [101, 210] width 85 height 41
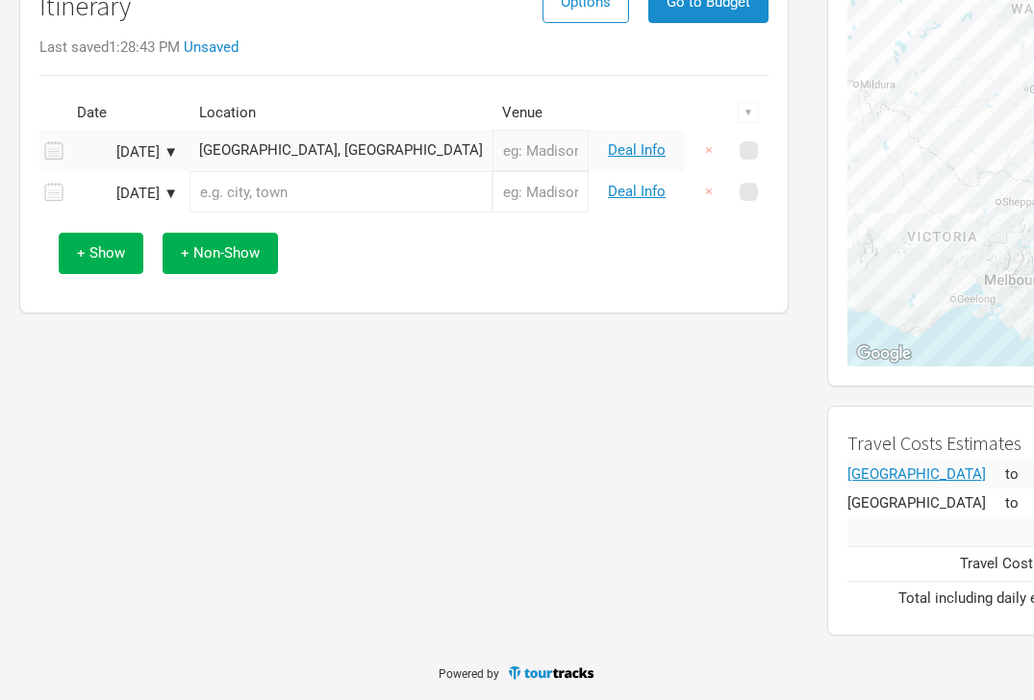
click at [319, 193] on input "text" at bounding box center [340, 191] width 303 height 41
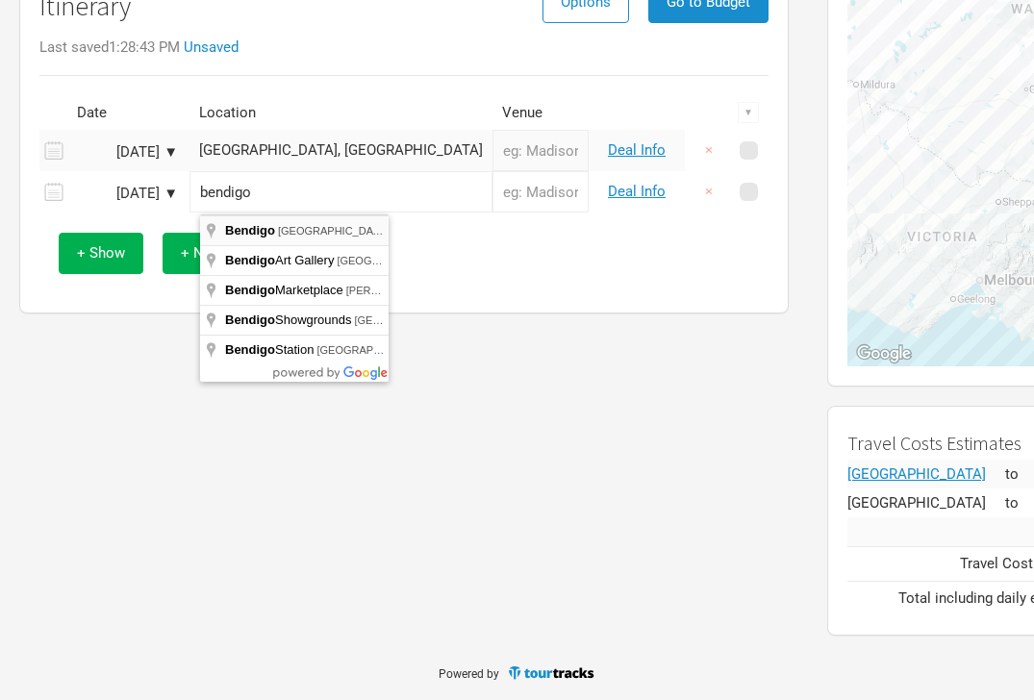
type input "Bendigo [GEOGRAPHIC_DATA], [GEOGRAPHIC_DATA]"
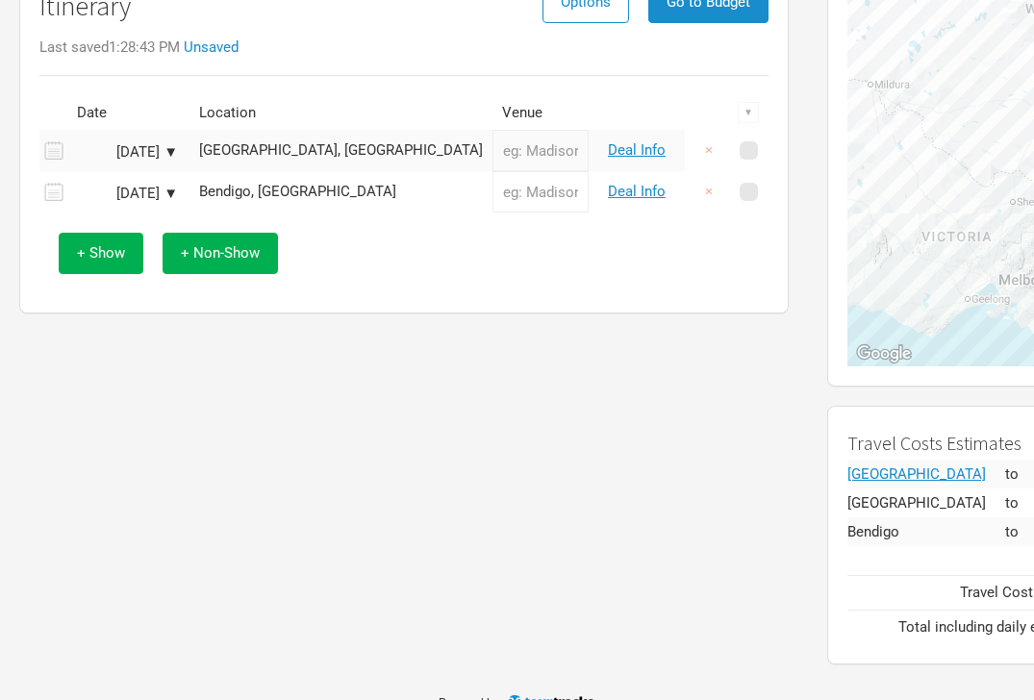
click at [541, 391] on div "Itinerary Options Go to Budget Last saved 1:28:43 PM Unsaved Date Location Venu…" at bounding box center [404, 313] width 808 height 722
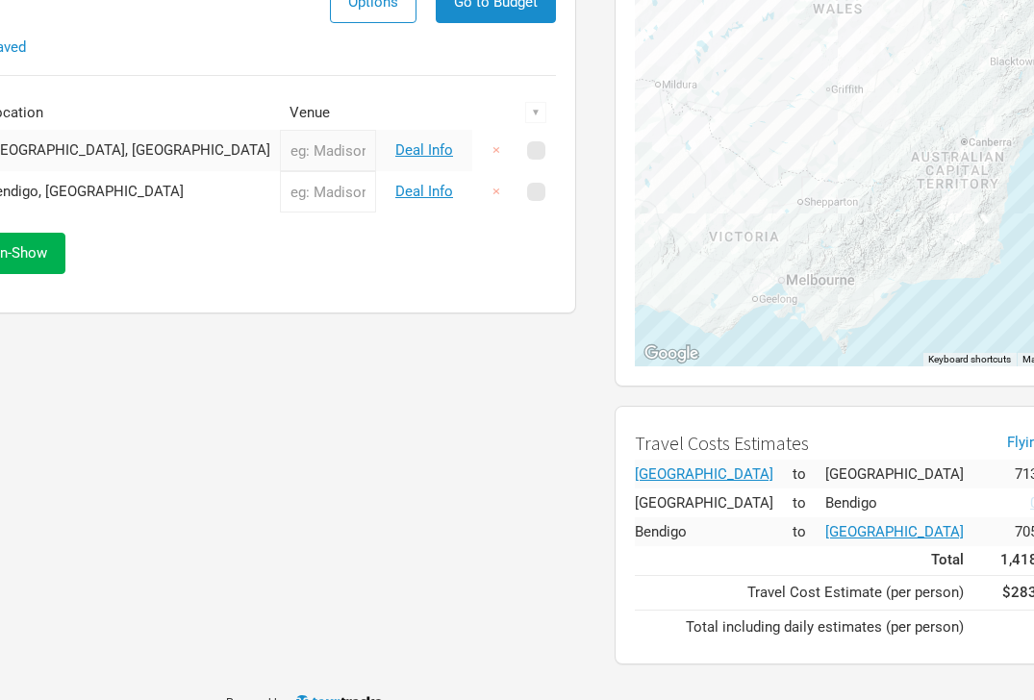
scroll to position [197, 352]
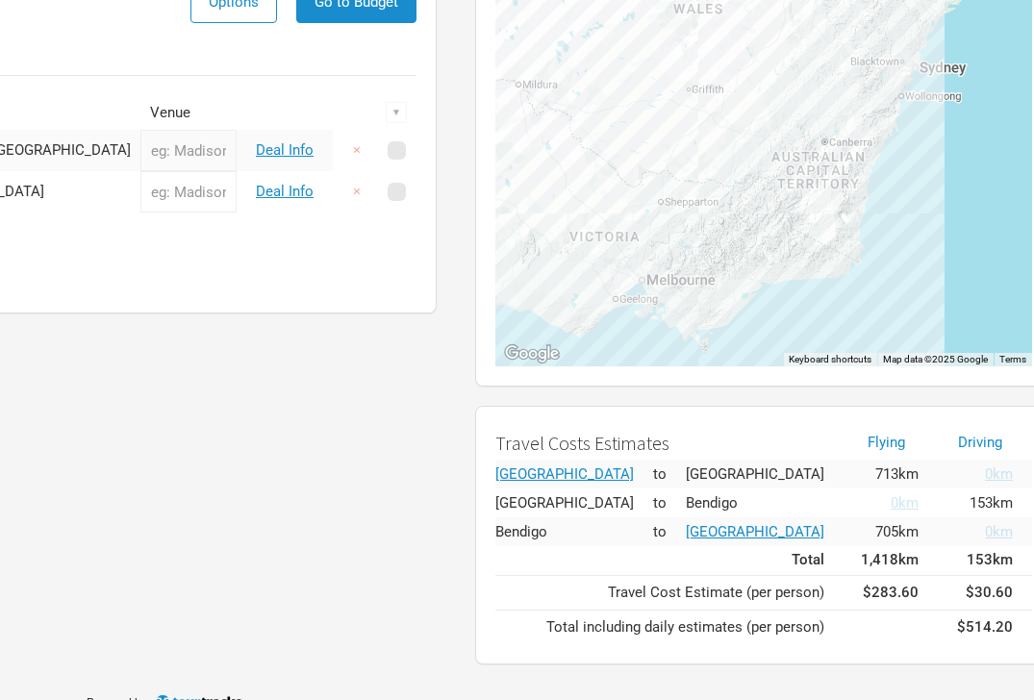
click at [145, 463] on div "Itinerary Options Go to Budget Last saved 1:29:08 PM Date Location Venue ▼ [DAT…" at bounding box center [52, 313] width 808 height 722
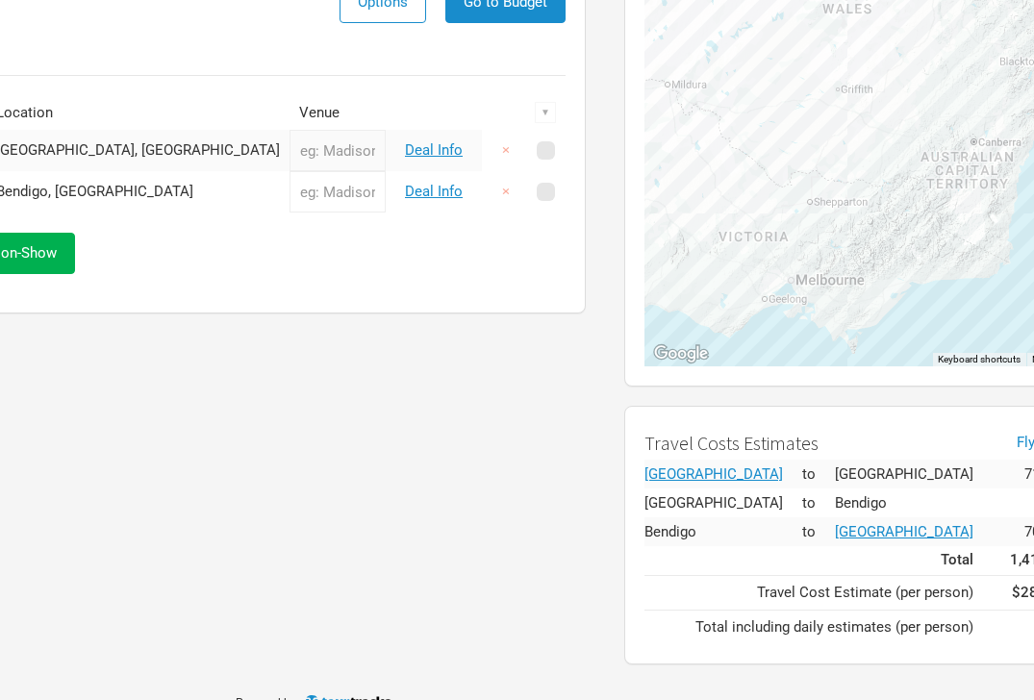
scroll to position [197, 0]
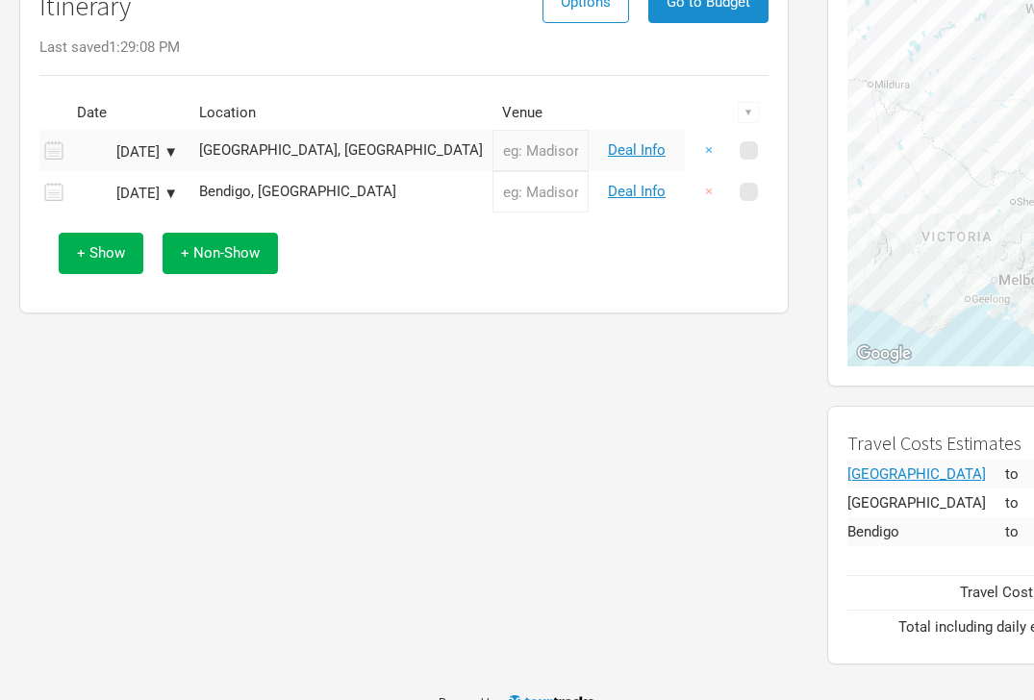
click at [710, 150] on button "×" at bounding box center [708, 150] width 44 height 41
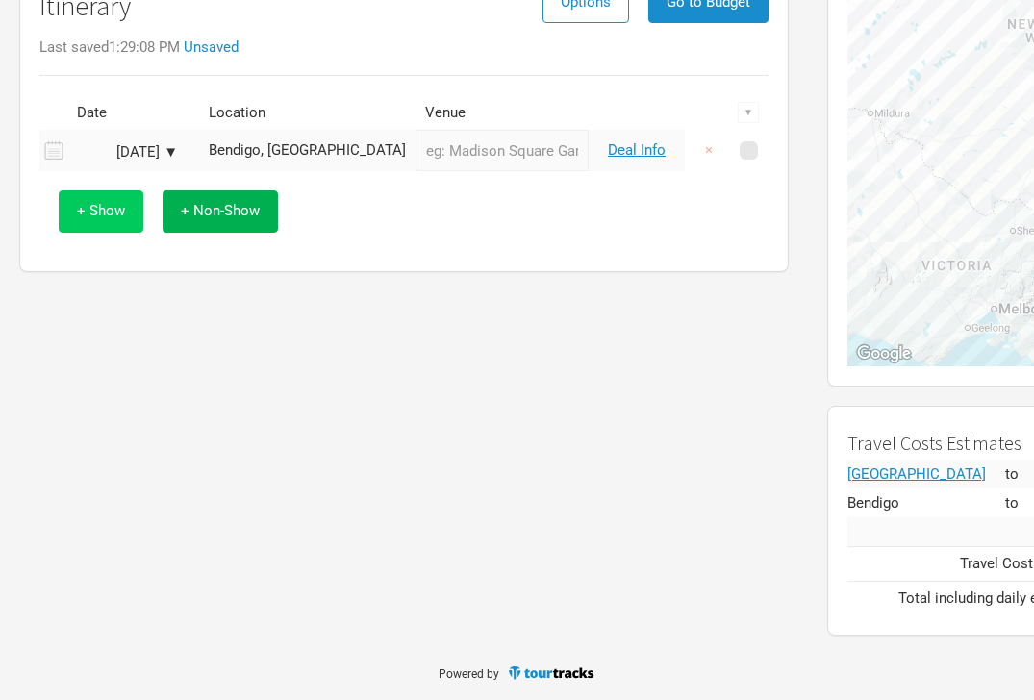
click at [117, 209] on span "+ Show" at bounding box center [101, 210] width 48 height 17
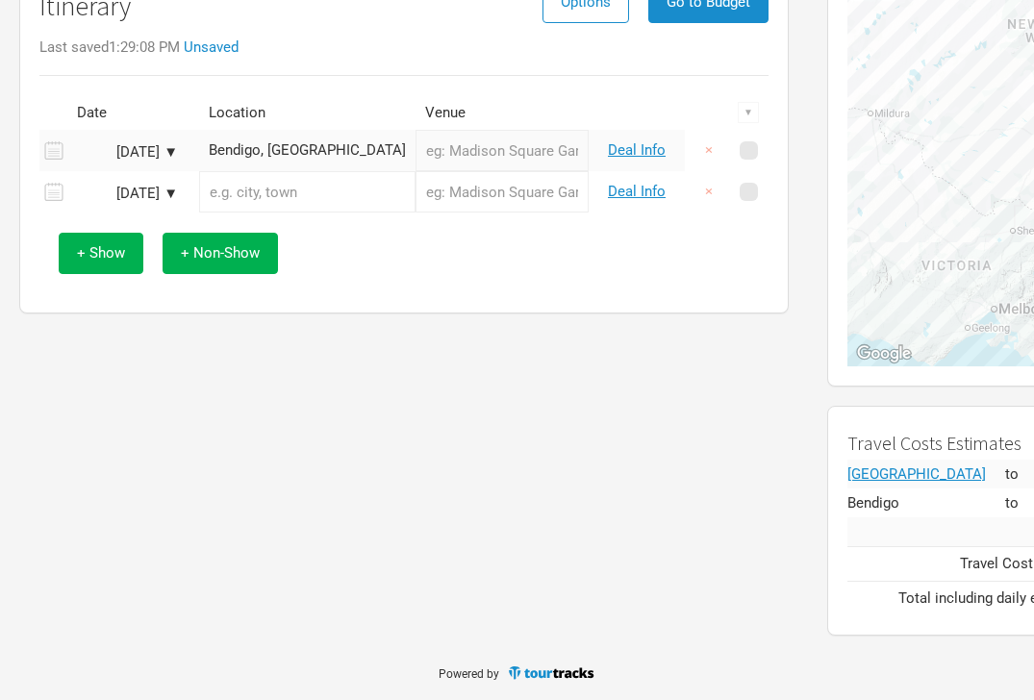
click at [317, 199] on input "text" at bounding box center [307, 191] width 216 height 41
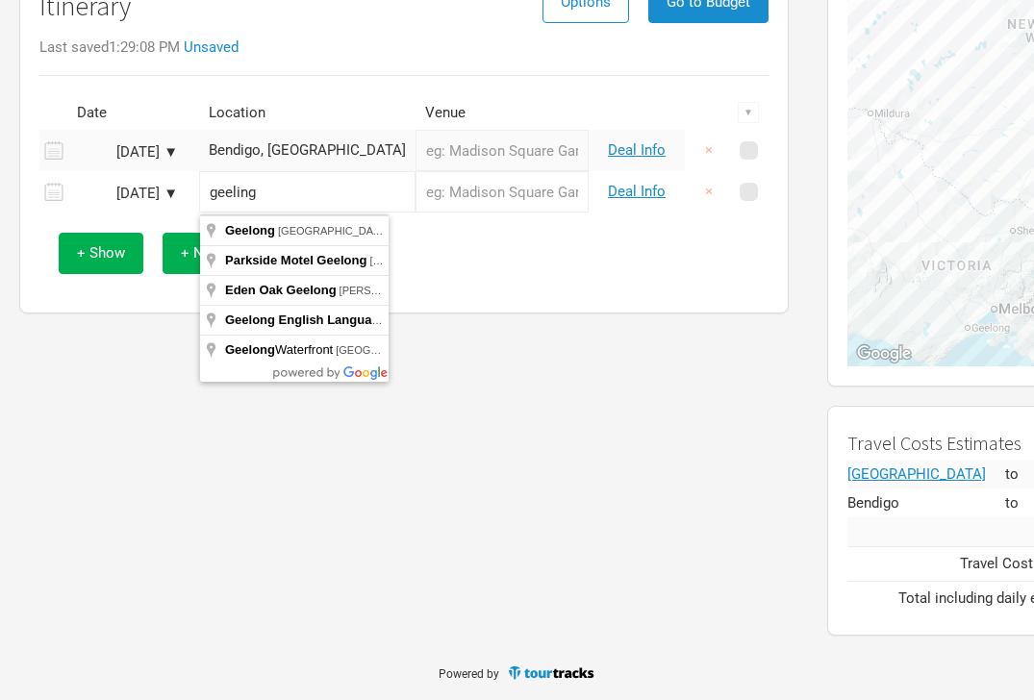
type input "Geelong [GEOGRAPHIC_DATA], [GEOGRAPHIC_DATA]"
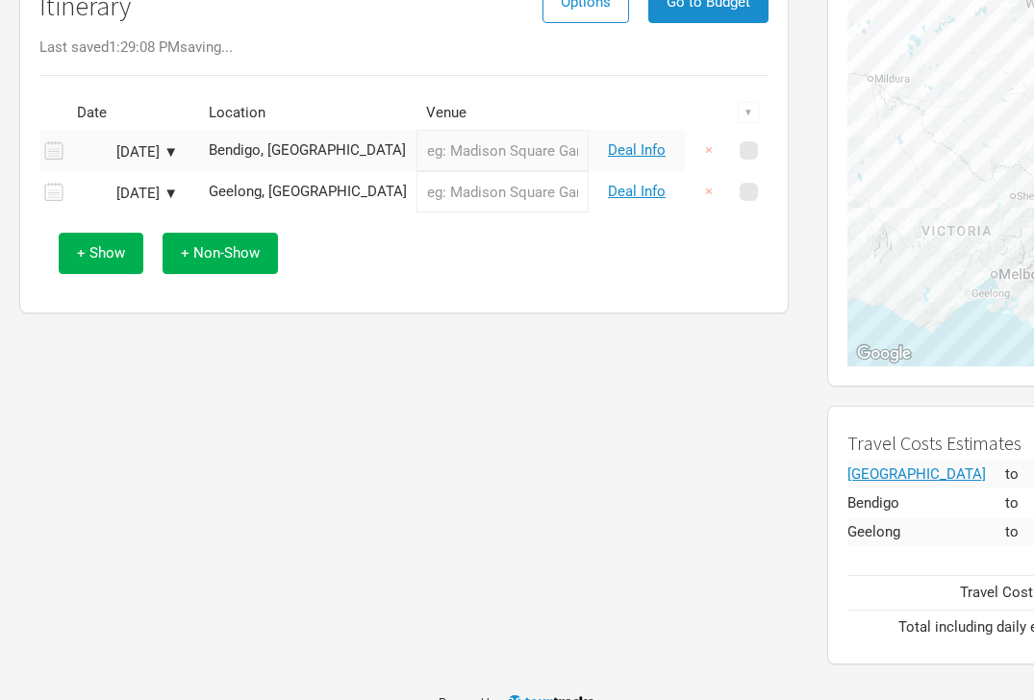
click at [647, 544] on div "Itinerary Options Go to Budget Last saved 1:29:08 PM saving... Date Location Ve…" at bounding box center [404, 313] width 808 height 722
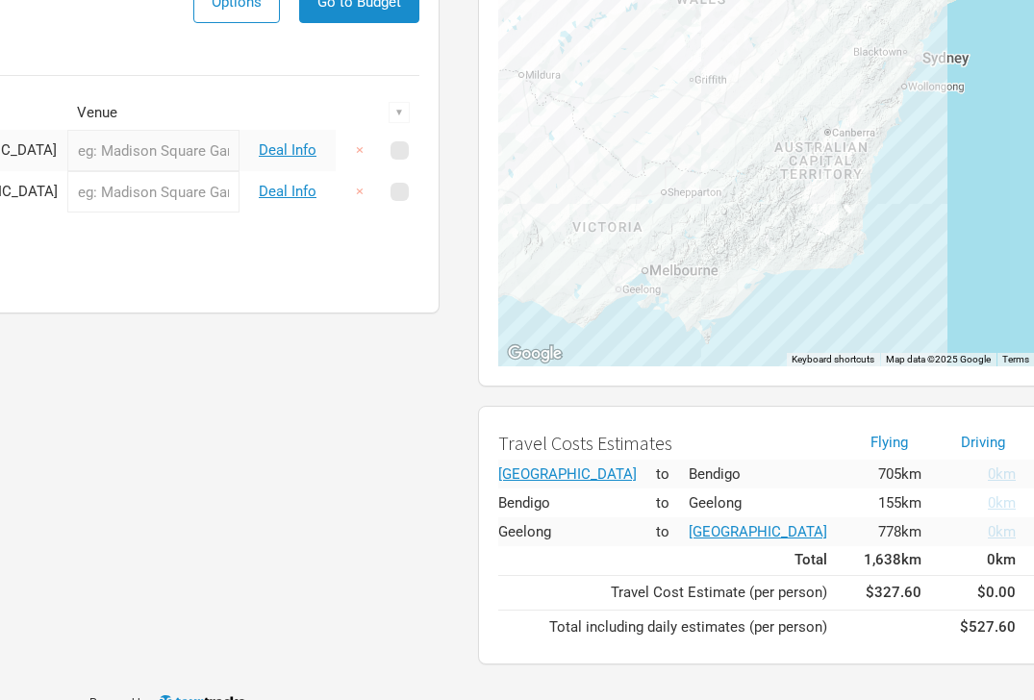
scroll to position [197, 352]
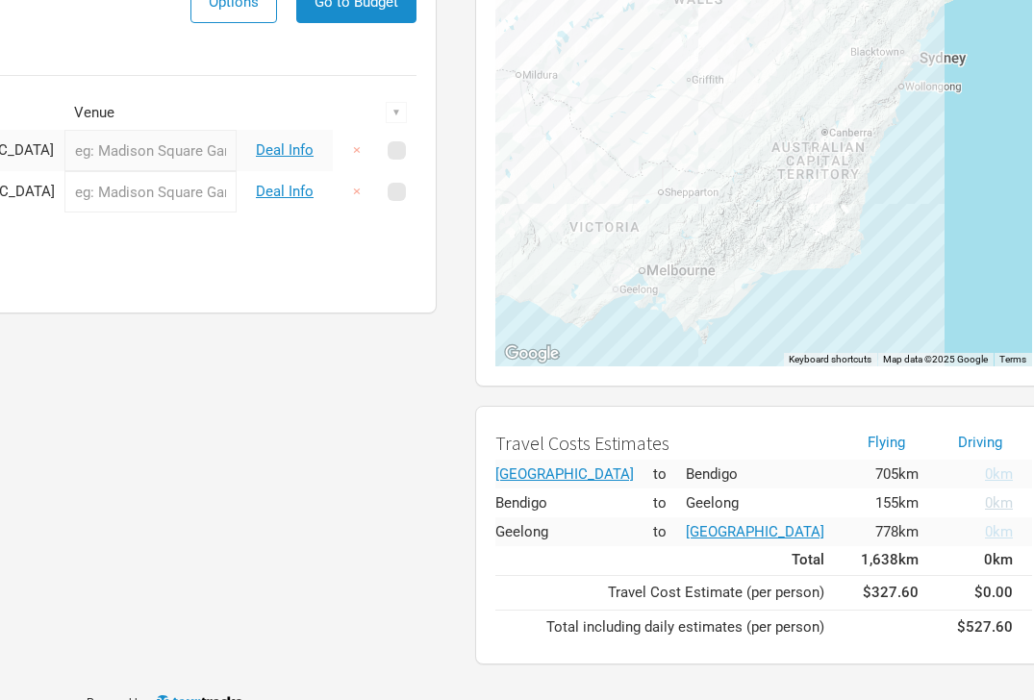
click at [985, 500] on span "0km" at bounding box center [999, 502] width 28 height 17
click at [87, 406] on div "Itinerary Options Go to Budget Last saved 1:29:34 PM Date Location Venue ▼ [DAT…" at bounding box center [52, 313] width 808 height 722
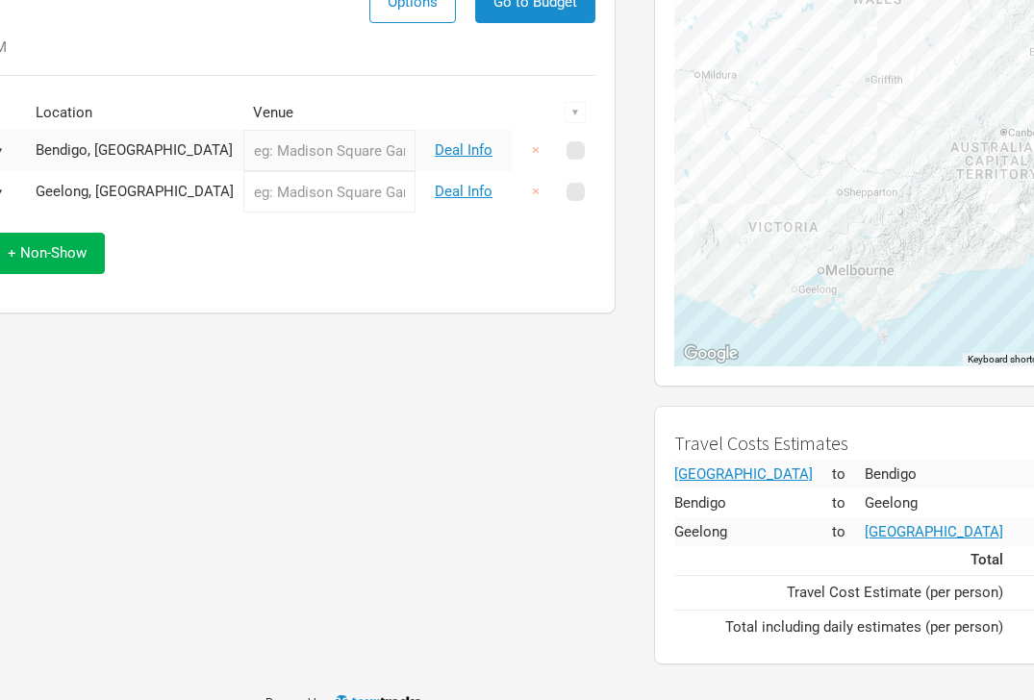
scroll to position [197, 0]
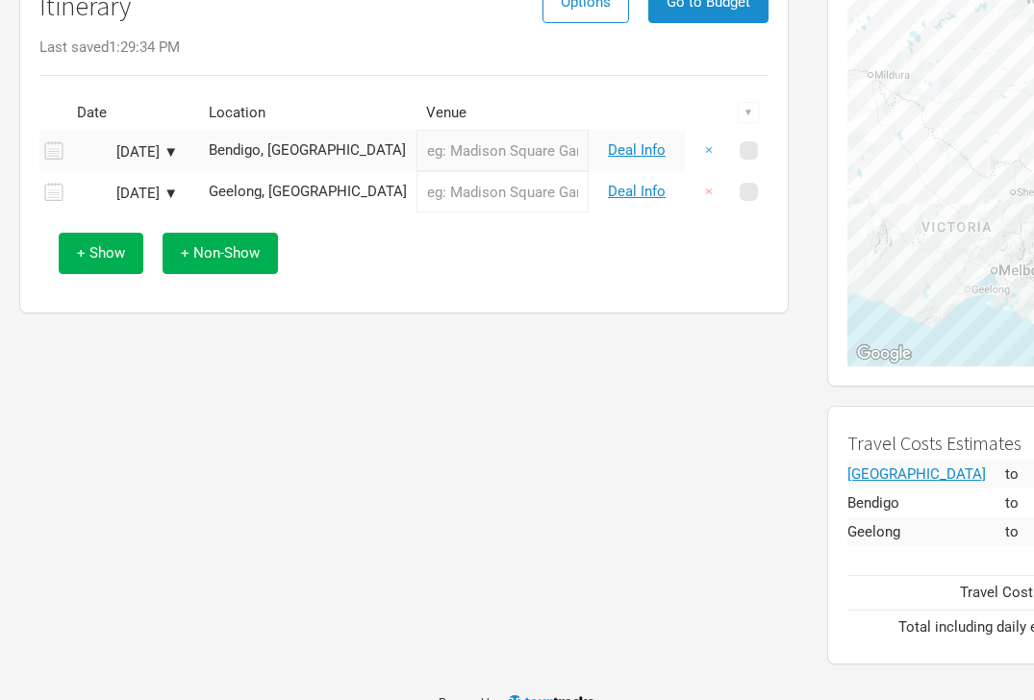
click at [707, 152] on button "×" at bounding box center [708, 150] width 44 height 41
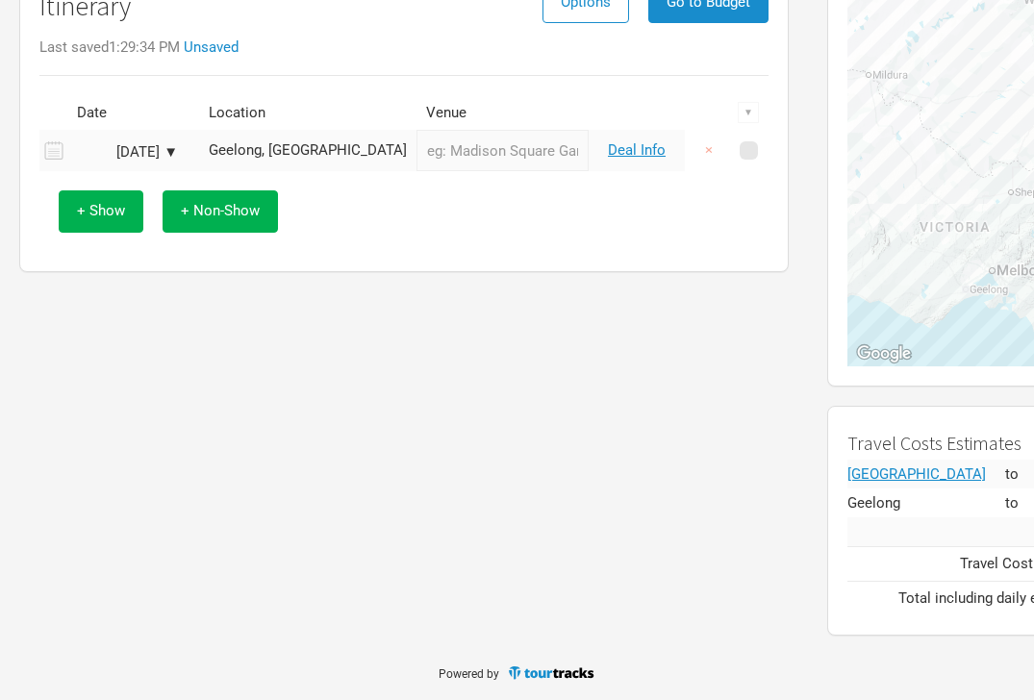
click at [233, 137] on td "Geelong, [GEOGRAPHIC_DATA]" at bounding box center [307, 150] width 217 height 41
click at [246, 146] on div "Geelong, [GEOGRAPHIC_DATA]" at bounding box center [308, 150] width 198 height 14
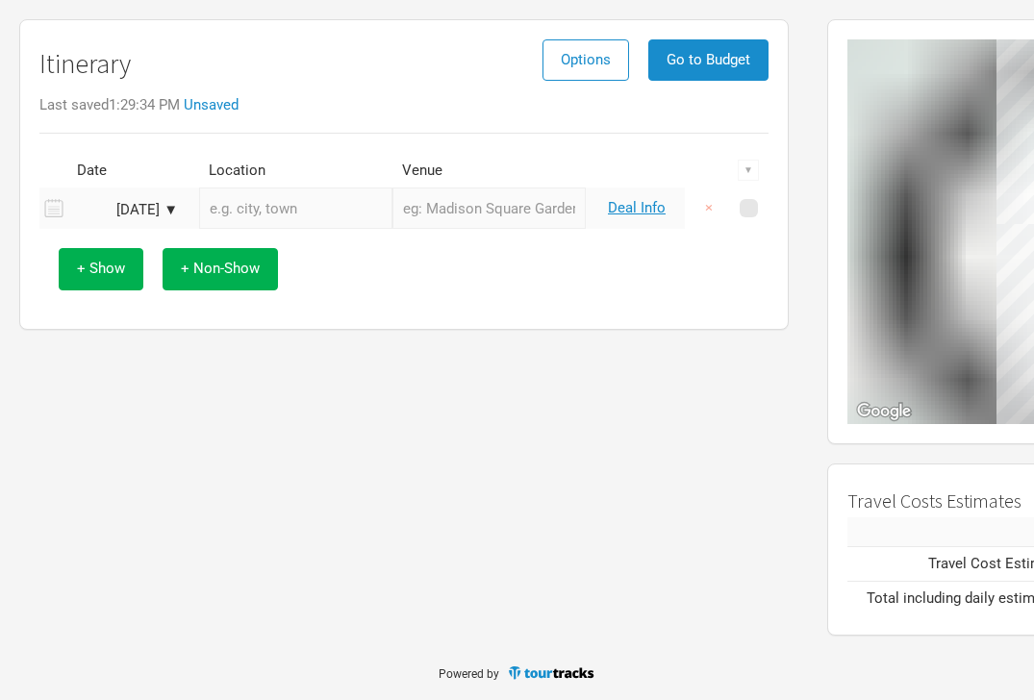
scroll to position [139, 0]
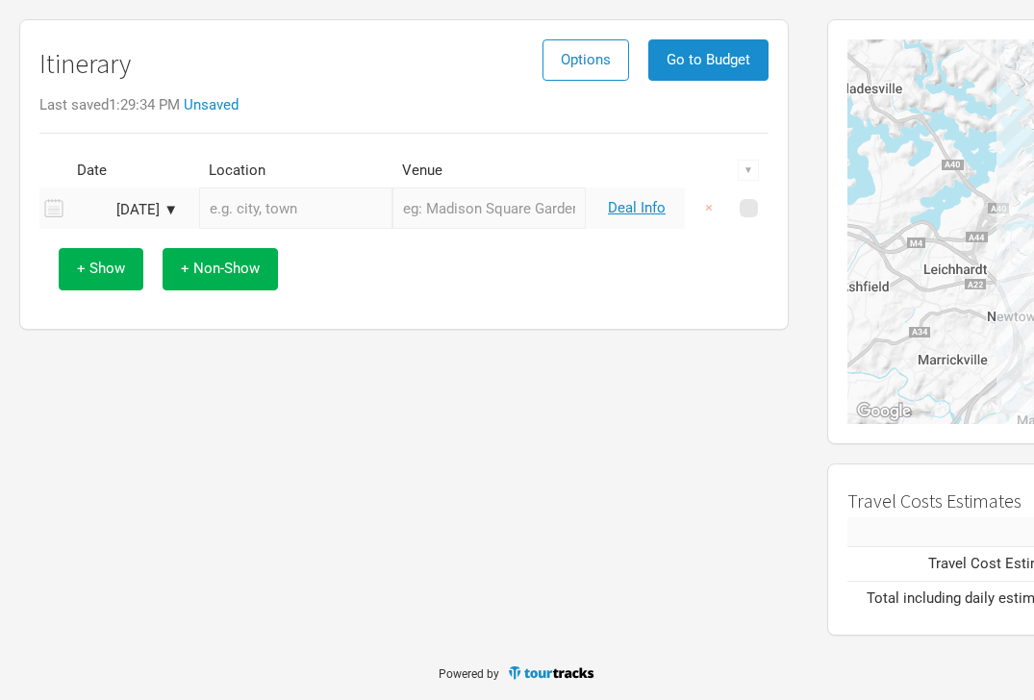
click at [262, 205] on input "text" at bounding box center [295, 207] width 193 height 41
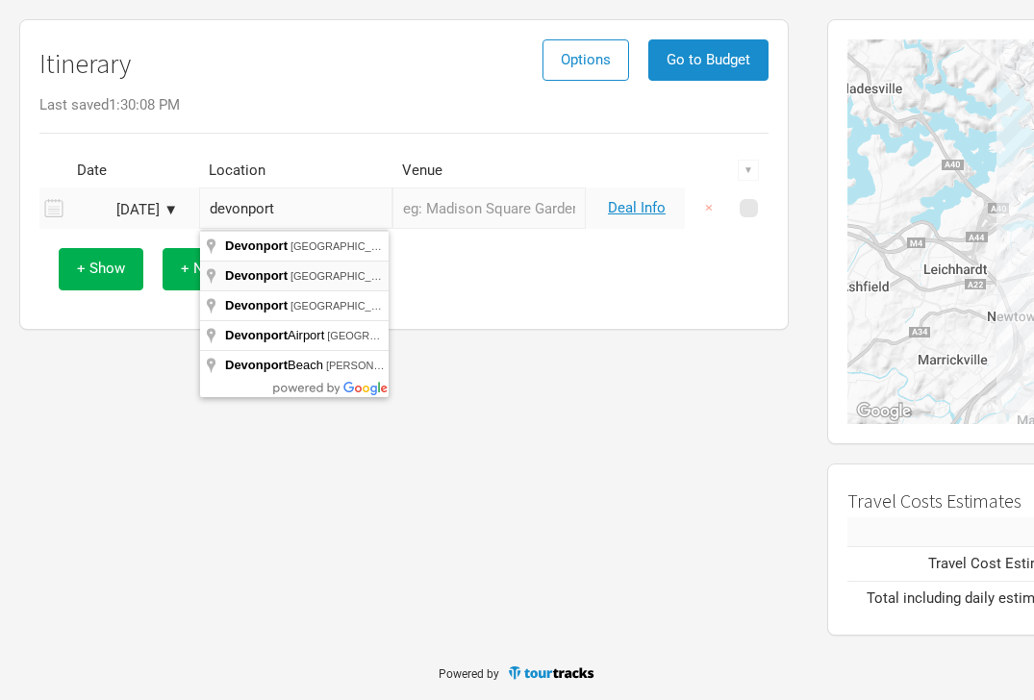
type input "Devonport [GEOGRAPHIC_DATA], [GEOGRAPHIC_DATA]"
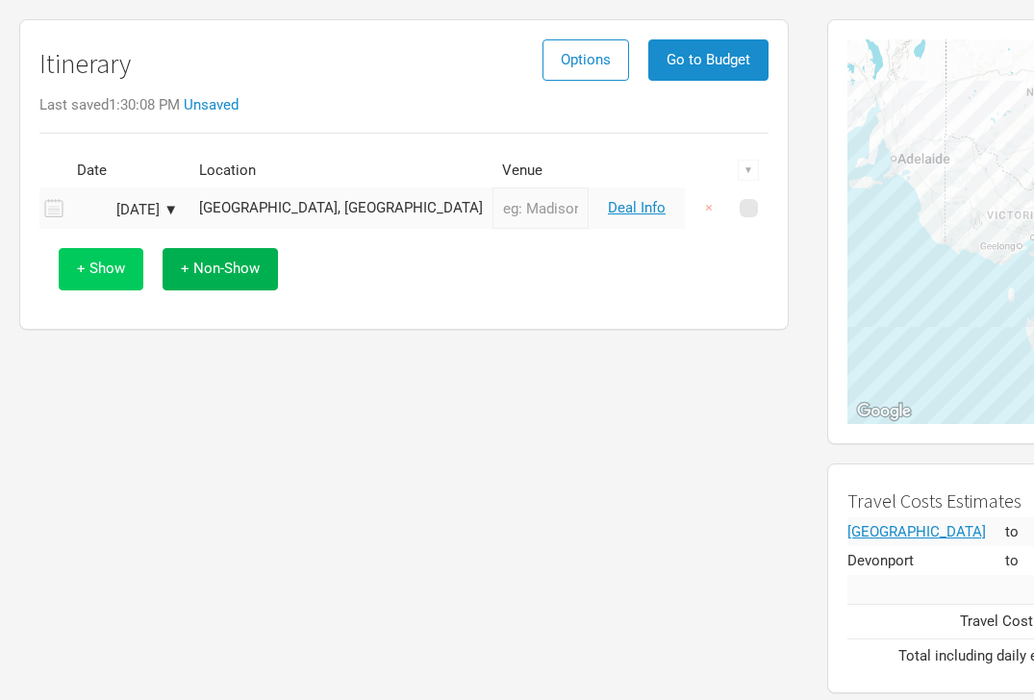
click at [123, 262] on button "+ Show" at bounding box center [101, 268] width 85 height 41
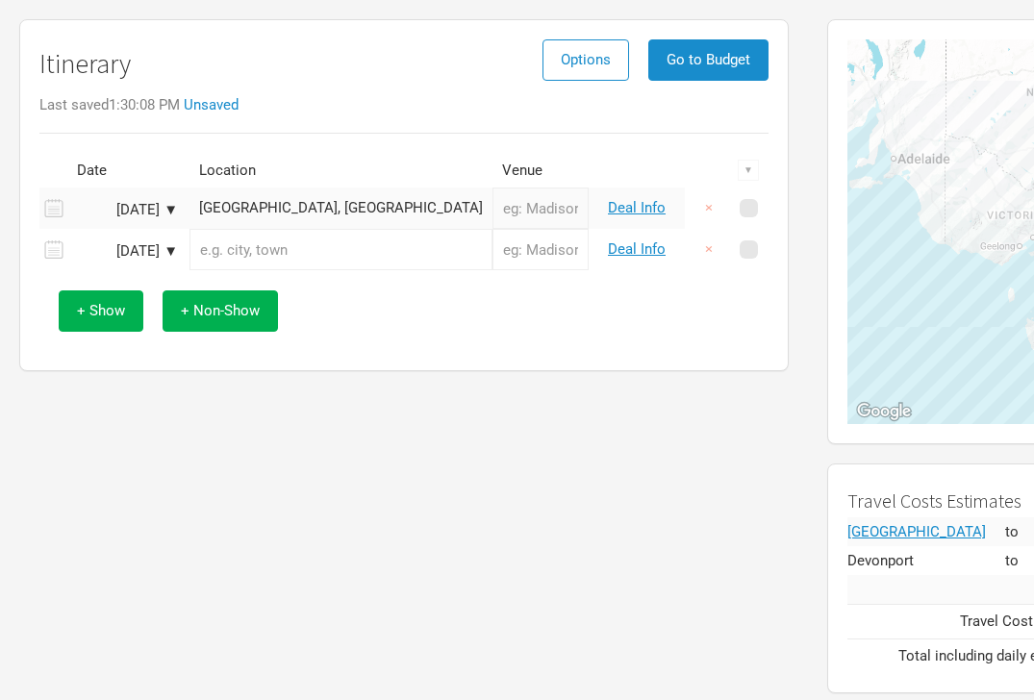
click at [256, 256] on input "text" at bounding box center [340, 249] width 303 height 41
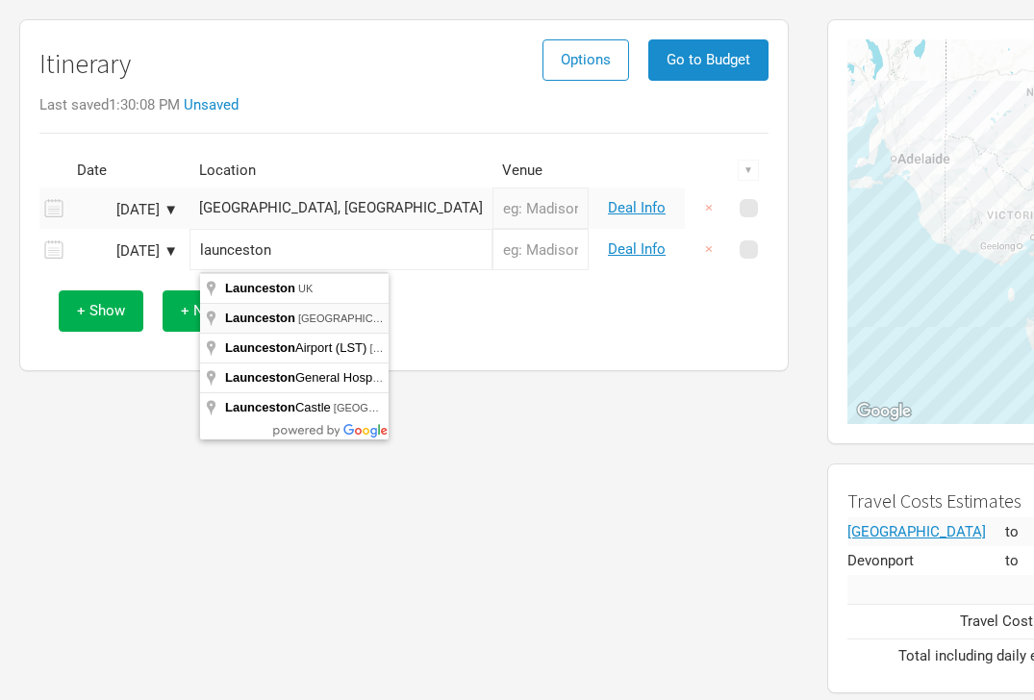
type input "Launceston [GEOGRAPHIC_DATA], [GEOGRAPHIC_DATA]"
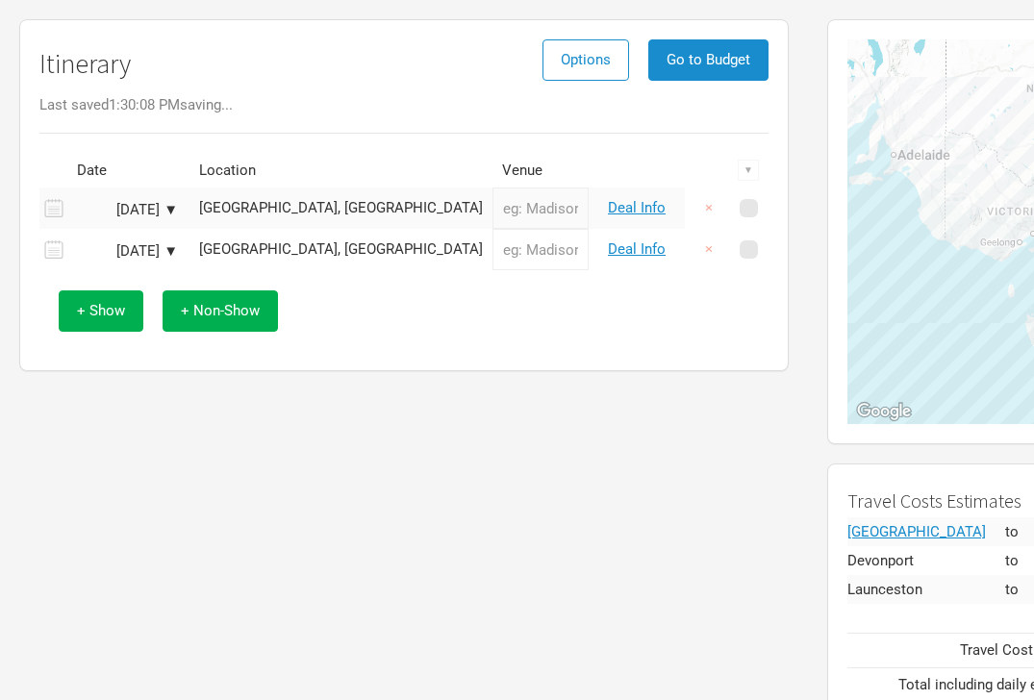
click at [493, 429] on div "Itinerary Options Go to Budget Last saved 1:30:08 PM saving... Date Location Ve…" at bounding box center [404, 371] width 808 height 722
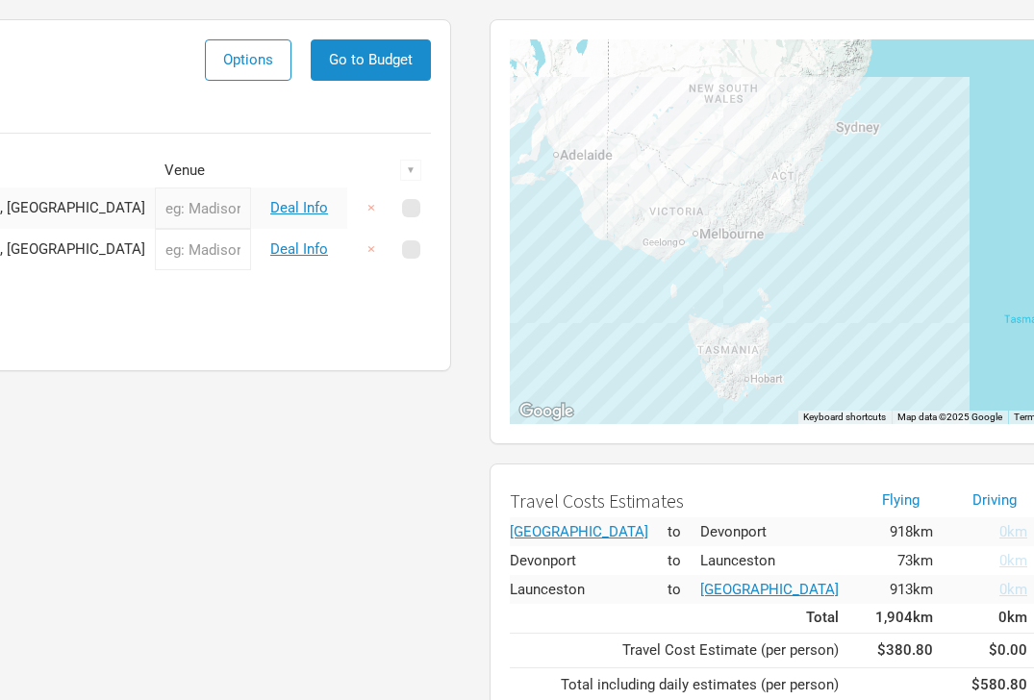
scroll to position [139, 352]
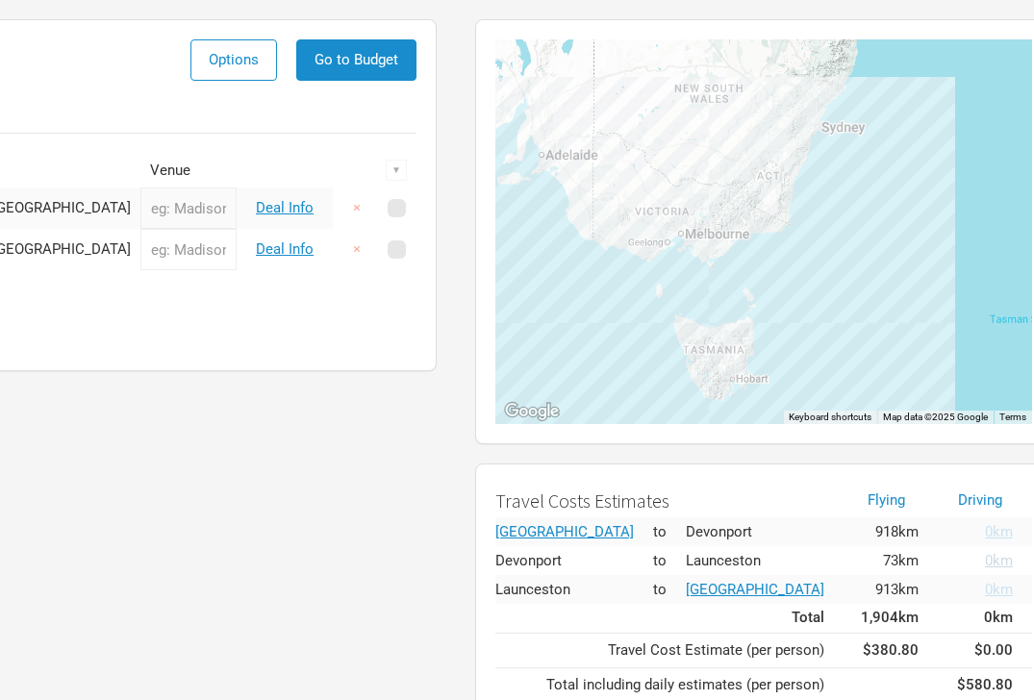
click at [985, 562] on span "0km" at bounding box center [999, 560] width 28 height 17
click at [275, 510] on div "Itinerary Options Go to Budget Last saved 1:30:15 PM Unsaved Date Location Venu…" at bounding box center [52, 371] width 808 height 722
click at [108, 519] on div "Itinerary Options Go to Budget Last saved 1:30:21 PM Date Location Venue ▼ [DAT…" at bounding box center [52, 371] width 808 height 722
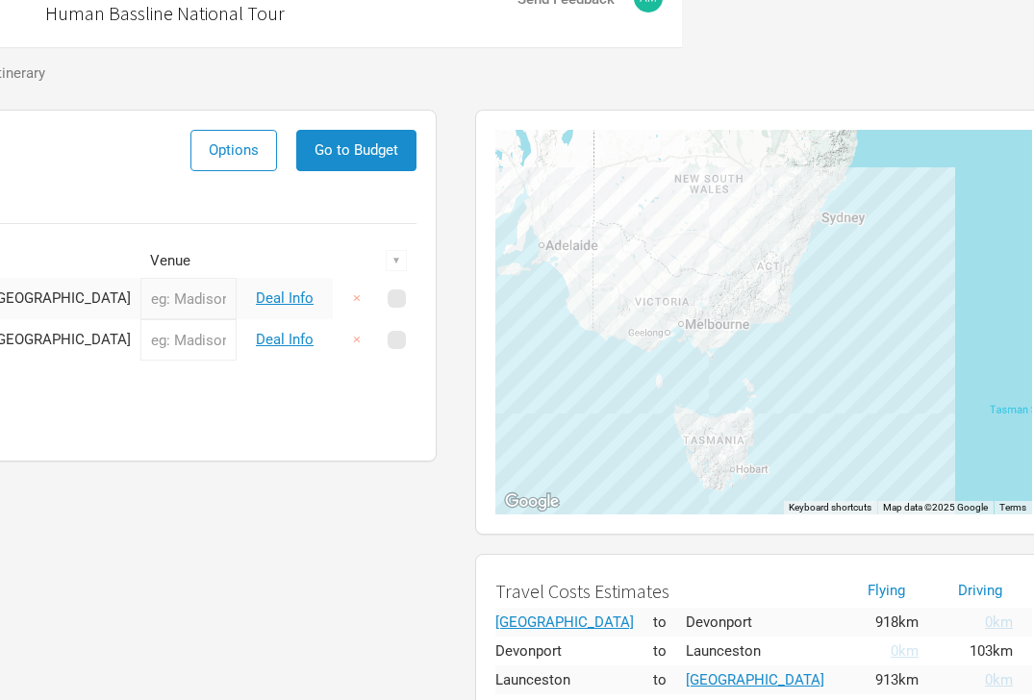
scroll to position [0, 352]
